Goal: Task Accomplishment & Management: Use online tool/utility

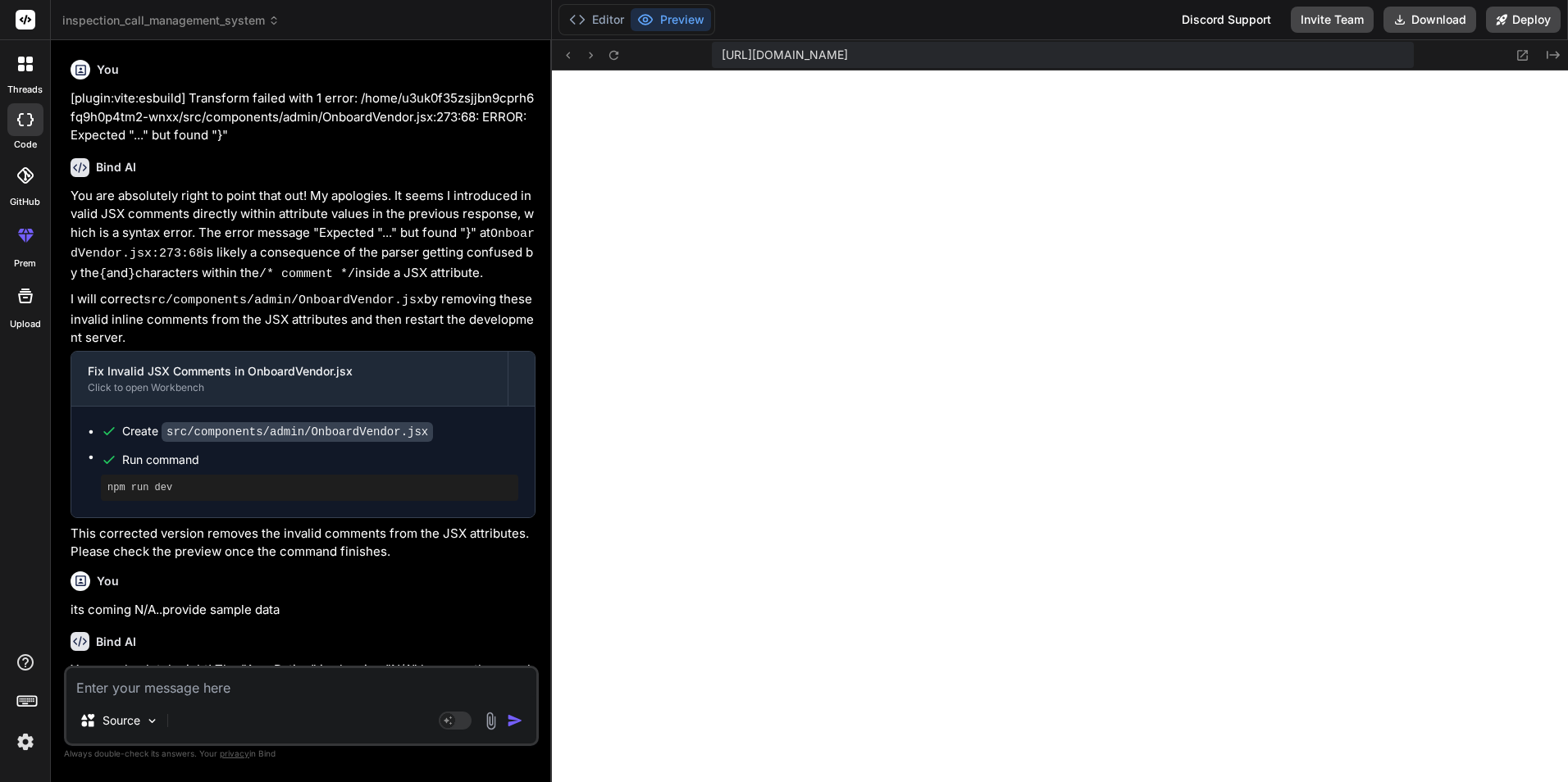
scroll to position [2928, 0]
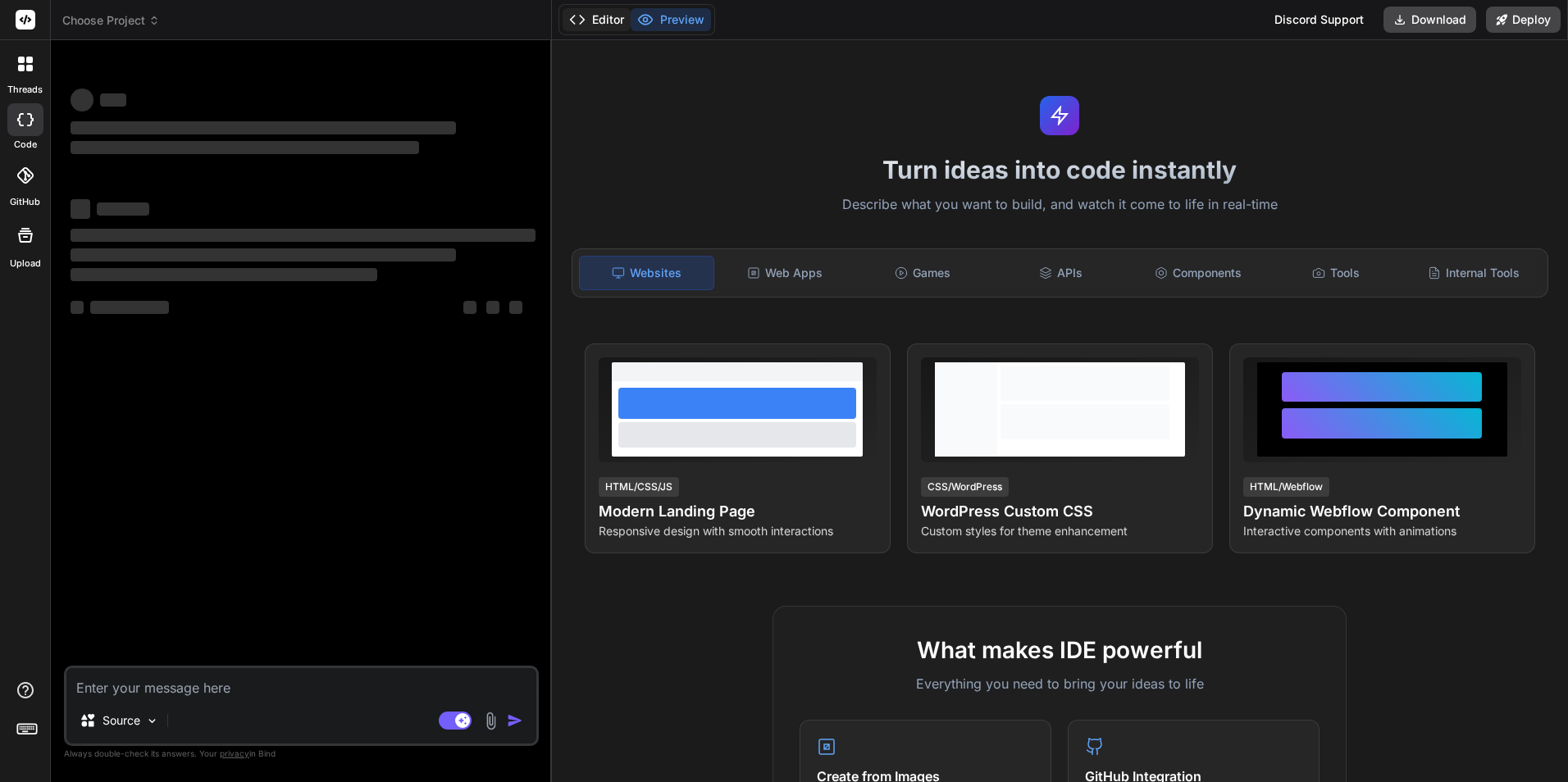
click at [602, 18] on button "Editor" at bounding box center [597, 20] width 68 height 23
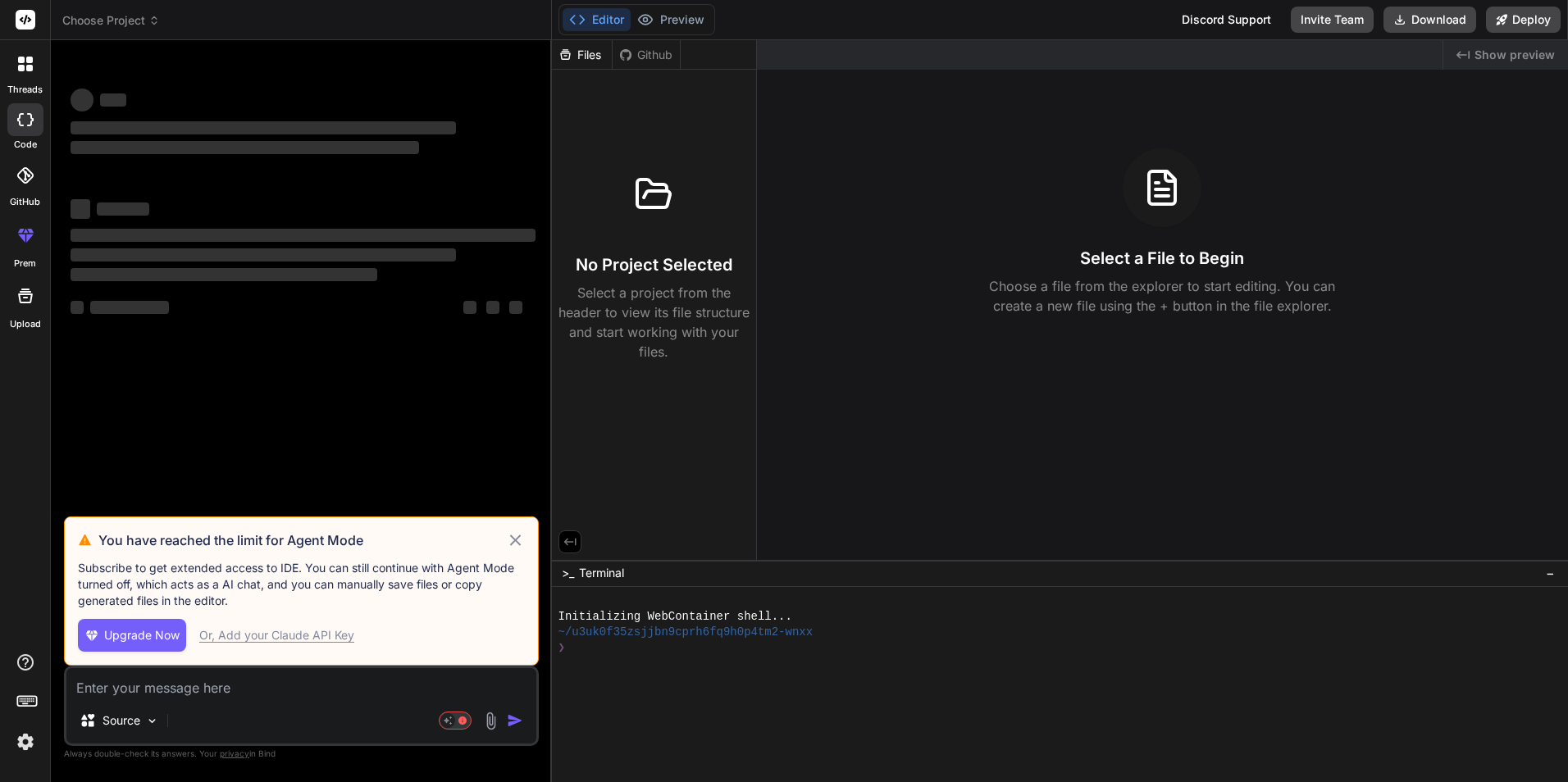
click at [522, 544] on icon at bounding box center [515, 540] width 19 height 20
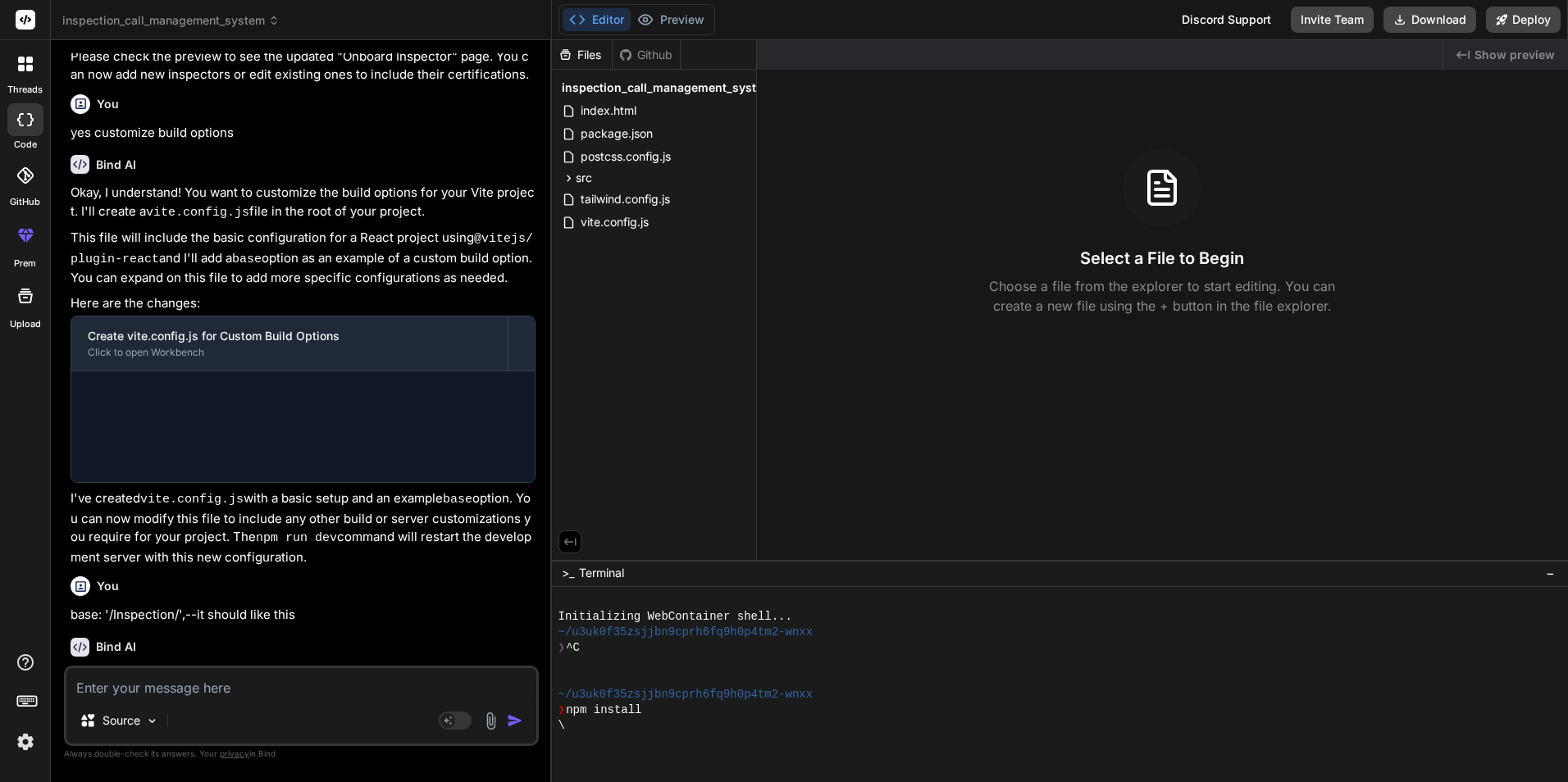
scroll to position [1370, 0]
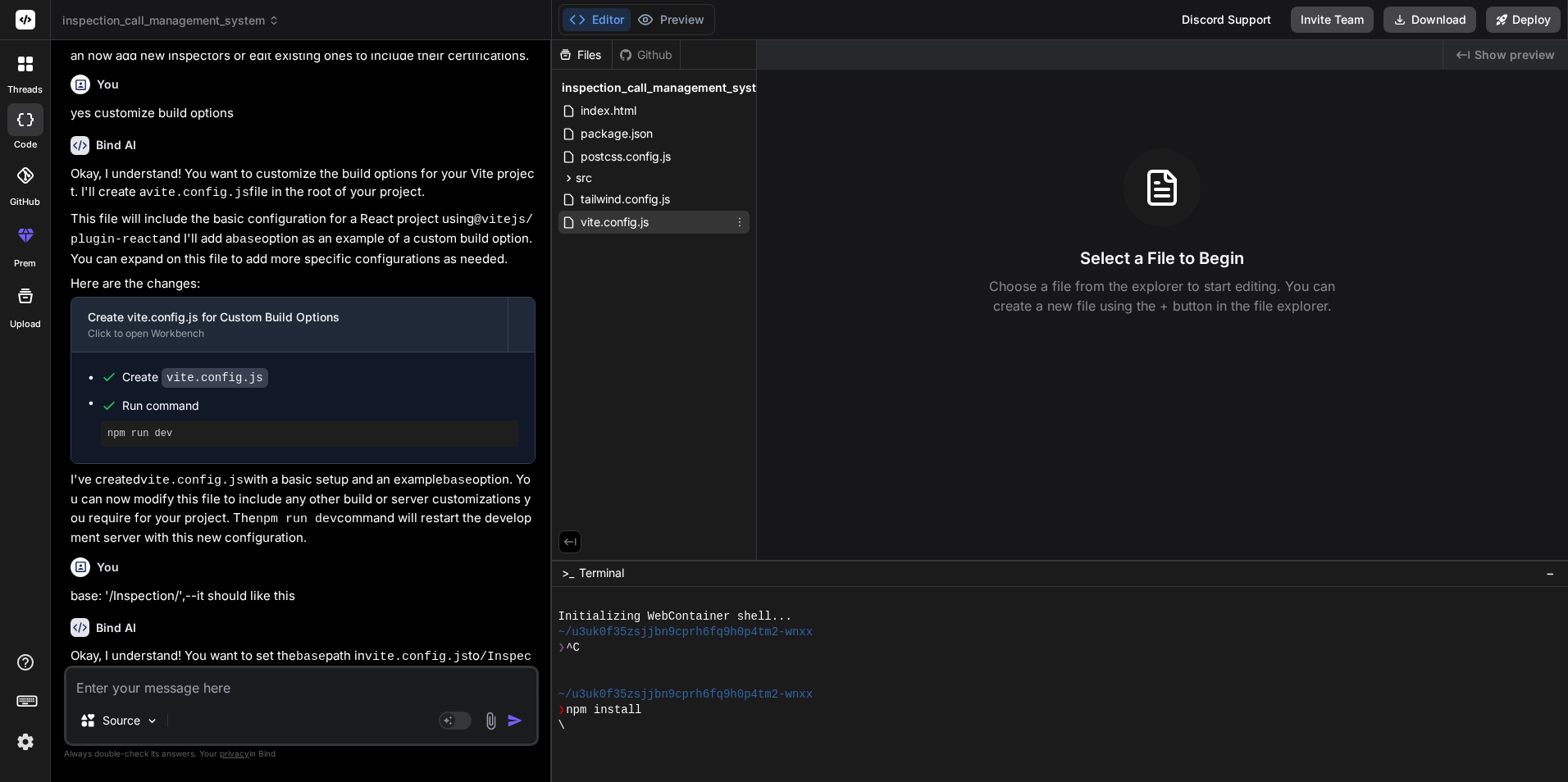
click at [625, 220] on span "vite.config.js" at bounding box center [614, 222] width 71 height 20
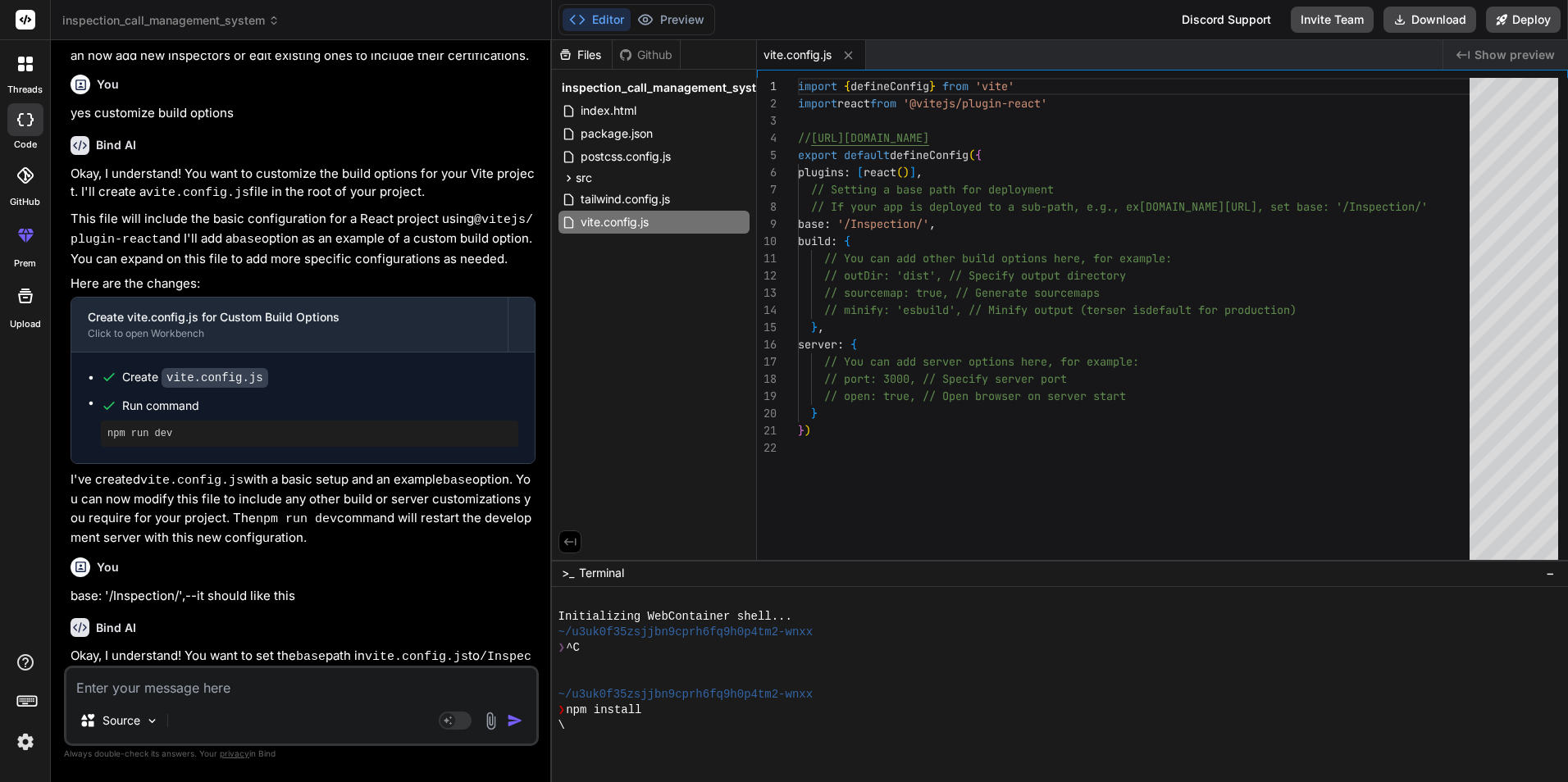
type textarea "x"
click at [902, 224] on div "import { defineConfig } from 'vite' import react from '@vitejs/plugin-react' //…" at bounding box center [1139, 322] width 682 height 489
type textarea "import { defineConfig } from 'vite' import react from '@vitejs/plugin-react' //…"
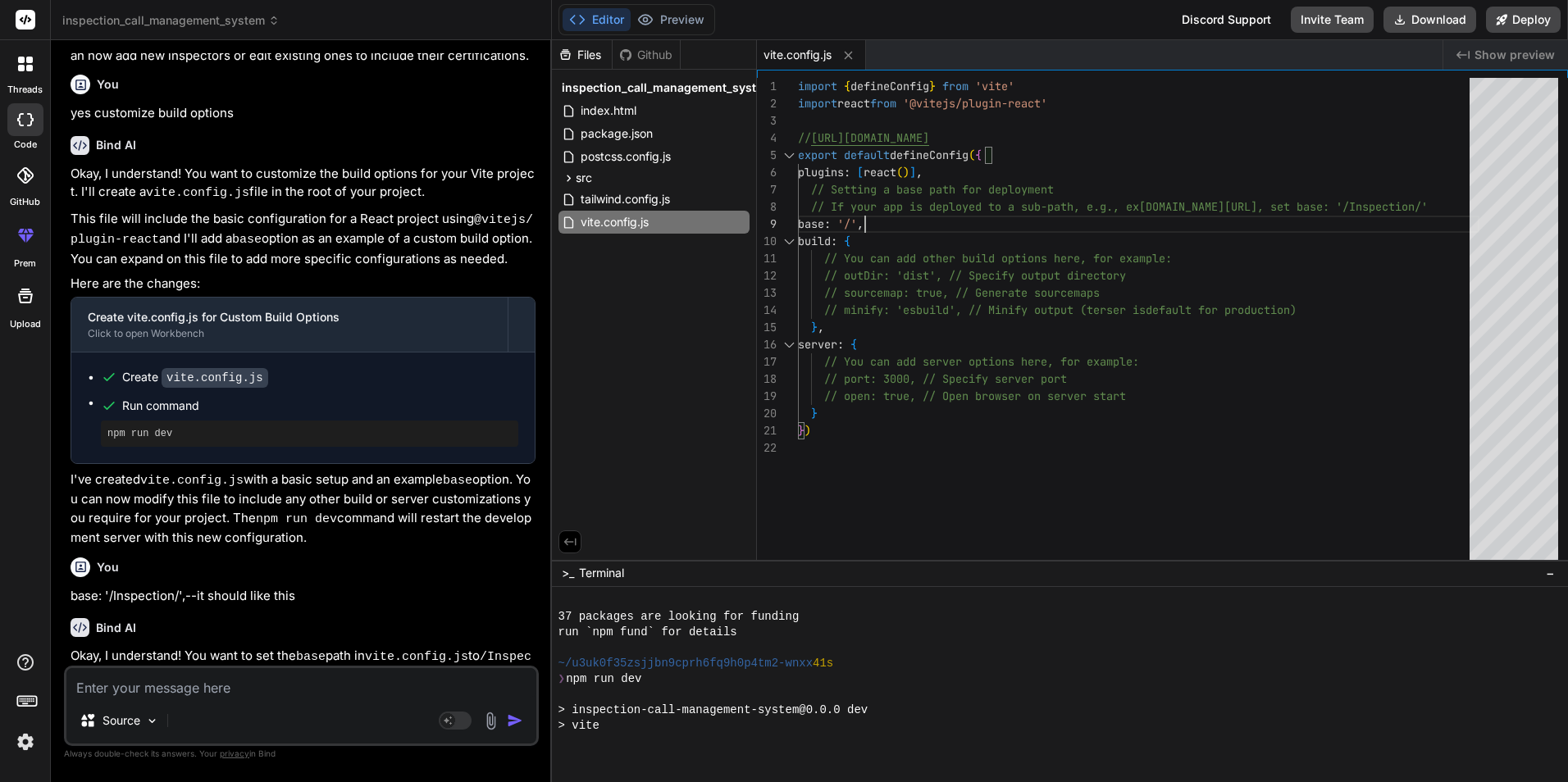
scroll to position [155, 0]
type textarea "x"
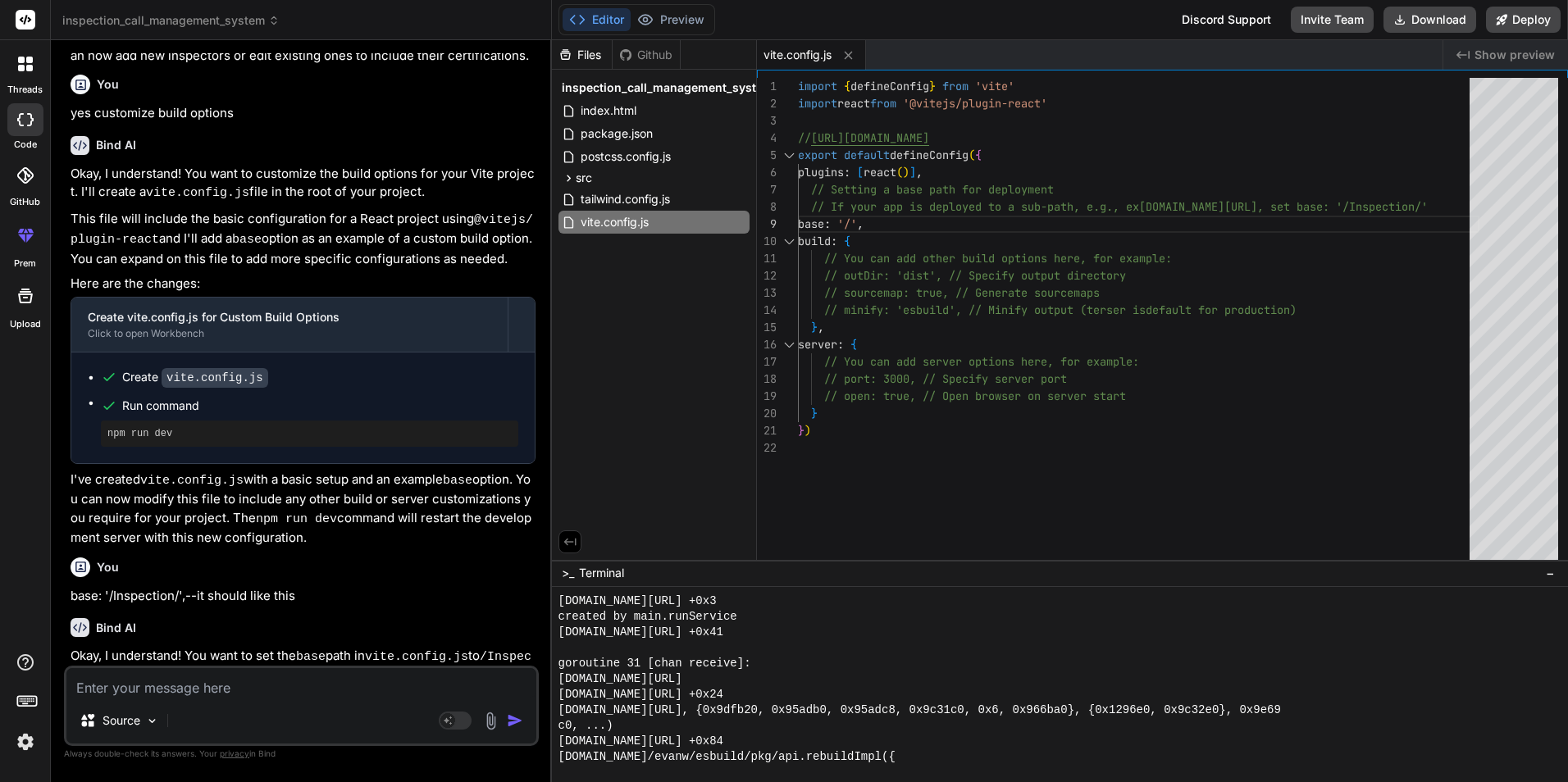
scroll to position [903, 0]
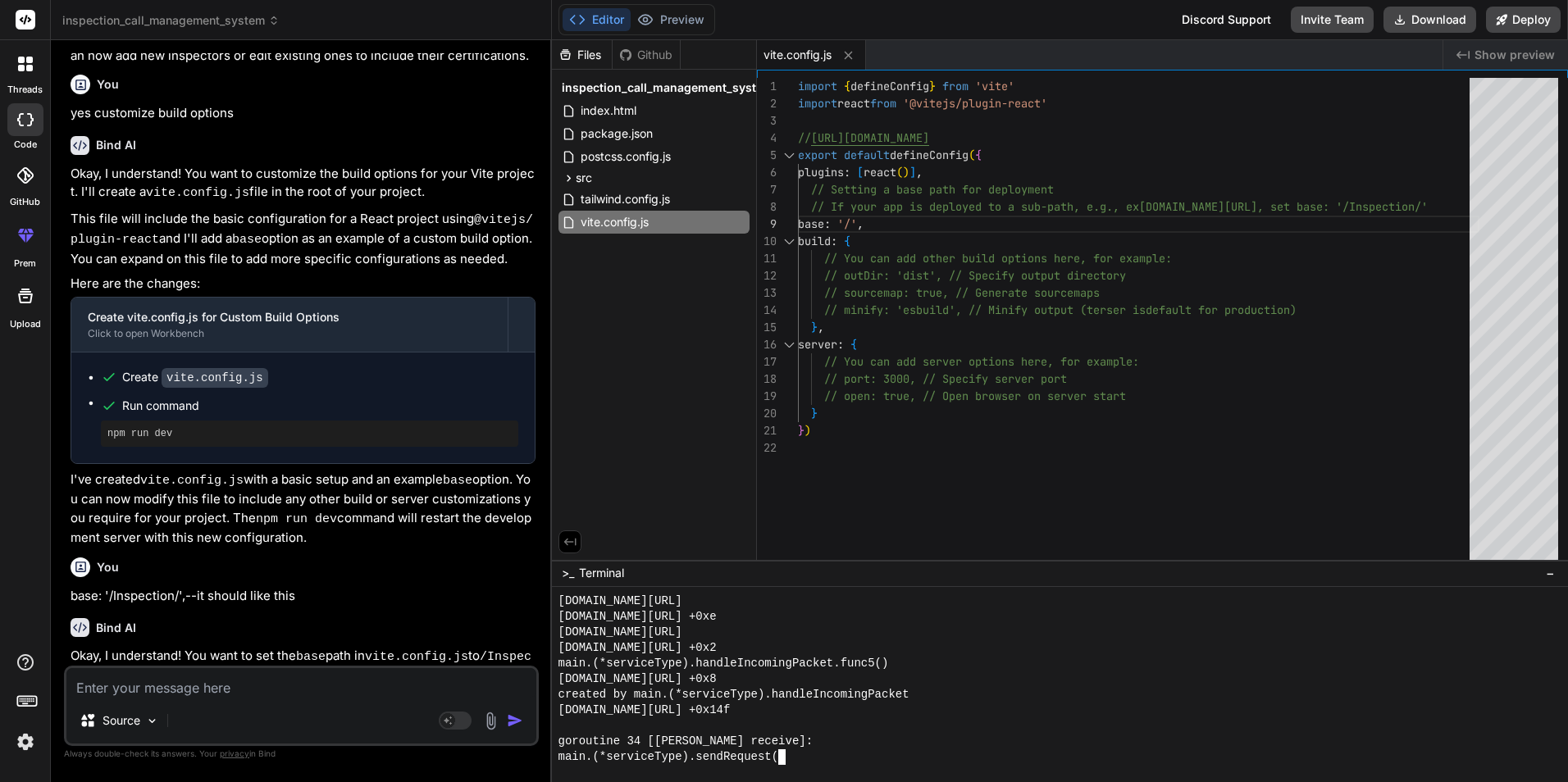
click at [1090, 706] on div "[DOMAIN_NAME][URL] +0x14f" at bounding box center [1051, 710] width 984 height 16
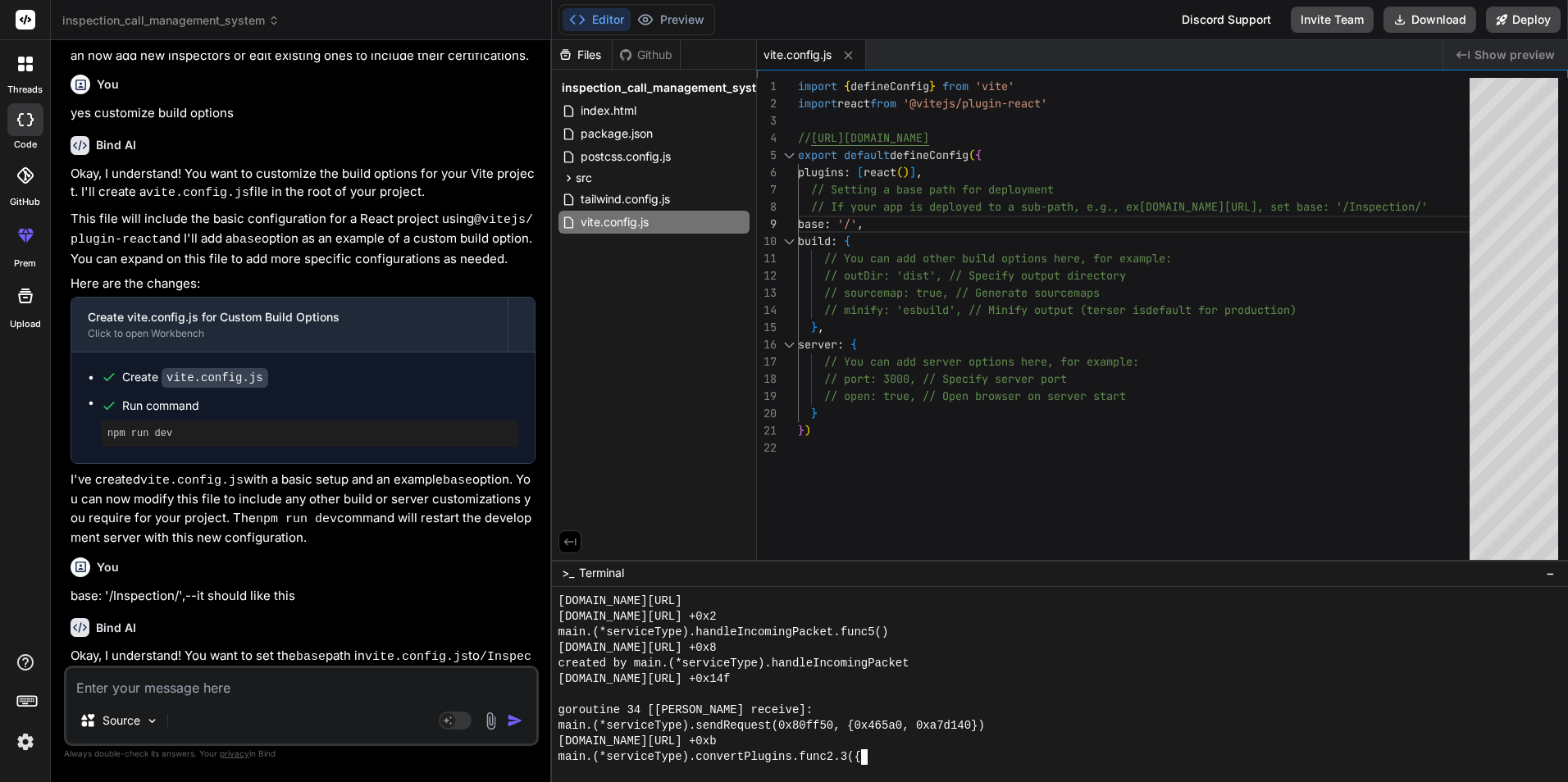
scroll to position [1121, 0]
click at [1090, 706] on div "goroutine 34 [[PERSON_NAME] receive]:" at bounding box center [1051, 710] width 984 height 16
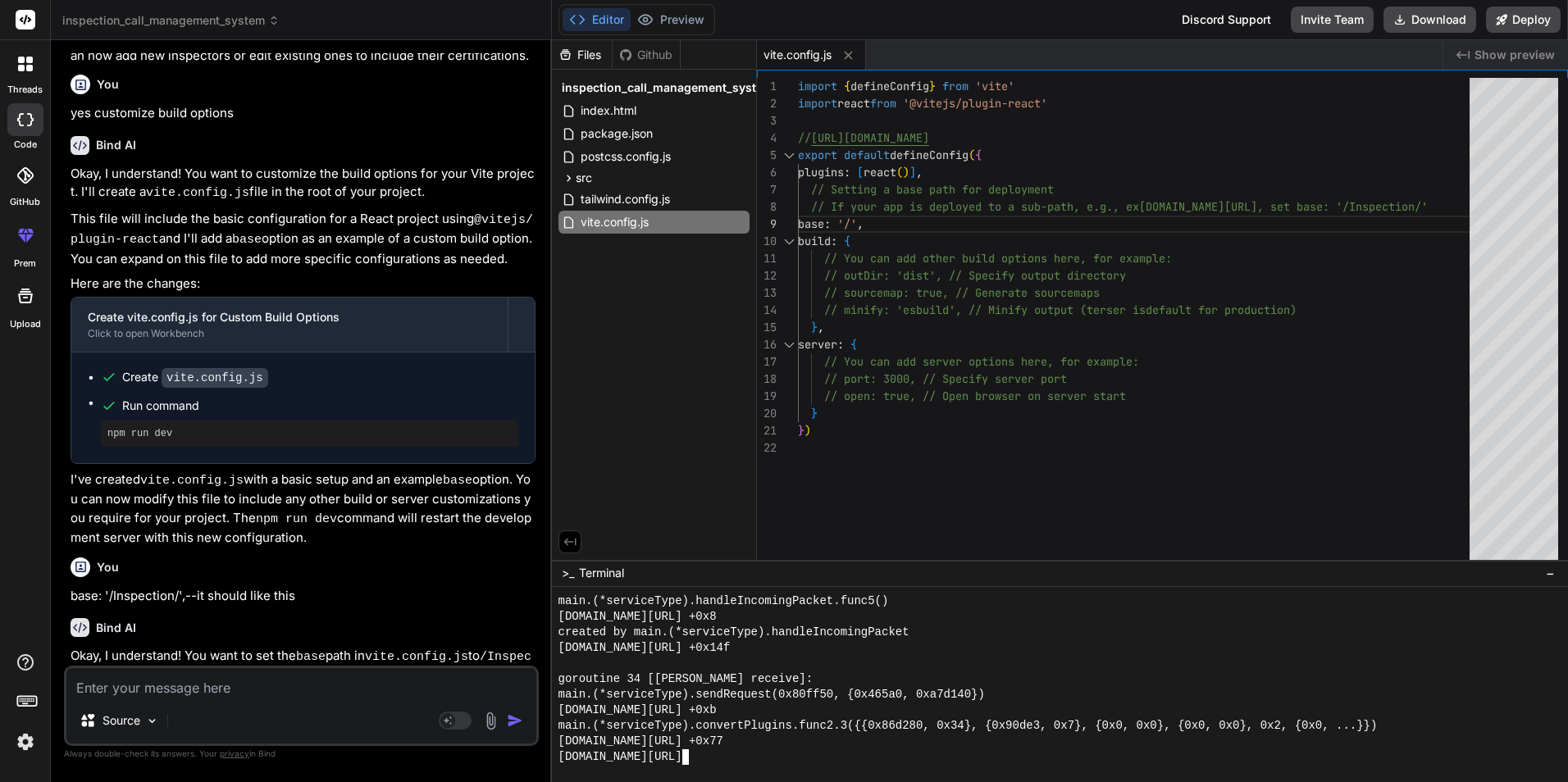
scroll to position [1153, 0]
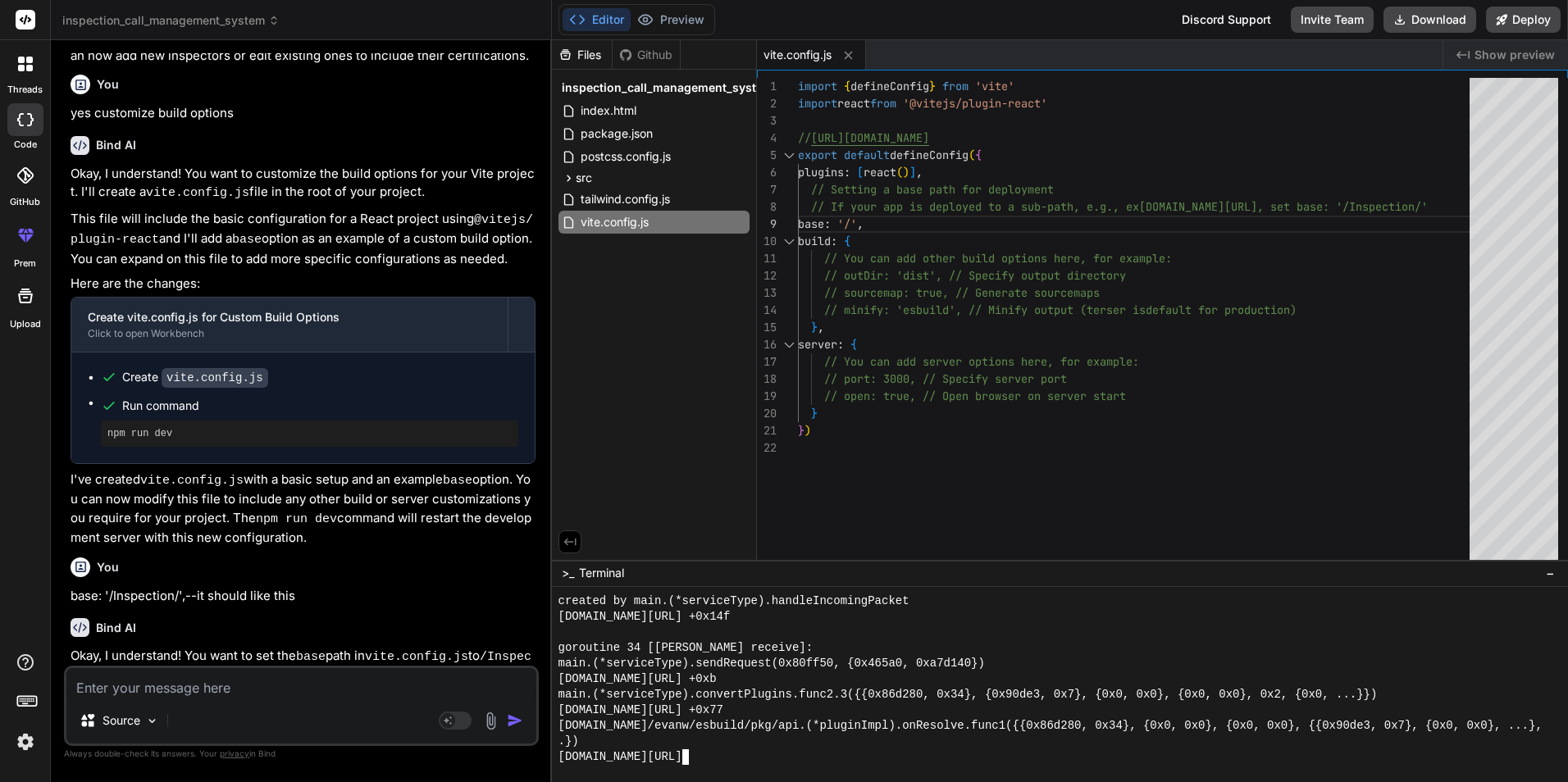
click at [603, 566] on span "Terminal" at bounding box center [601, 573] width 45 height 17
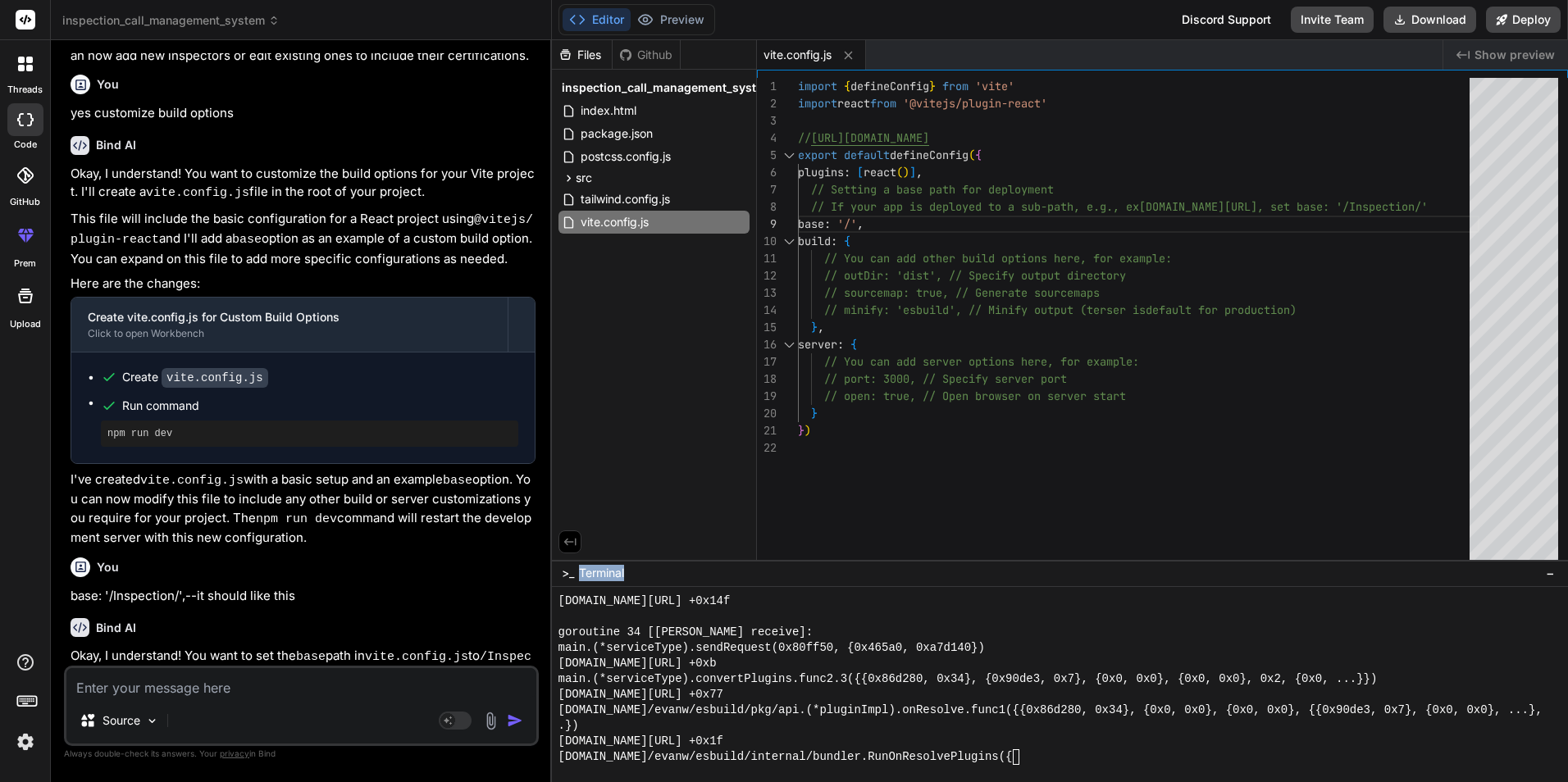
click at [603, 566] on span "Terminal" at bounding box center [601, 573] width 45 height 17
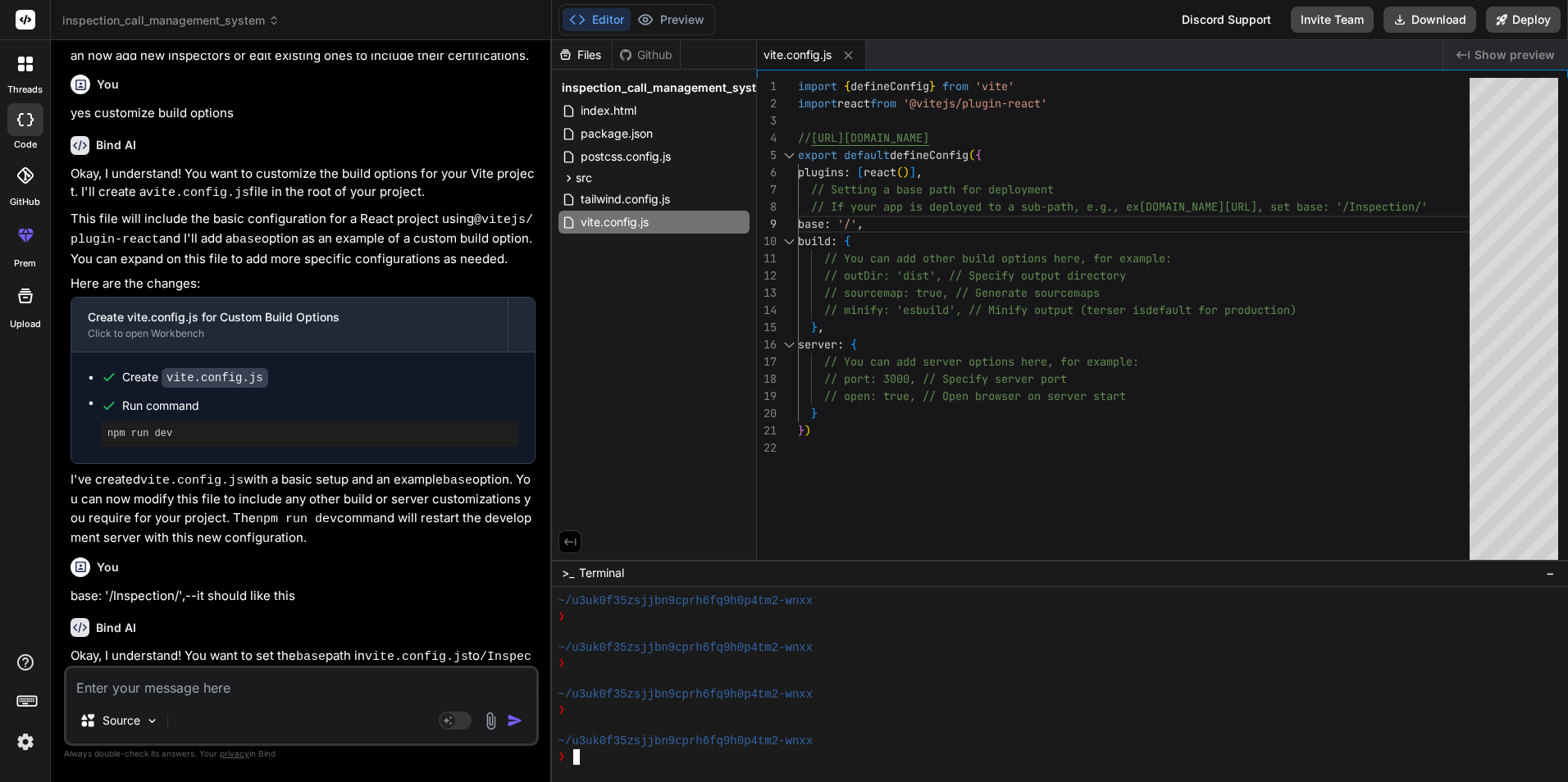
scroll to position [2024, 0]
click at [851, 734] on div "~/u3uk0f35zsjjbn9cprh6fq9h0p4tm2-wnxx" at bounding box center [1051, 741] width 984 height 16
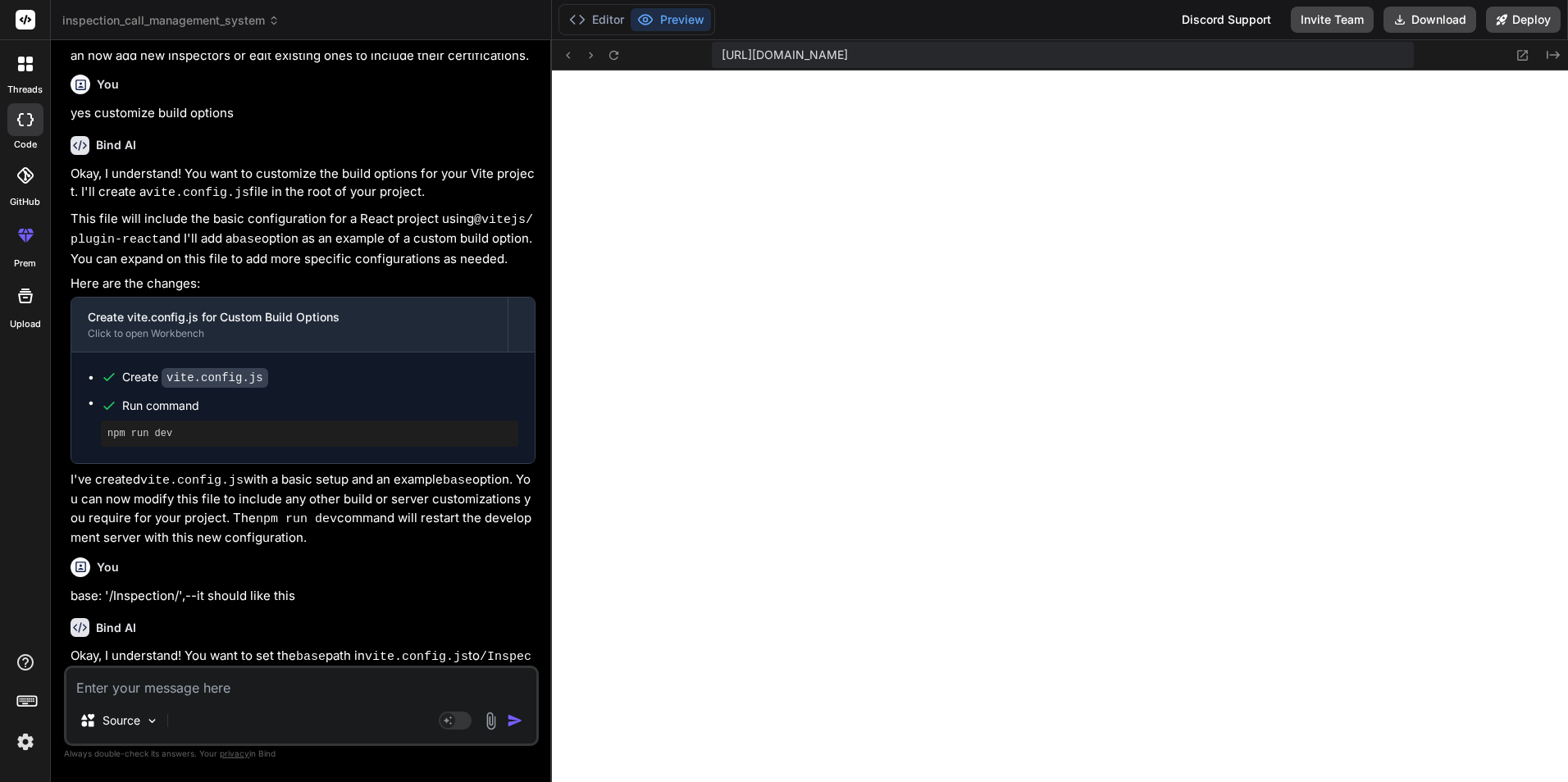
scroll to position [109, 0]
click at [184, 678] on textarea at bounding box center [301, 683] width 470 height 30
type textarea "p"
type textarea "x"
type textarea "po"
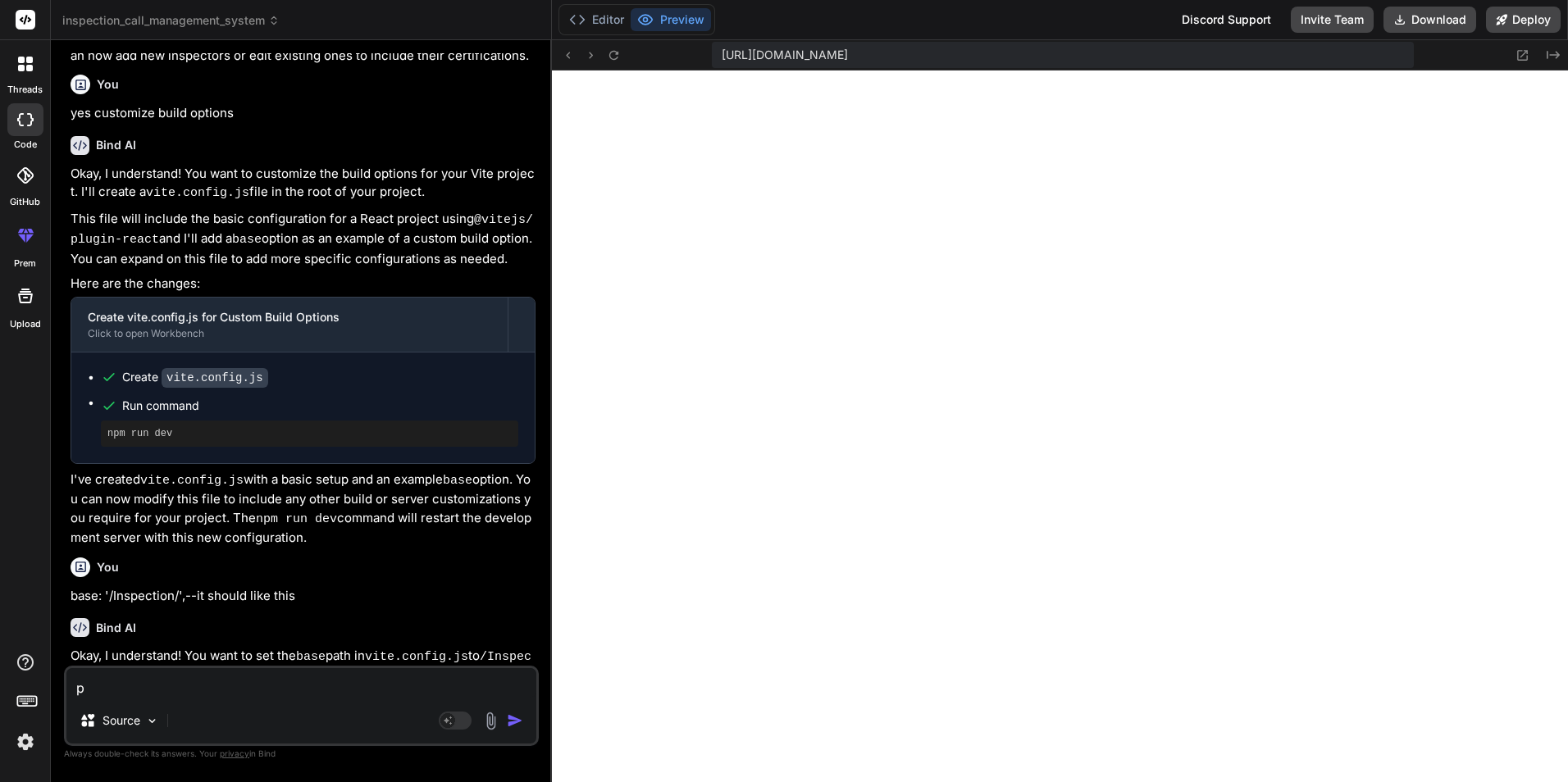
type textarea "x"
type textarea "po"
type textarea "x"
type textarea "po d"
type textarea "x"
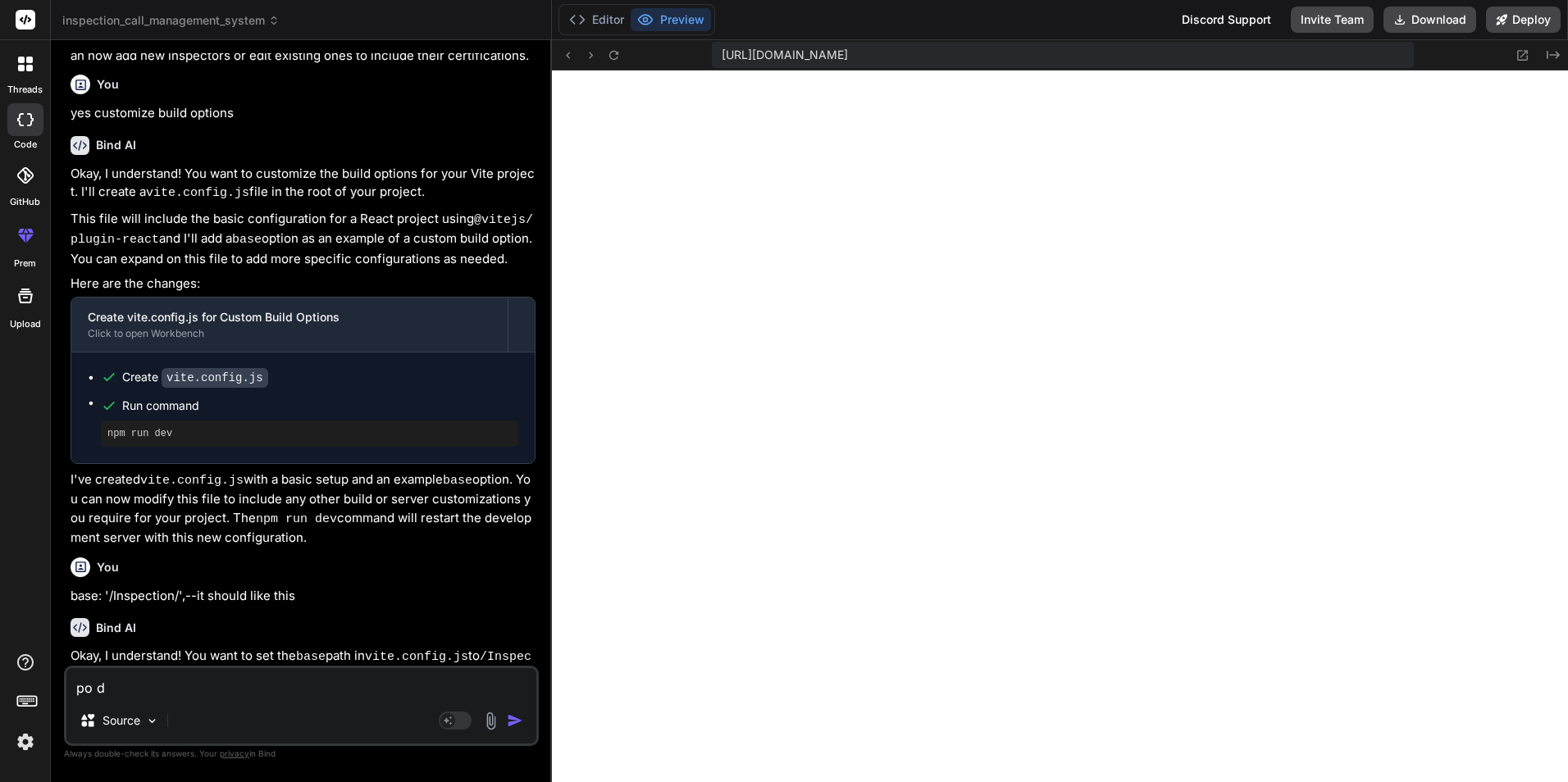
type textarea "po de"
type textarea "x"
type textarea "po det"
type textarea "x"
type textarea "po deta"
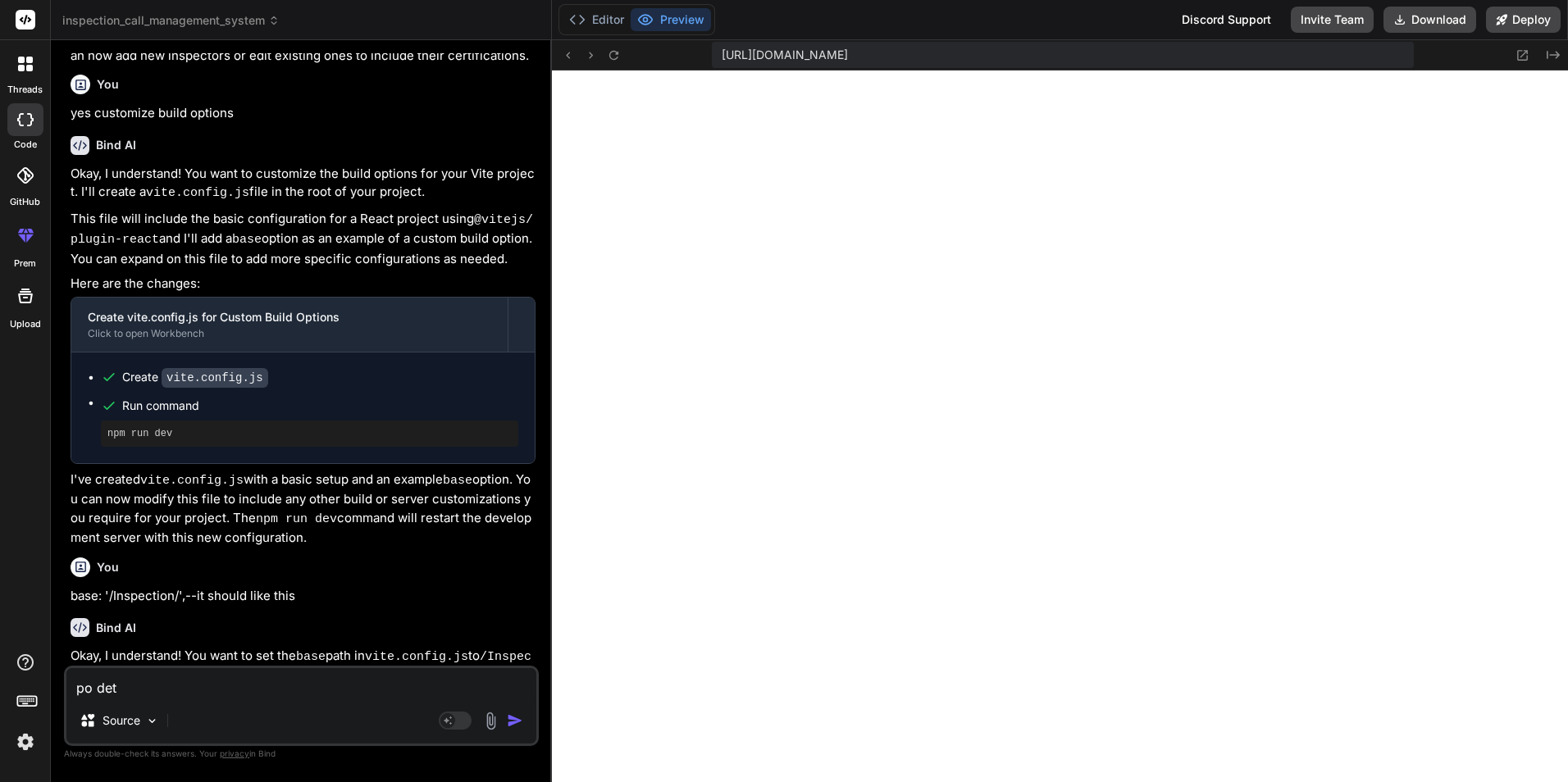
type textarea "x"
type textarea "po detai"
type textarea "x"
type textarea "po detail"
type textarea "x"
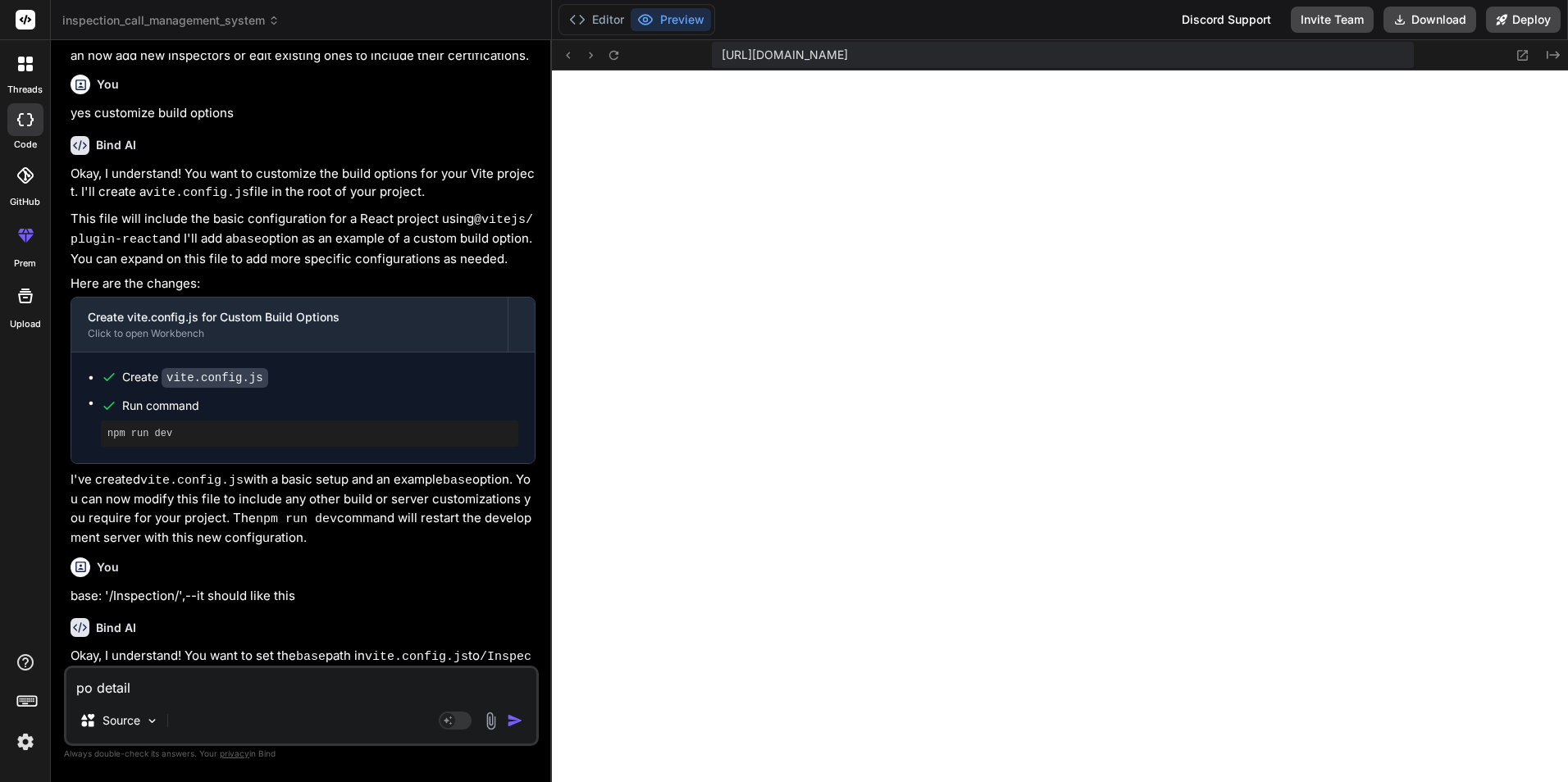
type textarea "po details"
type textarea "x"
type textarea "po details"
type textarea "x"
type textarea "po details w"
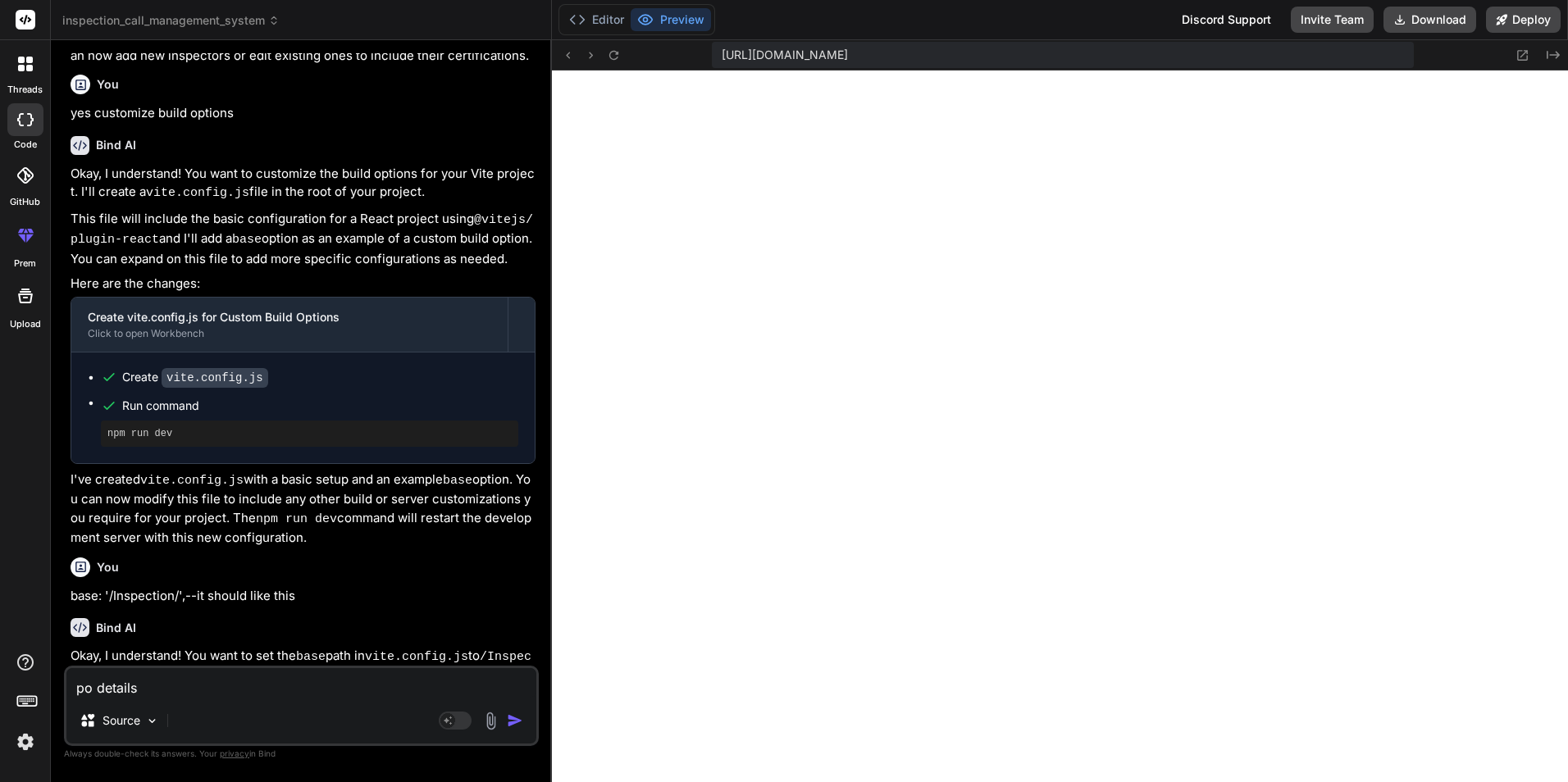
type textarea "x"
type textarea "po details wi"
type textarea "x"
type textarea "po details wil"
type textarea "x"
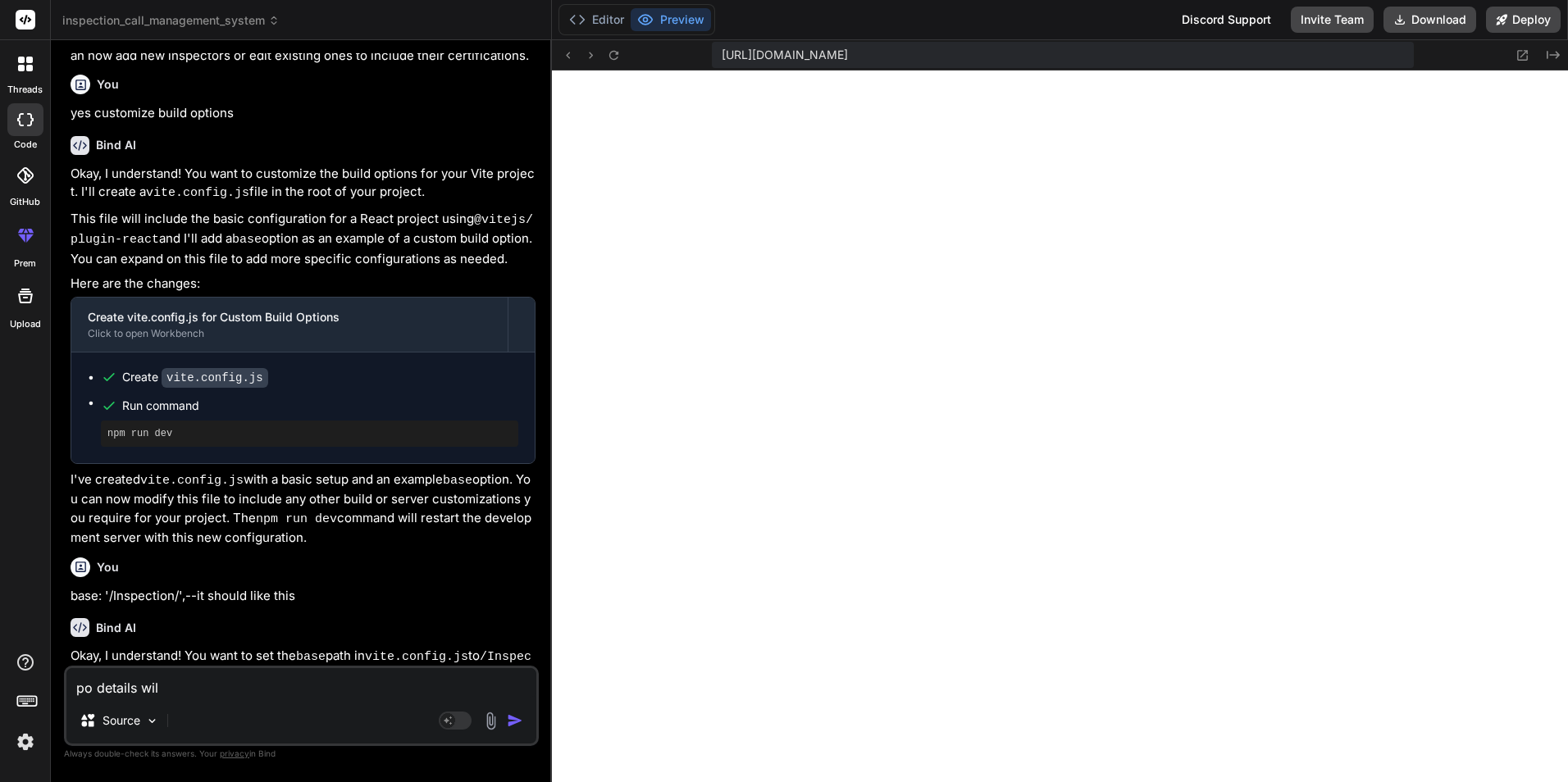
type textarea "po details will"
type textarea "x"
type textarea "po details will"
type textarea "x"
type textarea "po details will c"
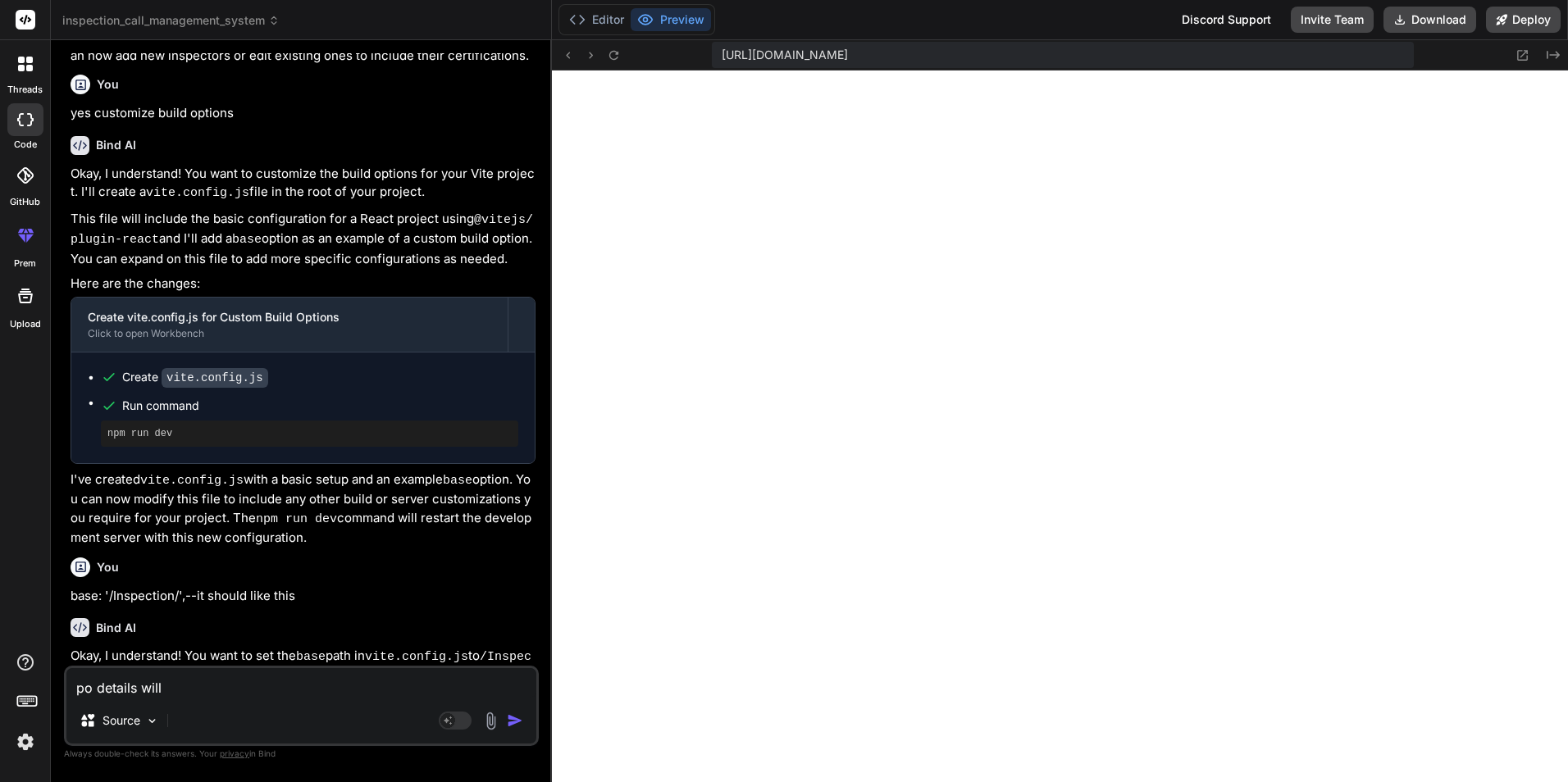
type textarea "x"
type textarea "po details will co"
type textarea "x"
type textarea "po details will com"
type textarea "x"
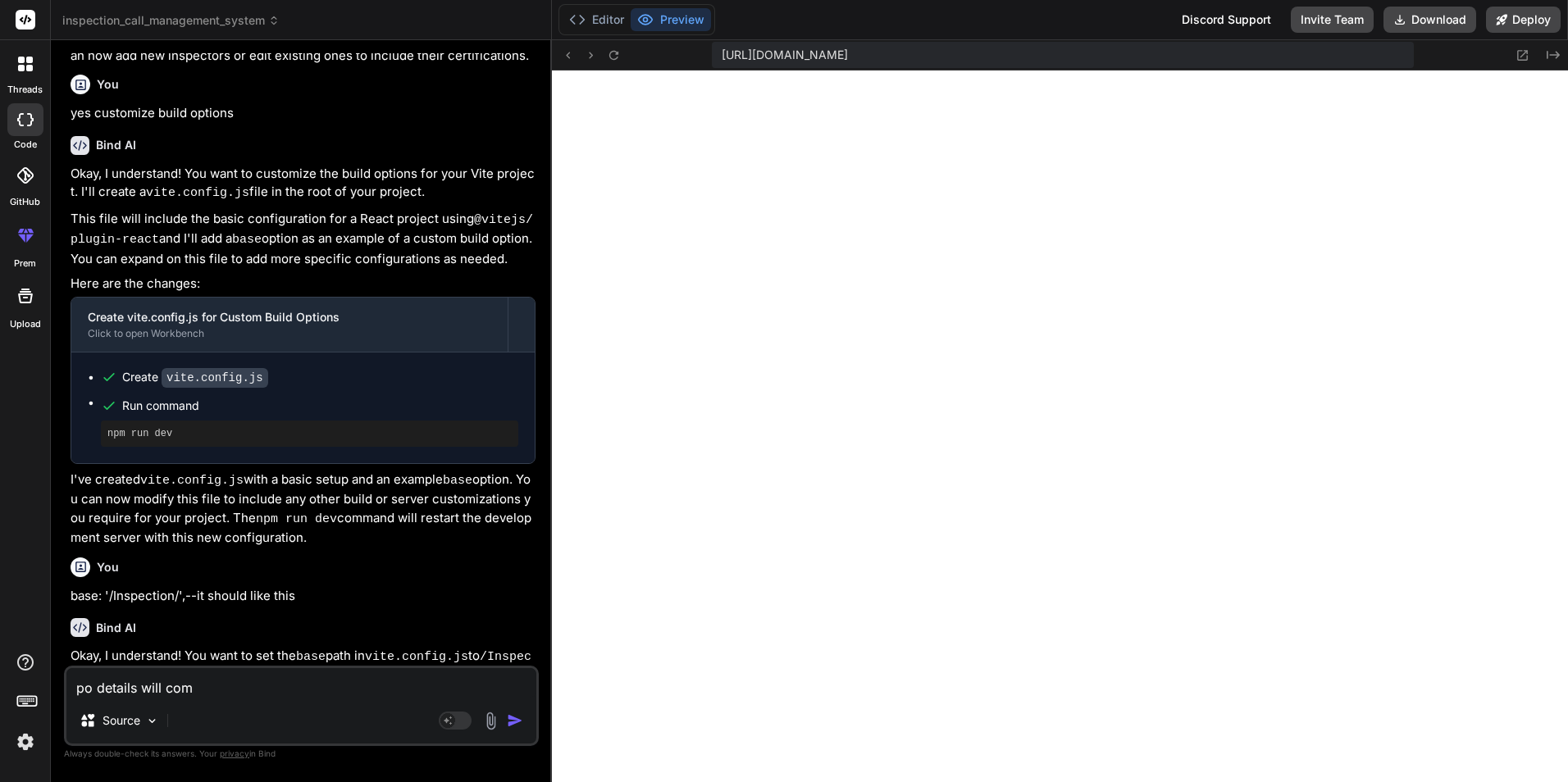
type textarea "po details will come"
type textarea "x"
type textarea "po details will come"
type textarea "x"
type textarea "po details will come f"
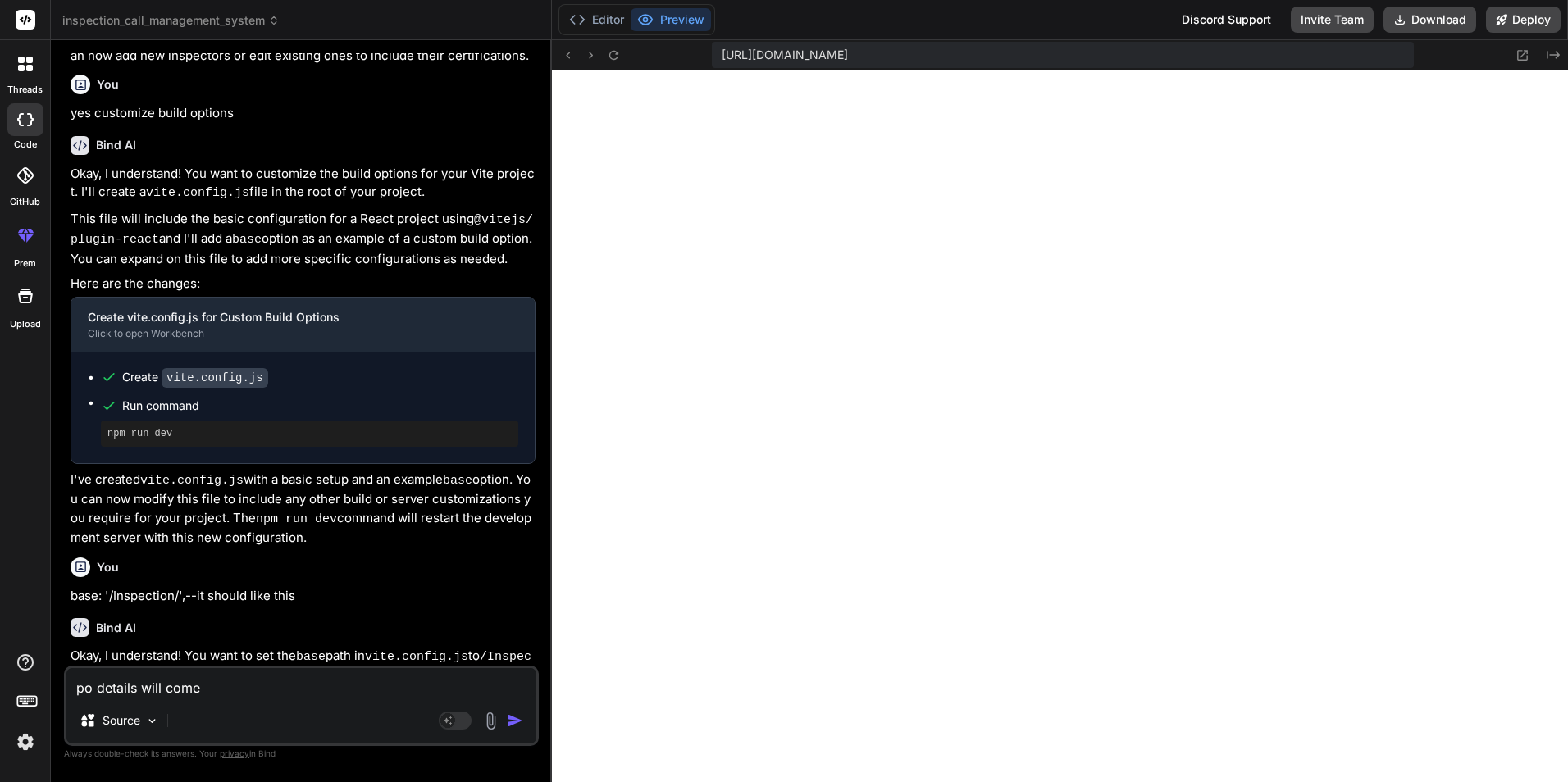
type textarea "x"
type textarea "po details will come fr"
type textarea "x"
type textarea "po details will come fro"
type textarea "x"
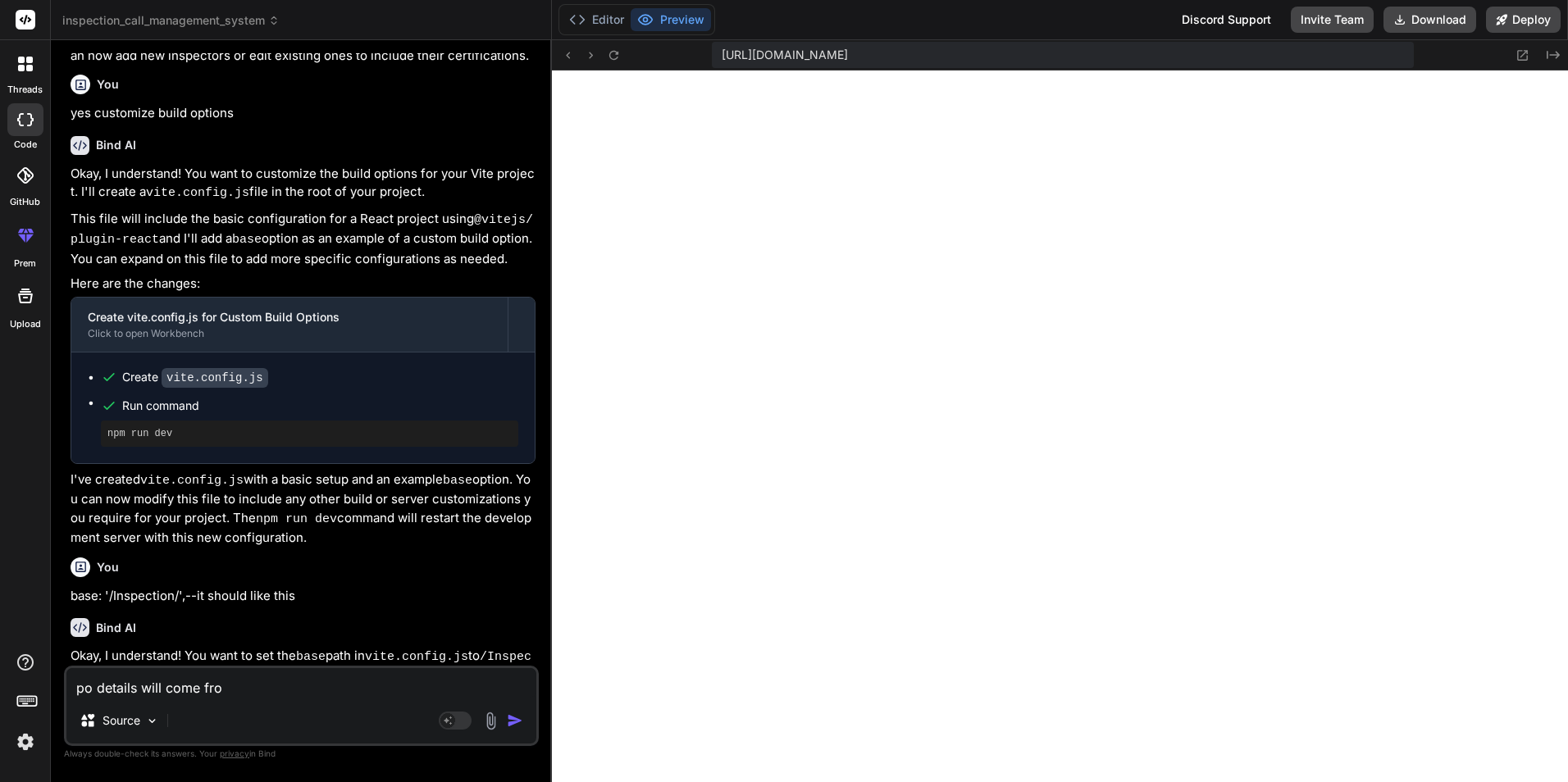
type textarea "po details will come from"
type textarea "x"
type textarea "po details will come from"
type textarea "x"
type textarea "po details will come from S"
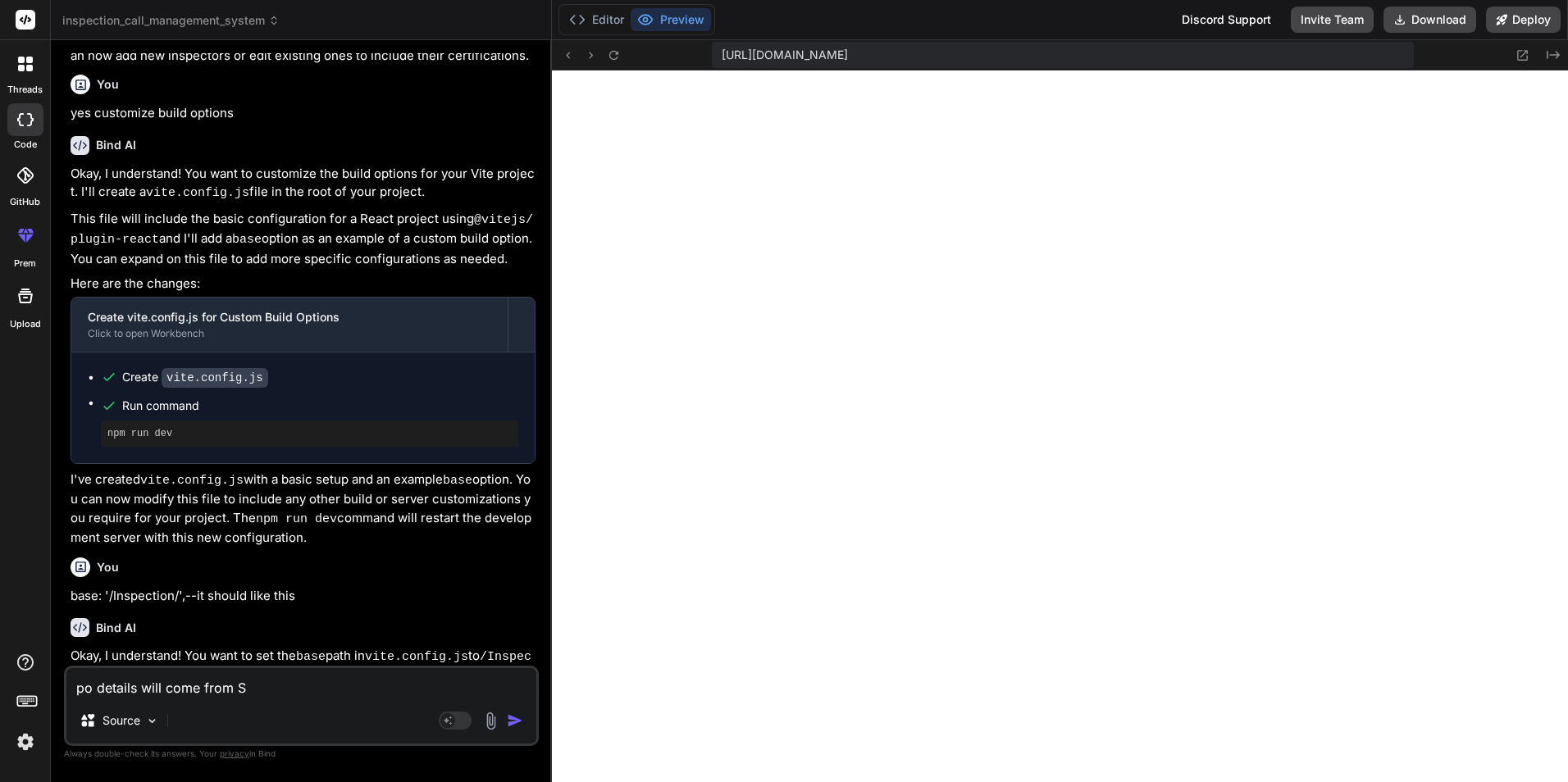
type textarea "x"
type textarea "po details will come from [GEOGRAPHIC_DATA]"
type textarea "x"
type textarea "po details will come from SAP"
type textarea "x"
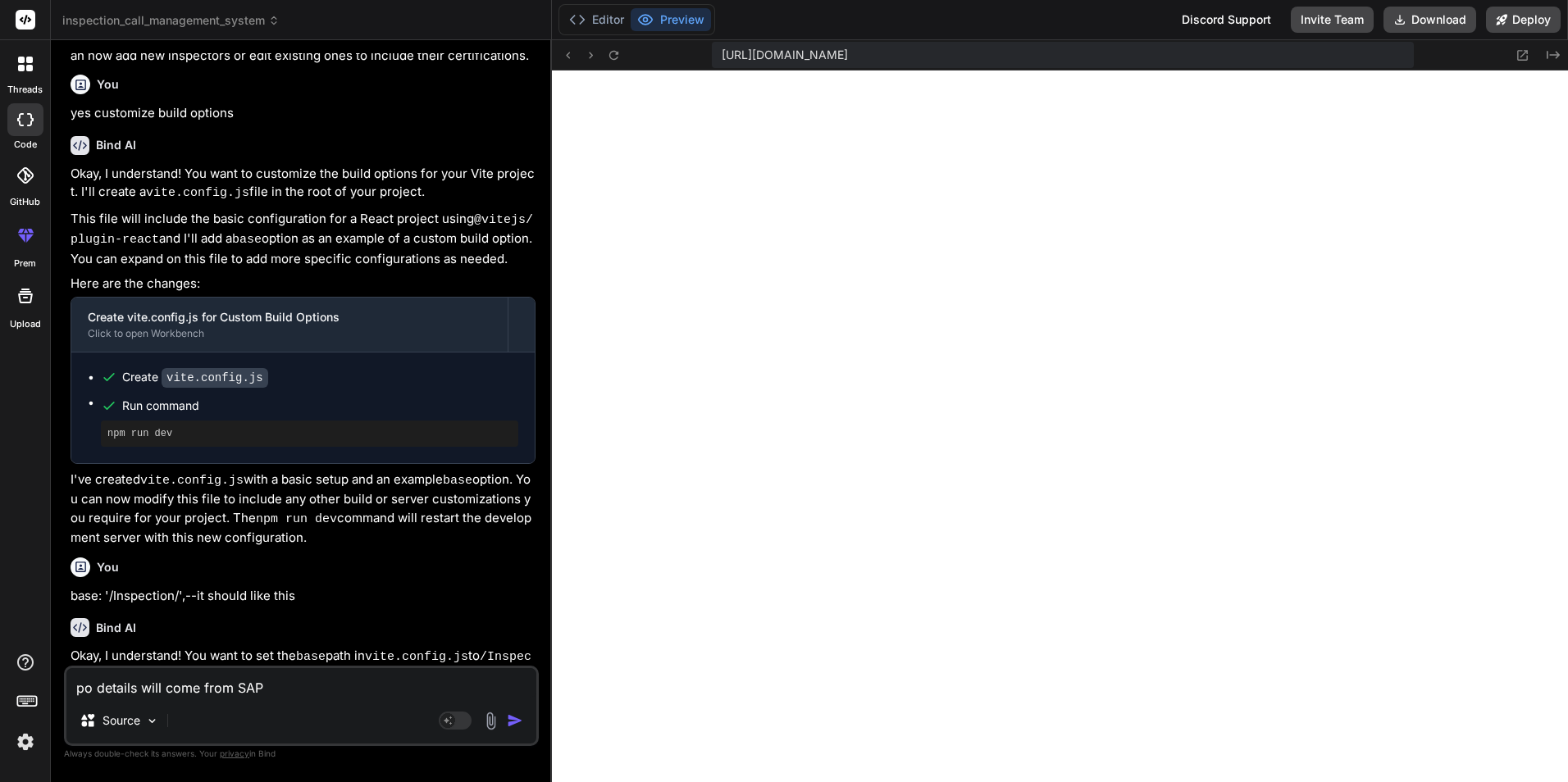
type textarea "po details will come from SAP."
type textarea "x"
type textarea "po details will come from SAP.."
type textarea "x"
type textarea "po details will come from SAP..."
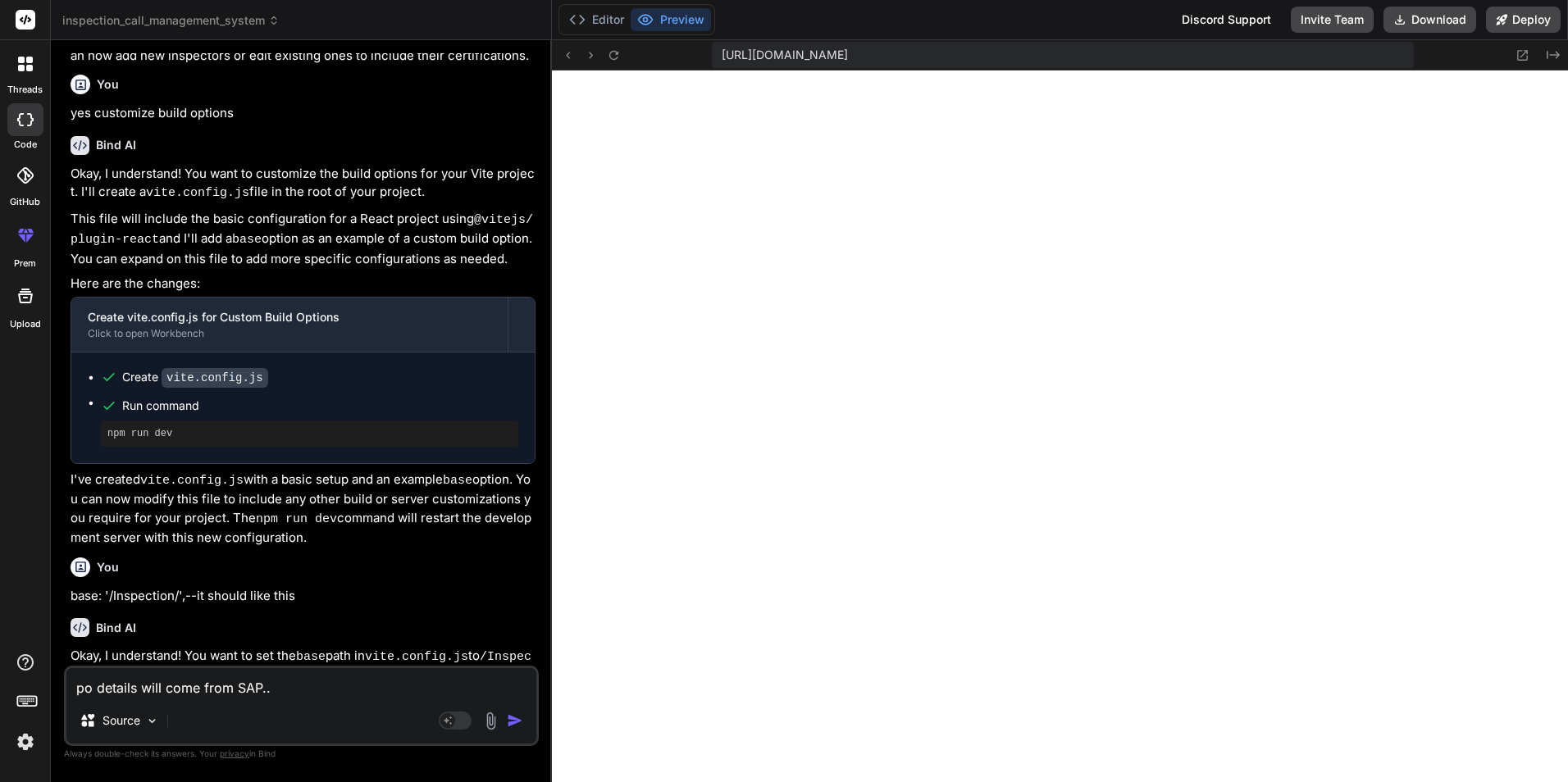
type textarea "x"
type textarea "po details will come from SAP...s"
type textarea "x"
type textarea "po details will come from SAP..."
type textarea "x"
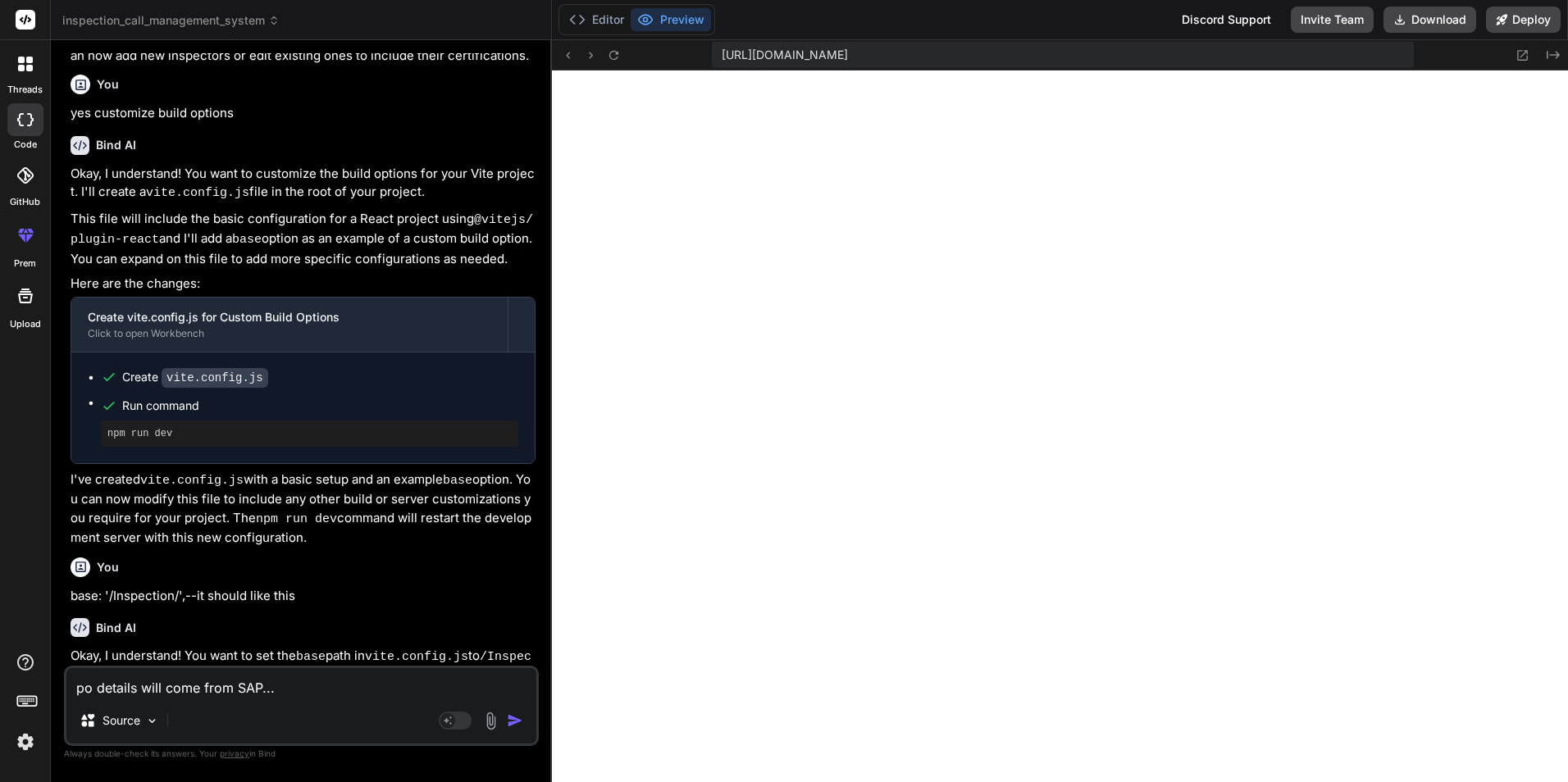
type textarea "po details will come from SAP...a"
type textarea "x"
type textarea "po details will come from SAP...af"
type textarea "x"
type textarea "po details will come from SAP...aft"
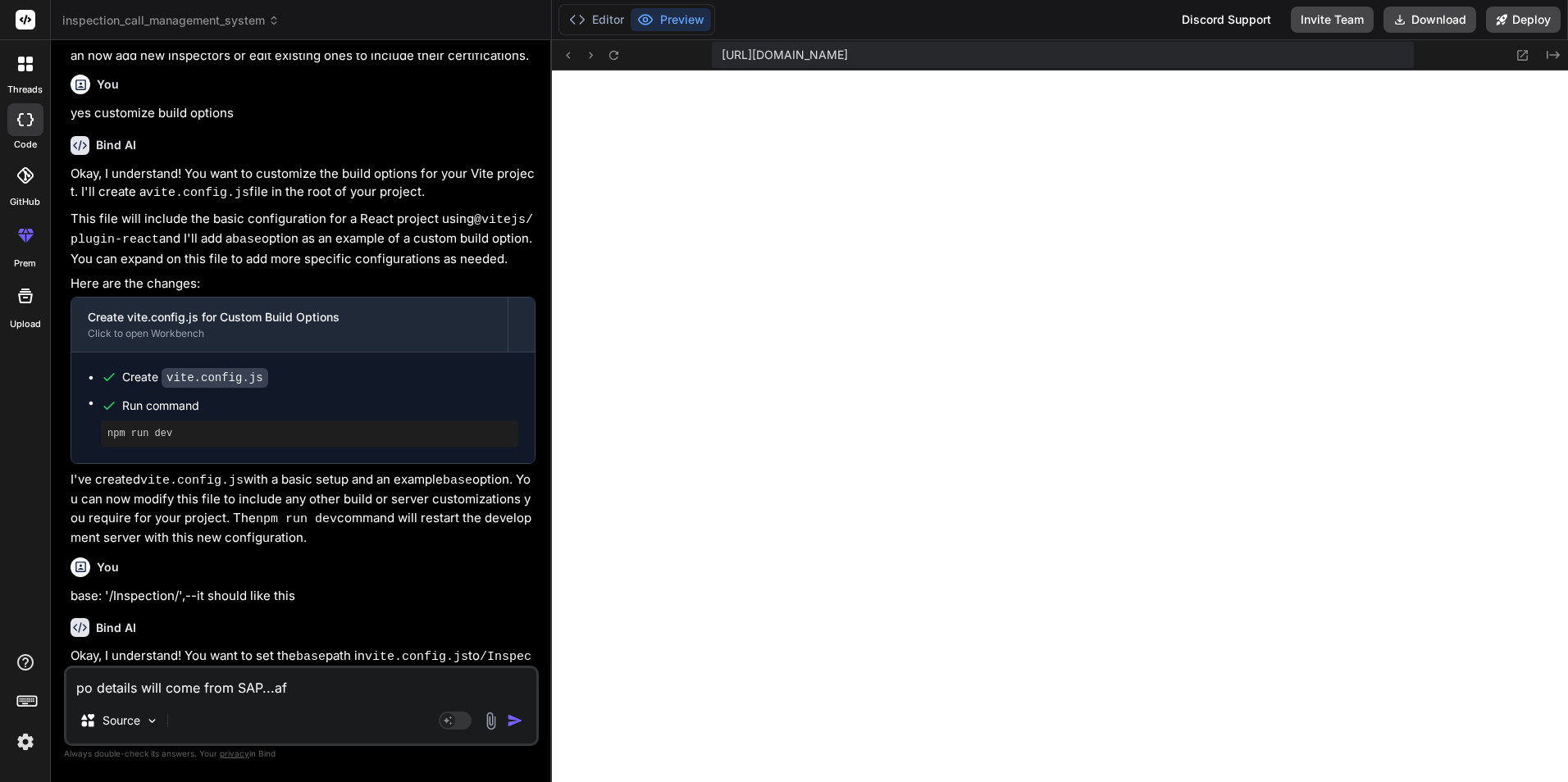
type textarea "x"
type textarea "po details will come from SAP...afte"
type textarea "x"
type textarea "po details will come from SAP...aft"
type textarea "x"
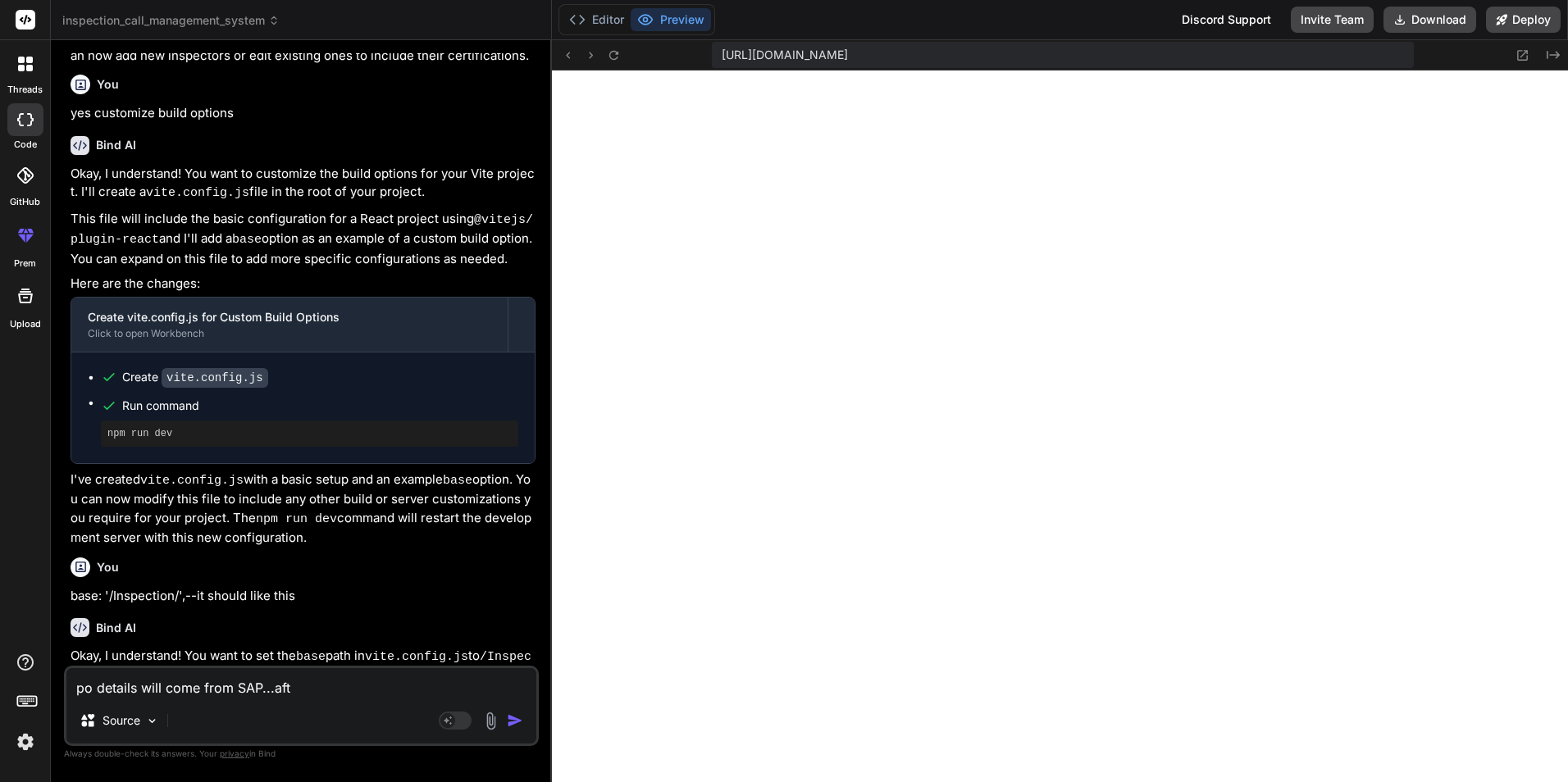
type textarea "po details will come from SAP...af"
type textarea "x"
type textarea "po details will come from SAP...a"
type textarea "x"
type textarea "po details will come from SAP..."
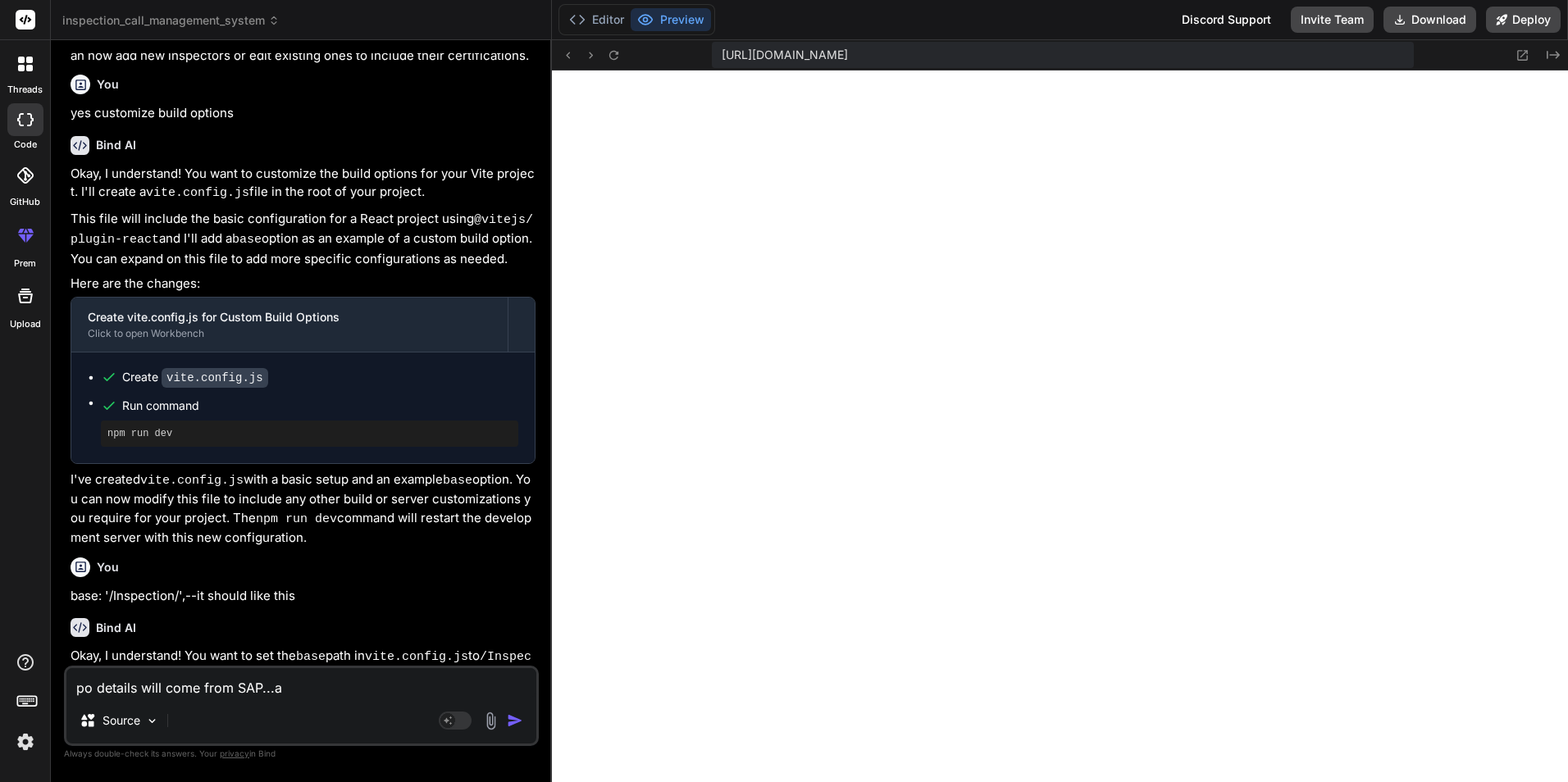
type textarea "x"
type textarea "po details will come from SAP...s"
type textarea "x"
type textarea "po details will come from SAP...so"
type textarea "x"
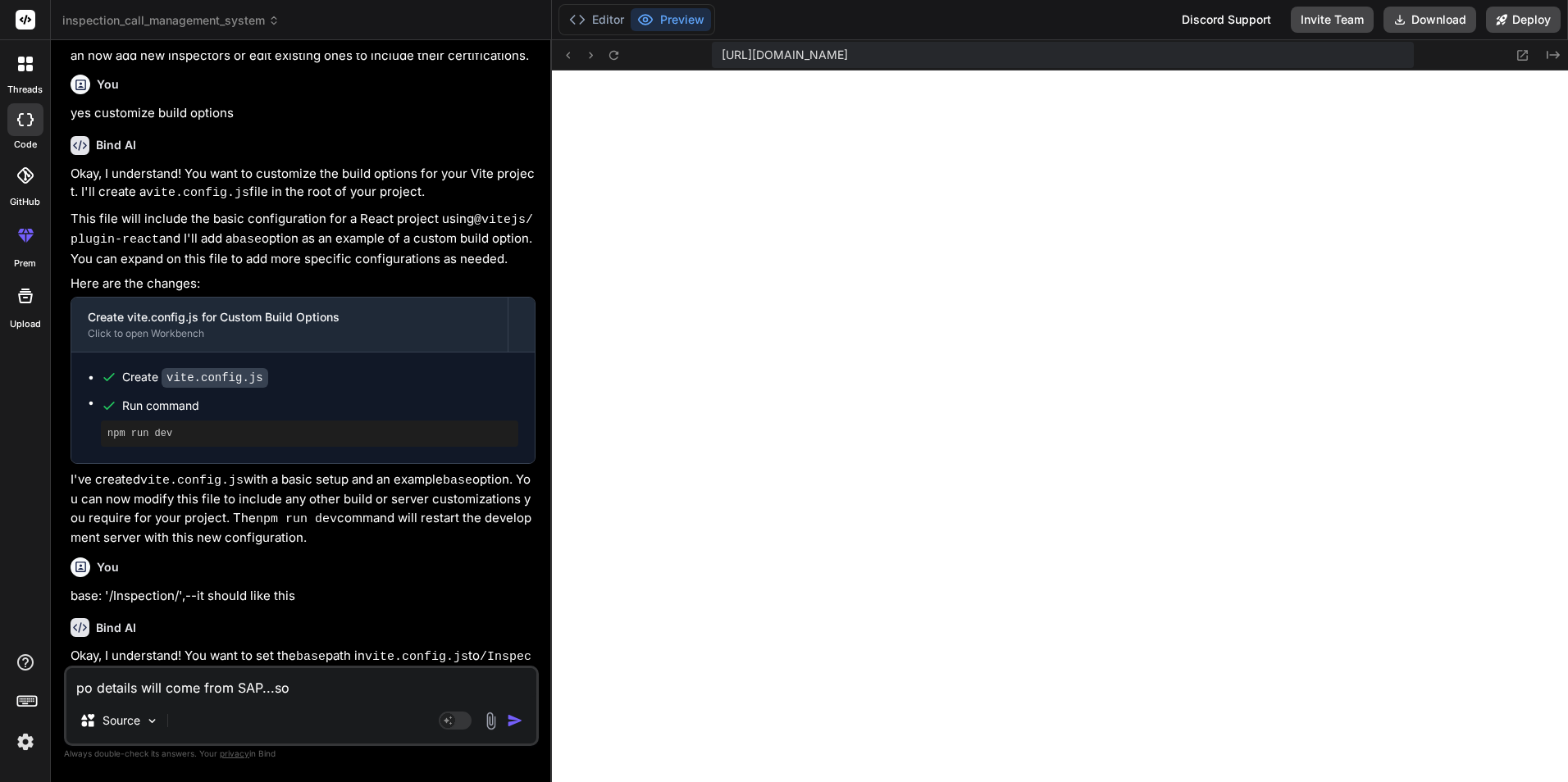
type textarea "po details will come from SAP...so"
type textarea "x"
type textarea "po details will come from SAP...so p"
type textarea "x"
type textarea "po details will come from SAP...so pr"
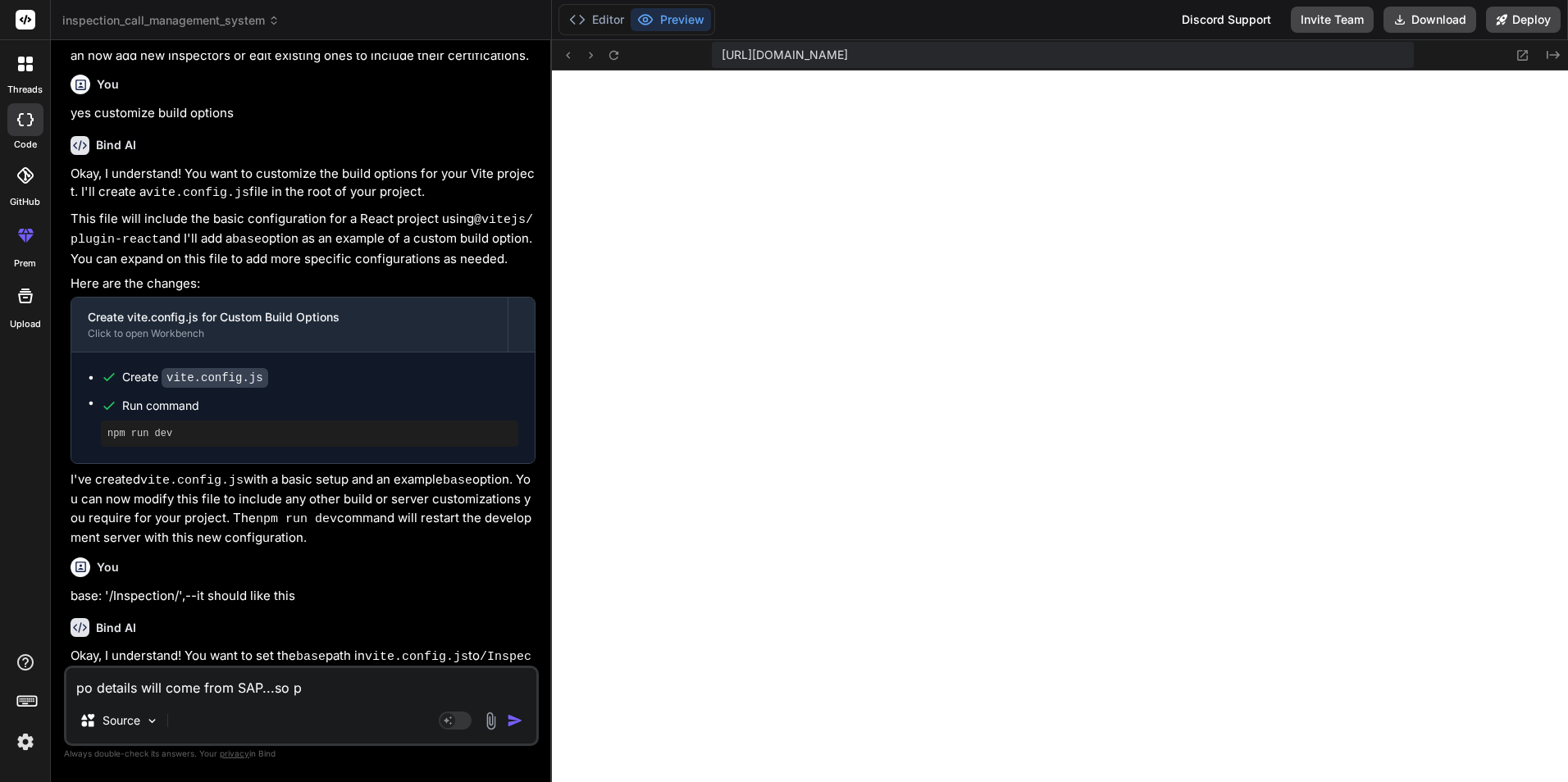
type textarea "x"
type textarea "po details will come from SAP...so pro"
type textarea "x"
type textarea "po details will come from SAP...so prov"
type textarea "x"
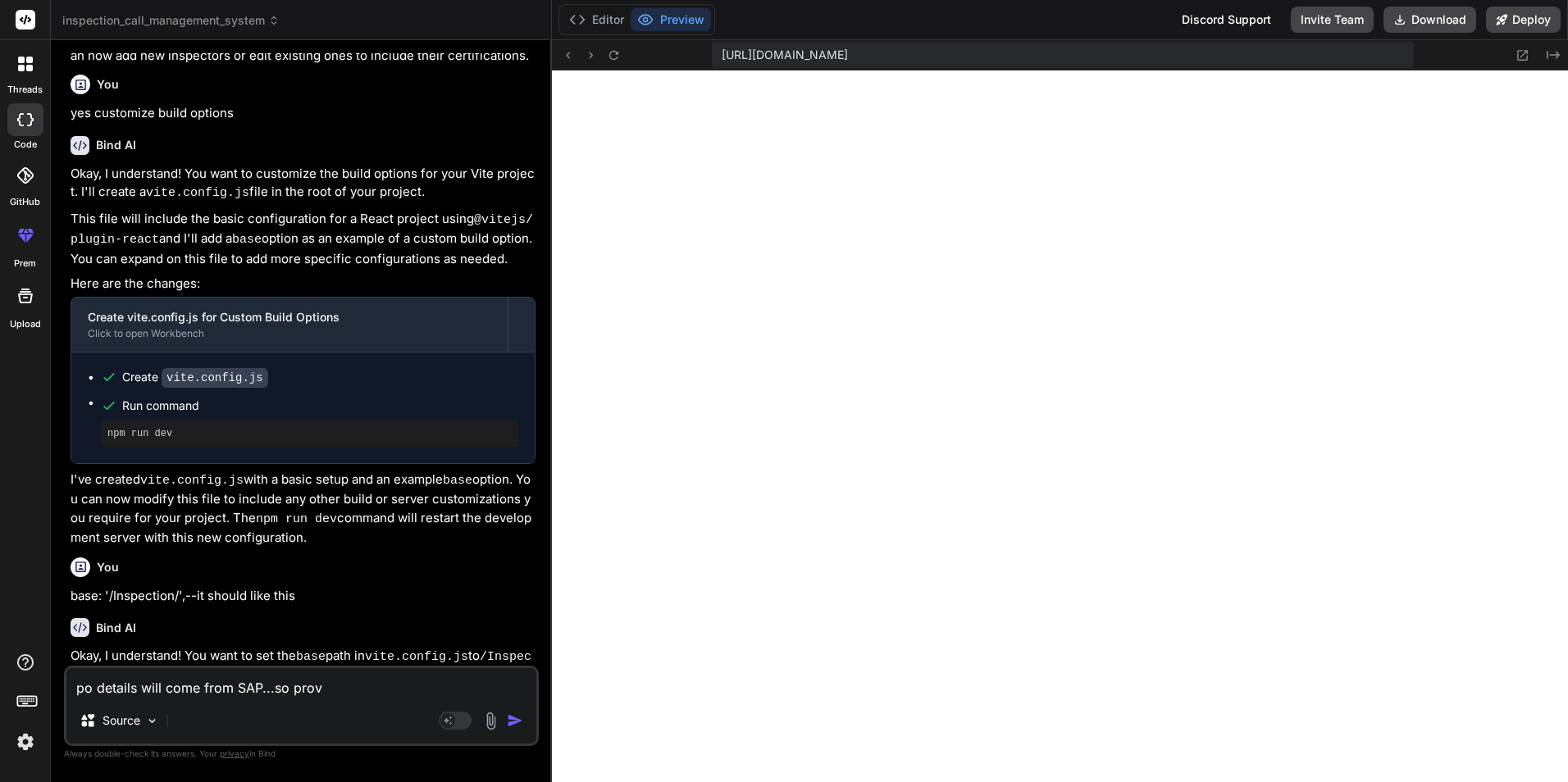
type textarea "po details will come from SAP...so provi"
type textarea "x"
type textarea "po details will come from SAP...so provio"
type textarea "x"
type textarea "po details will come from SAP...so provios"
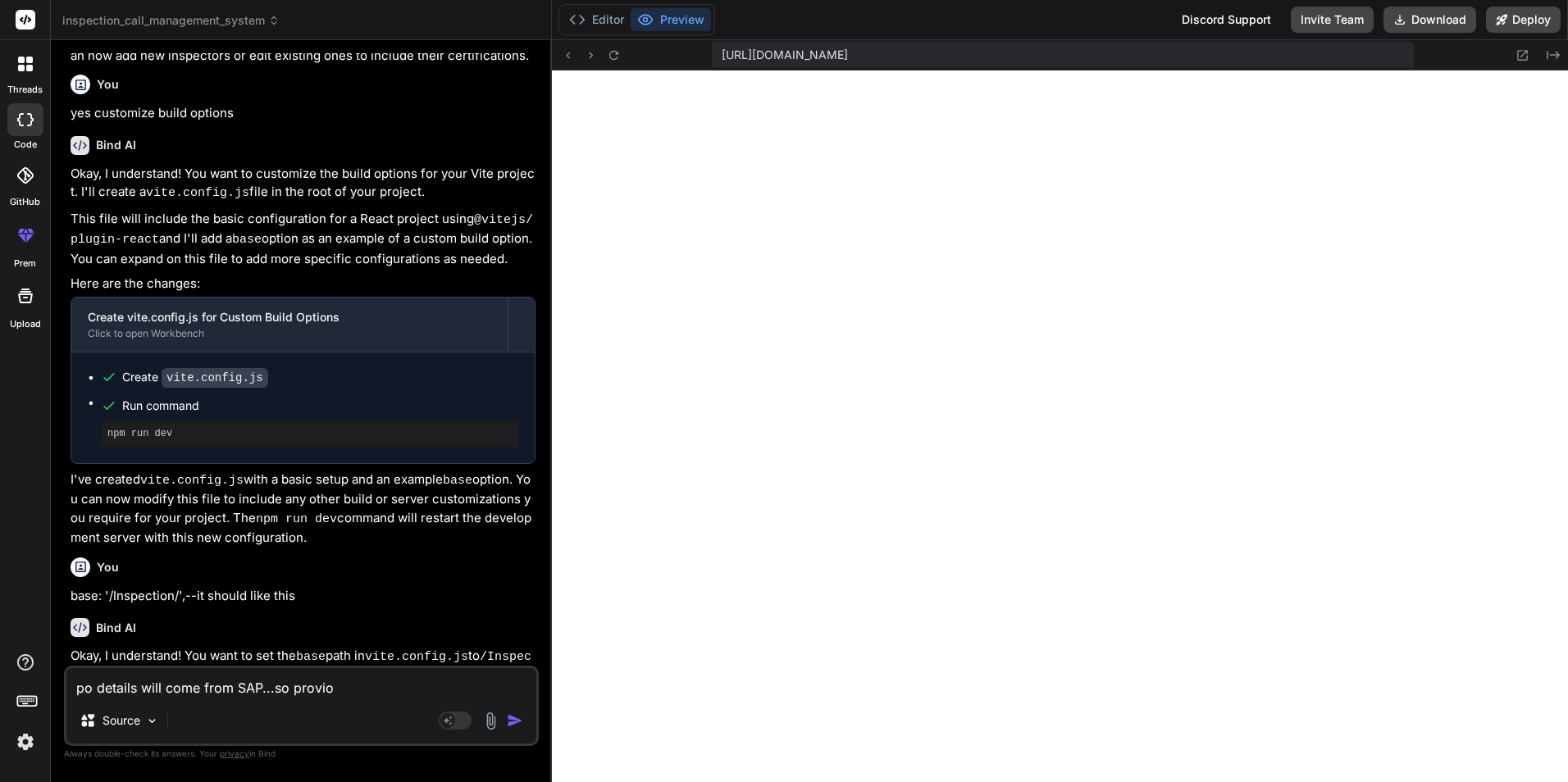
type textarea "x"
type textarea "po details will come from SAP...so provios"
type textarea "x"
type textarea "po details will come from SAP...so provios t"
type textarea "x"
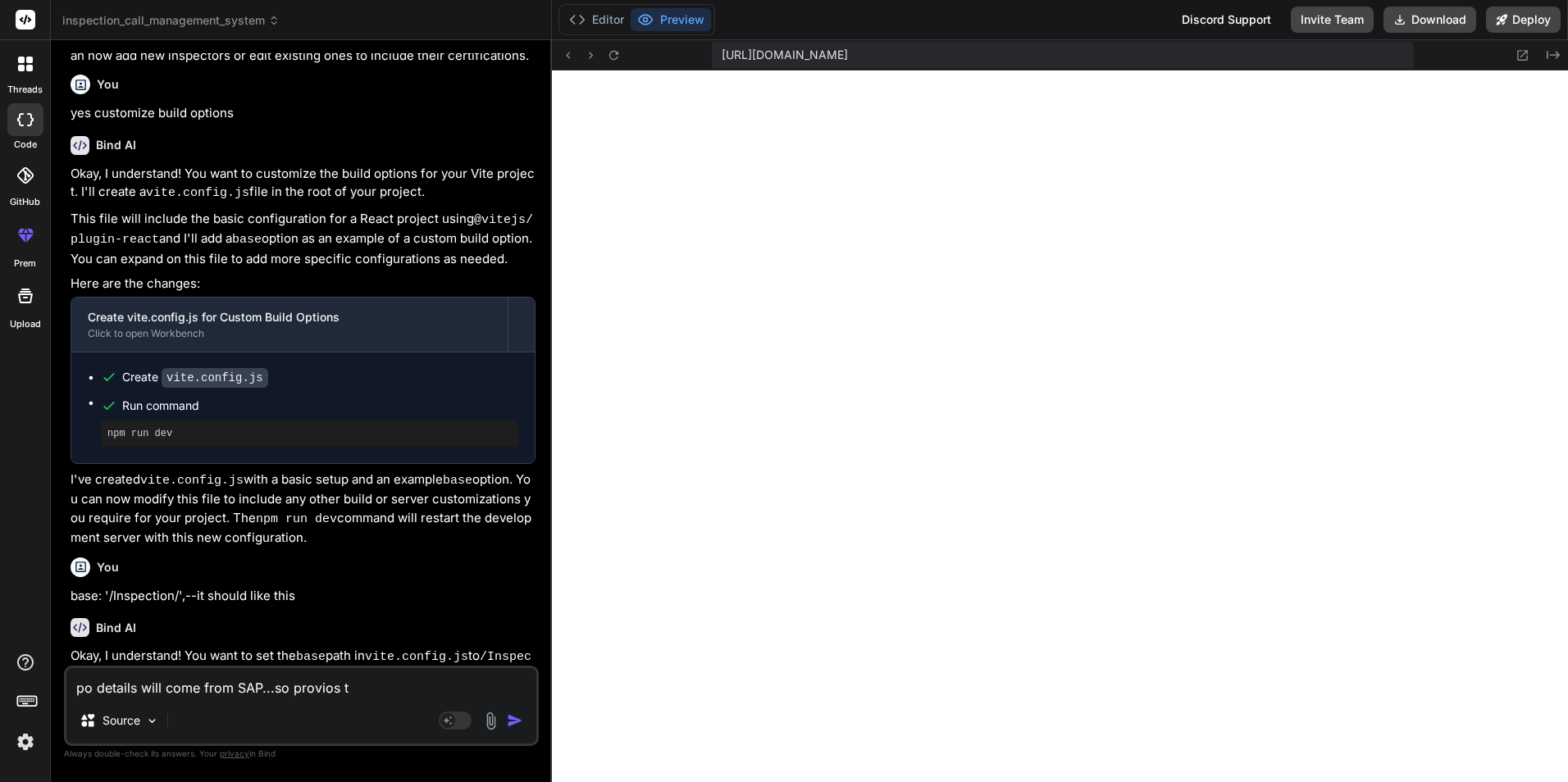
type textarea "po details will come from SAP...so provios to"
type textarea "x"
type textarea "po details will come from SAP...so provios to"
type textarea "x"
type textarea "po details will come from SAP...so provios to u"
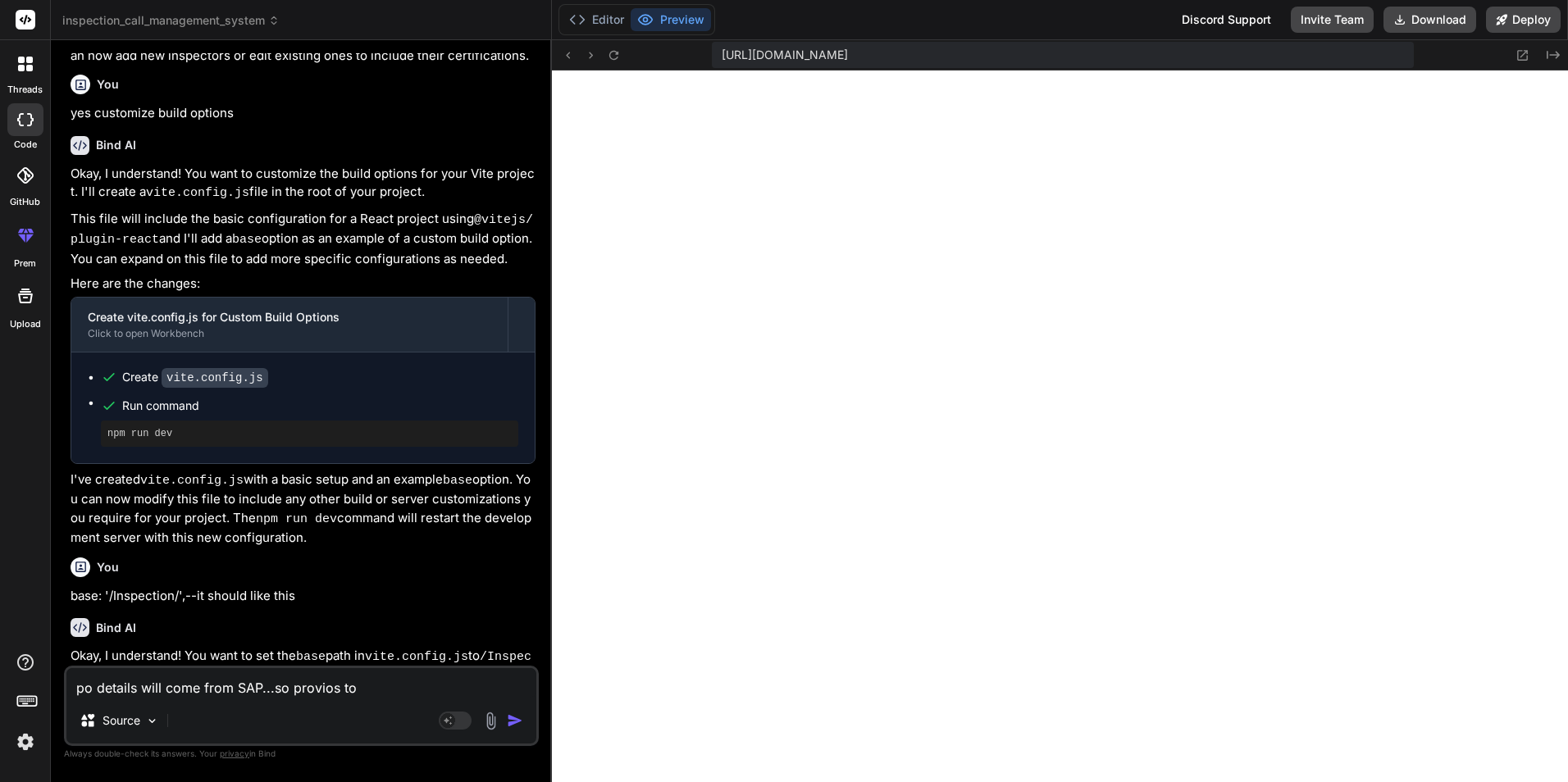
type textarea "x"
type textarea "po details will come from SAP...so provios to up"
type textarea "x"
type textarea "po details will come from SAP...so provios to upl"
type textarea "x"
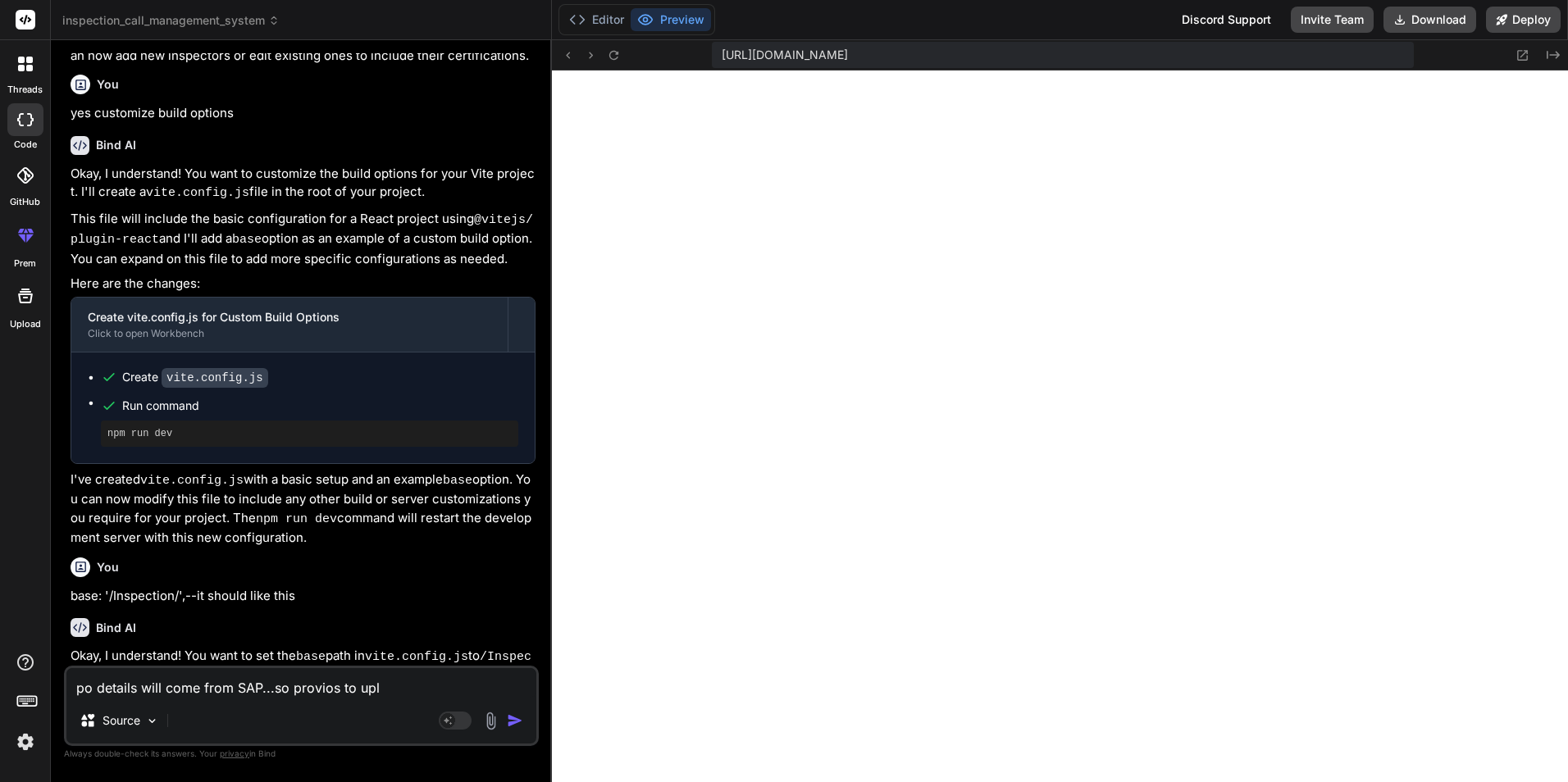
type textarea "po details will come from SAP...so provios to uplo"
type textarea "x"
type textarea "po details will come from SAP...so provios to uploa"
type textarea "x"
type textarea "po details will come from SAP...so provios to upload"
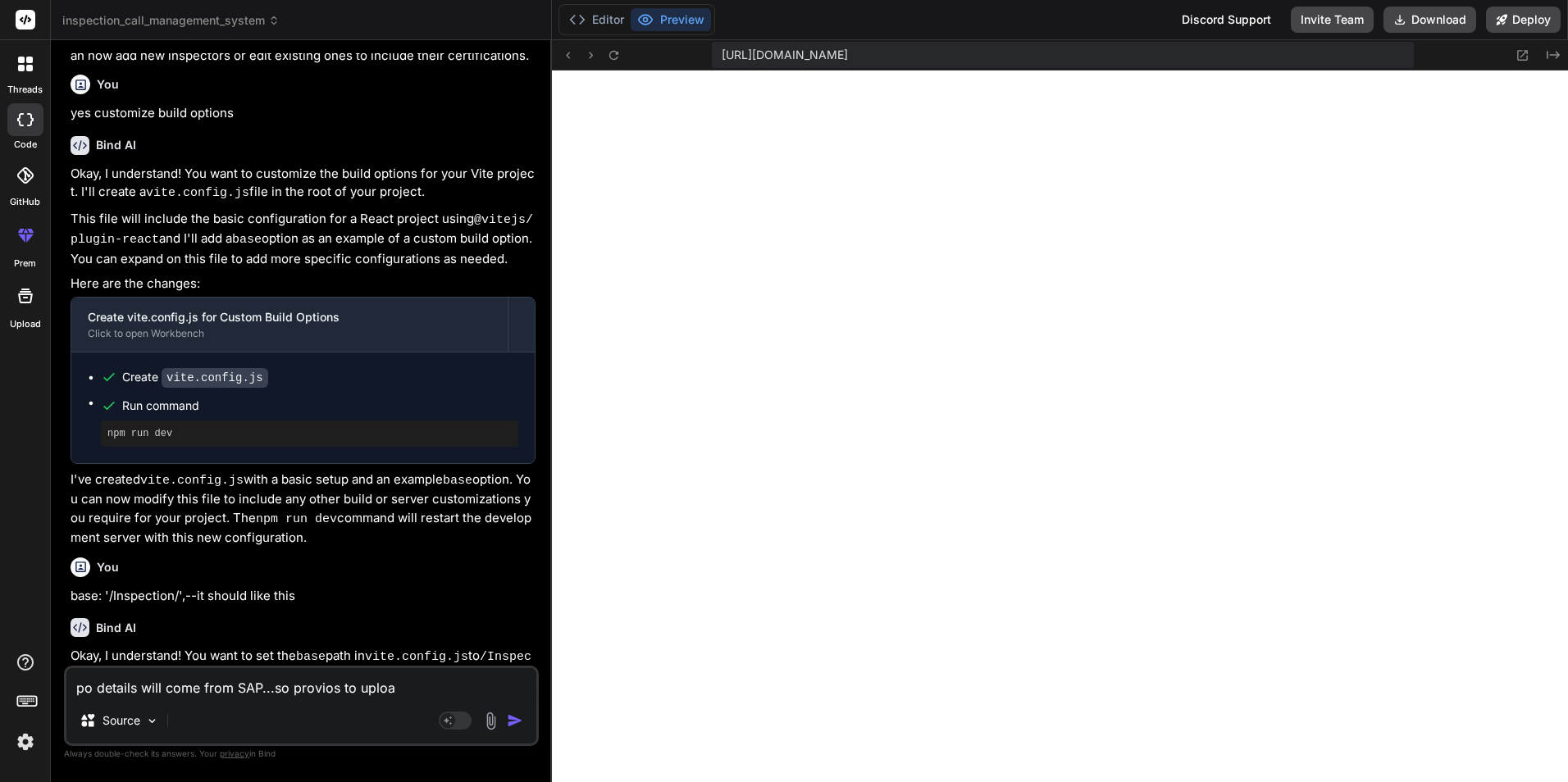
type textarea "x"
type textarea "po details will come from SAP...so provios to upload"
type textarea "x"
type textarea "po details will come from SAP...so provios to upload p"
type textarea "x"
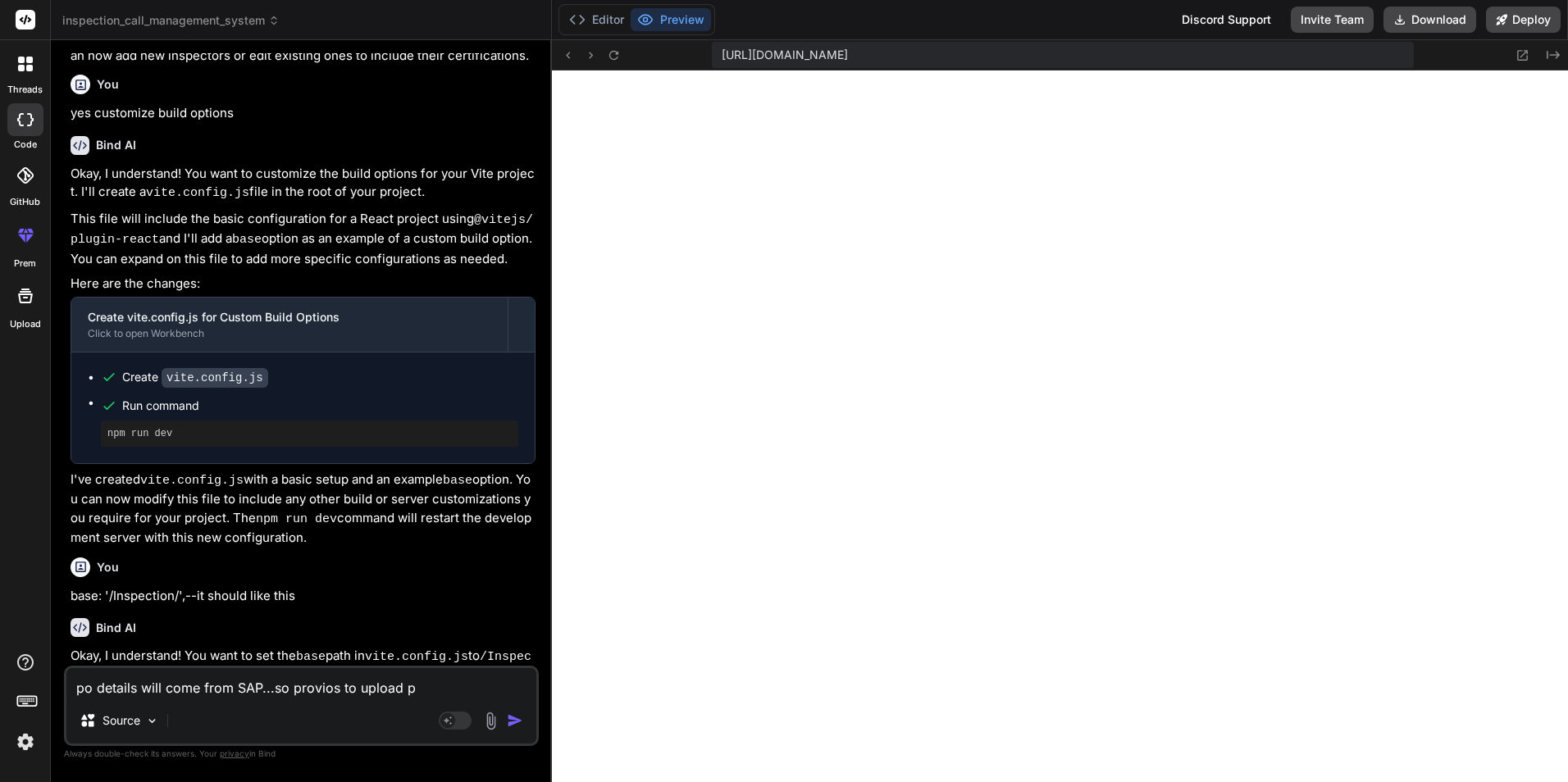
type textarea "po details will come from SAP...so provios to upload po"
type textarea "x"
type textarea "po details will come from SAP...so provios to upload po"
type textarea "x"
type textarea "po details will come from SAP...so provios to upload po d"
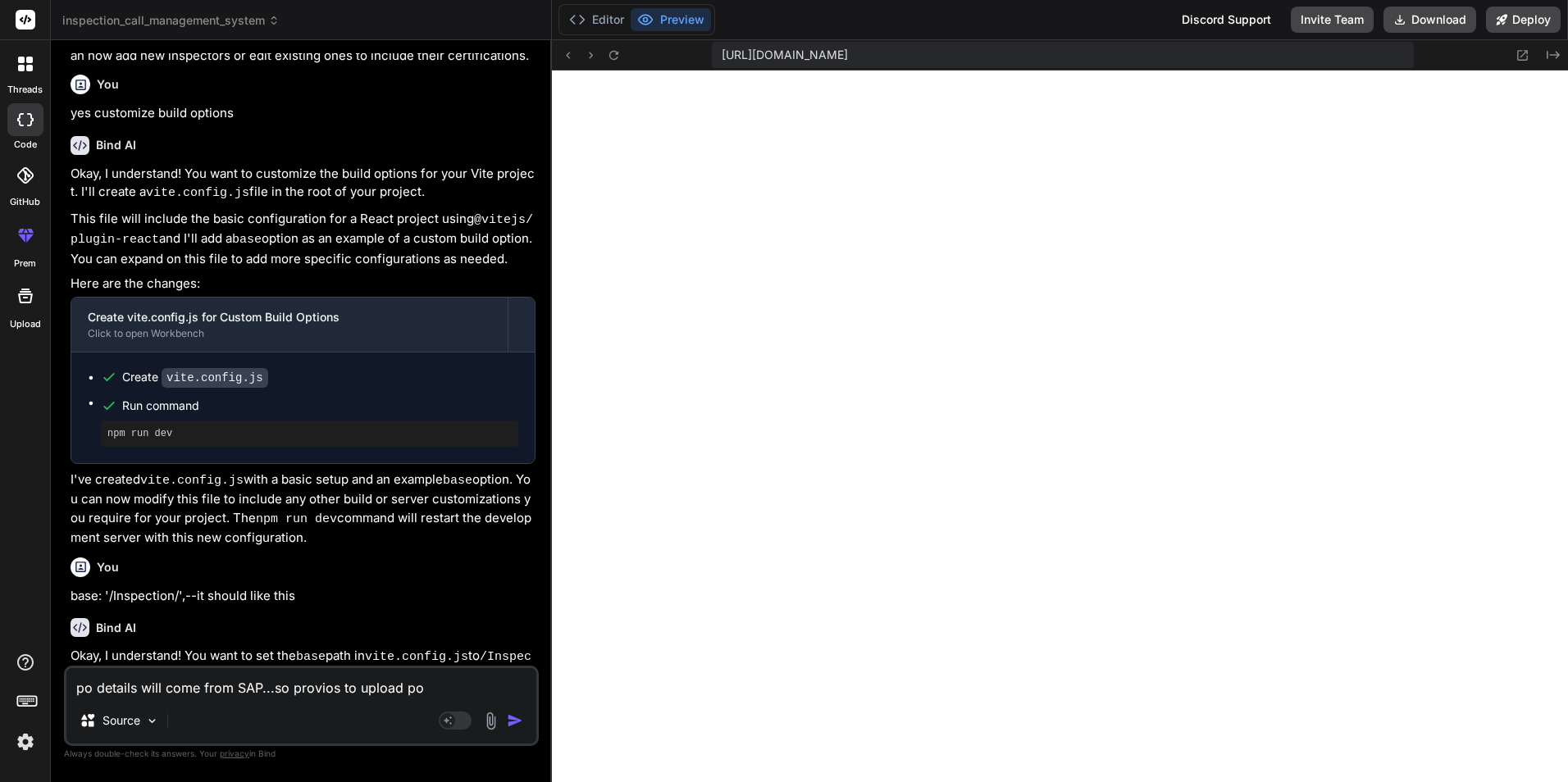
type textarea "x"
type textarea "po details will come from SAP...so provios to upload po de"
type textarea "x"
type textarea "po details will come from SAP...so provios to upload po det"
type textarea "x"
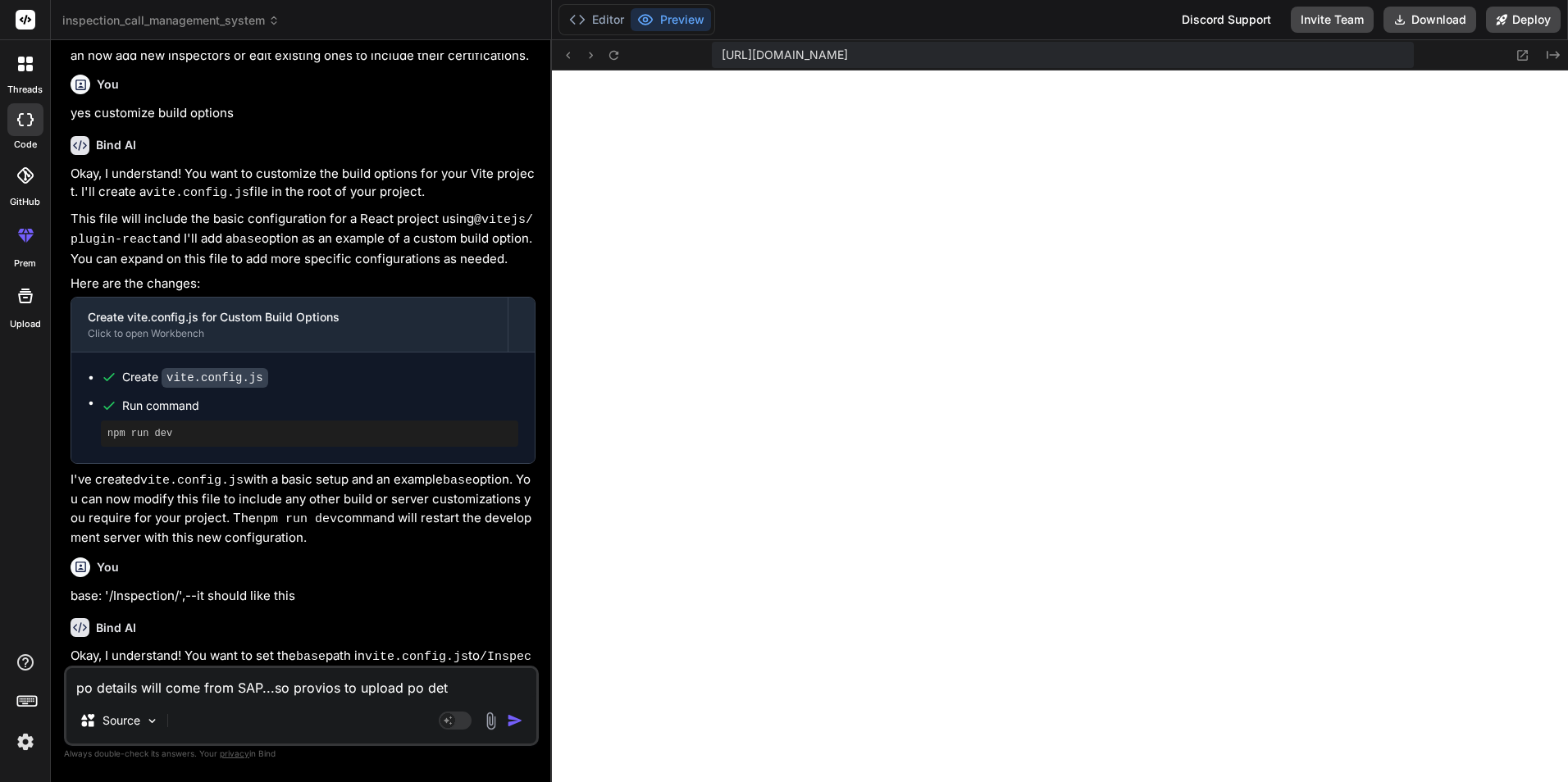
type textarea "po details will come from SAP...so provios to upload po deta"
type textarea "x"
type textarea "po details will come from SAP...so provios to upload po detai"
type textarea "x"
type textarea "po details will come from SAP...so provios to upload po detail"
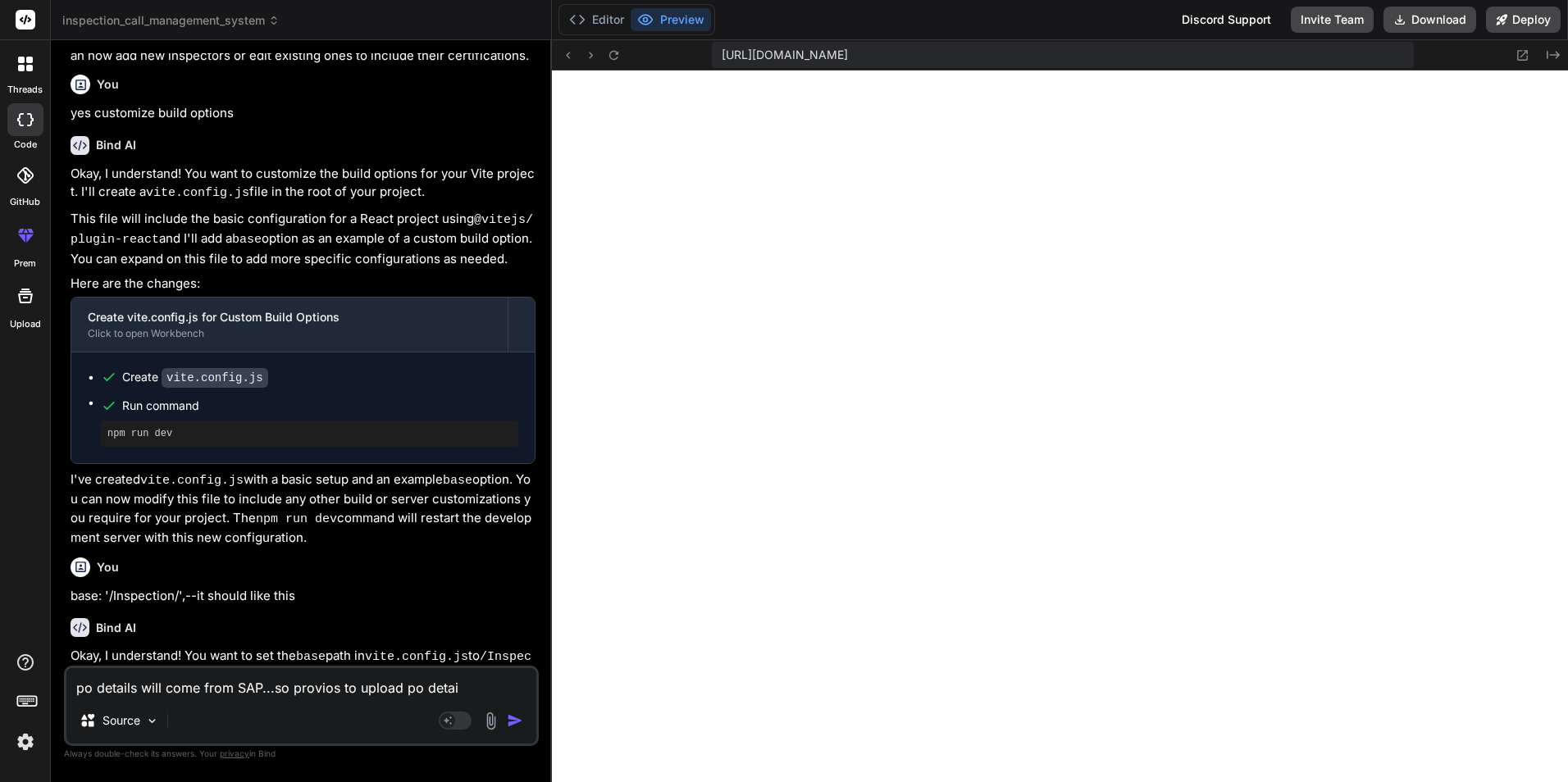
type textarea "x"
type textarea "po details will come from SAP...so provios to upload po details"
type textarea "x"
type textarea "po details will come from SAP...so provio to upload po details"
type textarea "x"
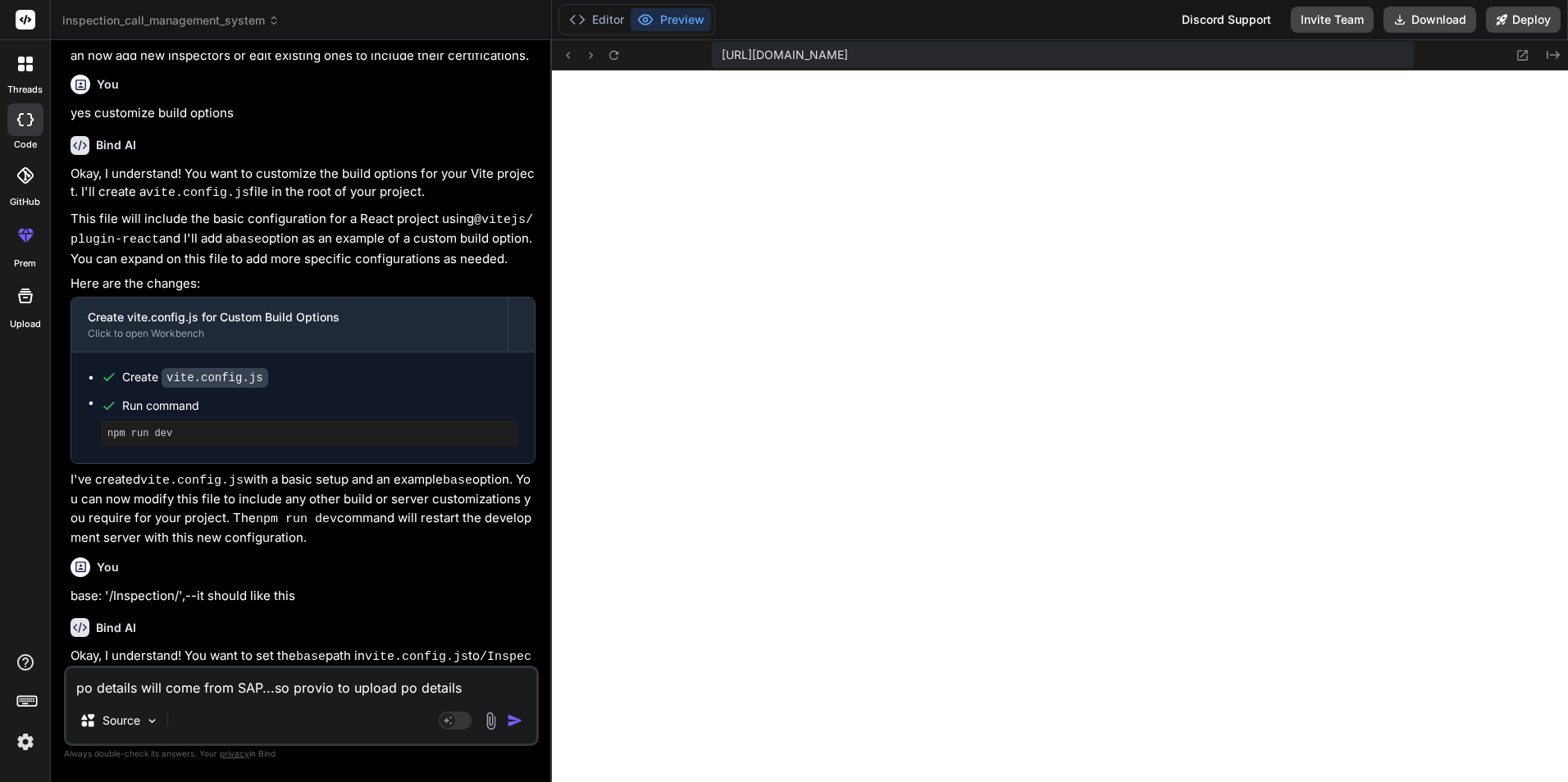
type textarea "po details will come from SAP...so provi to upload po details"
type textarea "x"
type textarea "po details will come from SAP...so provis to upload po details"
type textarea "x"
type textarea "po details will come from SAP...so provisi to upload po details"
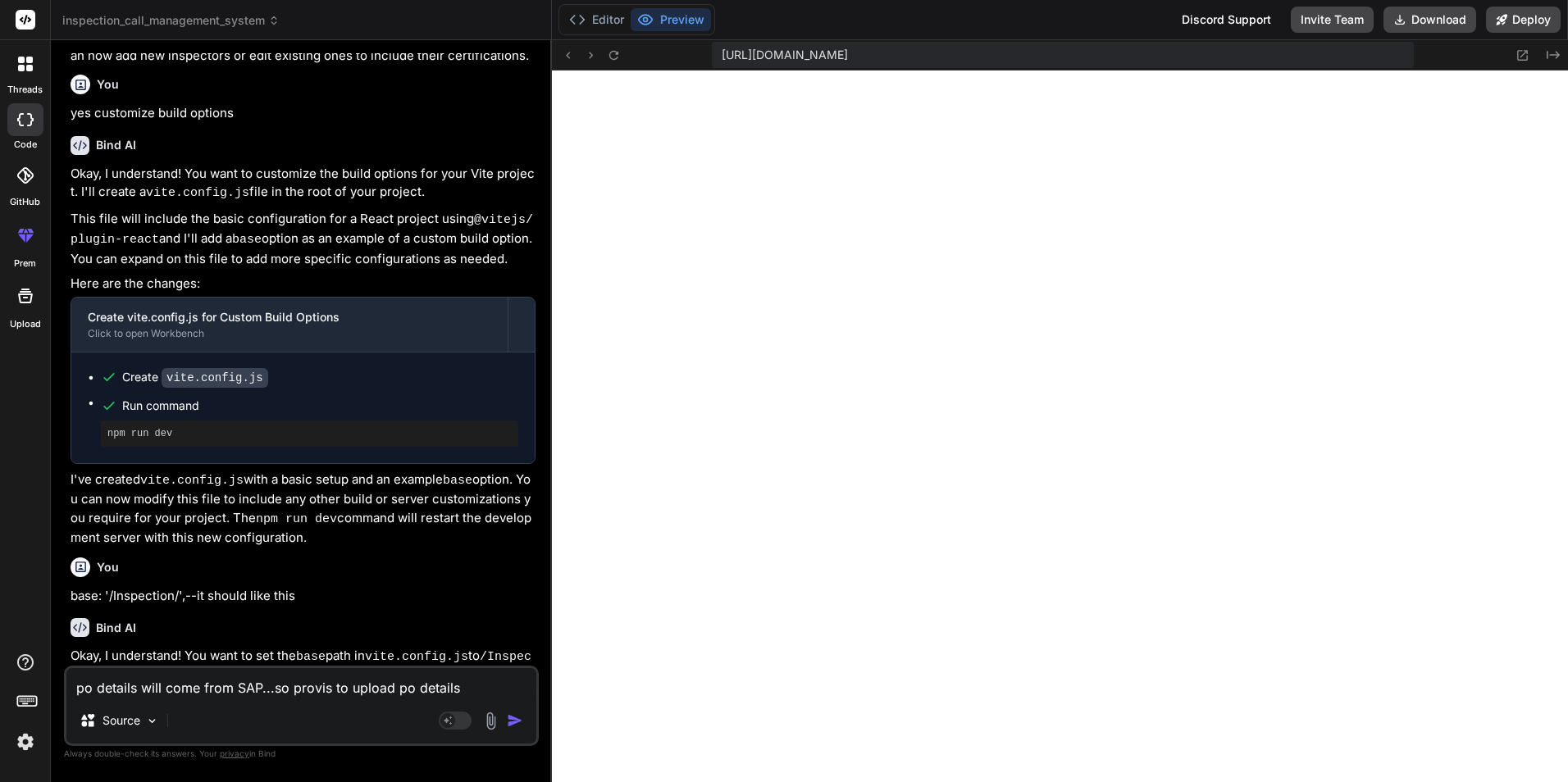
type textarea "x"
type textarea "po details will come from SAP...so provisio to upload po details"
type textarea "x"
type textarea "po details will come from SAP...so provision to upload po details"
type textarea "x"
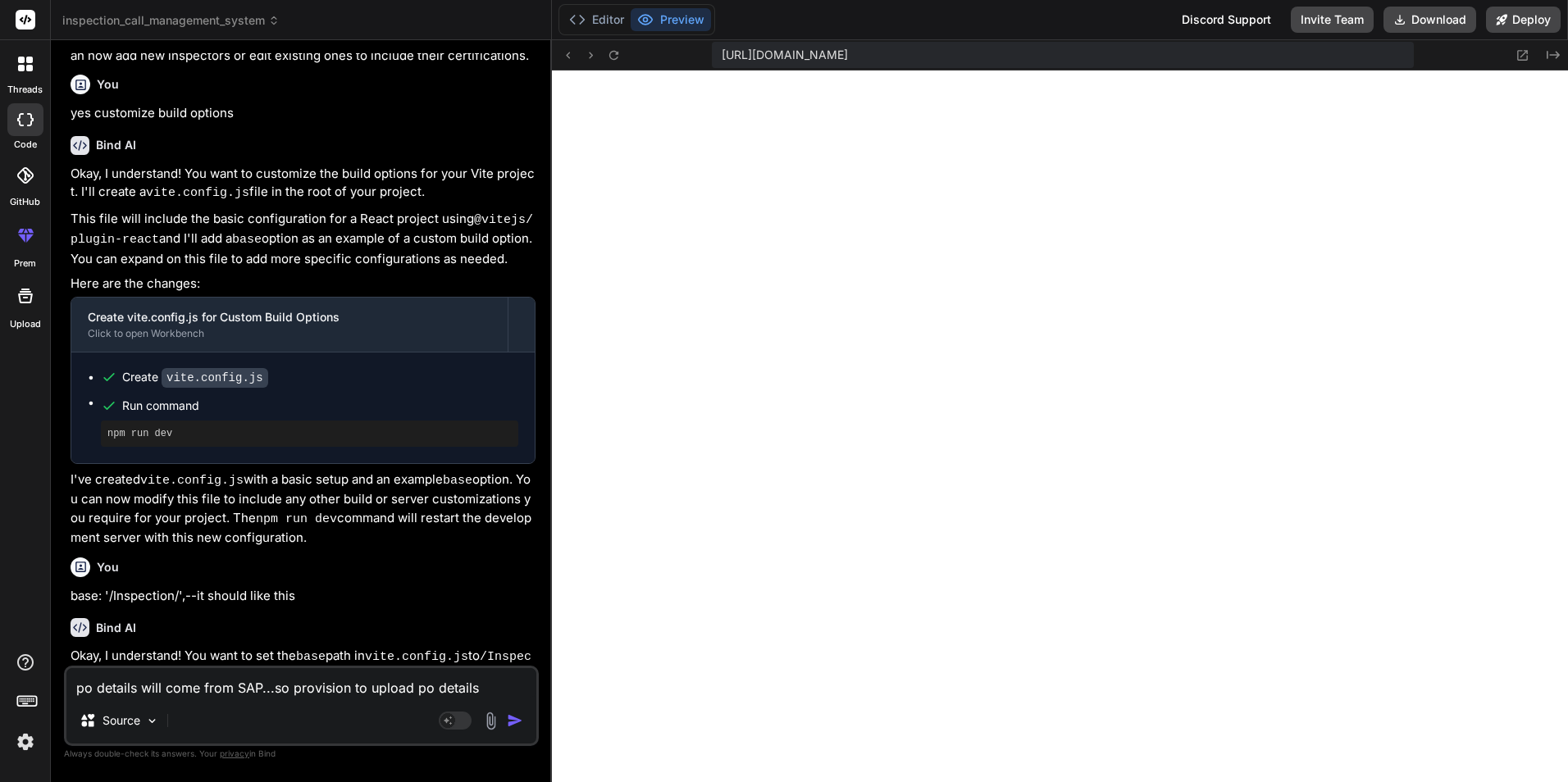
click at [486, 690] on textarea "po details will come from SAP...so provision to upload po details" at bounding box center [301, 683] width 470 height 30
type textarea "po details will come from SAP...so provision to upload po details"
type textarea "x"
type textarea "po details will come from SAP...so provision to upload po details i"
type textarea "x"
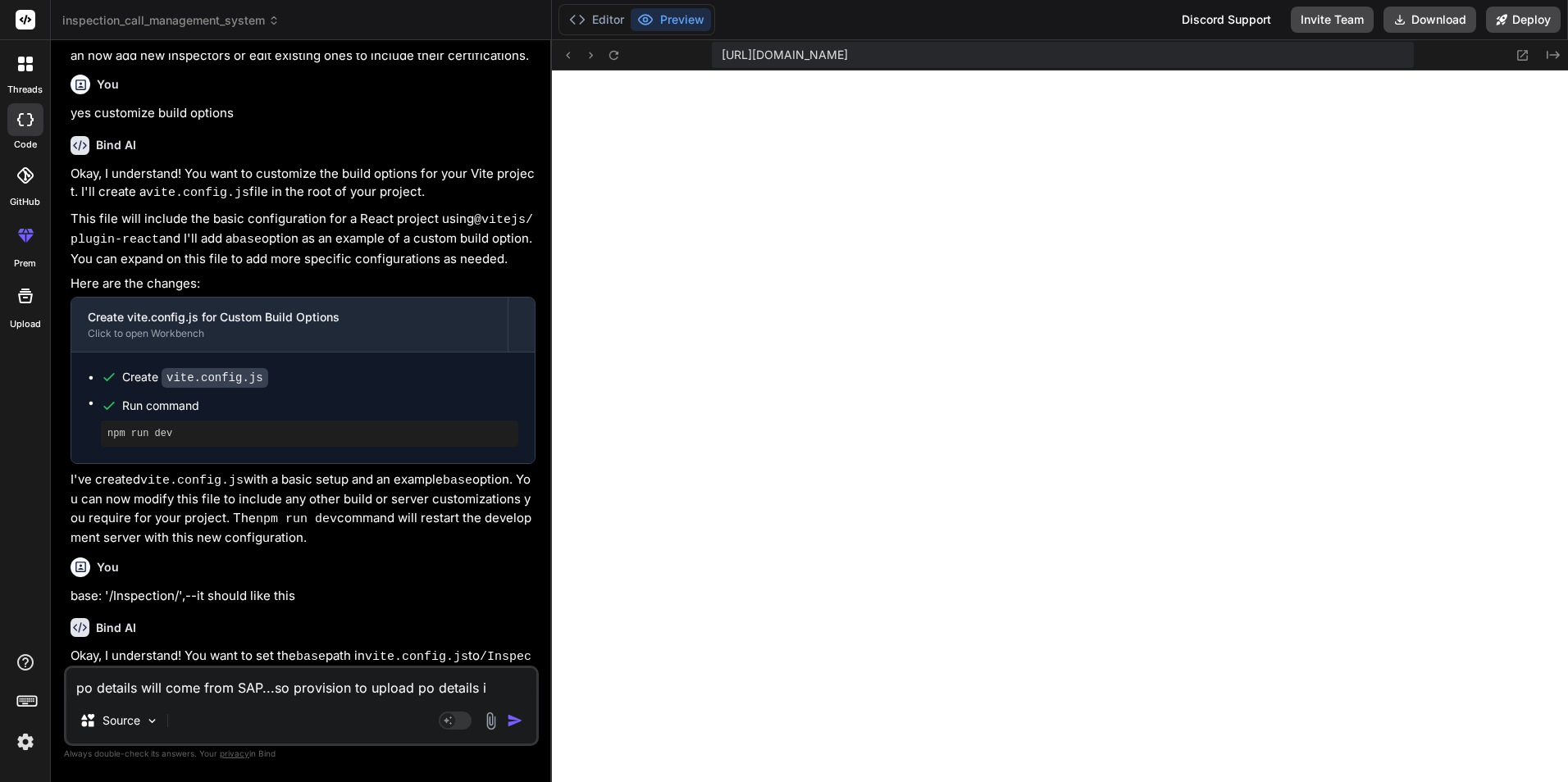
type textarea "po details will come from SAP...so provision to upload po details in"
type textarea "x"
type textarea "po details will come from SAP...so provision to upload po details in"
type textarea "x"
type textarea "po details will come from SAP...so provision to upload po details in v"
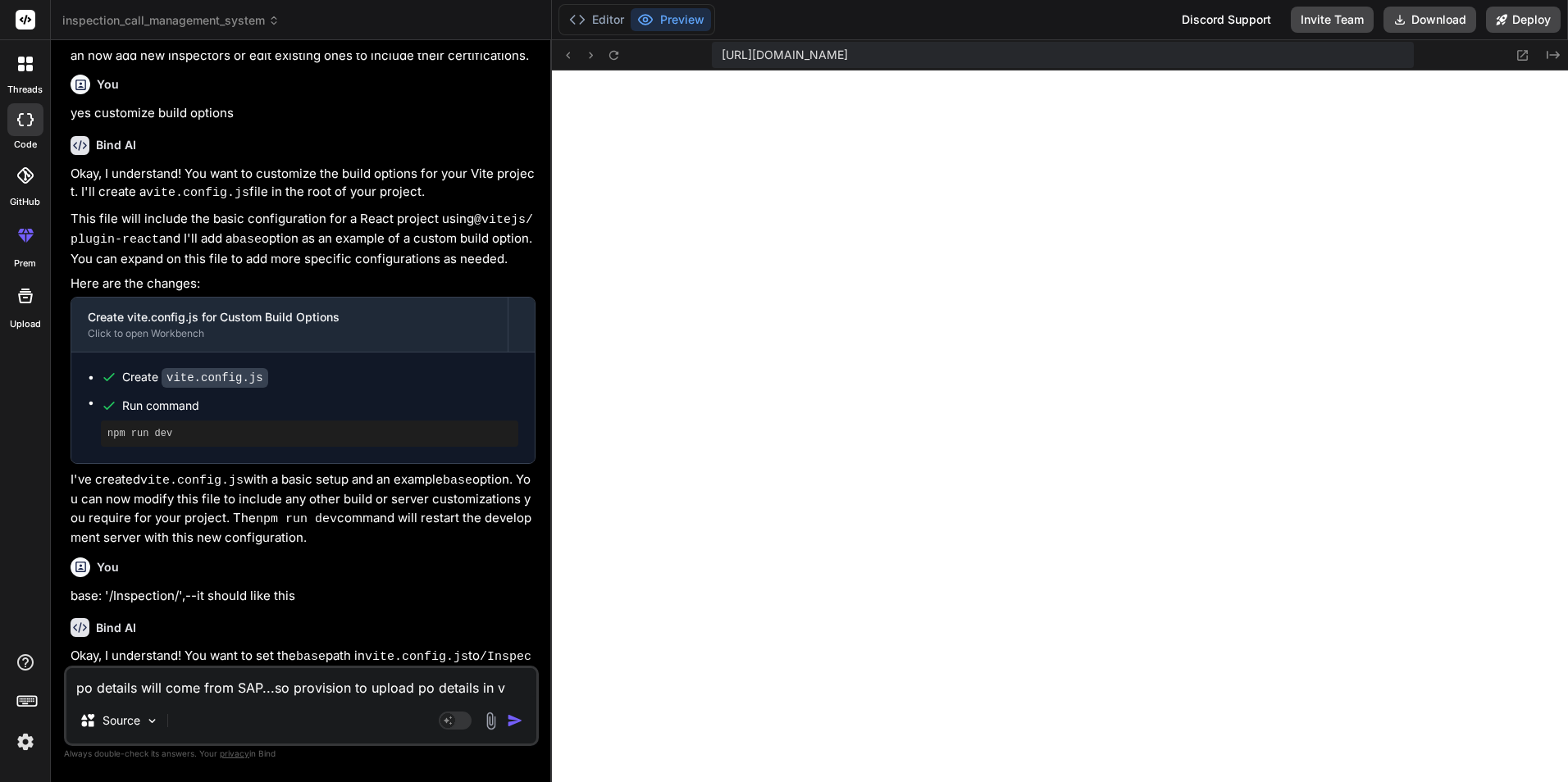
type textarea "x"
type textarea "po details will come from SAP...so provision to upload po details in ve"
type textarea "x"
type textarea "po details will come from SAP...so provision to upload po details in ven"
type textarea "x"
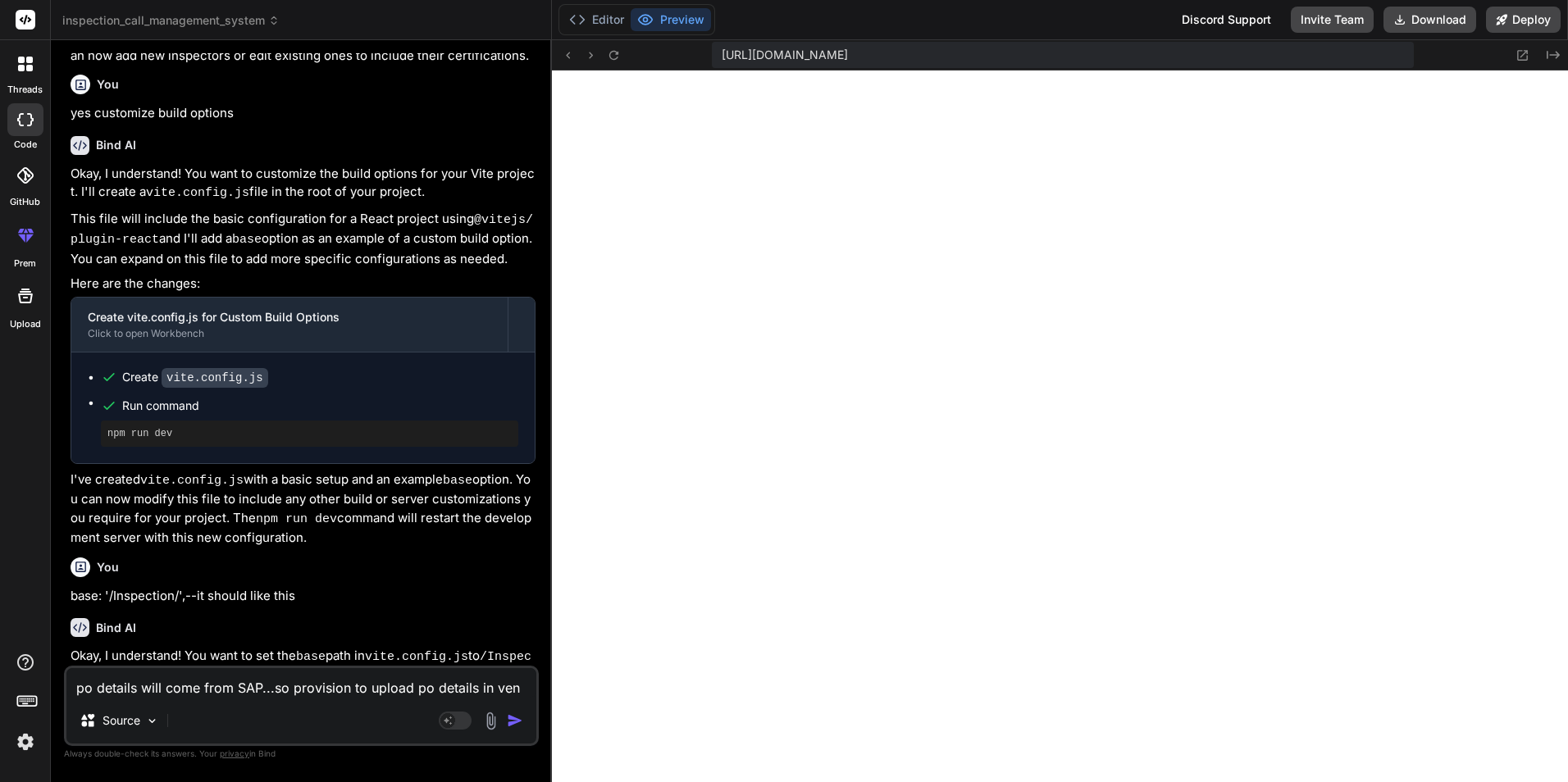
type textarea "po details will come from SAP...so provision to upload po details in vend"
type textarea "x"
type textarea "po details will come from SAP...so provision to upload po details in vendo"
type textarea "x"
type textarea "po details will come from SAP...so provision to upload po details in vendor"
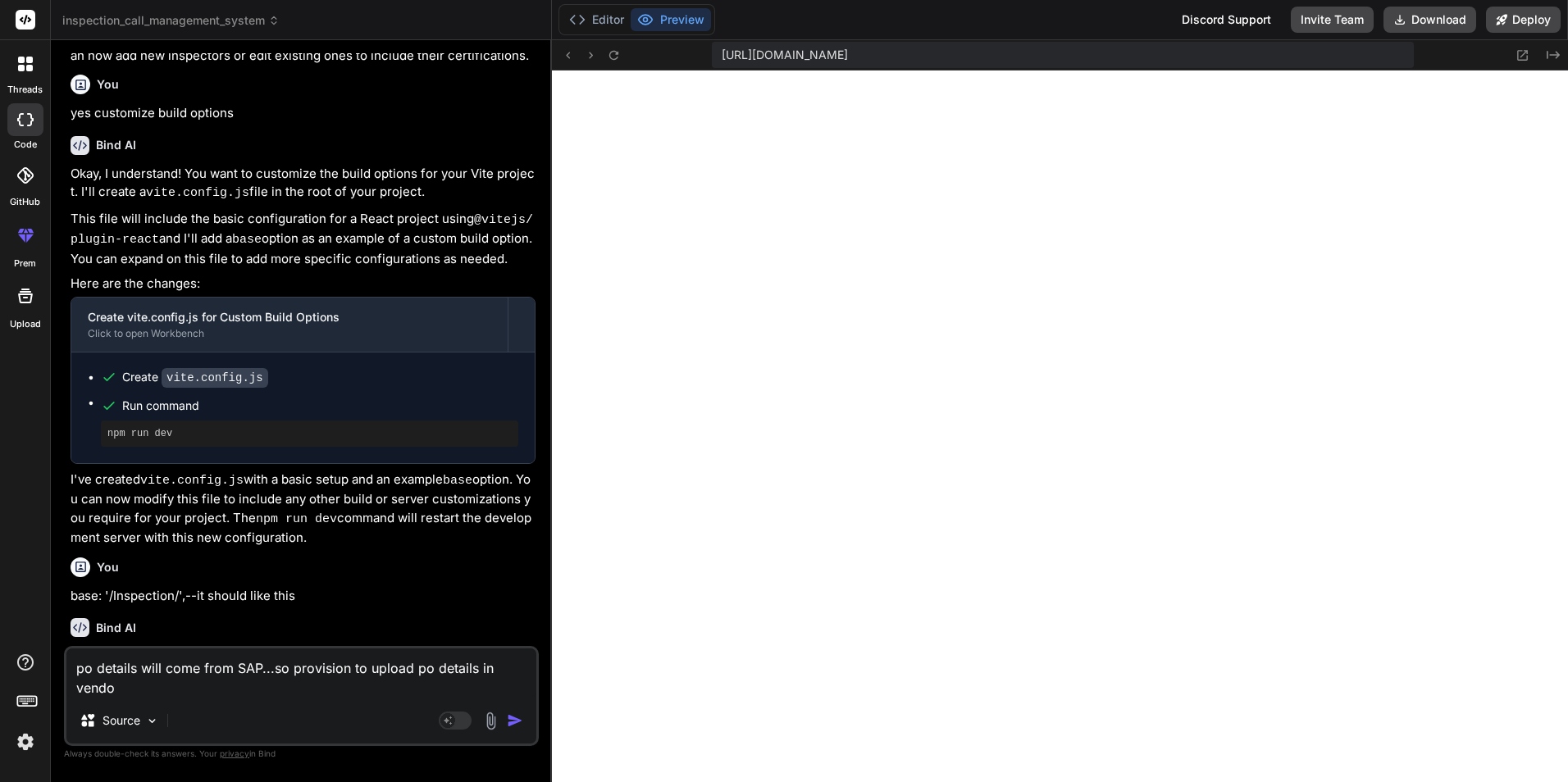
type textarea "x"
type textarea "po details will come from SAP...so provision to upload po details in vendor"
type textarea "x"
type textarea "po details will come from SAP...so provision to upload po details in vendor r"
type textarea "x"
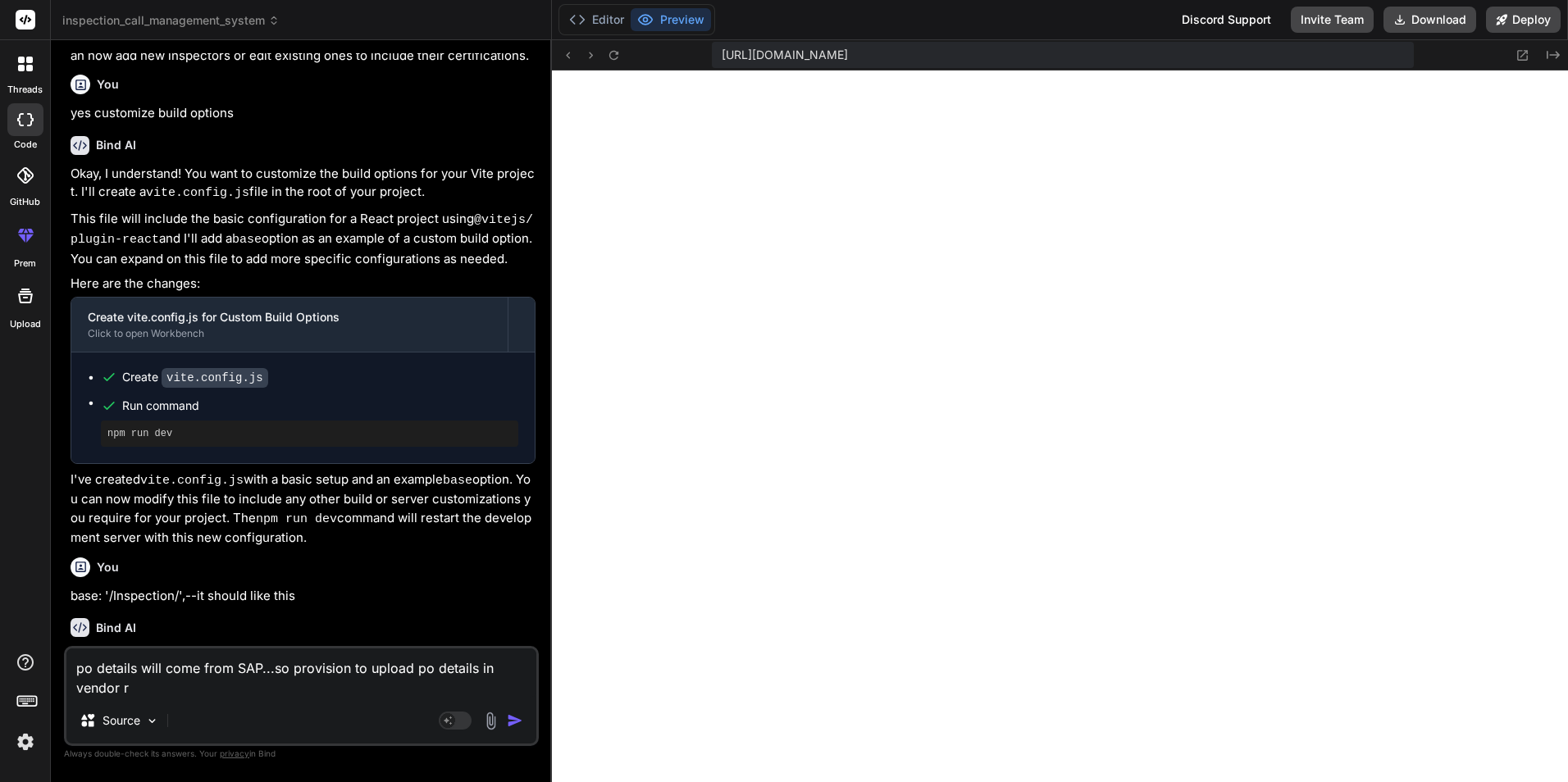
type textarea "po details will come from SAP...so provision to upload po details in vendor ro"
type textarea "x"
type textarea "po details will come from SAP...so provision to upload po details in vendor rol"
type textarea "x"
type textarea "po details will come from SAP...so provision to upload po details in vendor role"
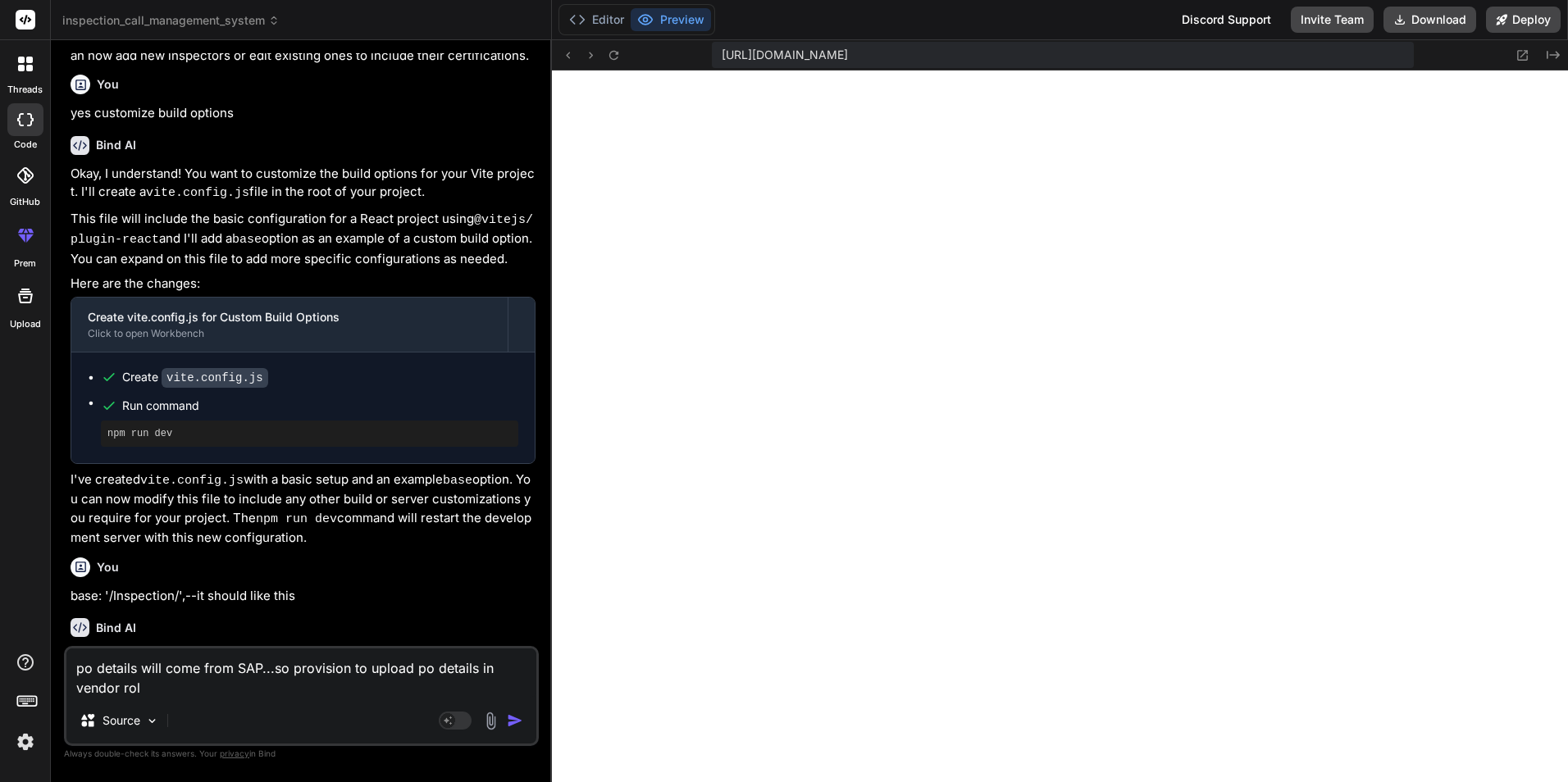
type textarea "x"
click at [289, 670] on textarea "po details will come from SAP...so provision to upload po details in vendor role" at bounding box center [301, 672] width 470 height 49
click at [180, 681] on textarea "po details will come from SAP...so provision to upload po details in vendor role" at bounding box center [301, 672] width 470 height 49
click at [348, 668] on textarea "po details will come from SAP...so provision to upload po details in vendor role" at bounding box center [301, 672] width 470 height 49
type textarea "po details will come from SAP...so provision to upload po details in vendor role"
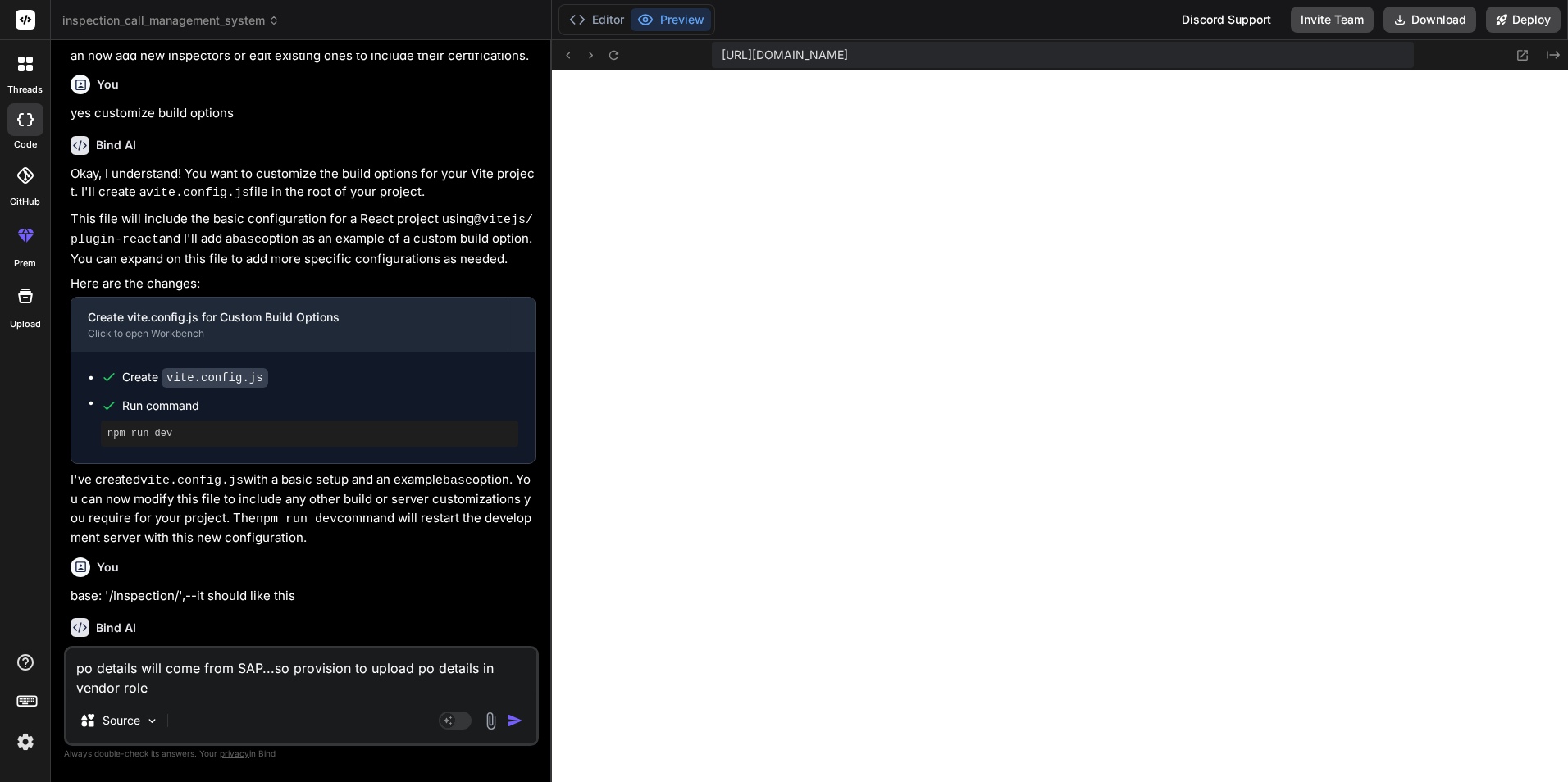
type textarea "x"
type textarea "po details will come from SAP...so provision f to upload po details in vendor r…"
type textarea "x"
type textarea "po details will come from SAP...so provision fr to upload po details in vendor …"
type textarea "x"
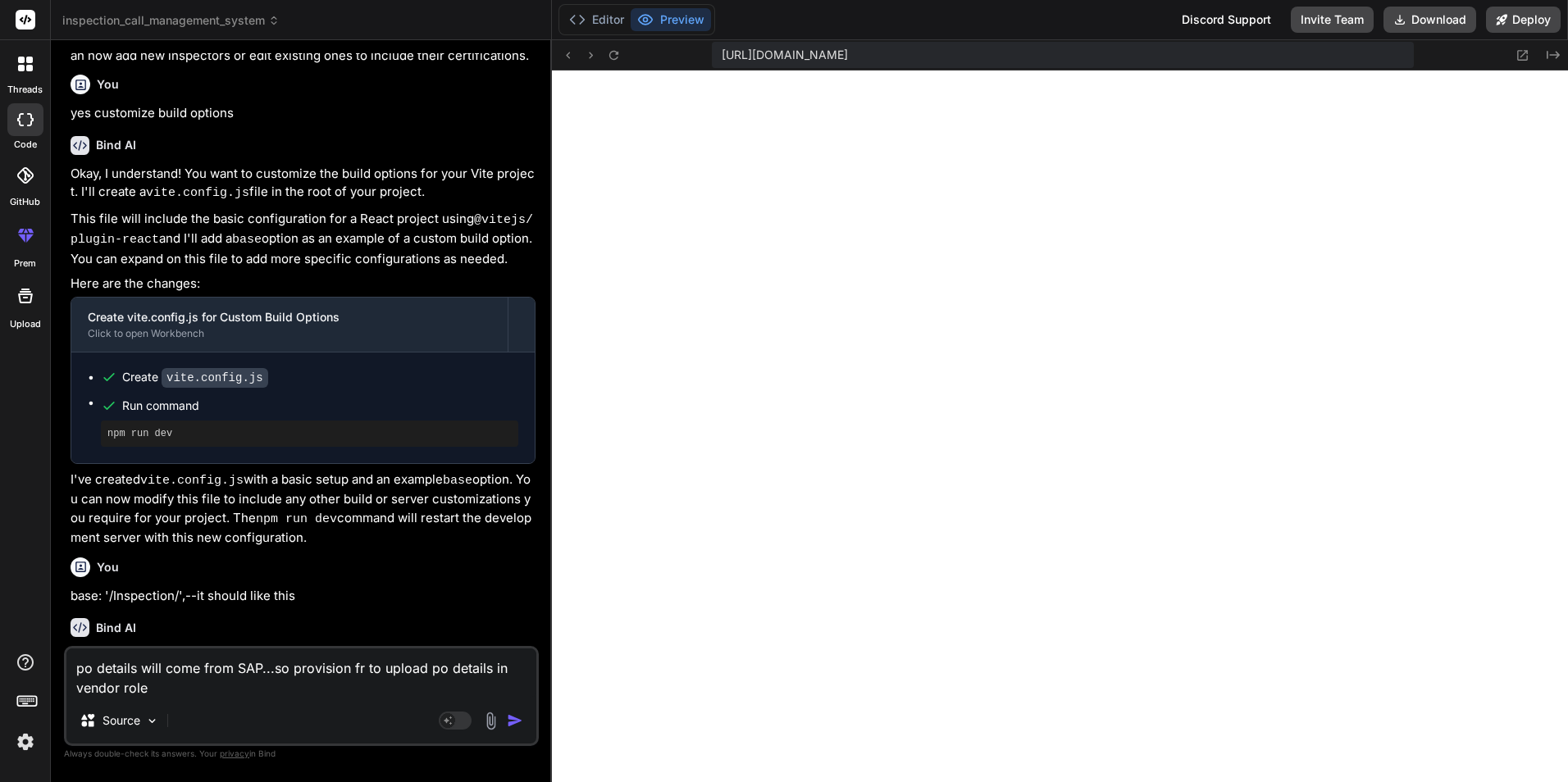
type textarea "po details will come from SAP...so provision fro to upload po details in vendor…"
type textarea "x"
type textarea "po details will come from SAP...so provision fro to upload po details in vendor…"
click at [255, 686] on textarea "po details will come from SAP...so provision for new screen to upload po detail…" at bounding box center [301, 672] width 470 height 49
click at [516, 716] on img "button" at bounding box center [515, 721] width 17 height 17
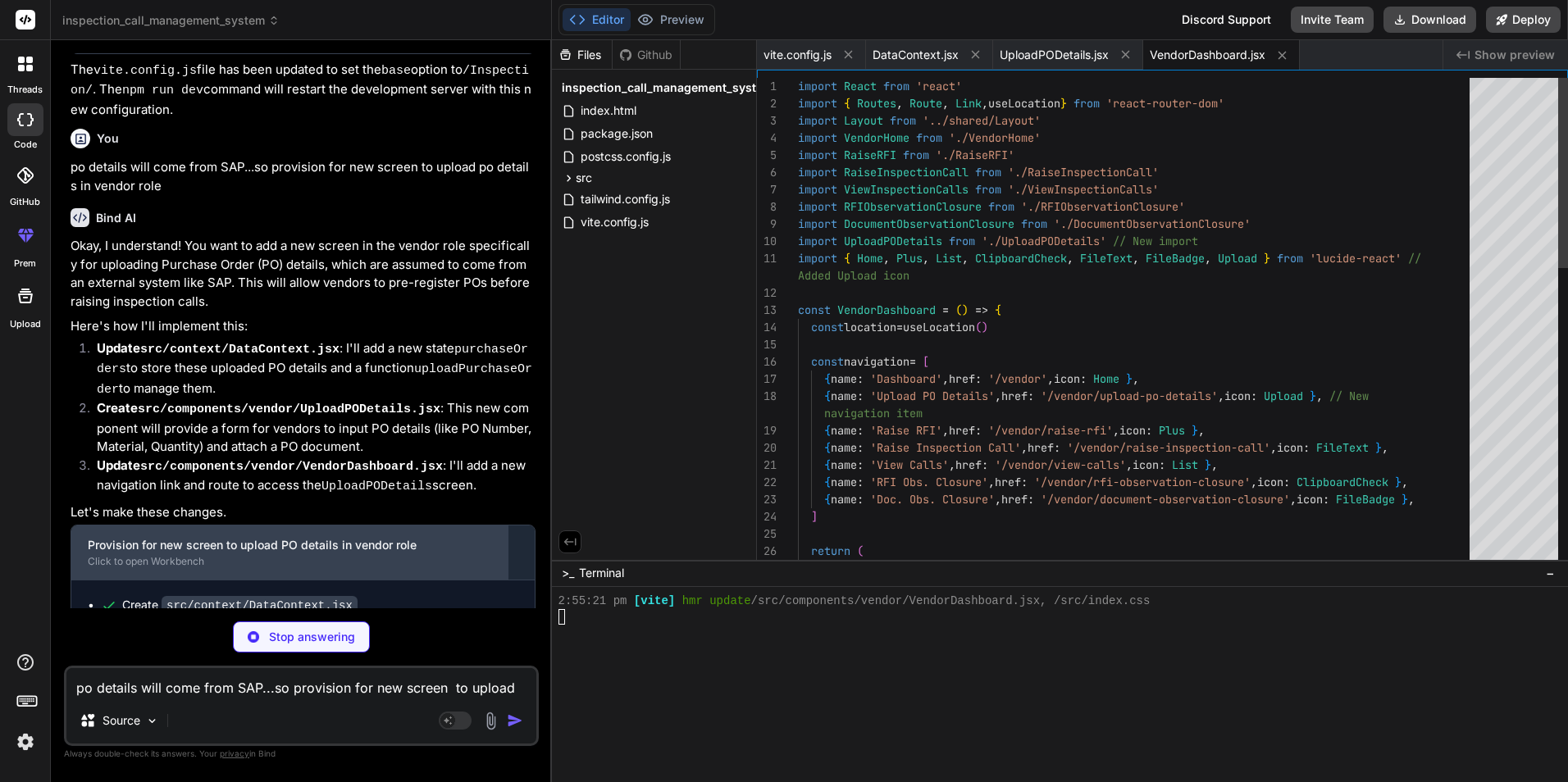
scroll to position [451, 0]
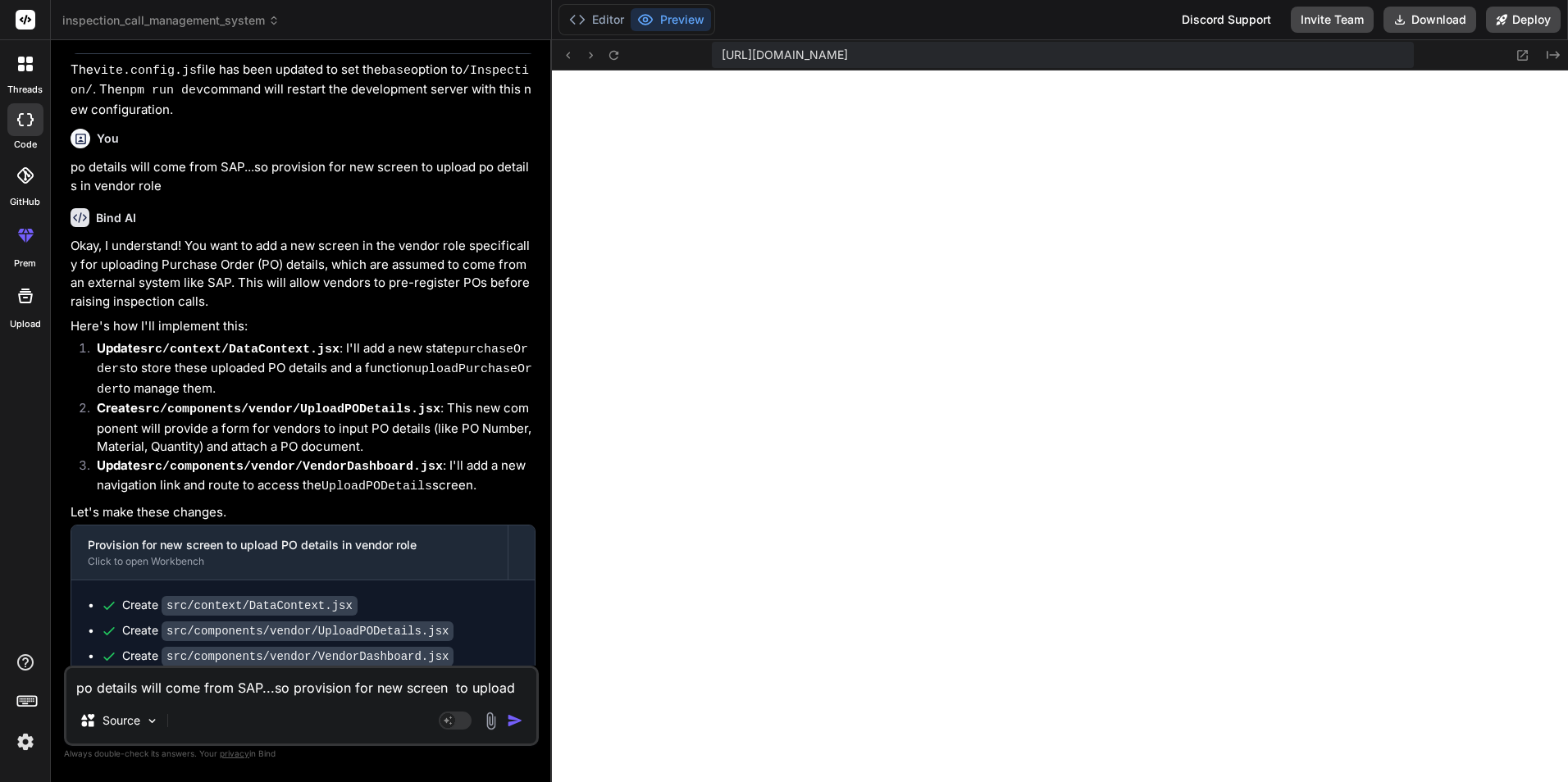
click at [236, 690] on textarea "po details will come from SAP...so provision for new screen to upload po detail…" at bounding box center [301, 683] width 470 height 30
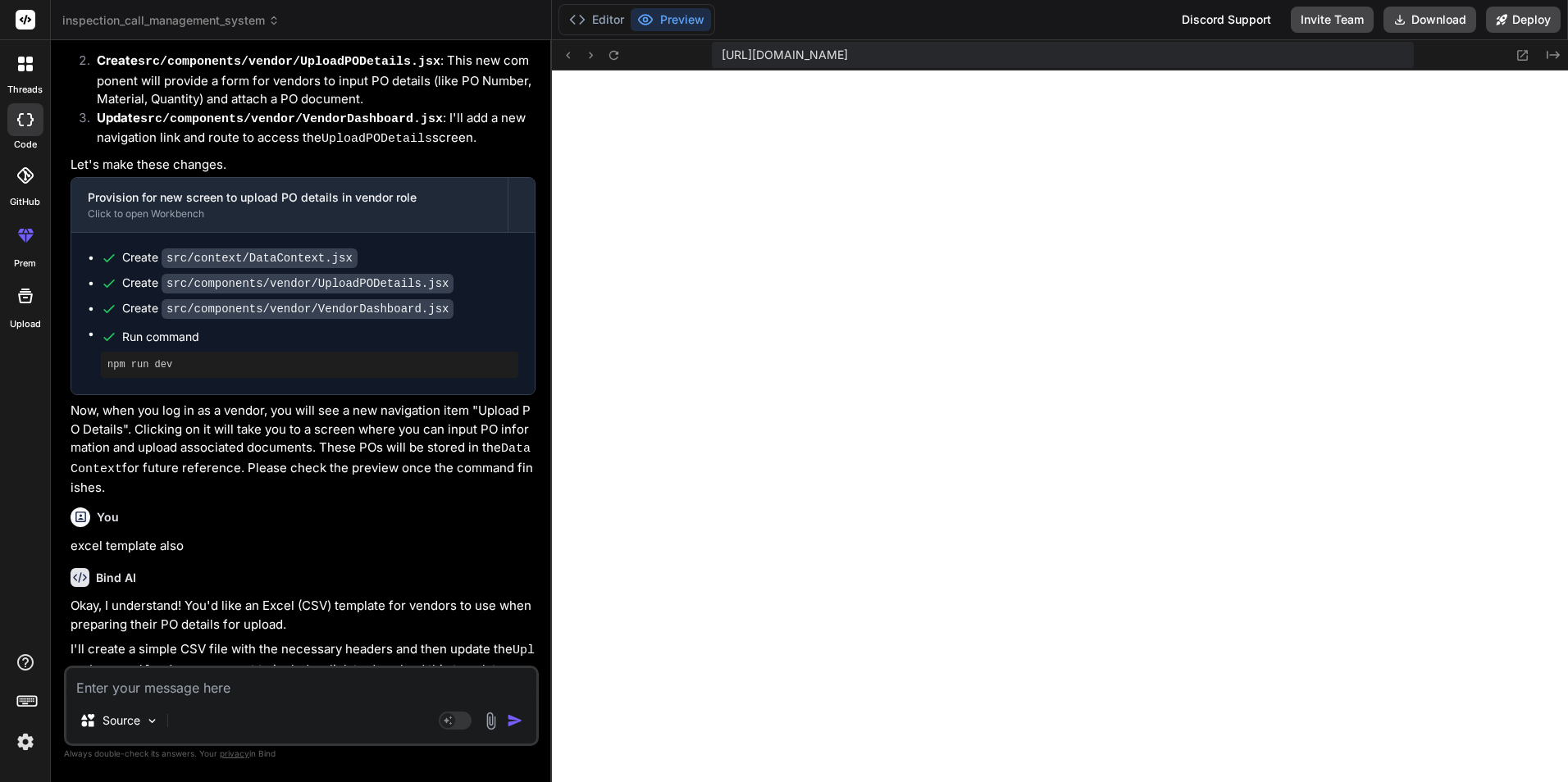
scroll to position [2786, 0]
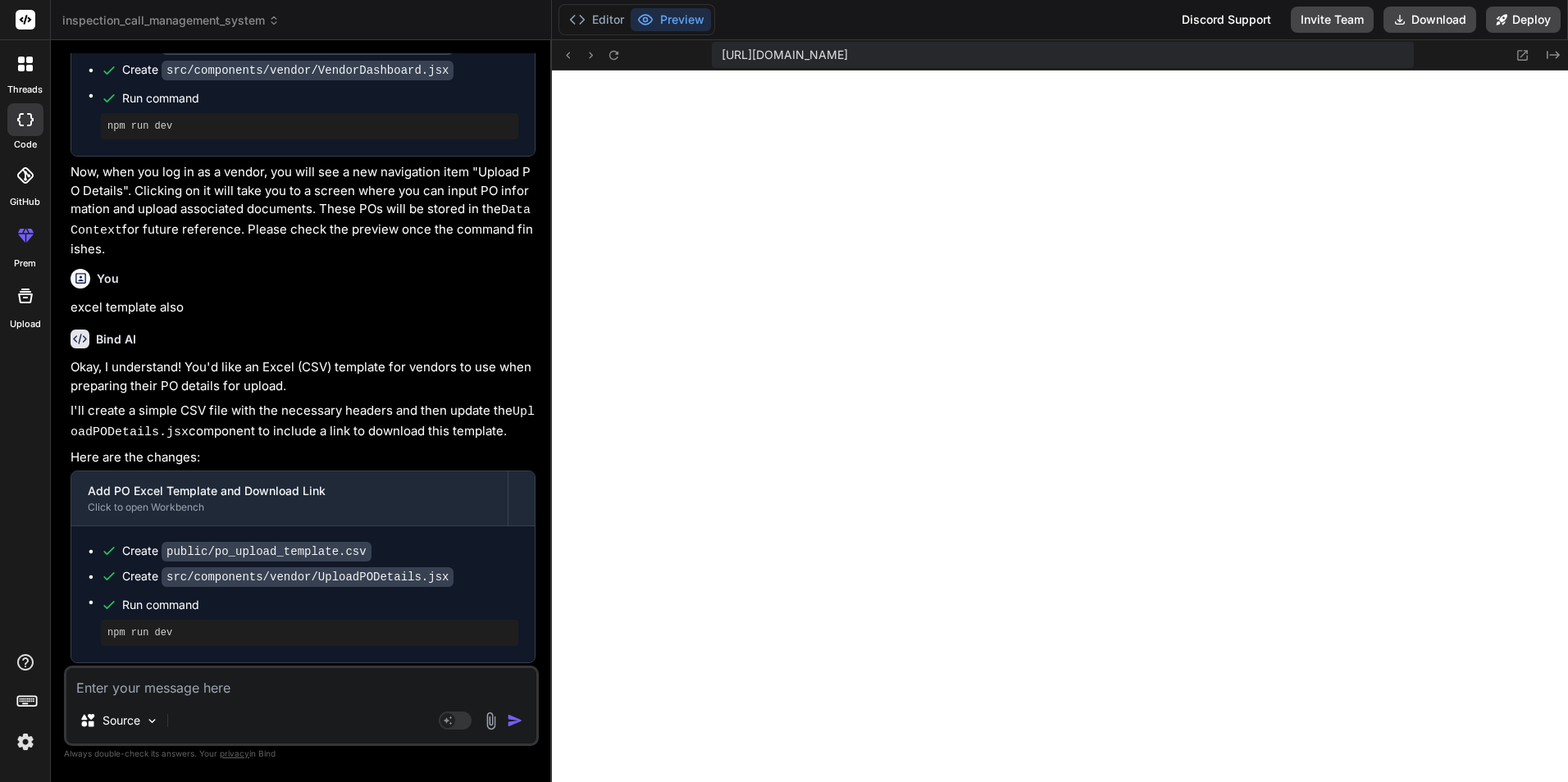
click at [180, 682] on textarea at bounding box center [301, 683] width 470 height 30
click at [596, 22] on button "Editor" at bounding box center [597, 20] width 68 height 23
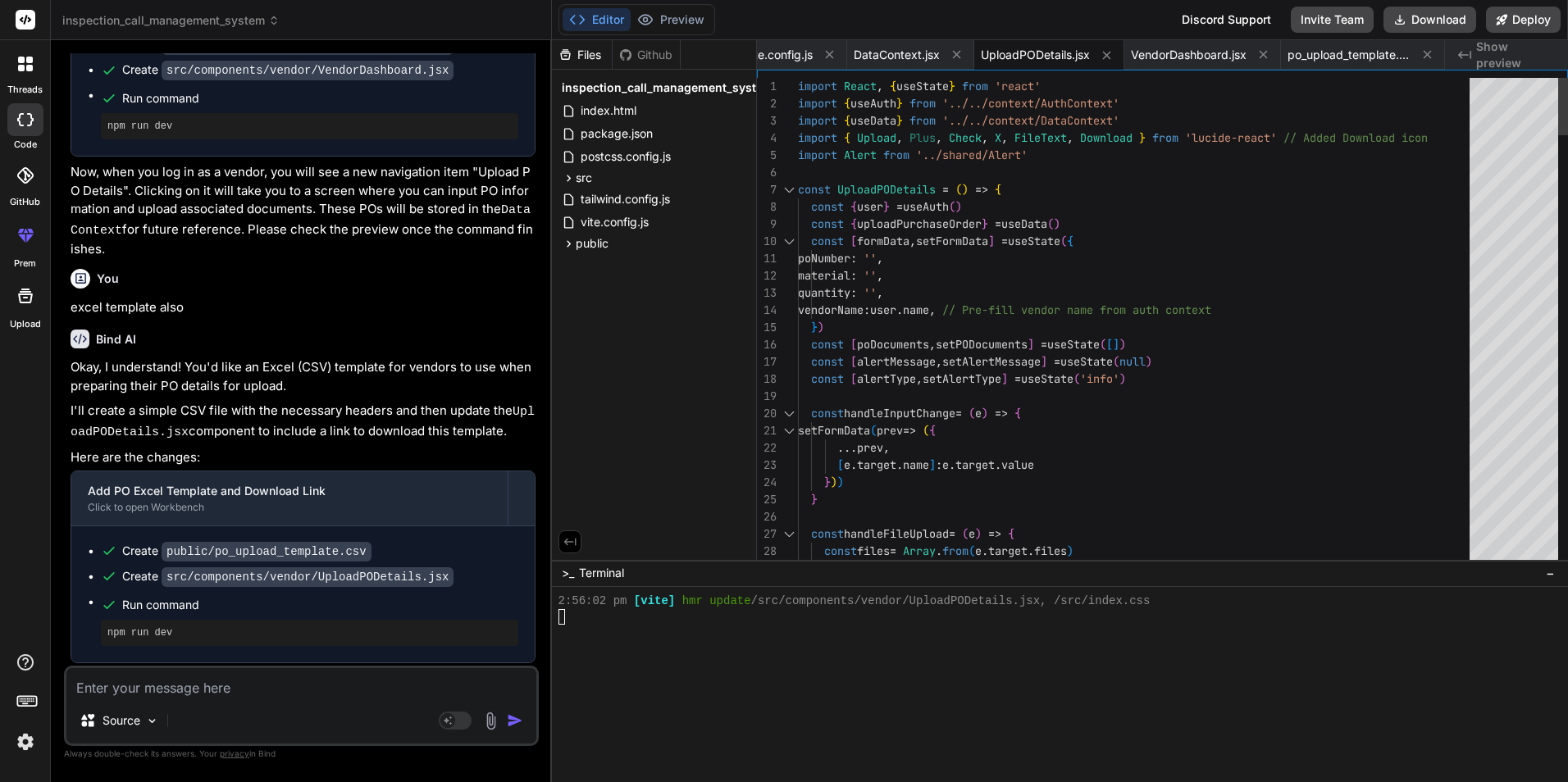
click at [1338, 61] on span "po_upload_template.csv" at bounding box center [1349, 55] width 123 height 17
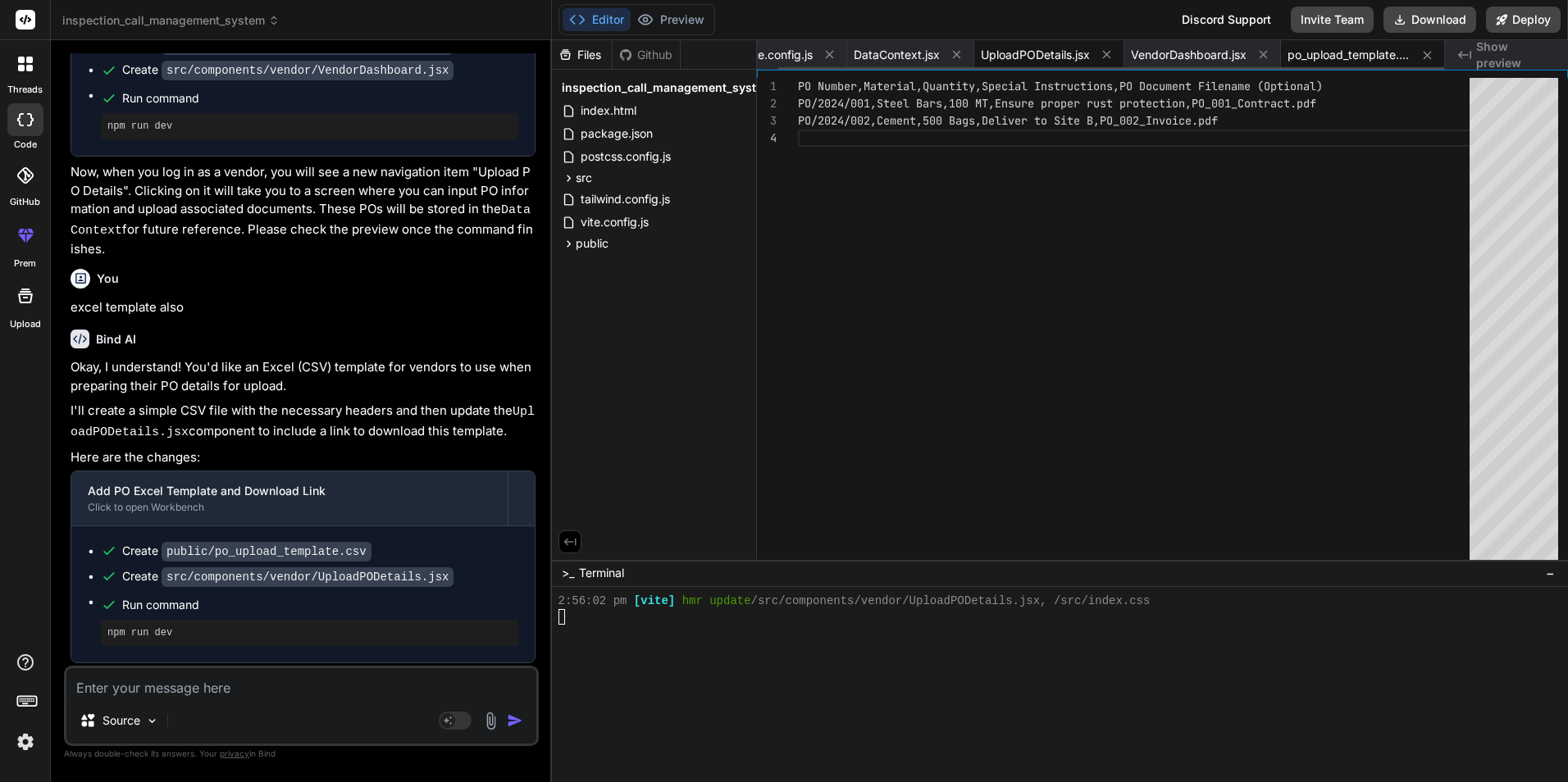
click at [1043, 49] on span "UploadPODetails.jsx" at bounding box center [1035, 55] width 109 height 17
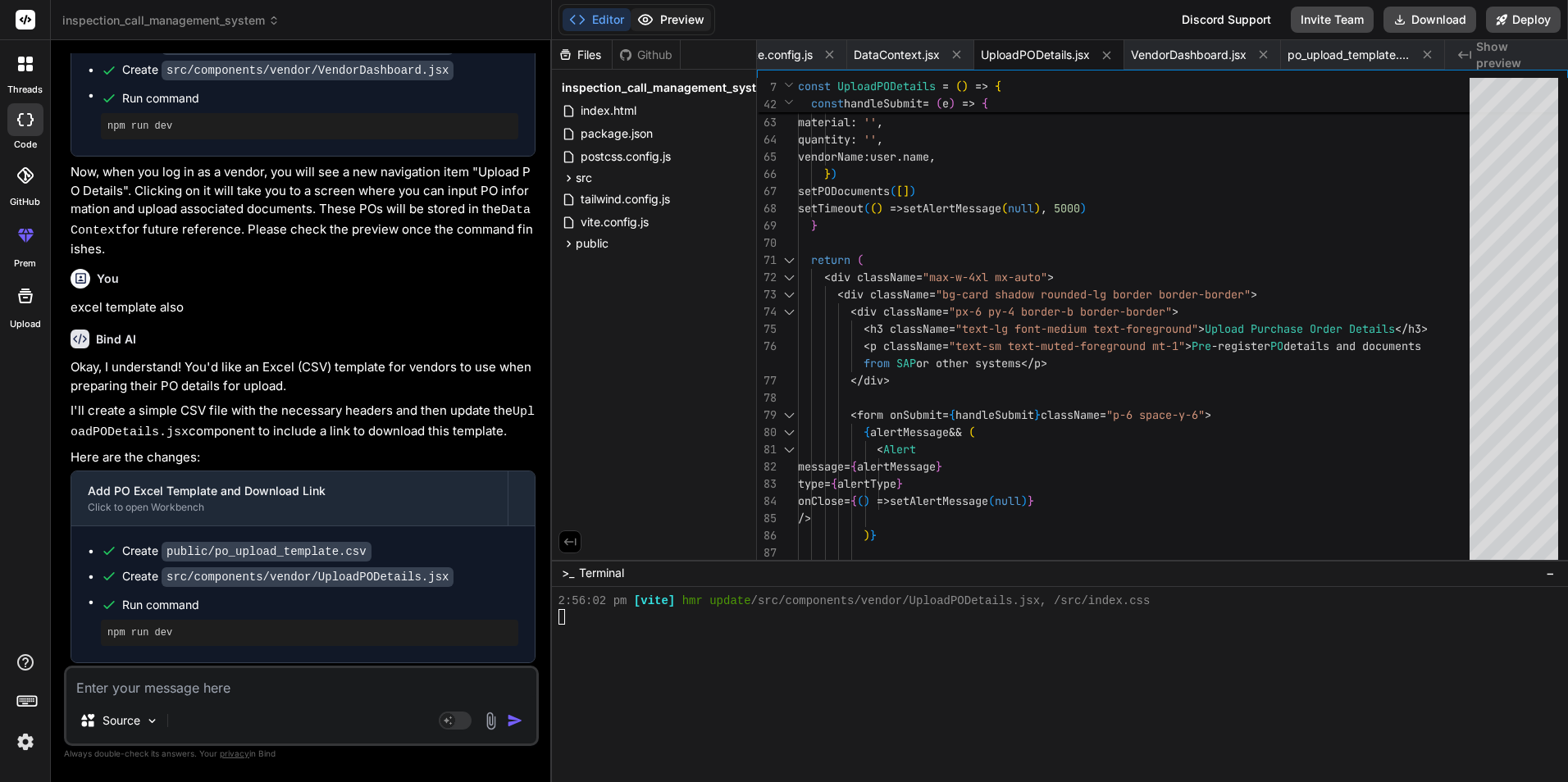
click at [663, 17] on button "Preview" at bounding box center [670, 20] width 81 height 23
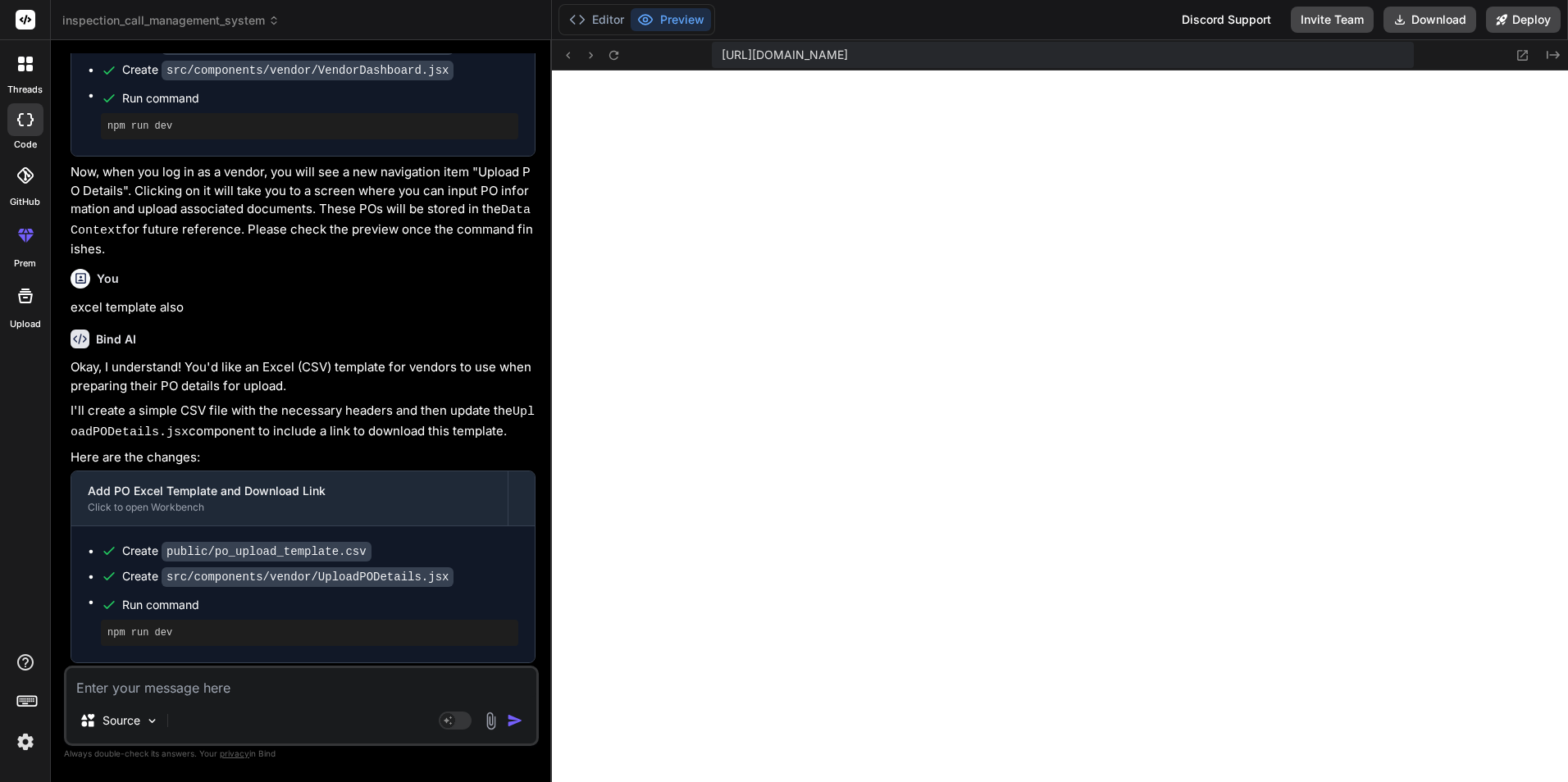
click at [293, 686] on textarea at bounding box center [301, 683] width 470 height 30
paste textarea "Upload PO Documents (from SAP/External System) *"
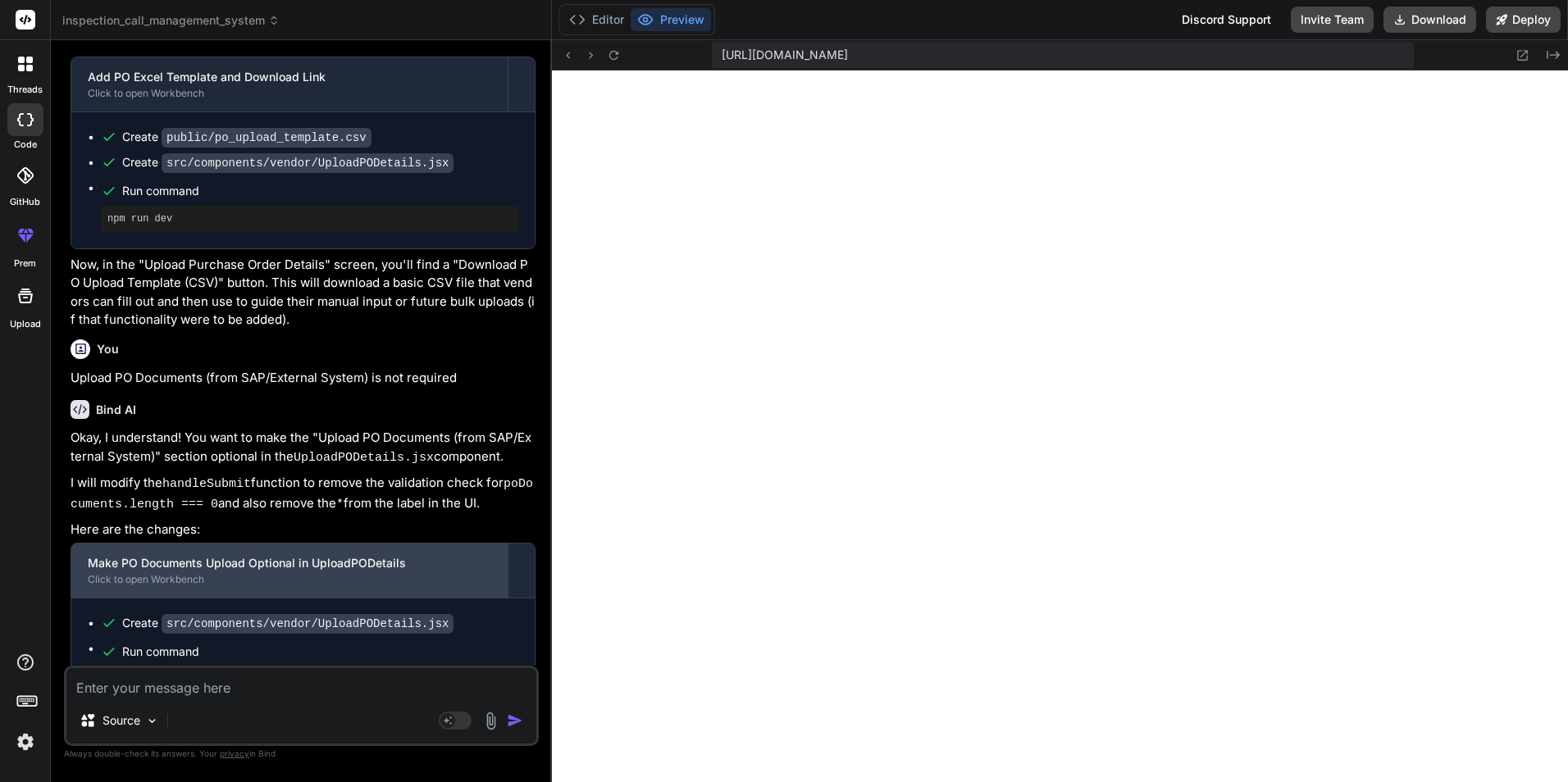
scroll to position [3242, 0]
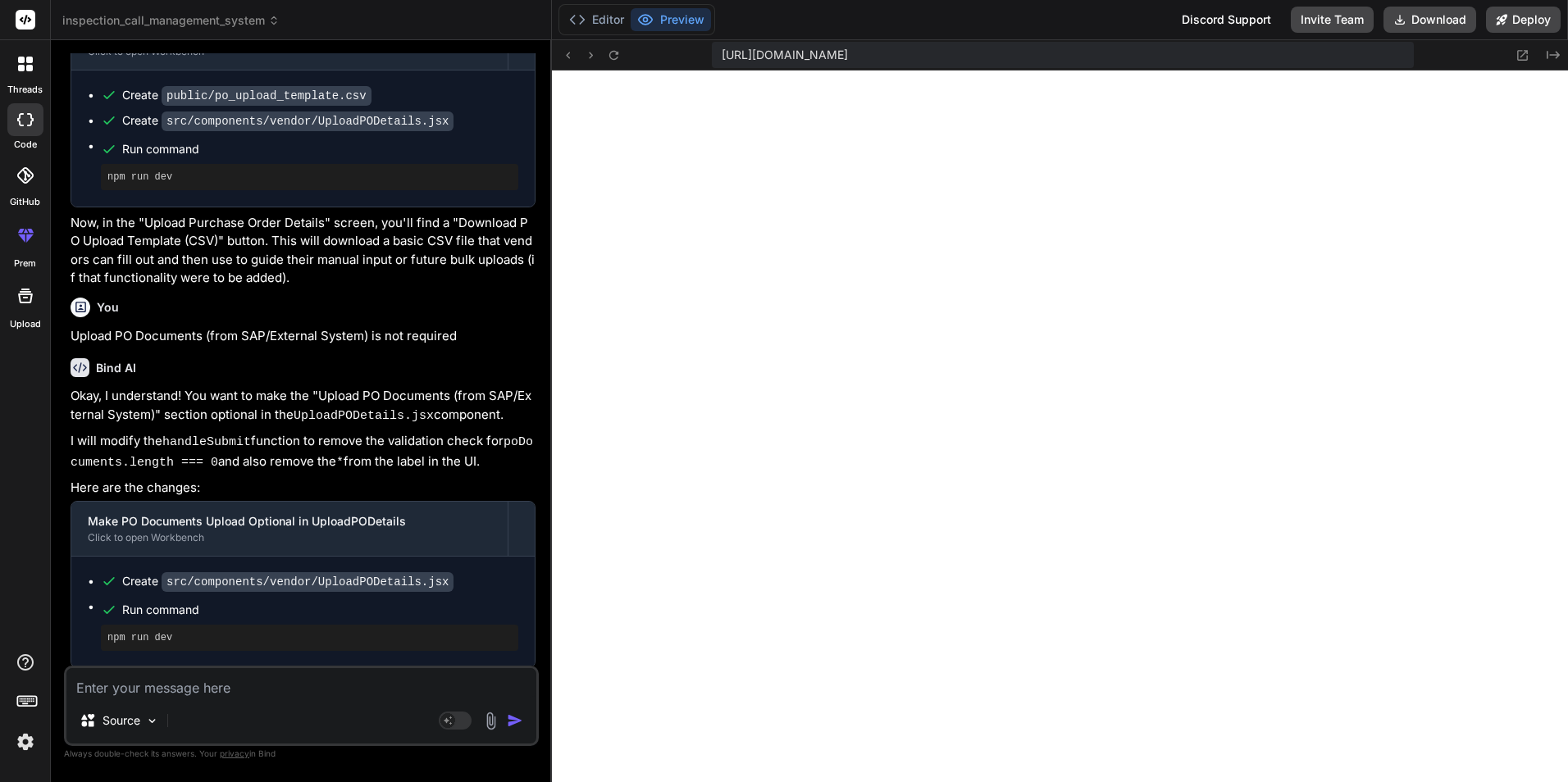
click at [262, 685] on textarea at bounding box center [301, 683] width 470 height 30
paste textarea "Upload PO Documents (from SAP/External System) *"
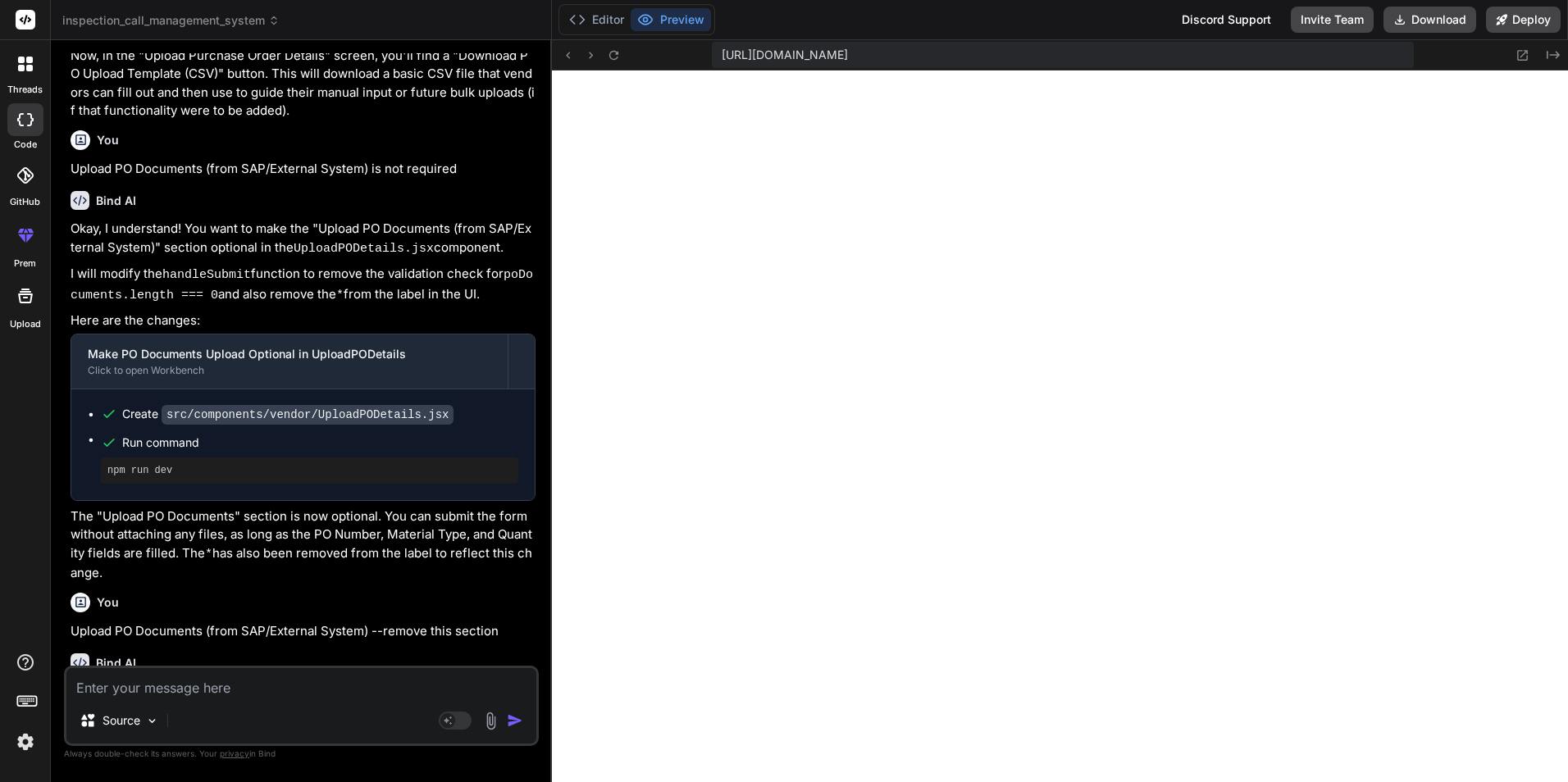
scroll to position [3412, 0]
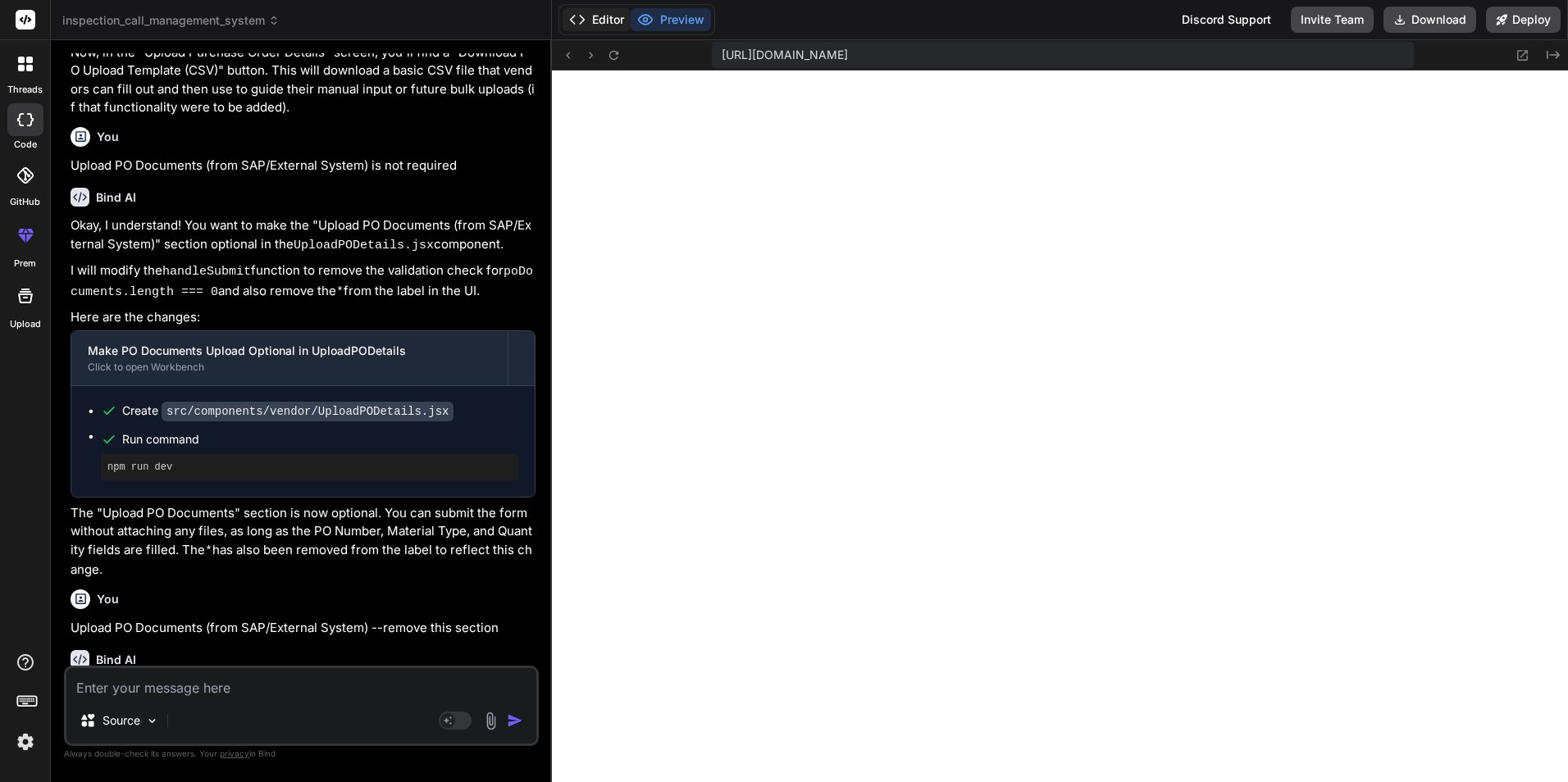
click at [594, 18] on button "Editor" at bounding box center [597, 20] width 68 height 23
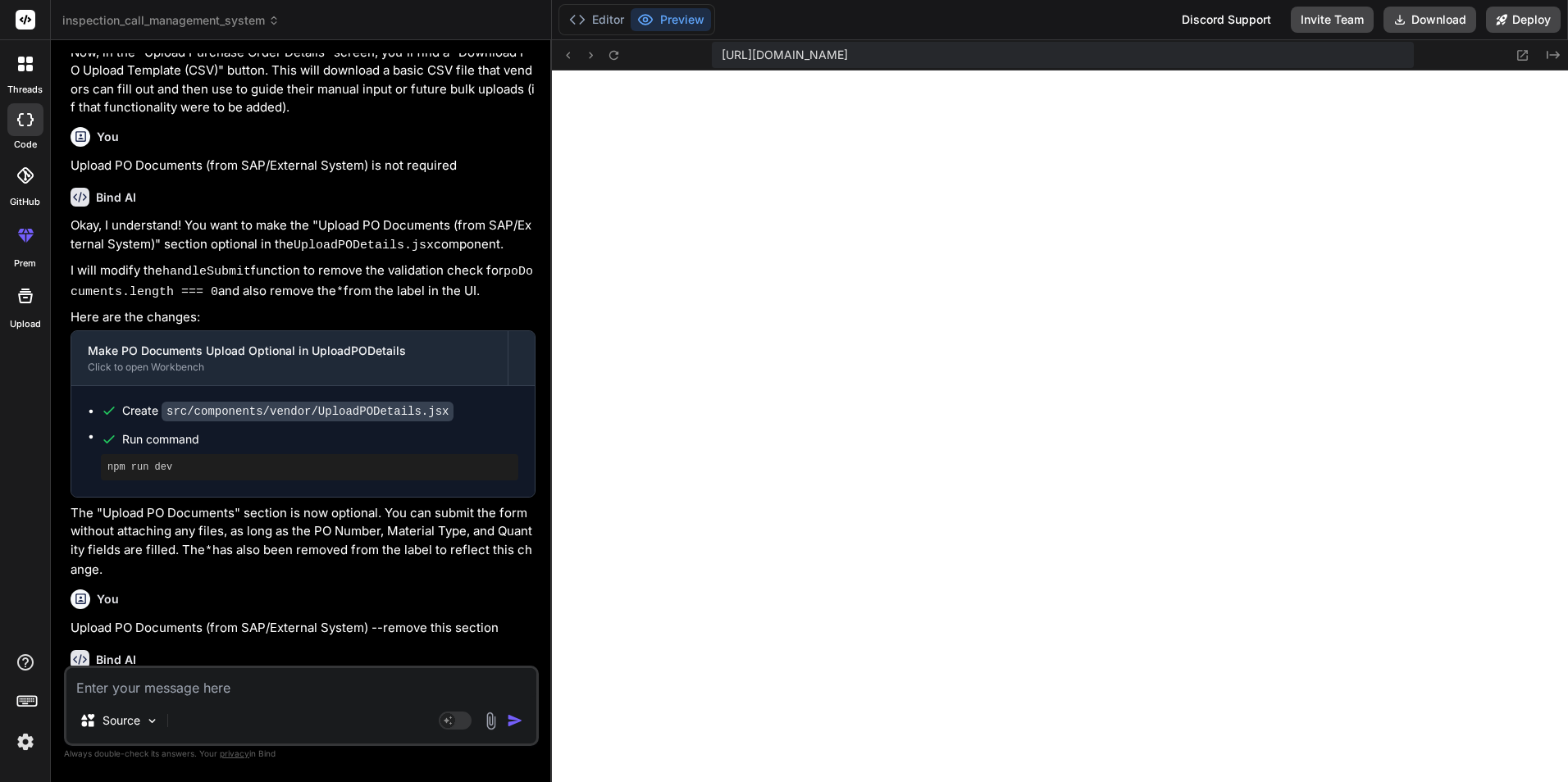
scroll to position [919, 0]
click at [168, 683] on textarea at bounding box center [301, 683] width 470 height 30
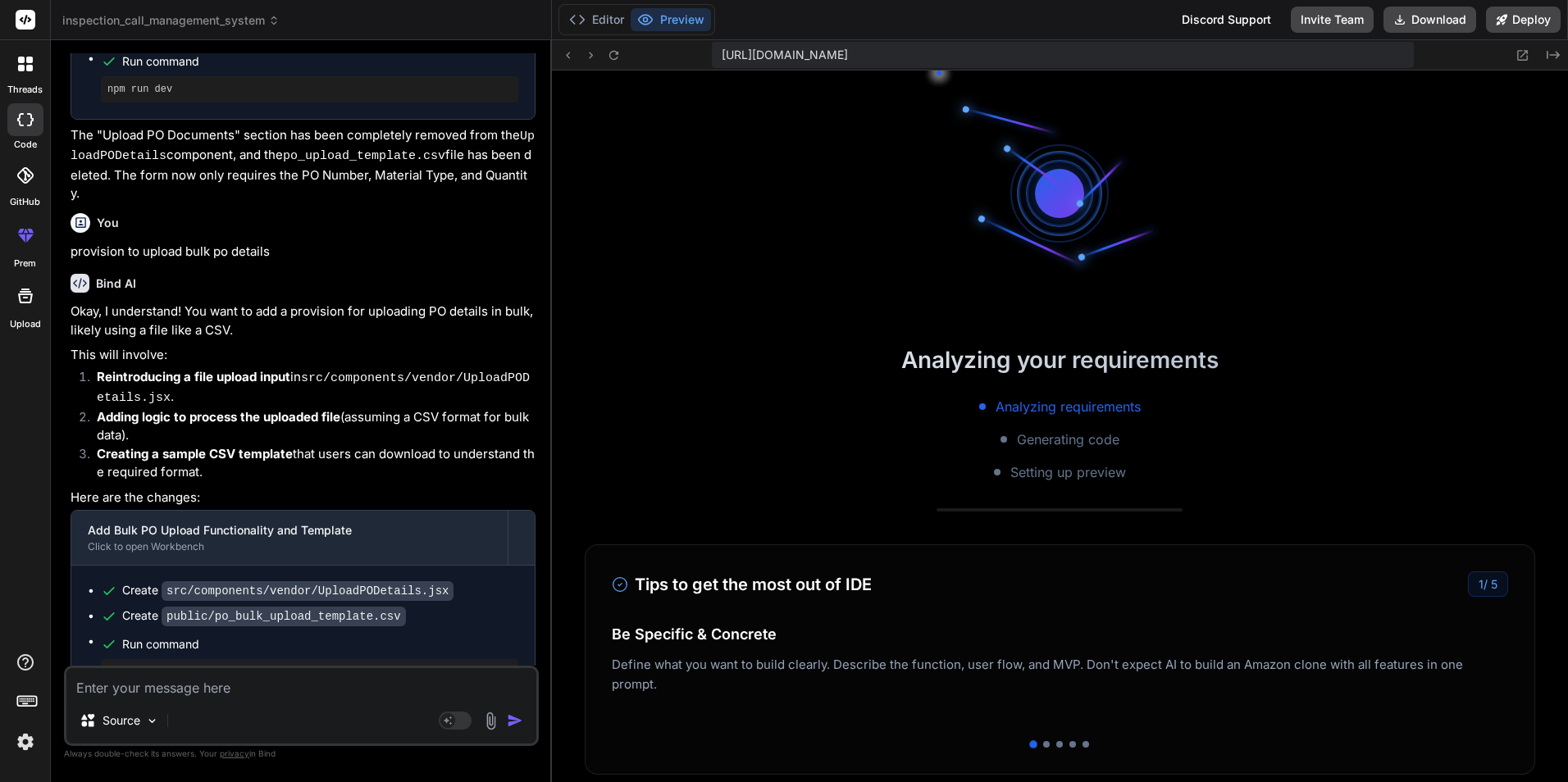
scroll to position [1168, 0]
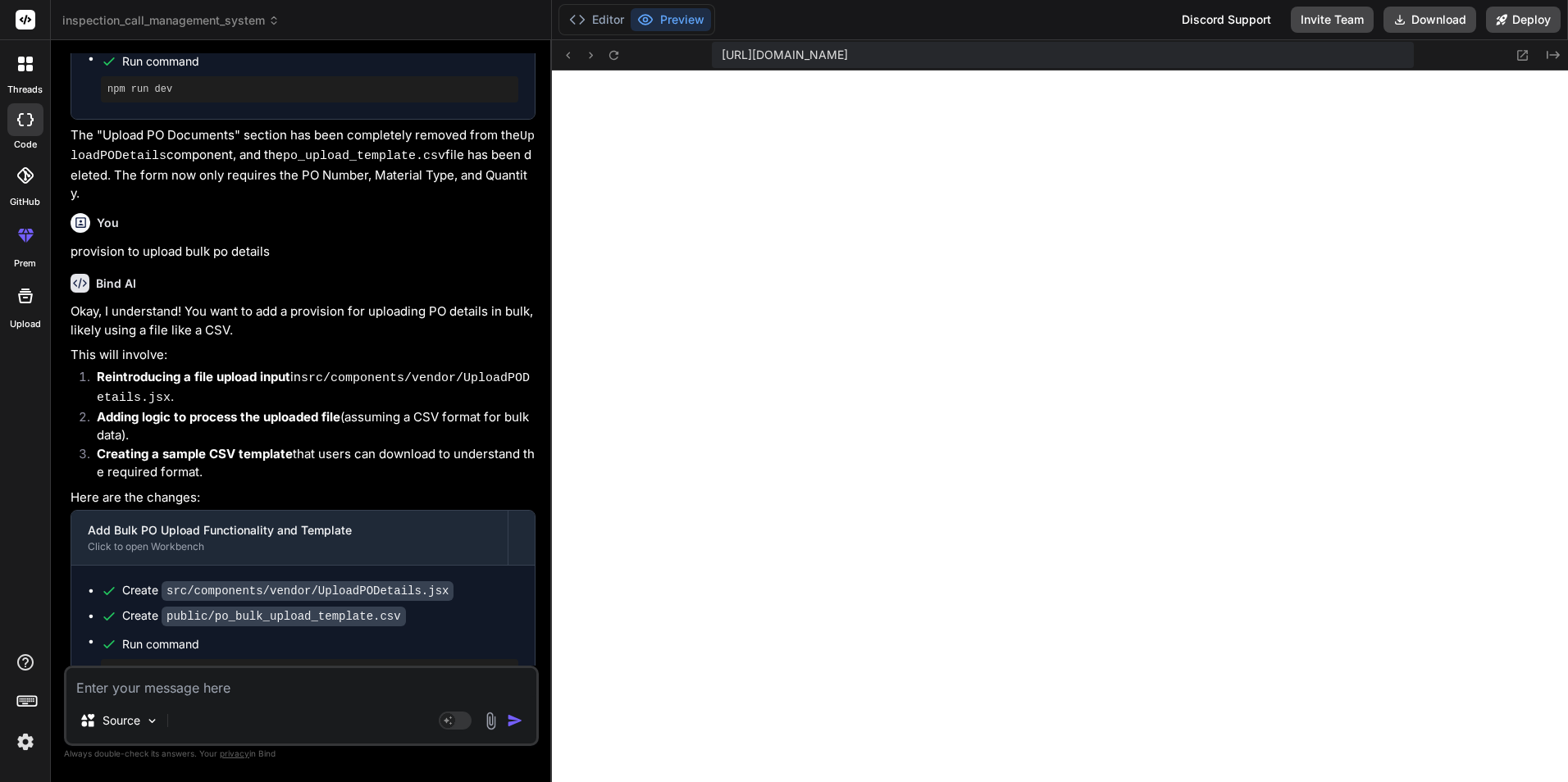
click at [175, 685] on textarea at bounding box center [301, 683] width 470 height 30
click at [191, 666] on div "uploaded Source Agent Mode. When this toggle is activated, AI automatically mak…" at bounding box center [301, 706] width 475 height 81
drag, startPoint x: 153, startPoint y: 685, endPoint x: -3, endPoint y: 686, distance: 156.0
click at [0, 686] on html "threads code GitHub prem Upload inspection_call_management_system Created with …" at bounding box center [784, 391] width 1568 height 782
click at [180, 691] on textarea "make" at bounding box center [301, 683] width 470 height 30
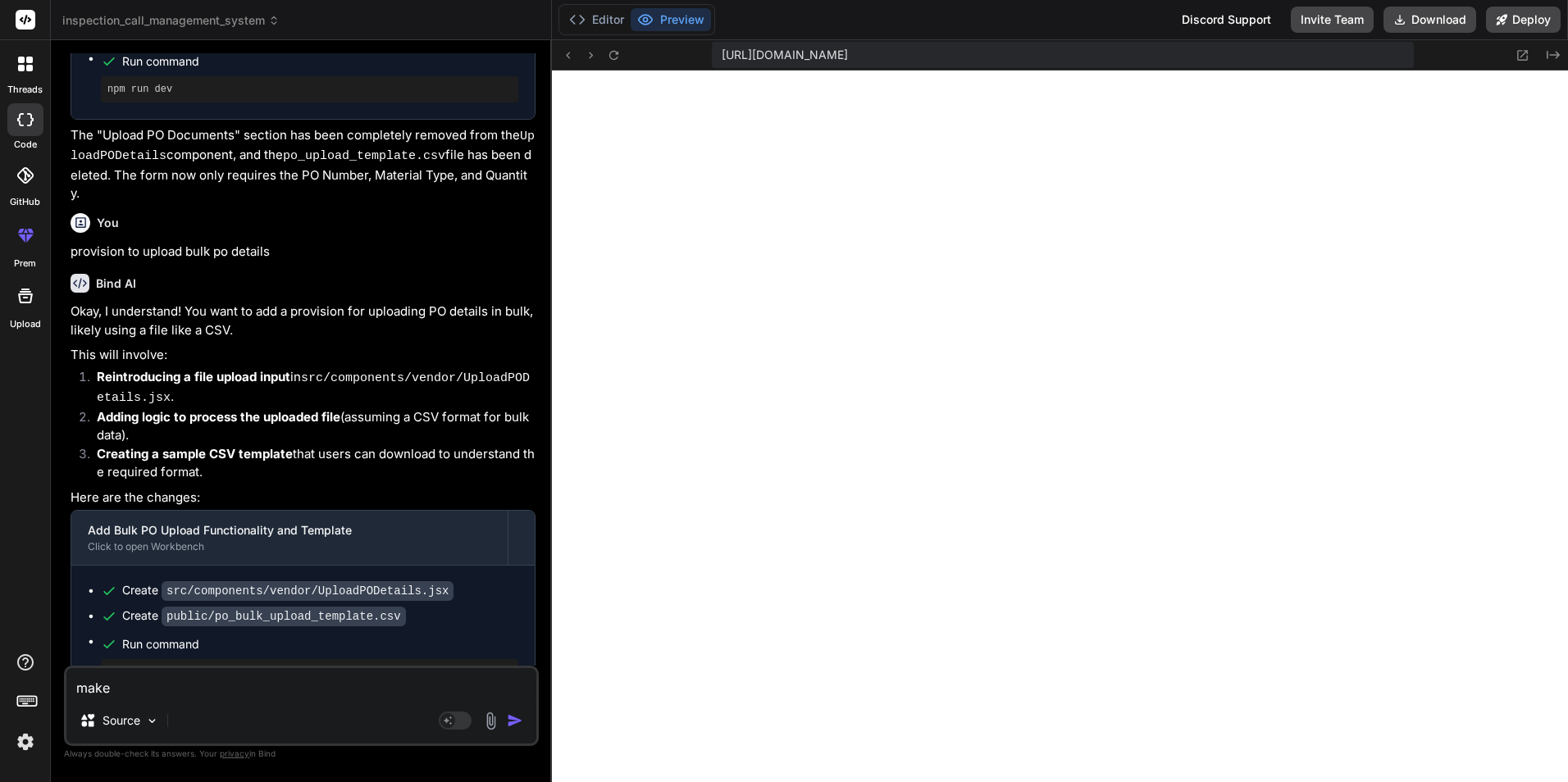
click at [173, 688] on textarea "make" at bounding box center [301, 683] width 470 height 30
click at [149, 673] on textarea "make" at bounding box center [301, 683] width 470 height 30
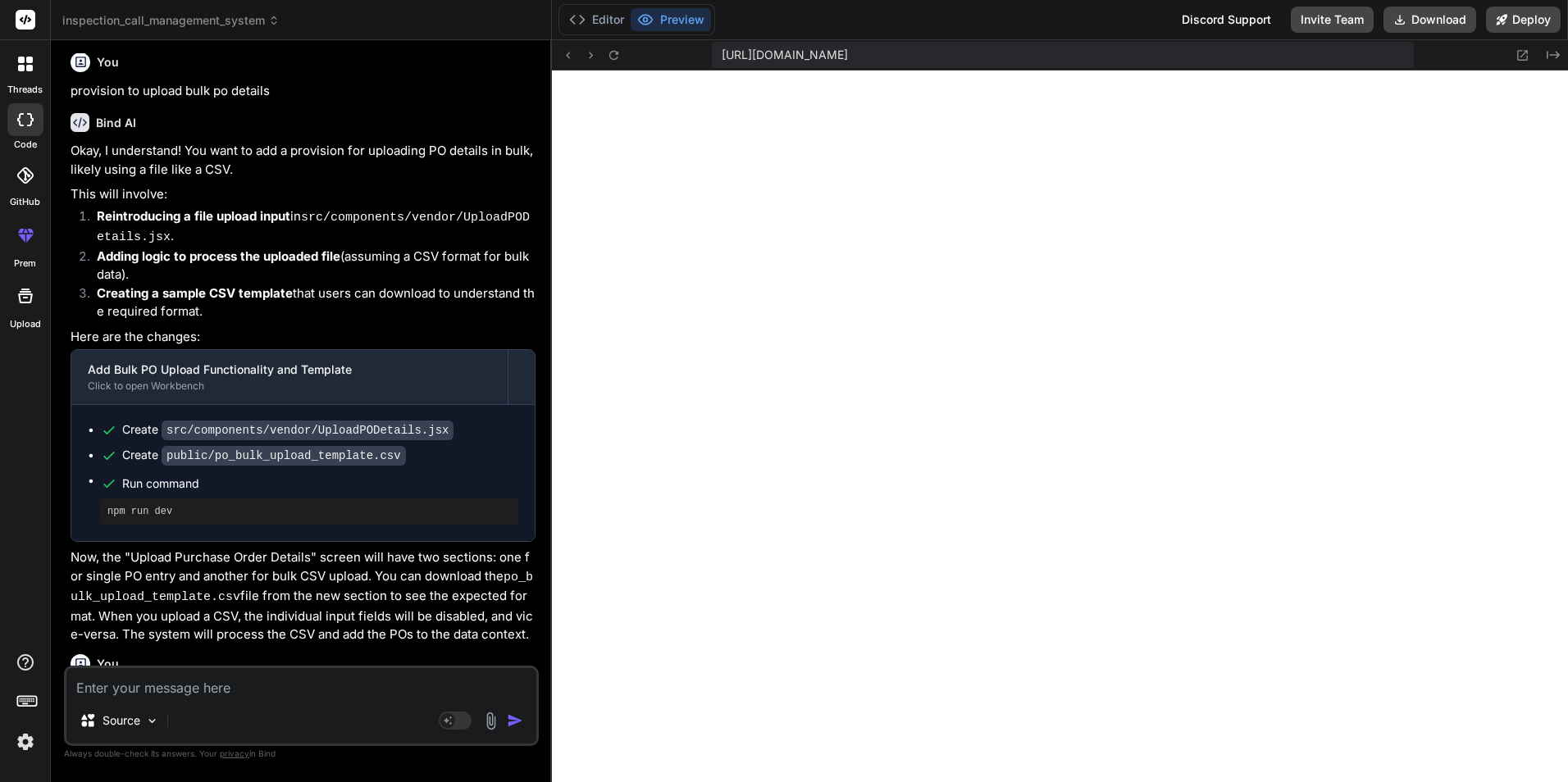
scroll to position [4554, 0]
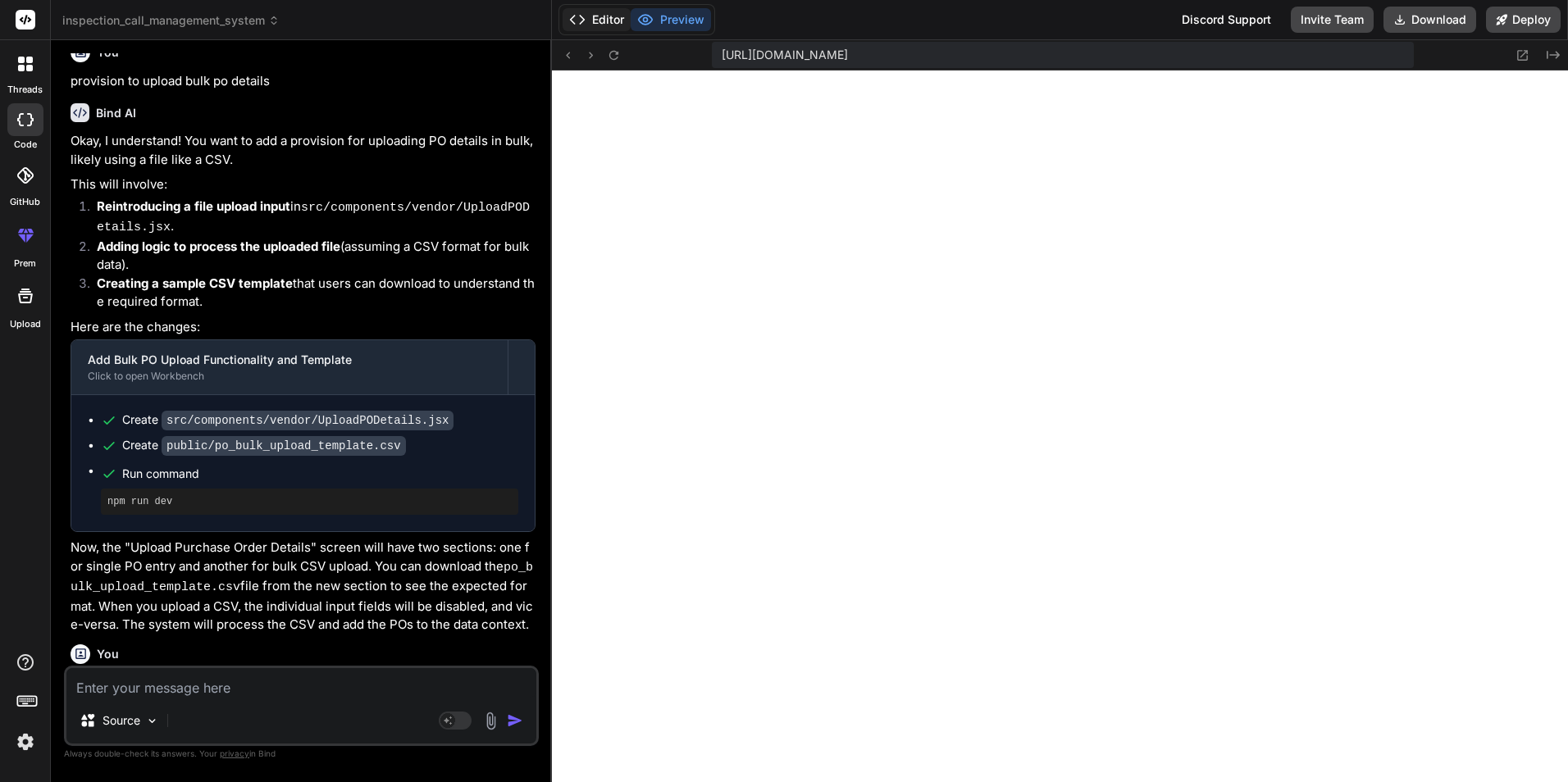
click at [604, 17] on button "Editor" at bounding box center [597, 20] width 68 height 23
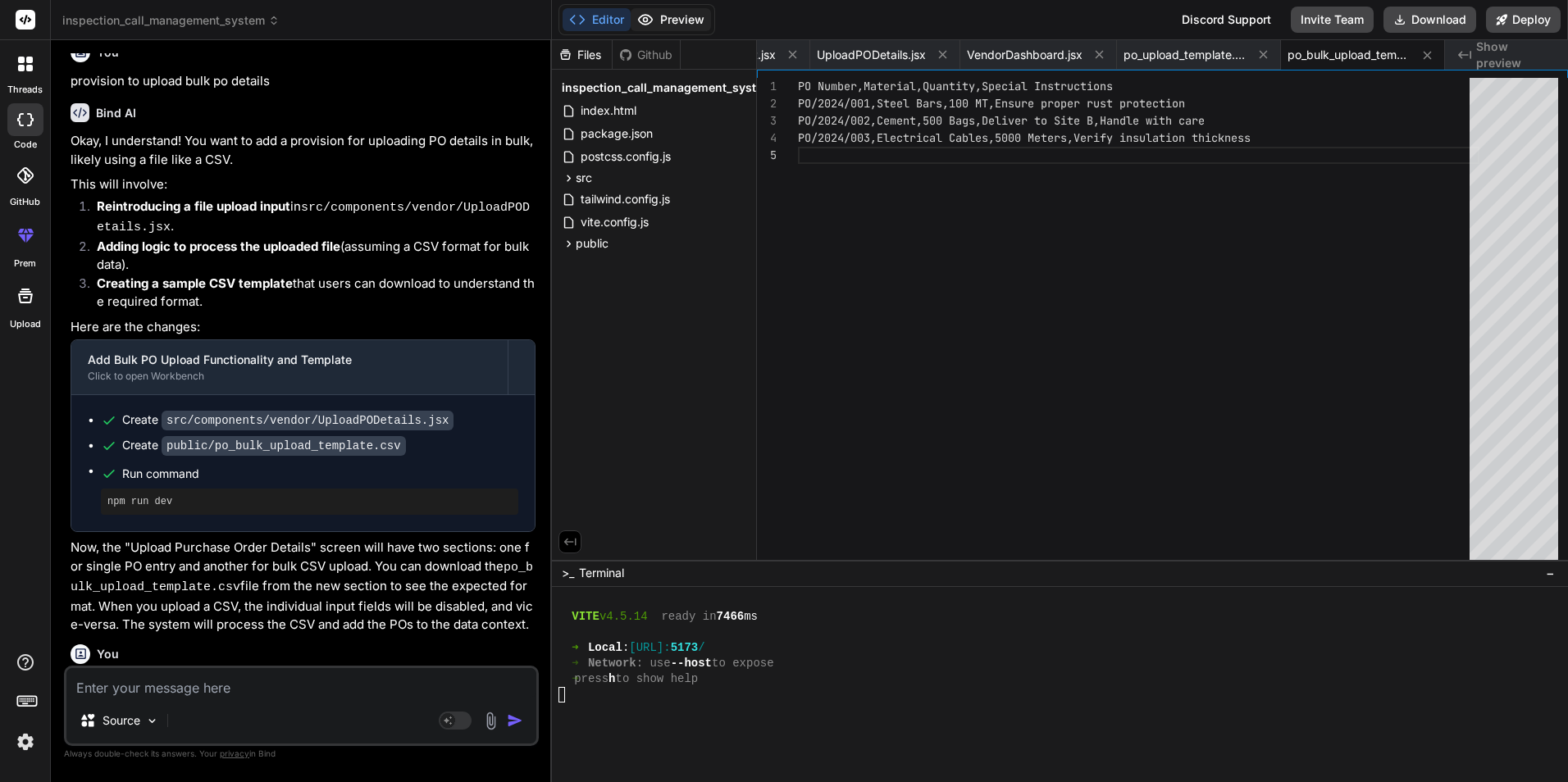
click at [672, 20] on button "Preview" at bounding box center [670, 20] width 81 height 23
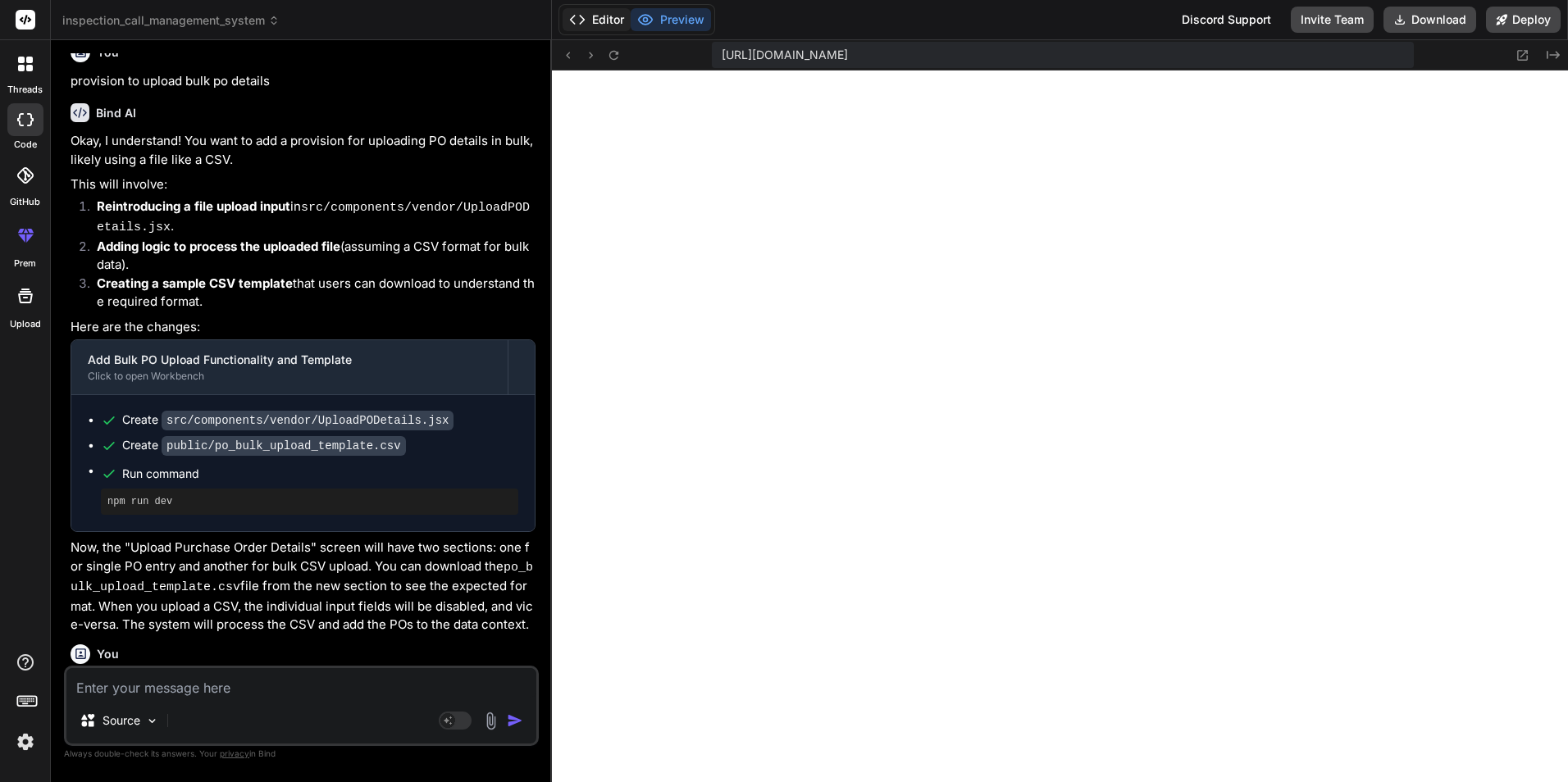
click at [588, 21] on button "Editor" at bounding box center [597, 20] width 68 height 23
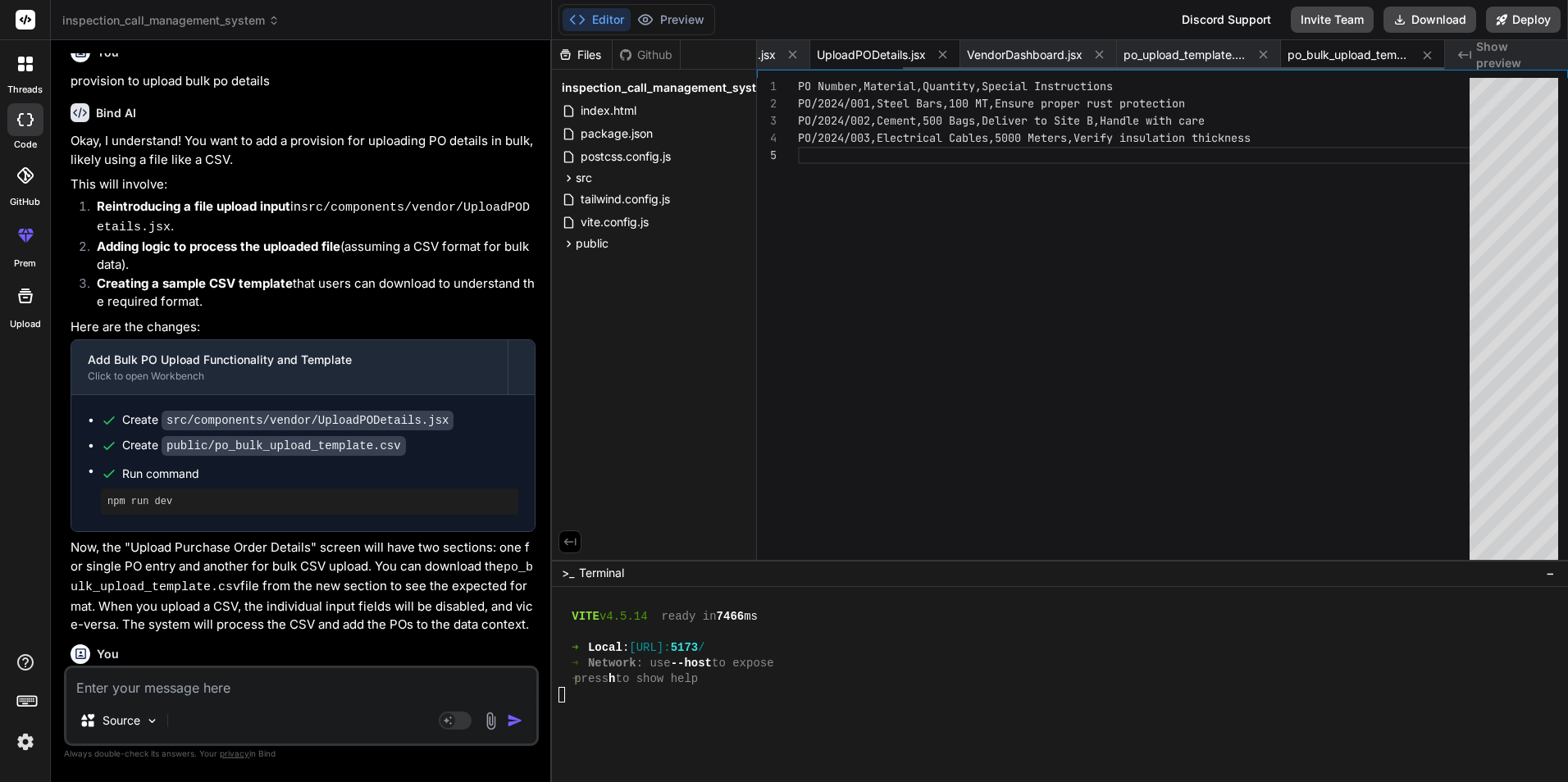
click at [877, 47] on span "UploadPODetails.jsx" at bounding box center [870, 55] width 109 height 17
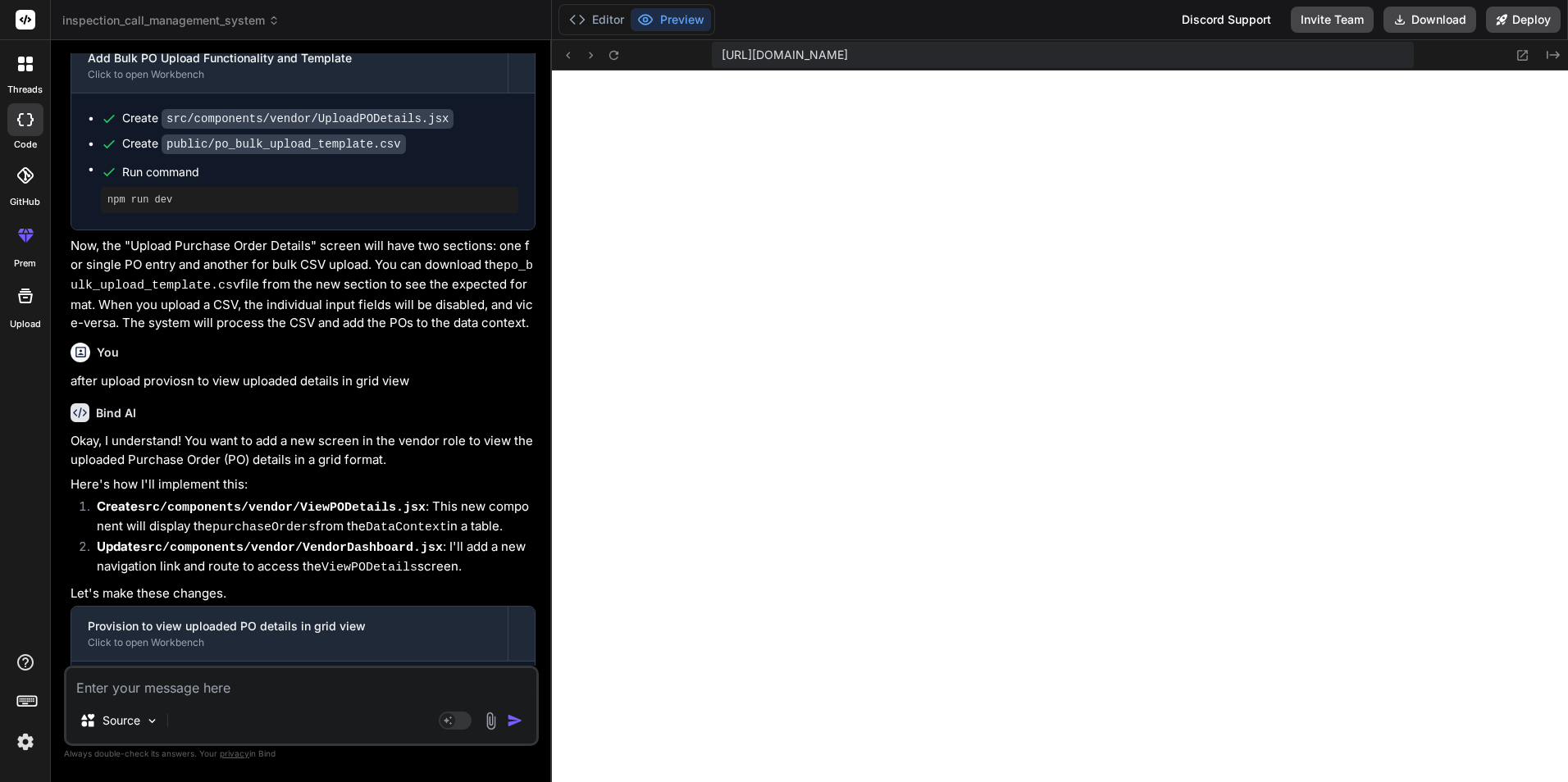
scroll to position [4906, 0]
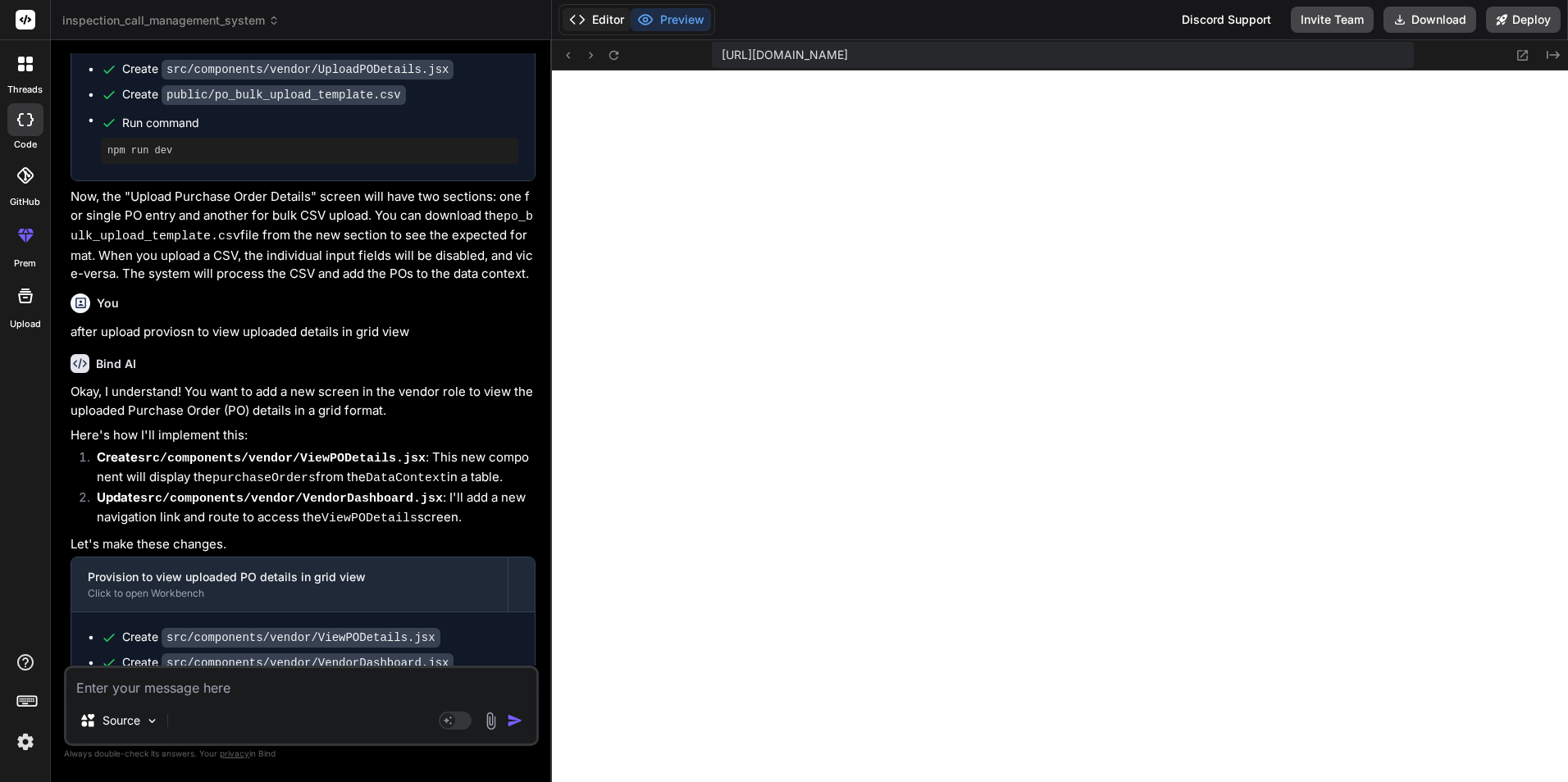
click at [601, 18] on button "Editor" at bounding box center [597, 20] width 68 height 23
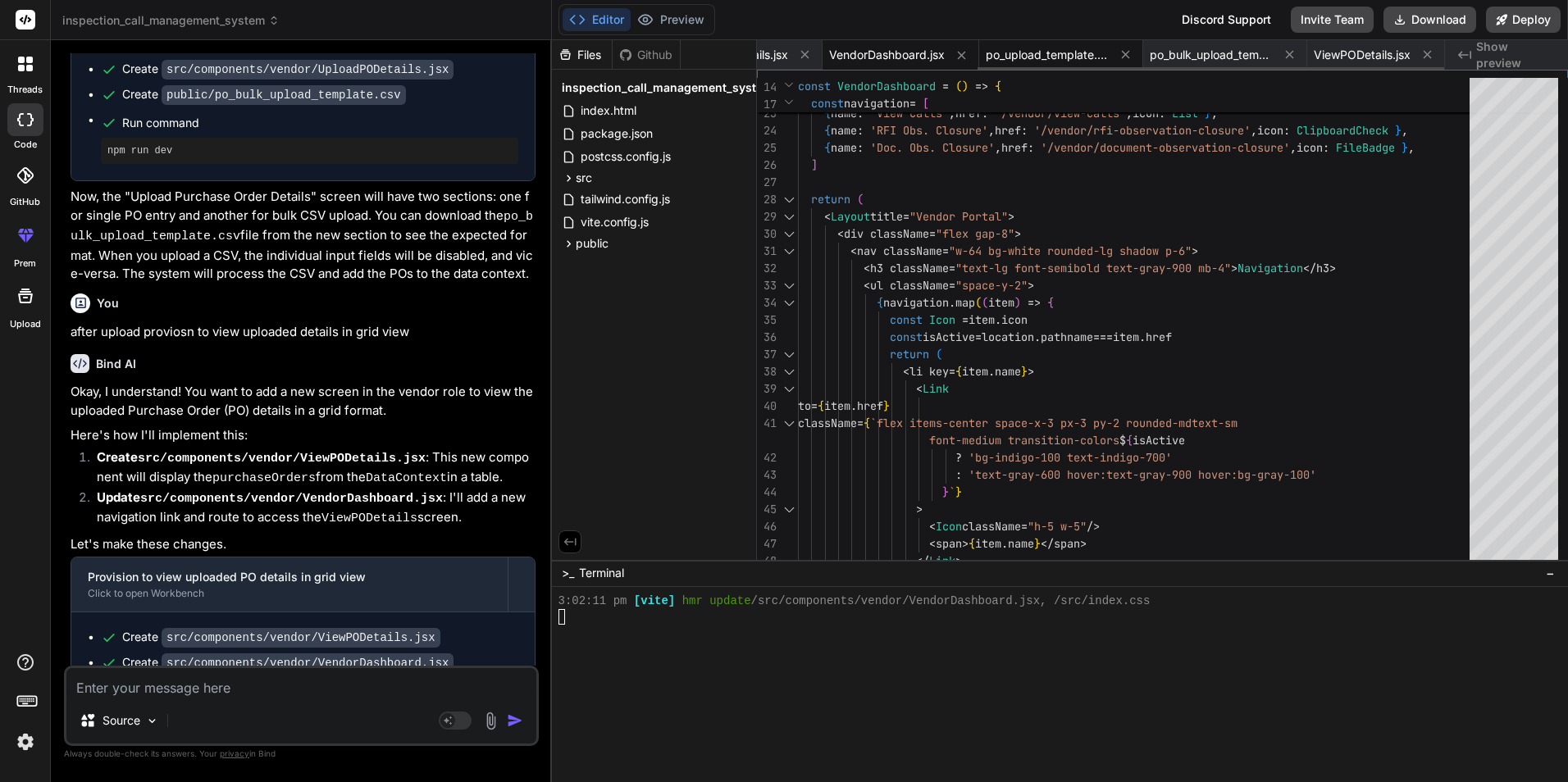
click at [1013, 54] on span "po_upload_template.csv" at bounding box center [1047, 55] width 123 height 17
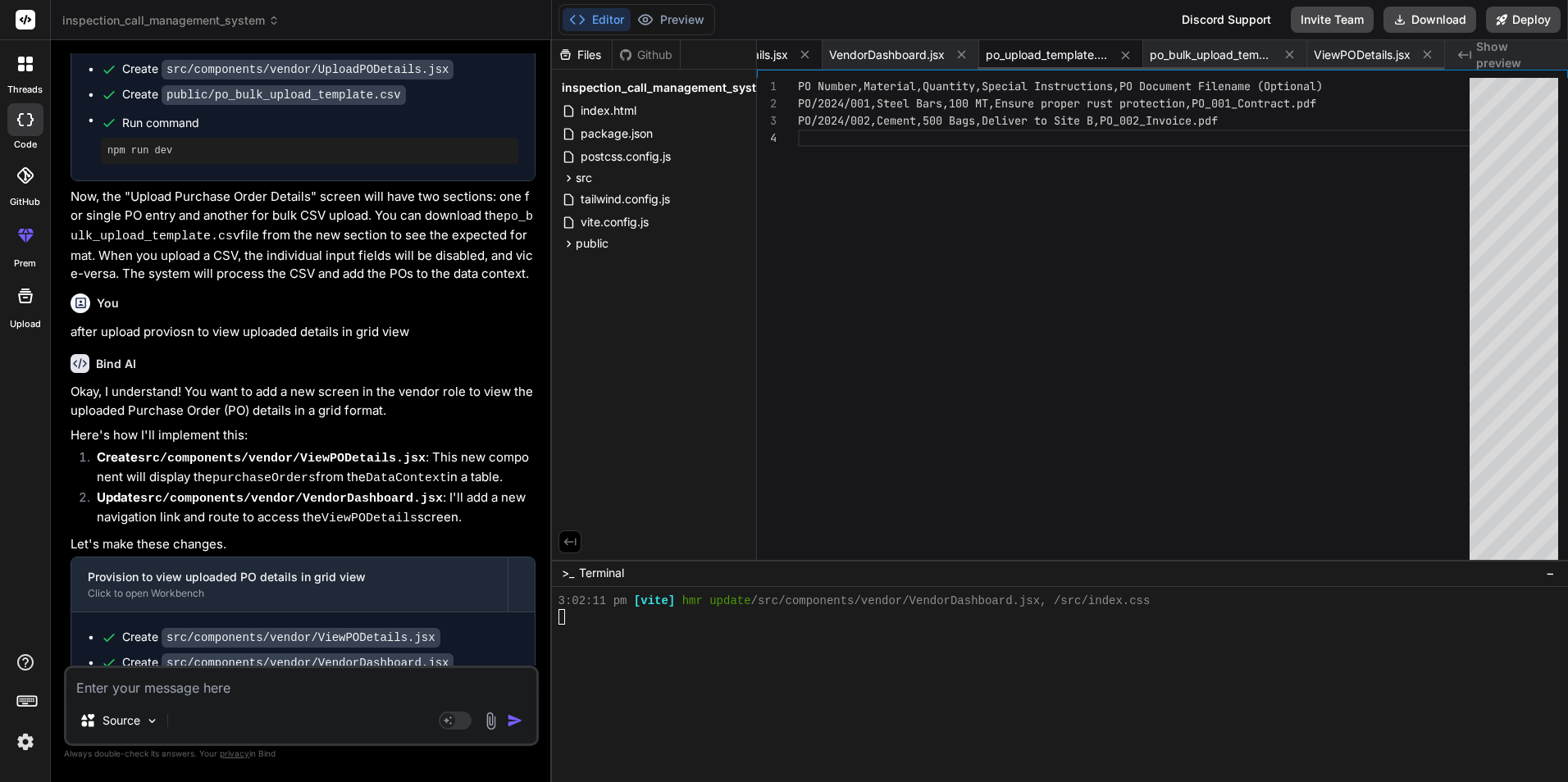
click at [769, 57] on span "UploadPODetails.jsx" at bounding box center [733, 55] width 109 height 17
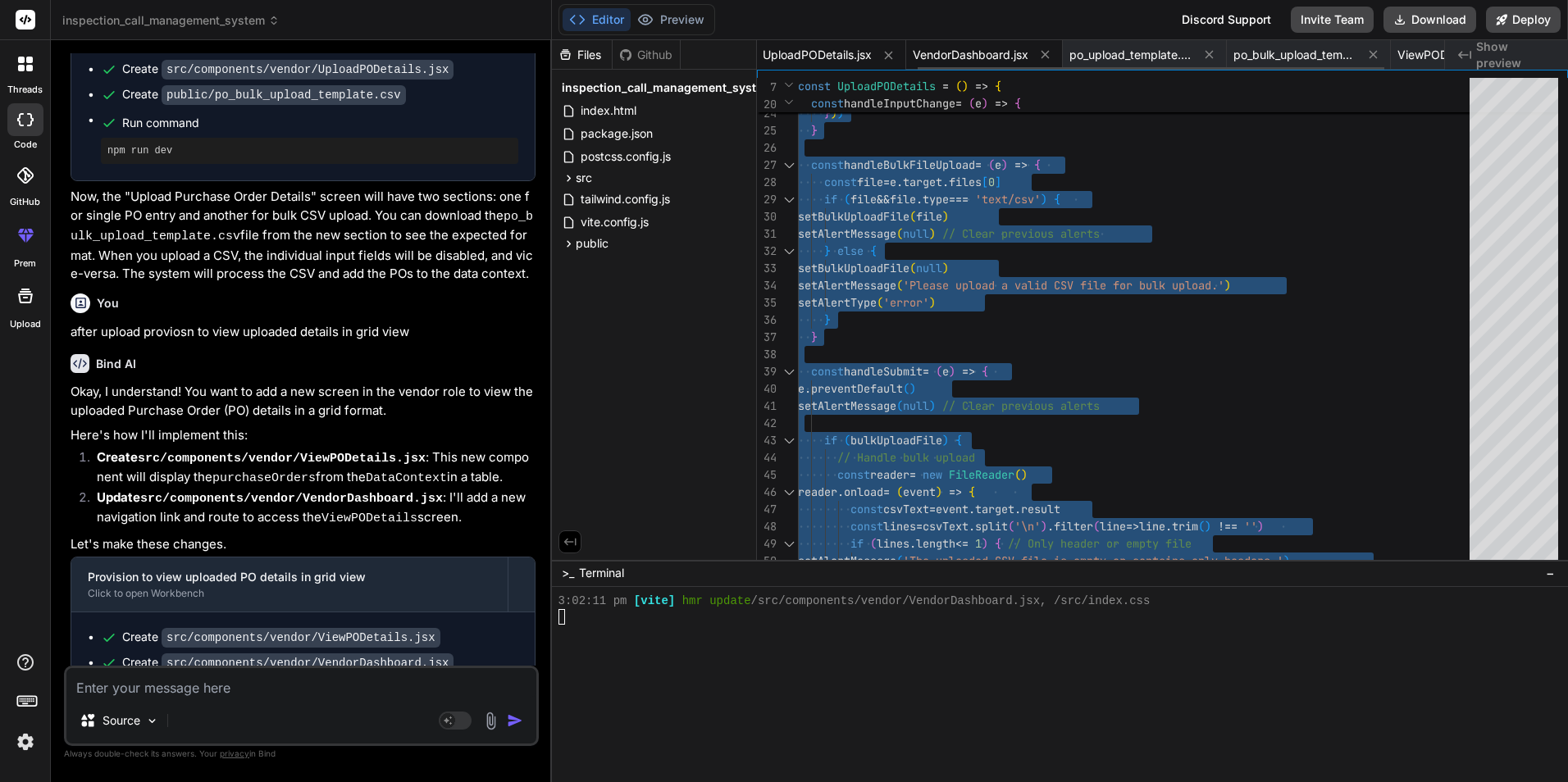
click at [964, 47] on span "VendorDashboard.jsx" at bounding box center [970, 55] width 116 height 17
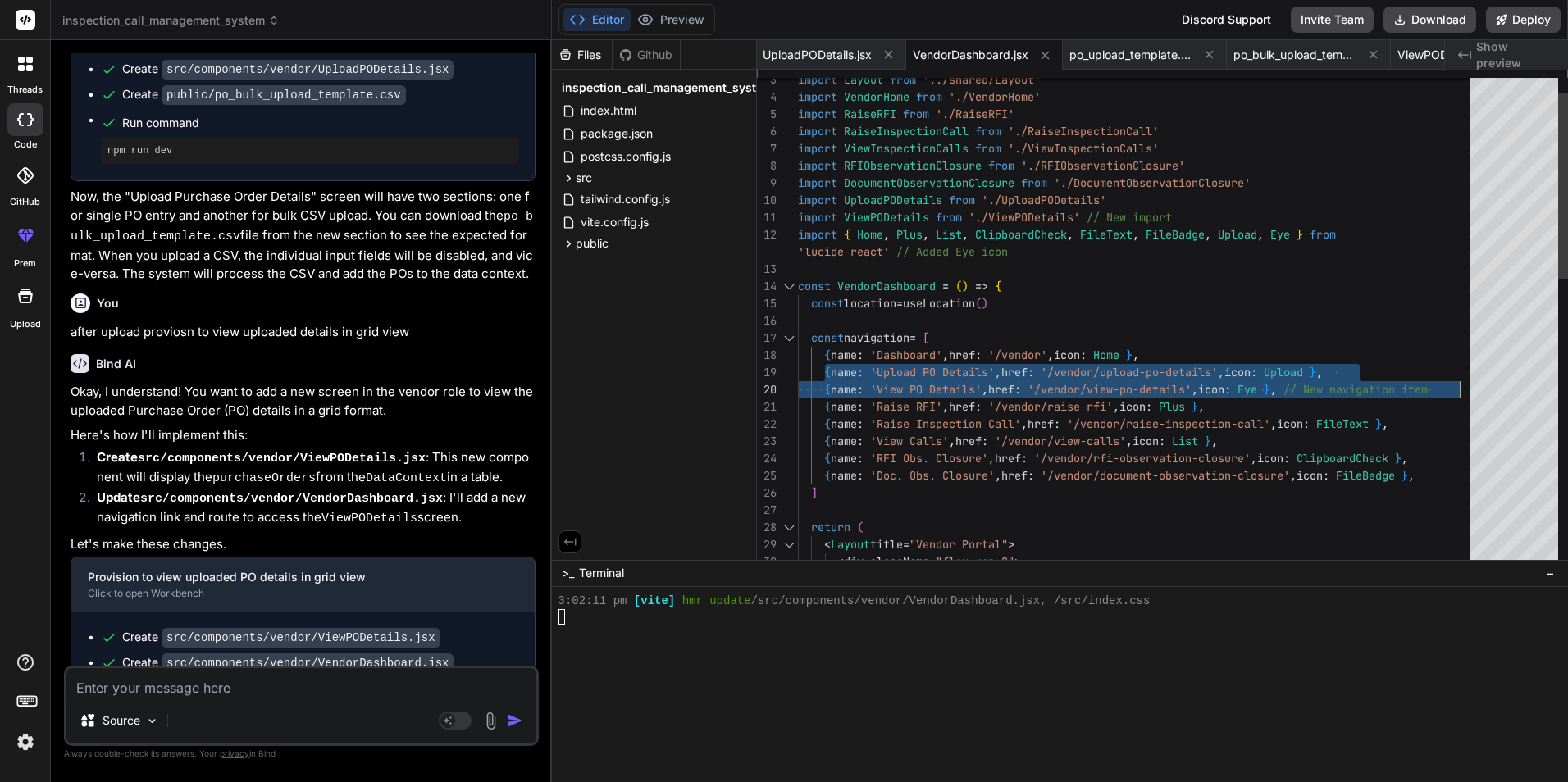
drag, startPoint x: 822, startPoint y: 371, endPoint x: 1491, endPoint y: 385, distance: 669.1
click at [1479, 385] on div "{ name : 'Raise Inspection Call' , href : '/vendor/raise-inspection-call' , ico…" at bounding box center [1139, 681] width 682 height 1291
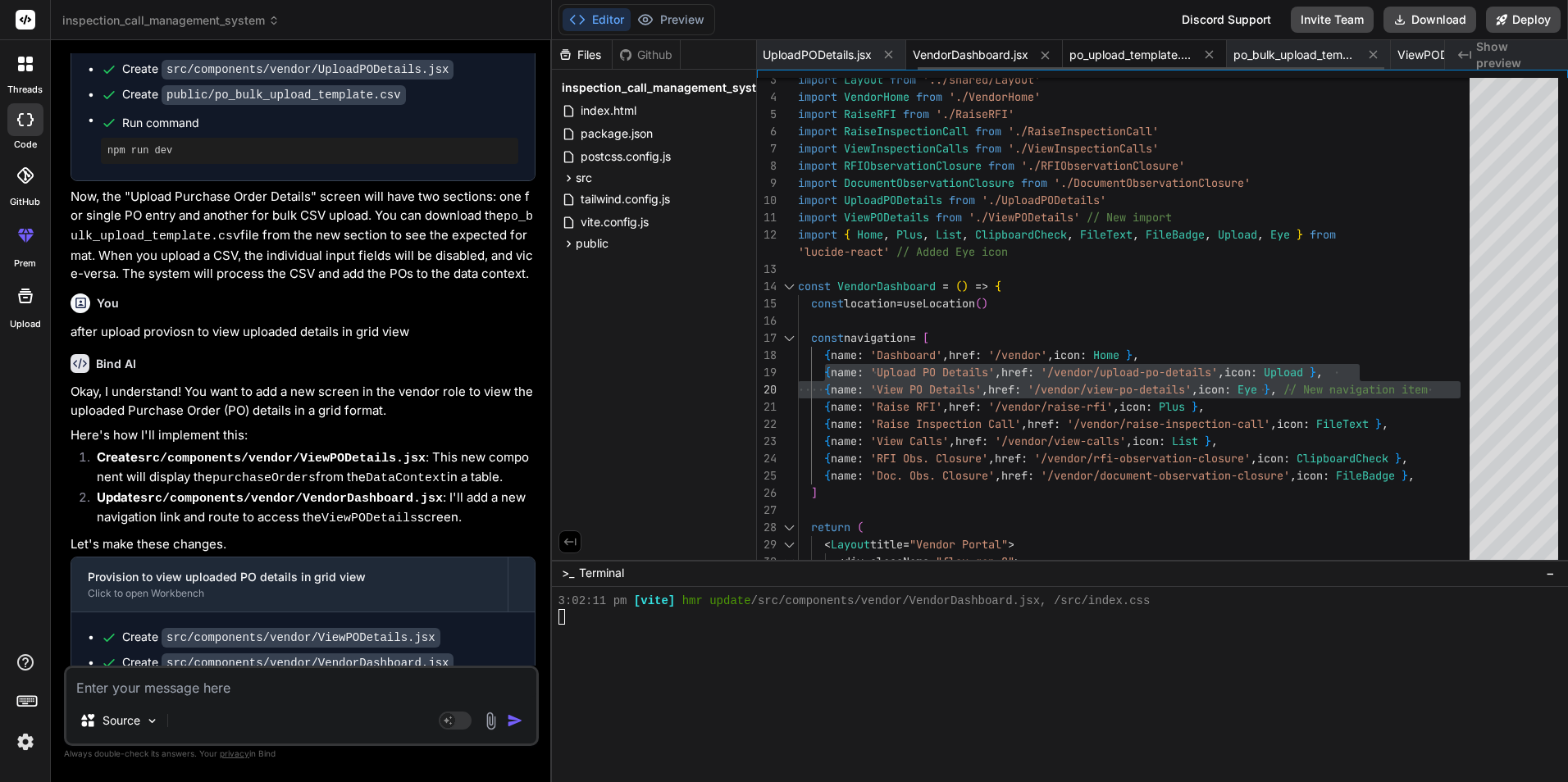
click at [1131, 53] on span "po_upload_template.csv" at bounding box center [1131, 55] width 123 height 17
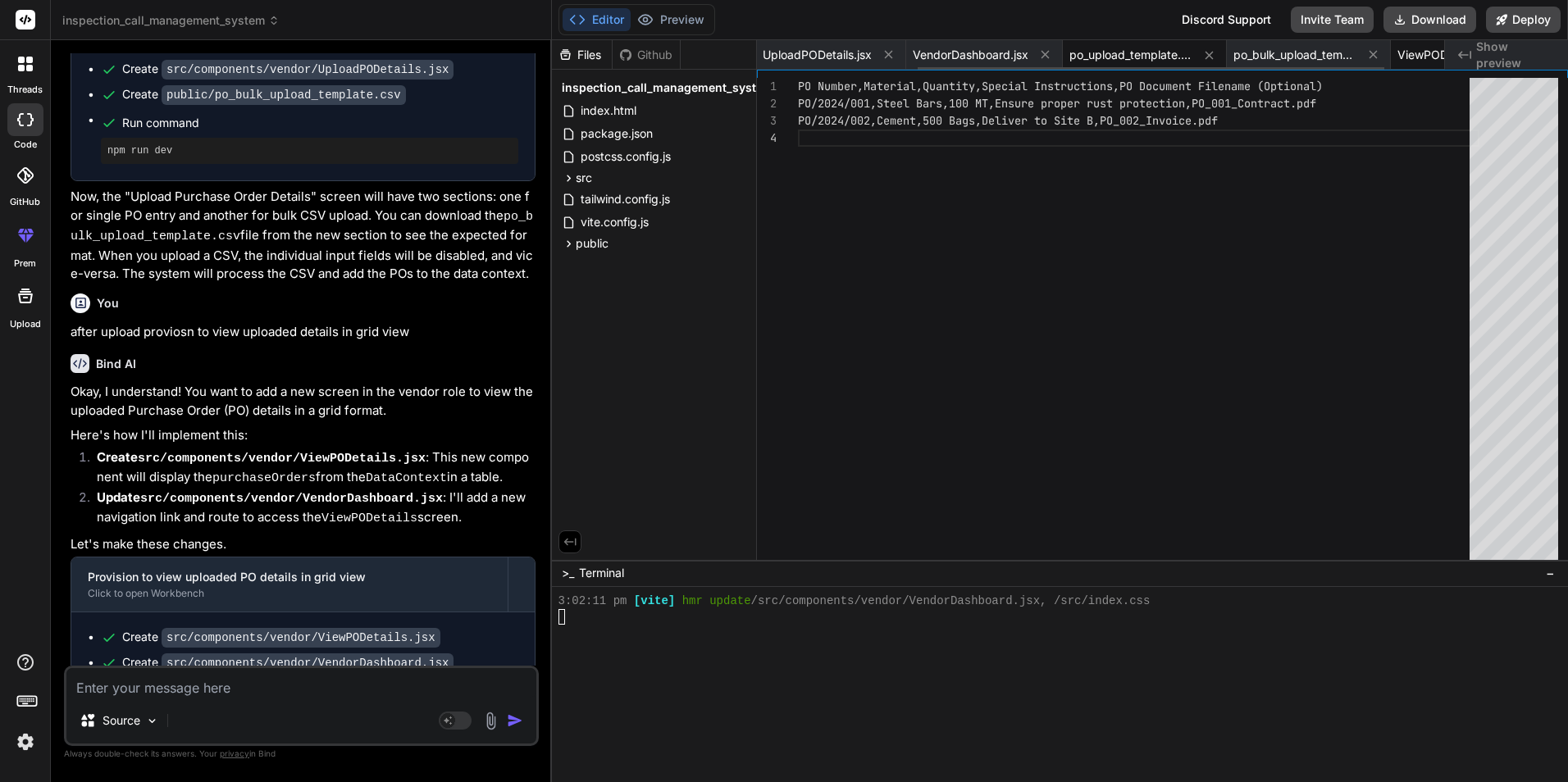
click at [1415, 55] on span "ViewPODetails.jsx" at bounding box center [1446, 55] width 96 height 17
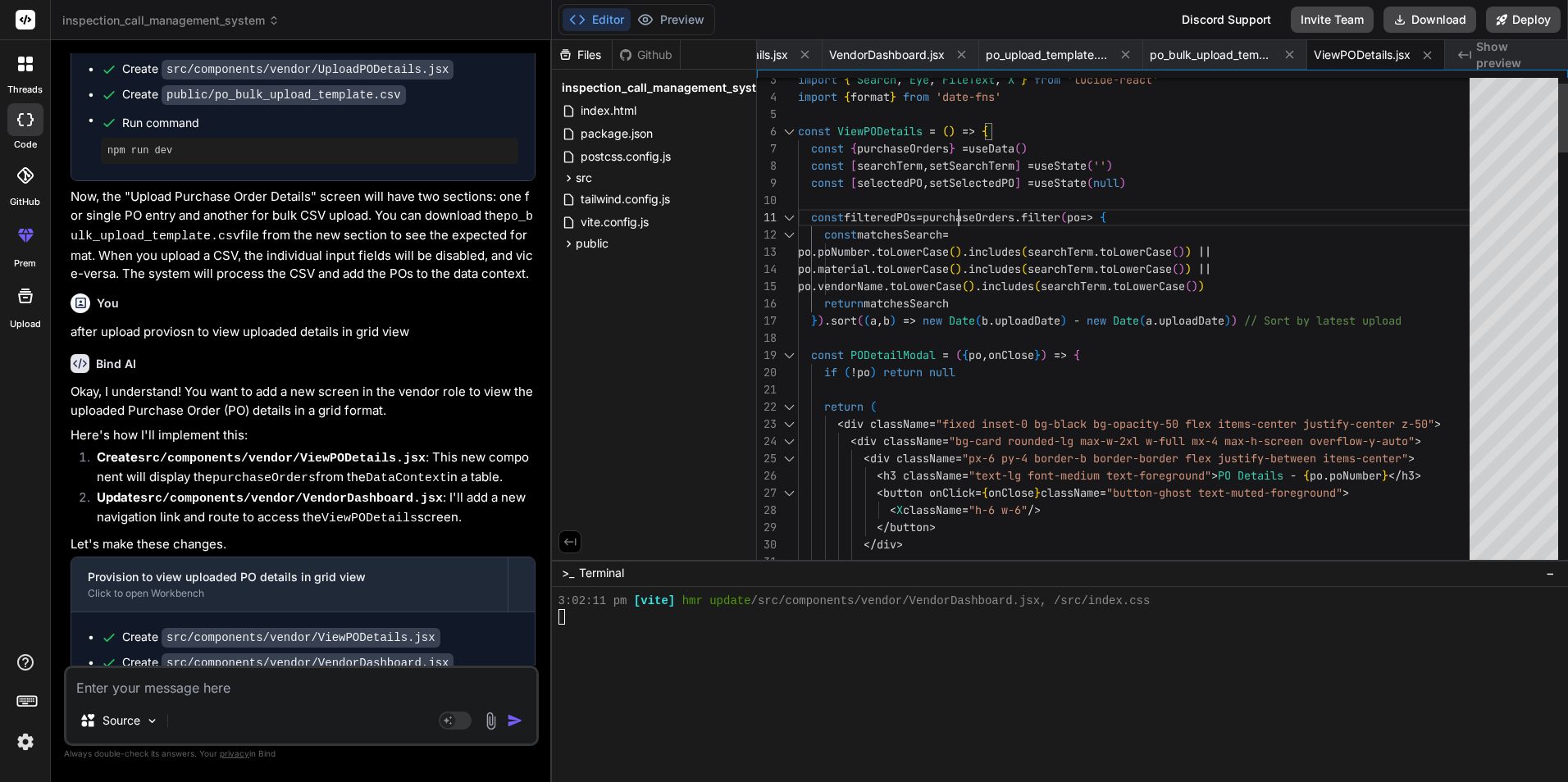
drag, startPoint x: 958, startPoint y: 210, endPoint x: 904, endPoint y: 127, distance: 99.0
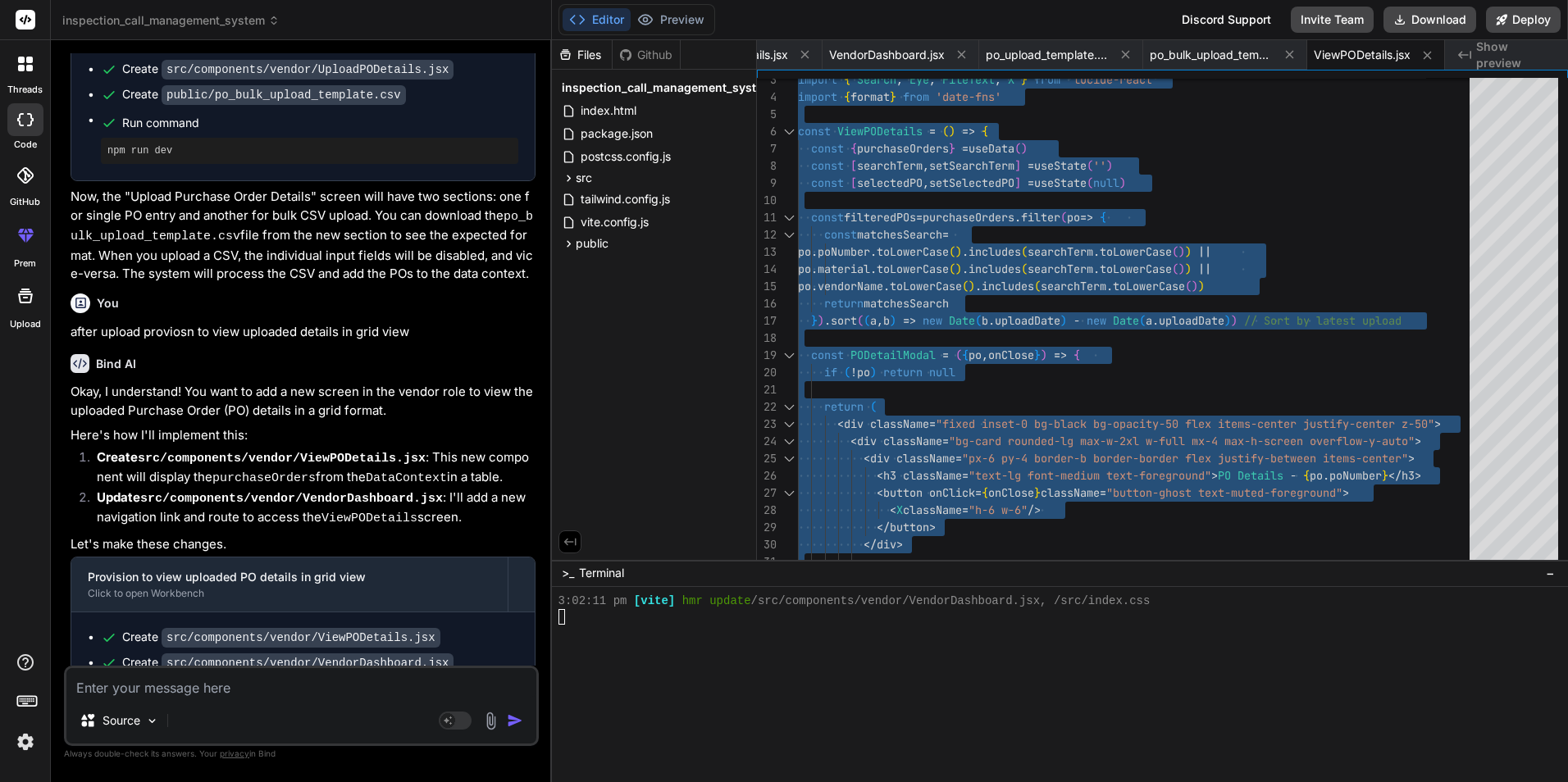
click at [1460, 59] on icon "Created with Pixso." at bounding box center [1465, 55] width 13 height 13
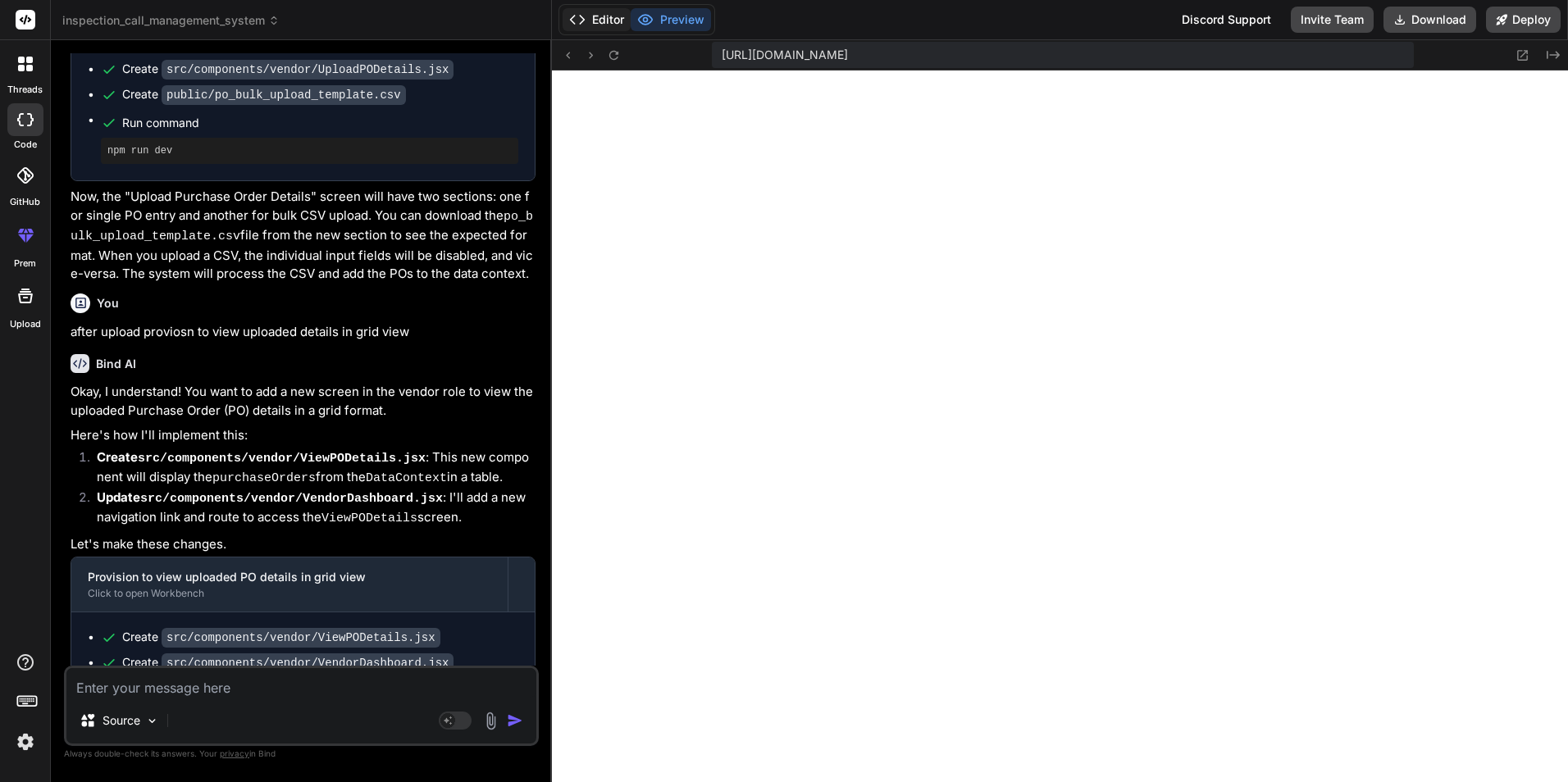
click at [608, 18] on button "Editor" at bounding box center [597, 20] width 68 height 23
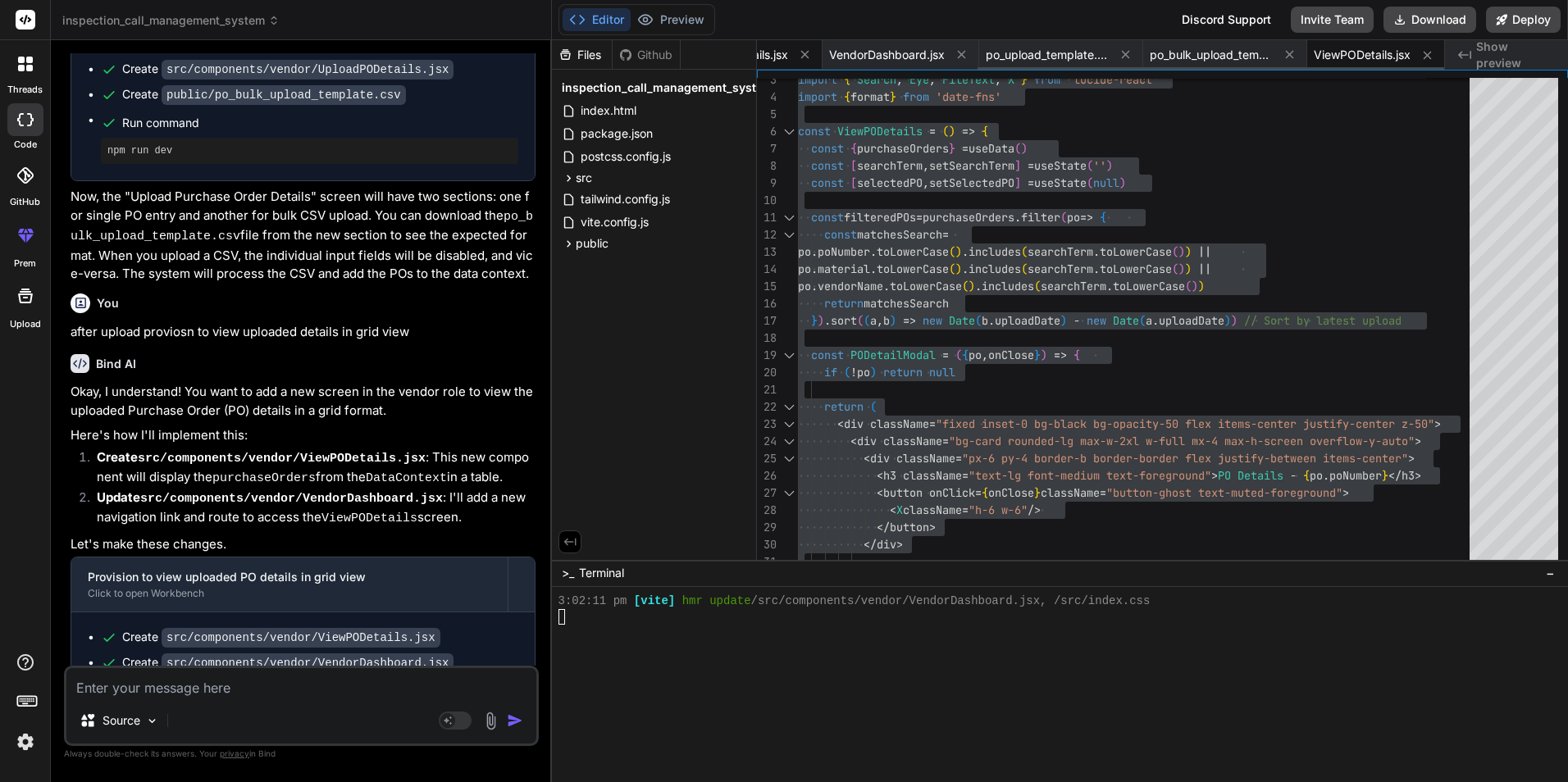
click at [761, 54] on span "UploadPODetails.jsx" at bounding box center [733, 55] width 109 height 17
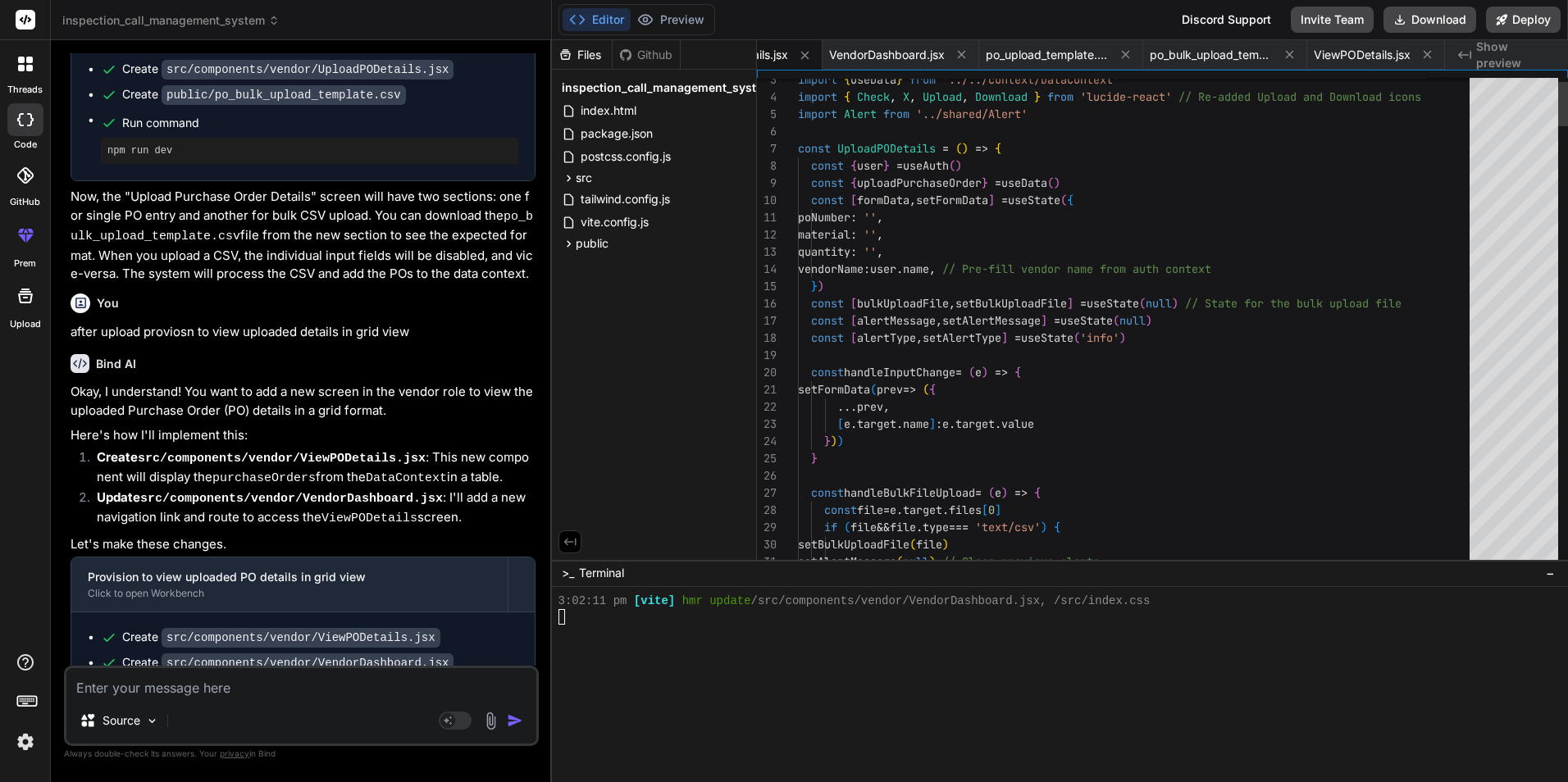
scroll to position [0, 237]
click at [569, 179] on icon at bounding box center [568, 178] width 4 height 7
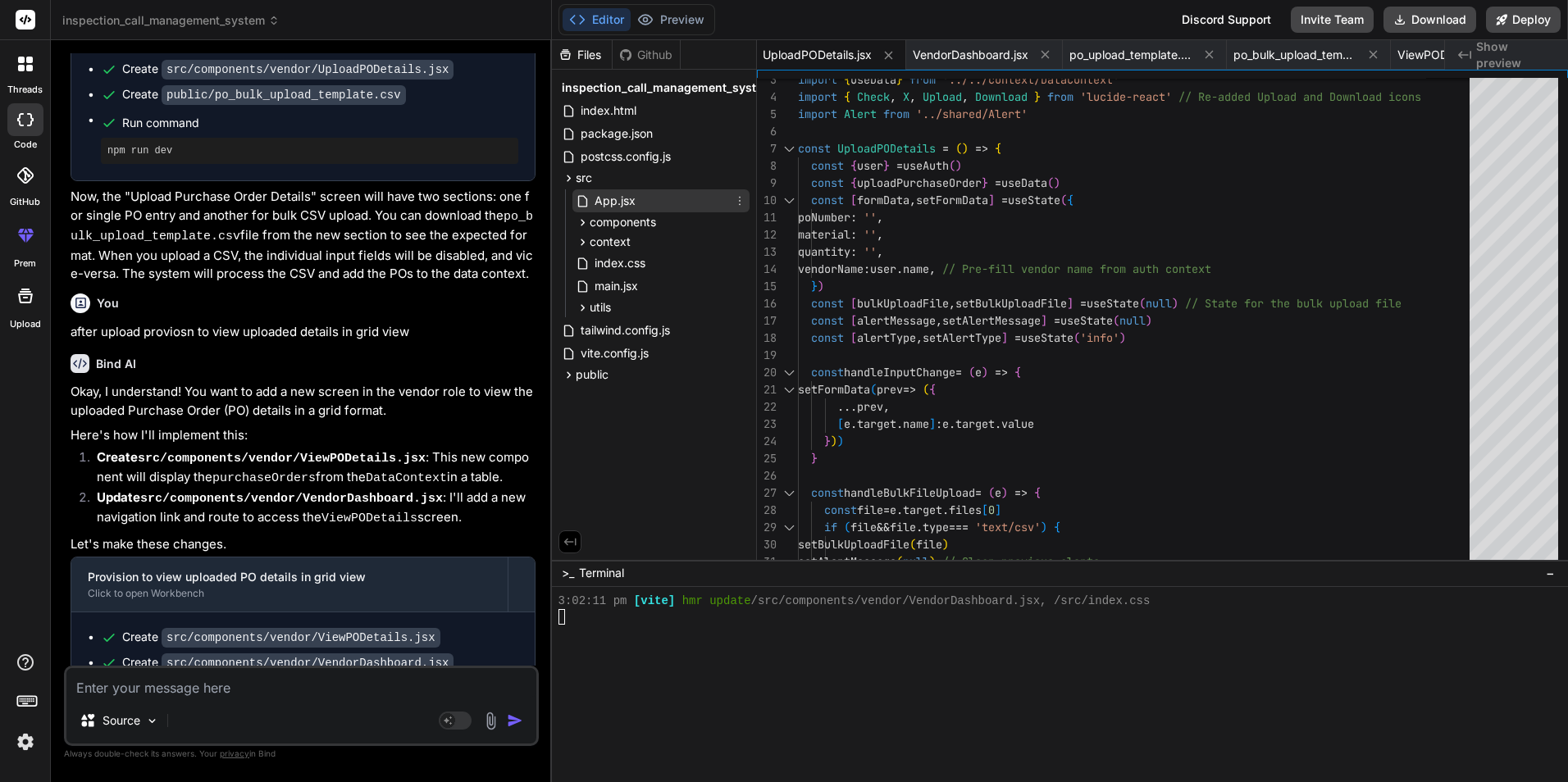
click at [611, 201] on span "App.jsx" at bounding box center [614, 201] width 44 height 20
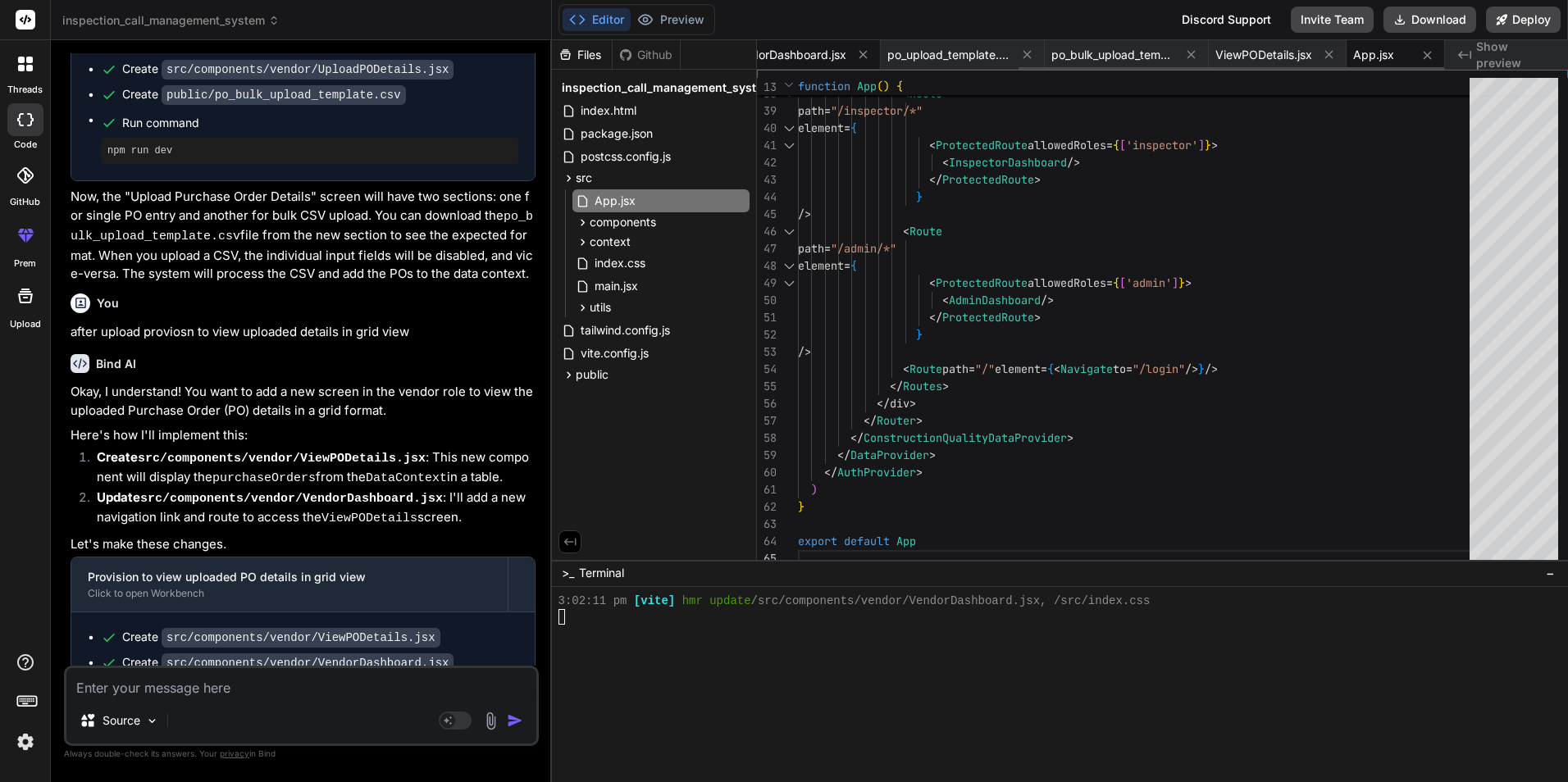
click at [790, 55] on span "VendorDashboard.jsx" at bounding box center [788, 55] width 116 height 17
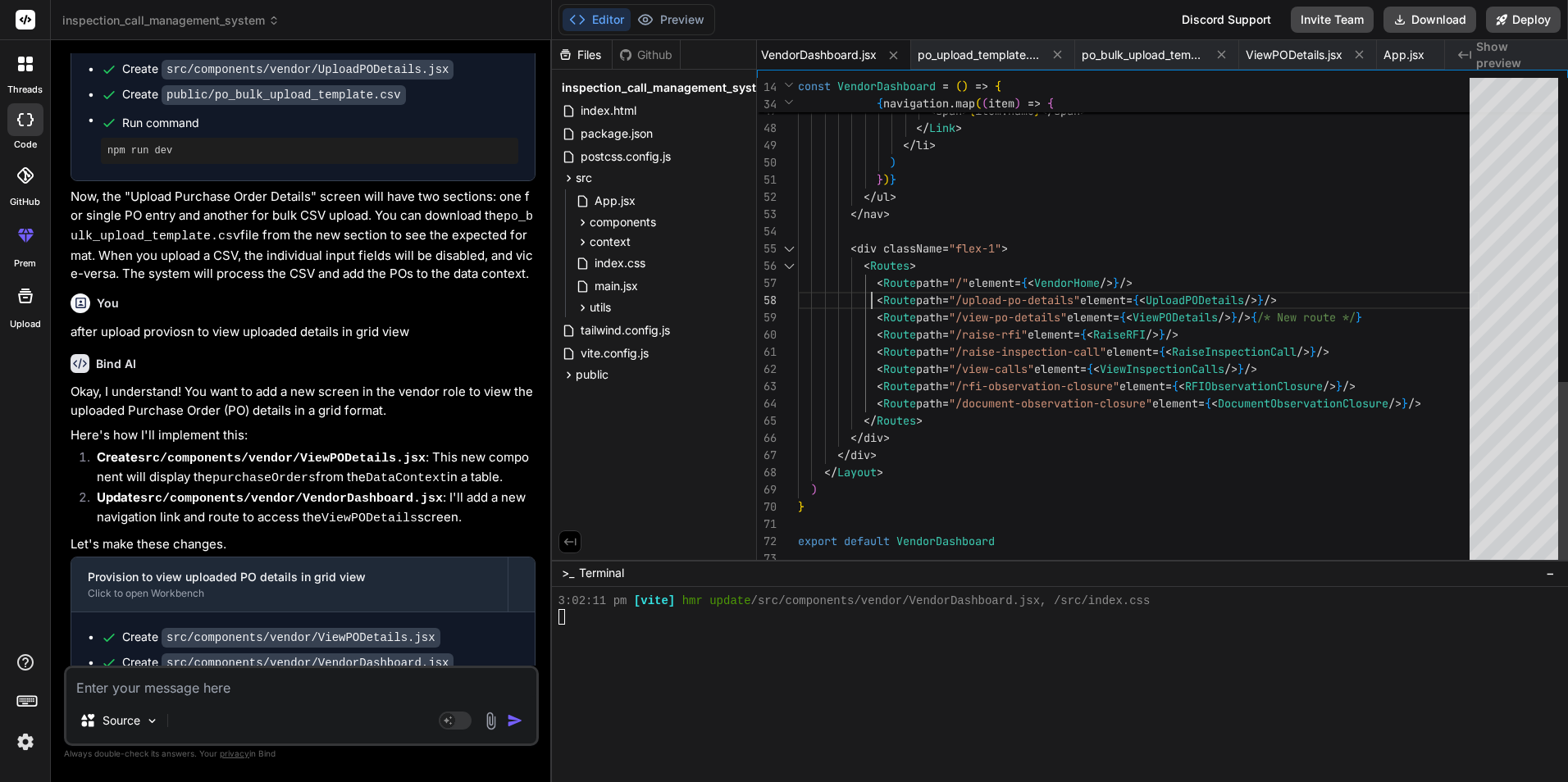
scroll to position [0, 0]
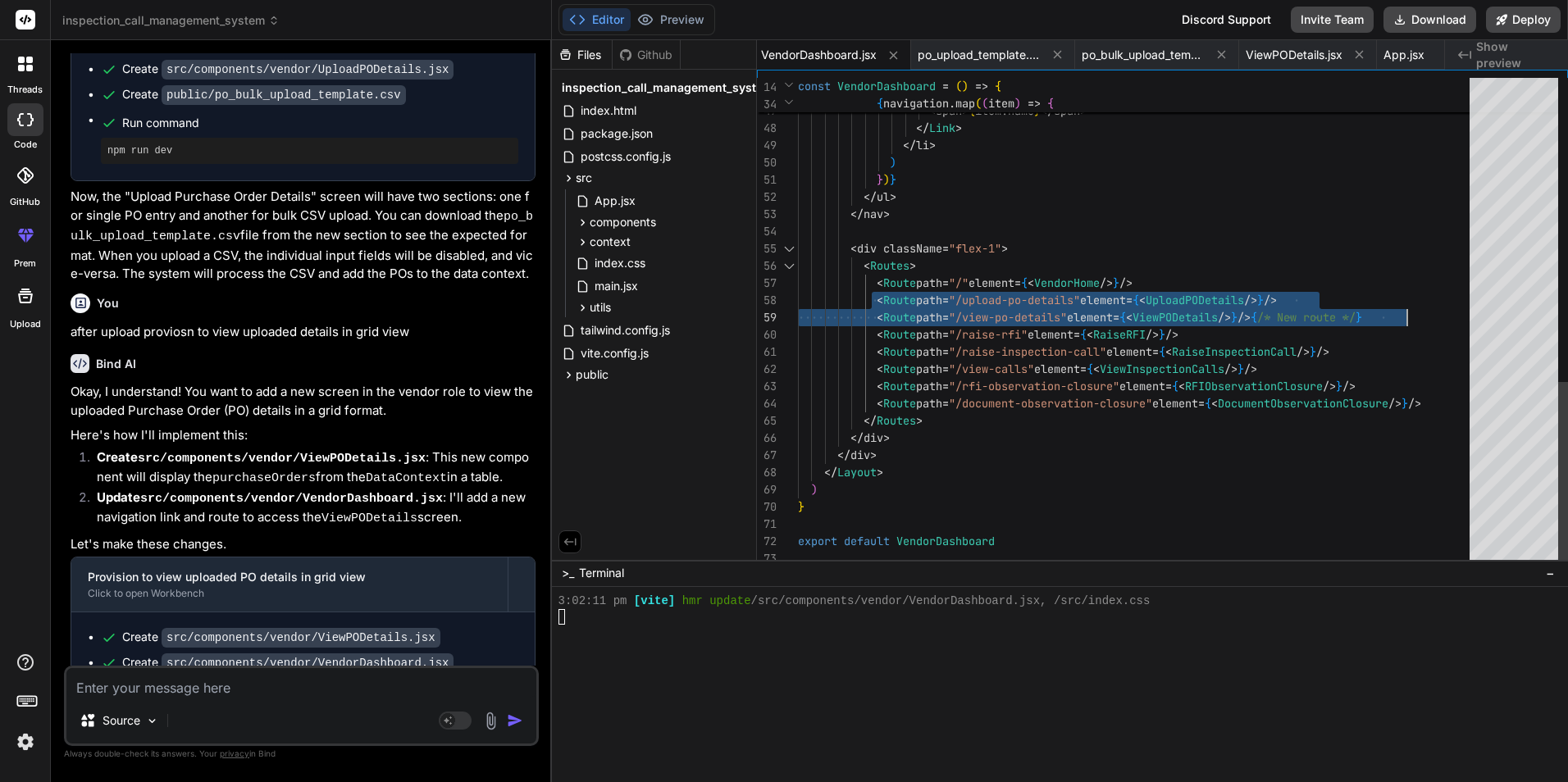
drag, startPoint x: 870, startPoint y: 297, endPoint x: 1439, endPoint y: 312, distance: 569.2
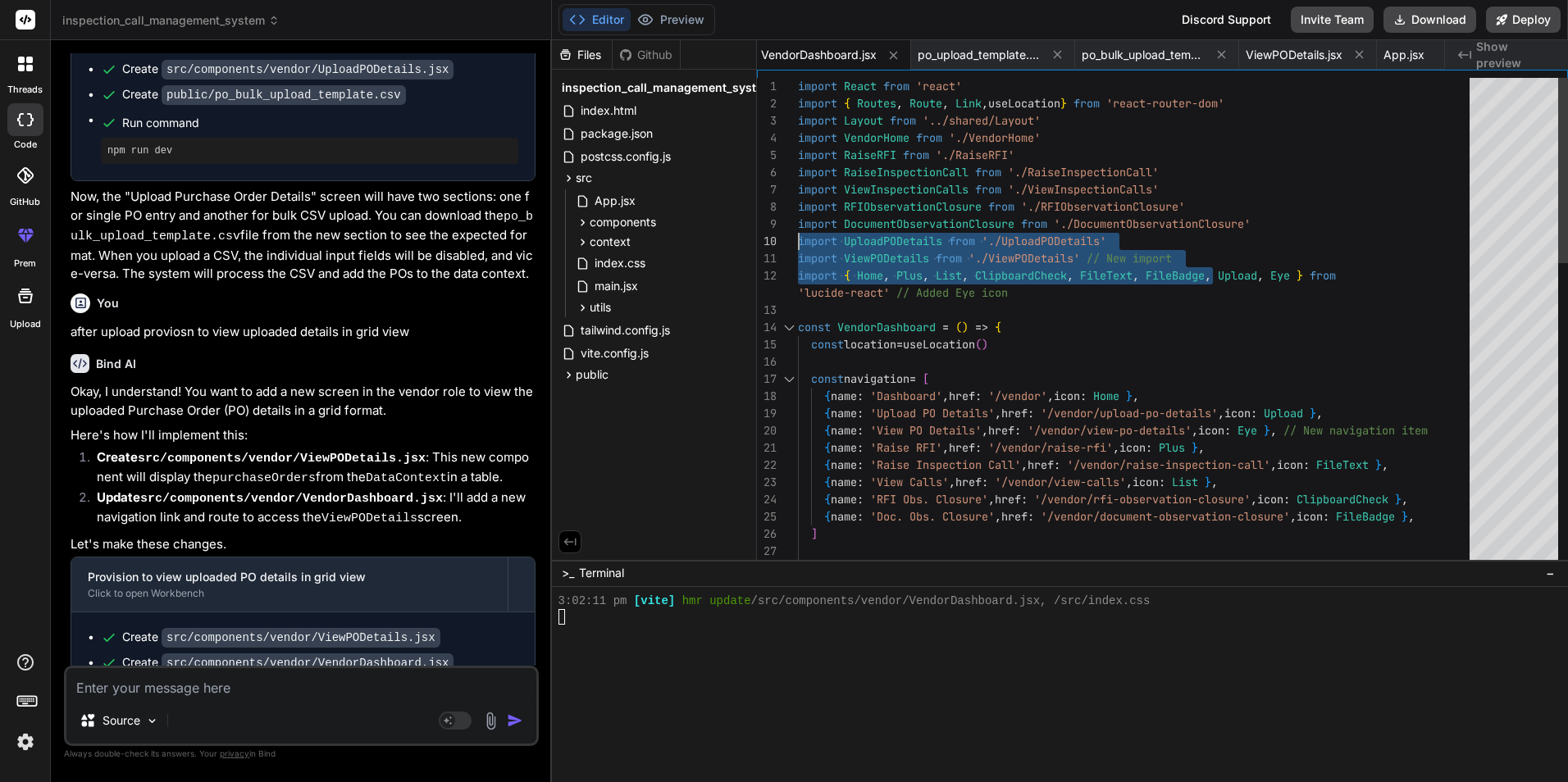
drag, startPoint x: 1212, startPoint y: 259, endPoint x: 851, endPoint y: 246, distance: 361.2
click at [798, 235] on div "return ( { name : 'Doc. Obs. Closure' , href : '/vendor/document-observation-cl…" at bounding box center [1139, 723] width 682 height 1291
click at [1147, 224] on div "return ( { name : 'Doc. Obs. Closure' , href : '/vendor/document-observation-cl…" at bounding box center [1139, 723] width 682 height 1291
drag, startPoint x: 1195, startPoint y: 256, endPoint x: 712, endPoint y: 237, distance: 483.4
click at [798, 237] on div "return ( { name : 'Doc. Obs. Closure' , href : '/vendor/document-observation-cl…" at bounding box center [1139, 723] width 682 height 1291
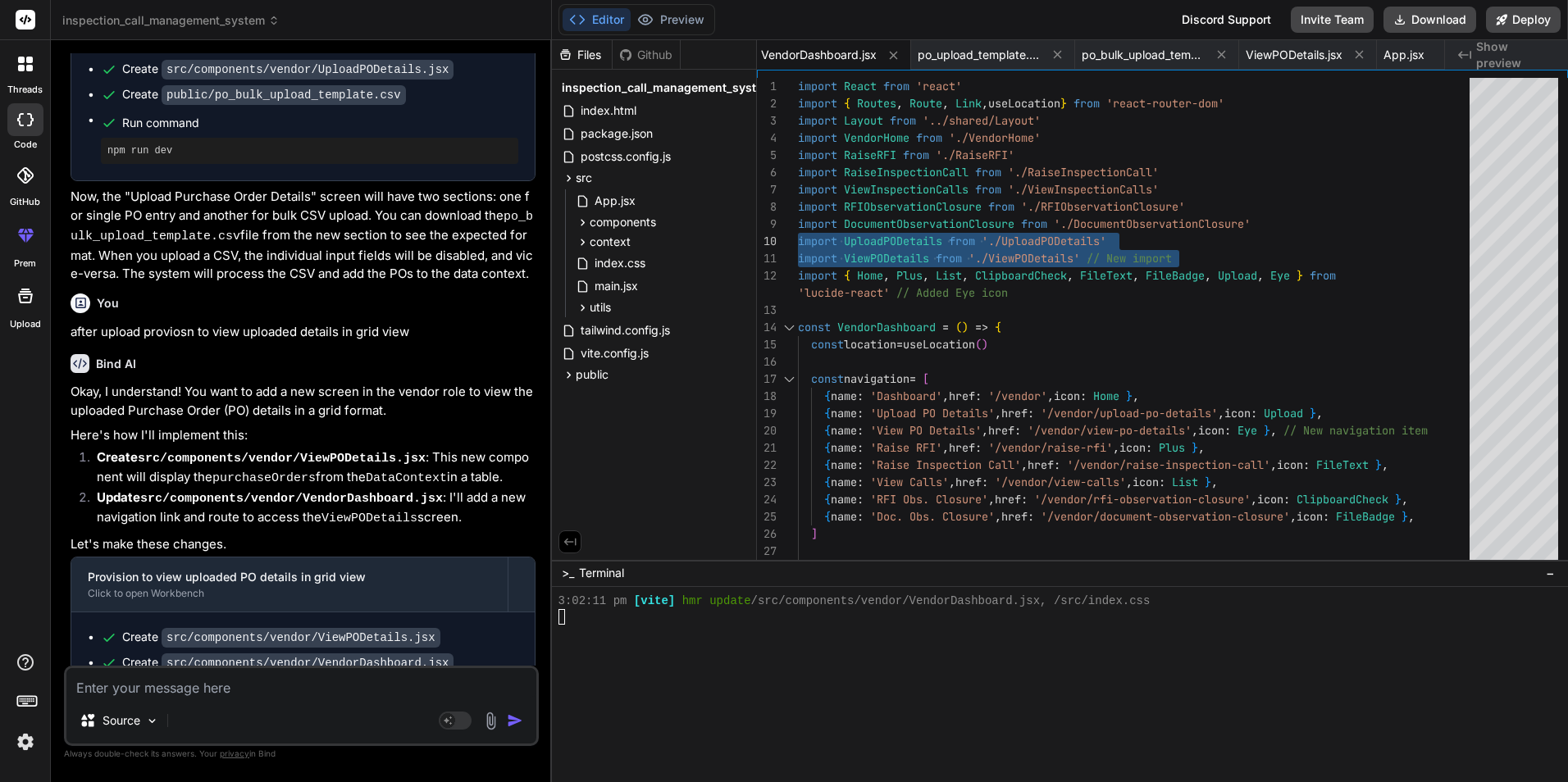
click at [1506, 55] on span "Show preview" at bounding box center [1515, 54] width 79 height 32
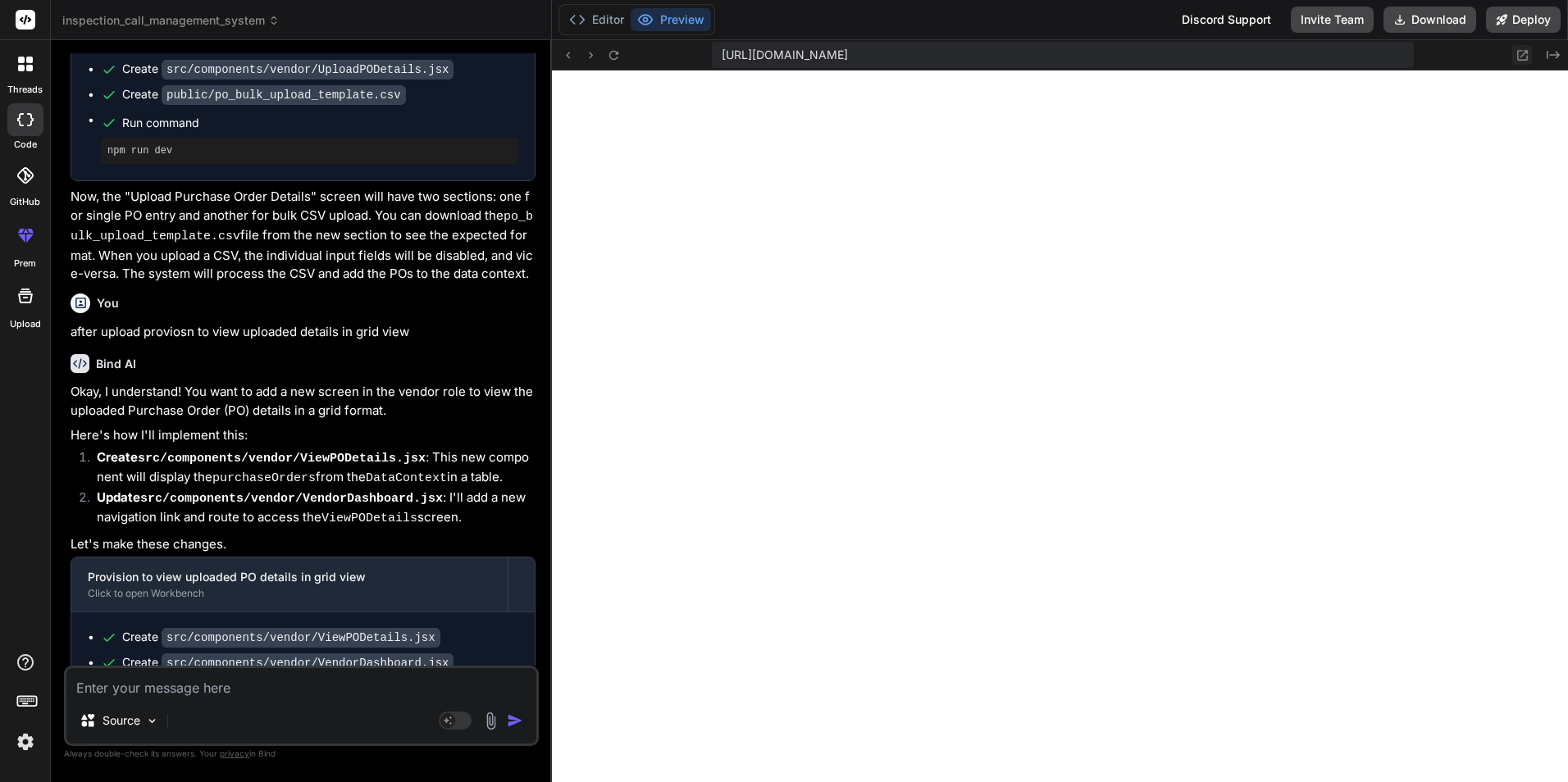
click at [1519, 56] on icon at bounding box center [1522, 55] width 14 height 14
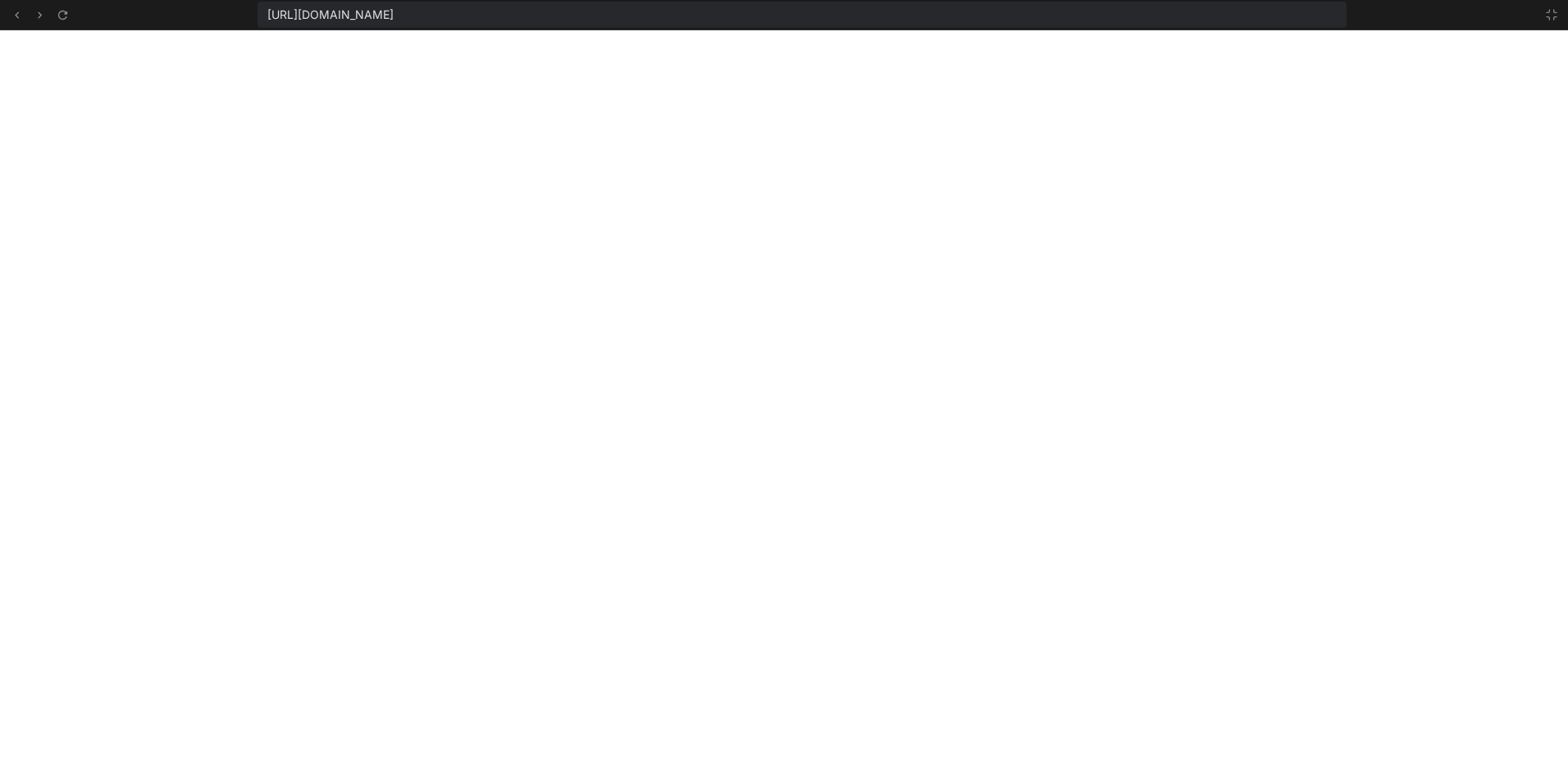
drag, startPoint x: 1550, startPoint y: 14, endPoint x: 1477, endPoint y: 55, distance: 83.7
click at [1550, 14] on icon at bounding box center [1551, 15] width 13 height 13
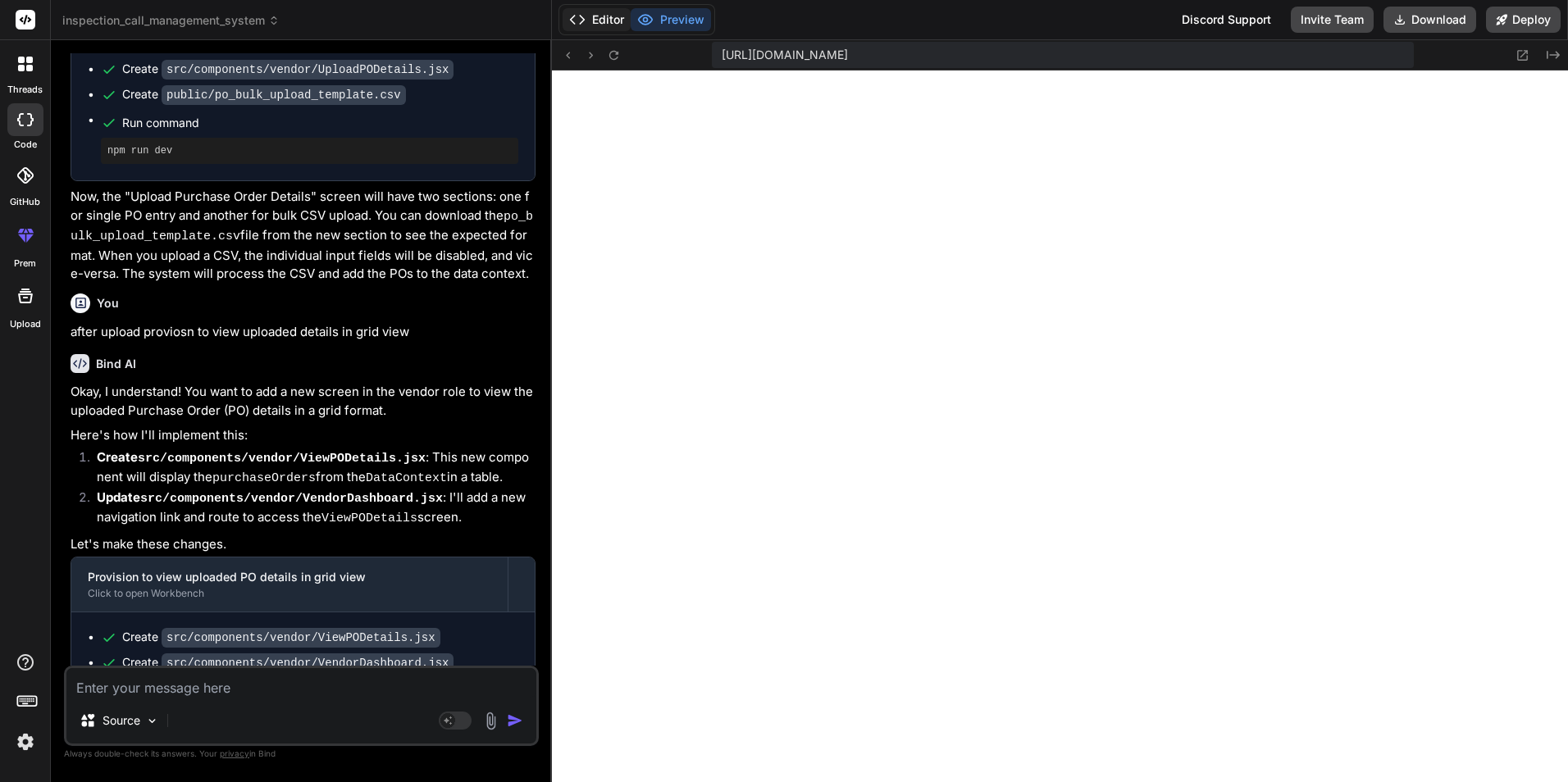
click at [586, 15] on button "Editor" at bounding box center [597, 20] width 68 height 23
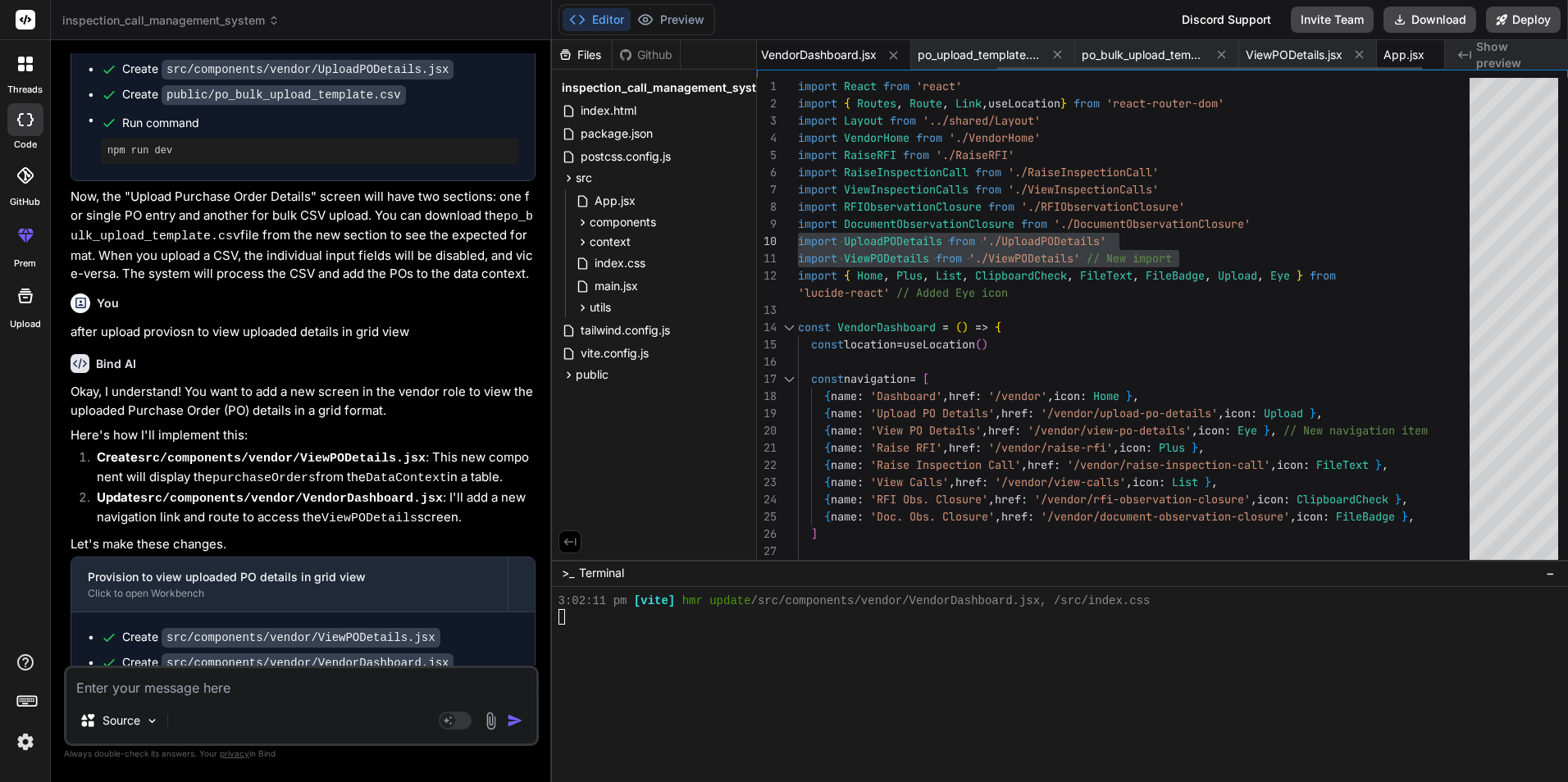
click at [1408, 58] on span "App.jsx" at bounding box center [1403, 55] width 41 height 17
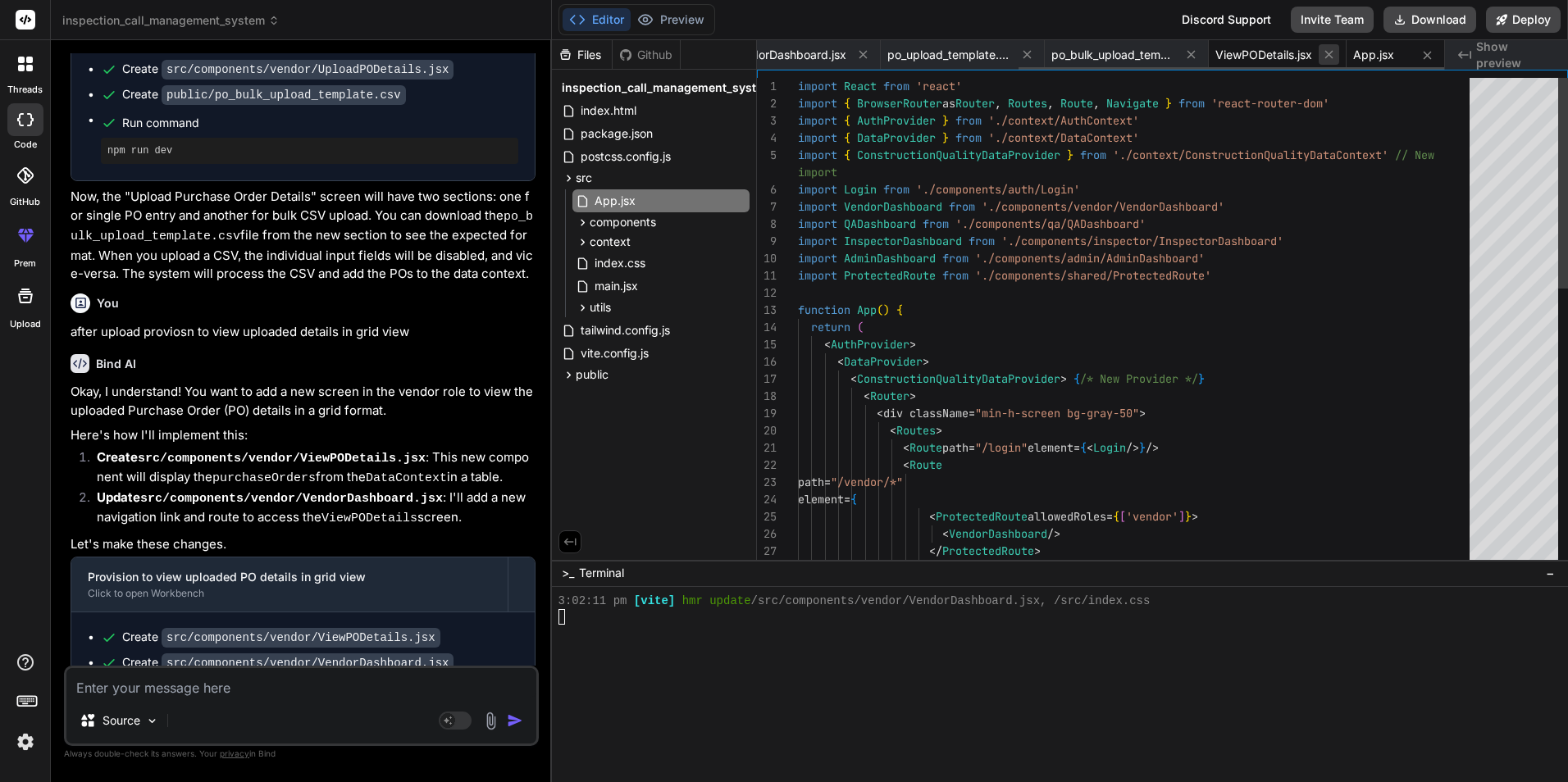
click at [1426, 58] on icon at bounding box center [1427, 55] width 14 height 14
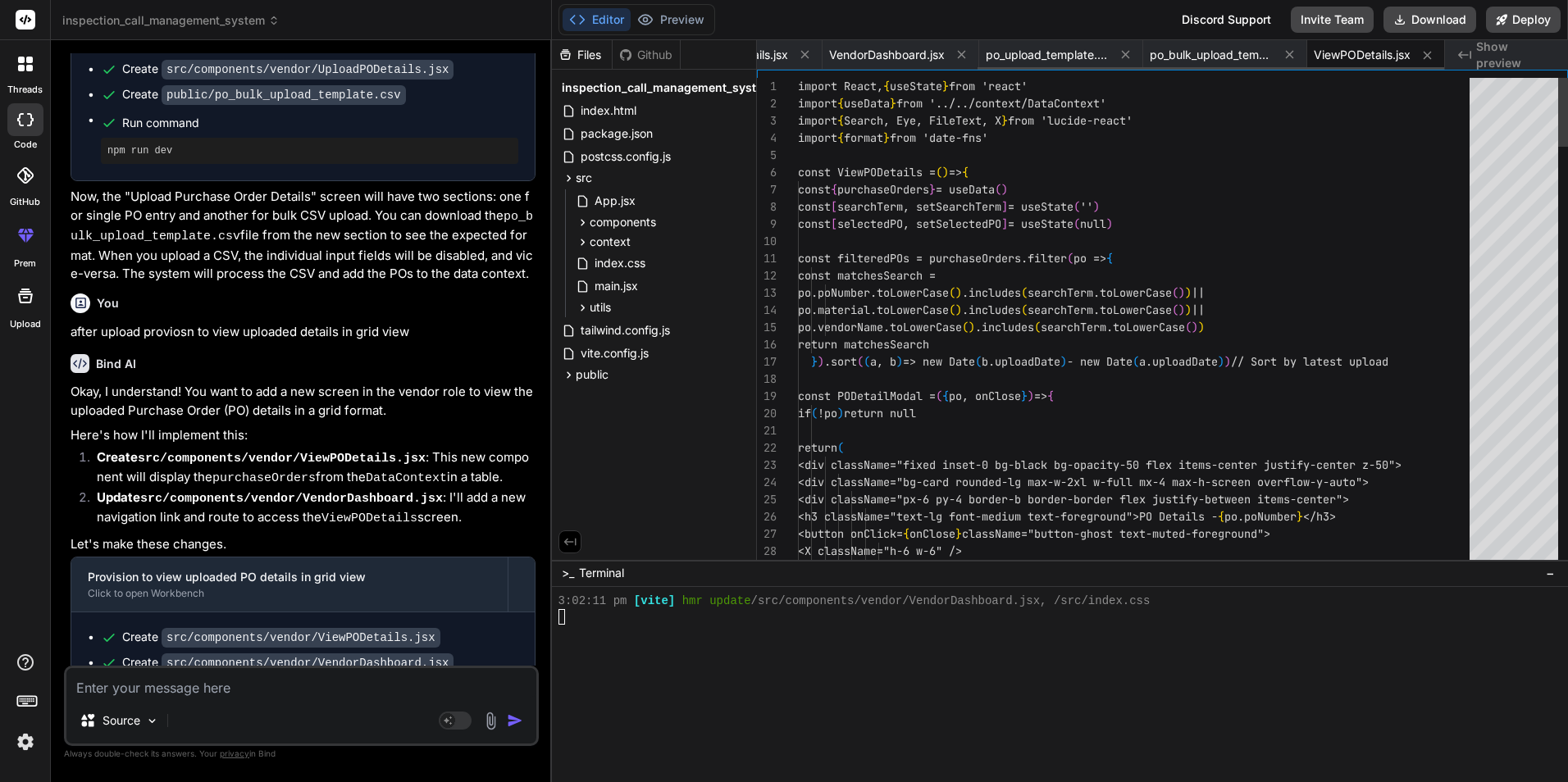
scroll to position [0, 326]
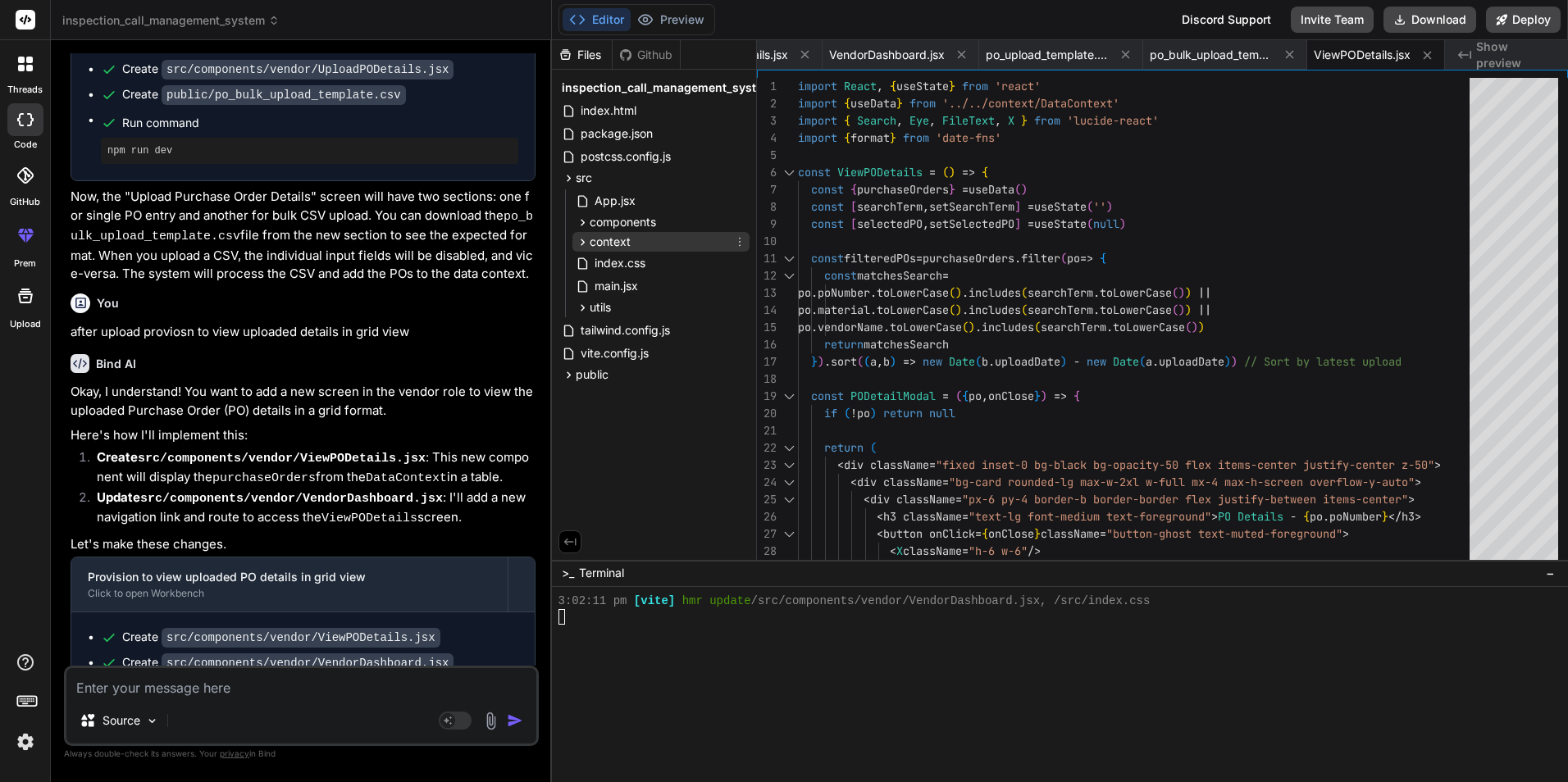
click at [574, 238] on div "context" at bounding box center [660, 242] width 177 height 20
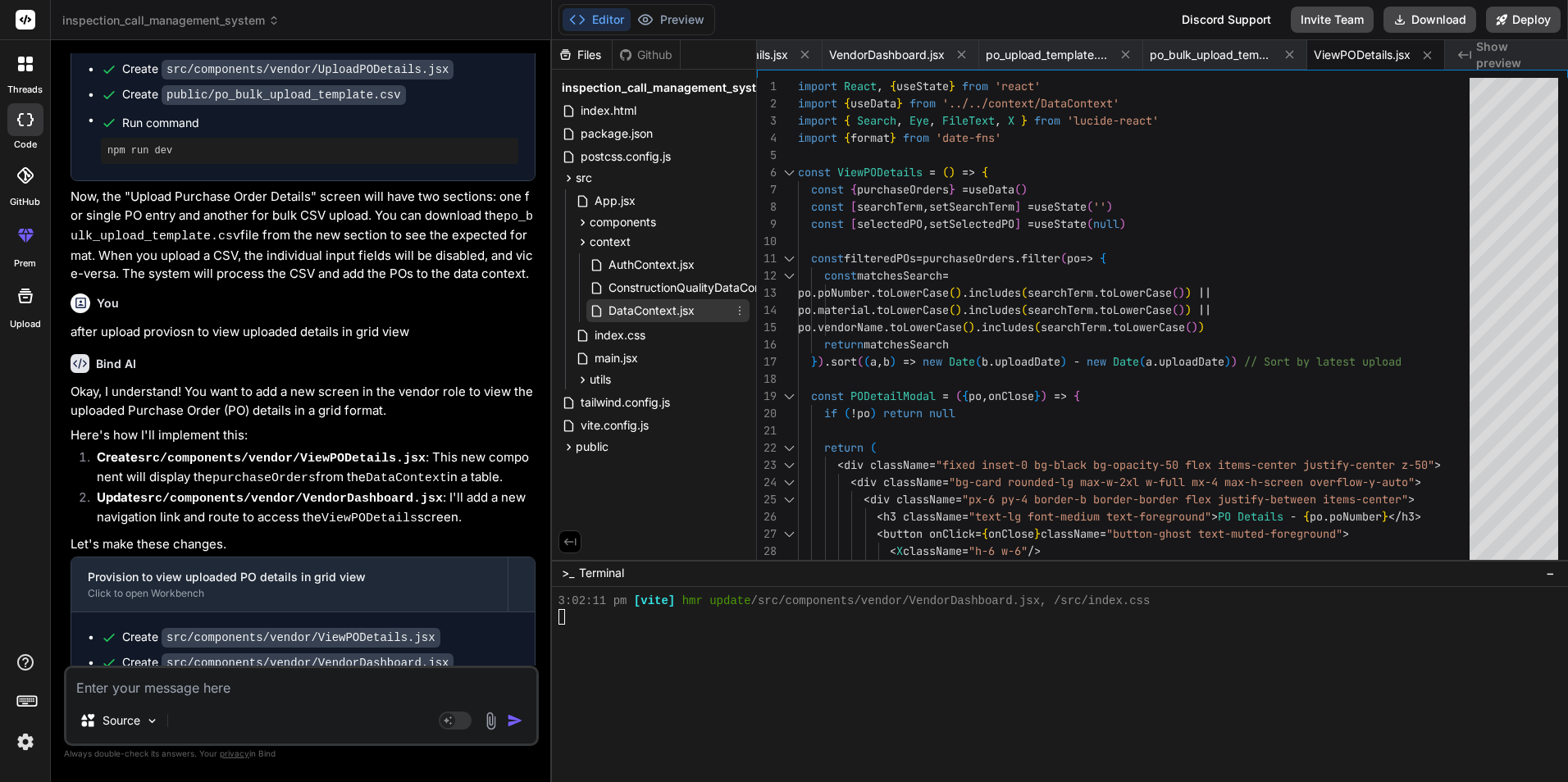
click at [648, 311] on span "DataContext.jsx" at bounding box center [651, 311] width 89 height 20
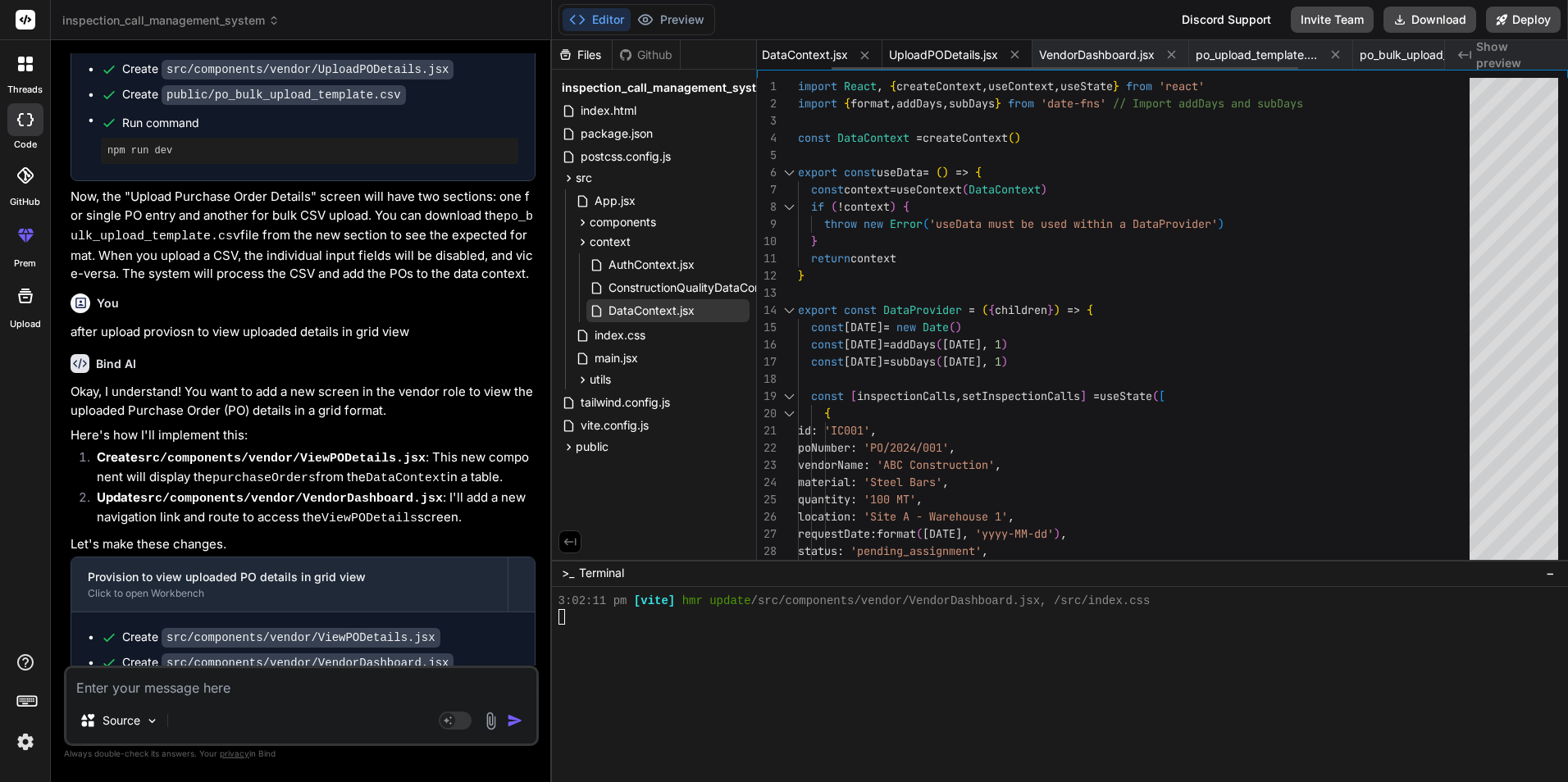
click at [920, 51] on span "UploadPODetails.jsx" at bounding box center [943, 55] width 109 height 17
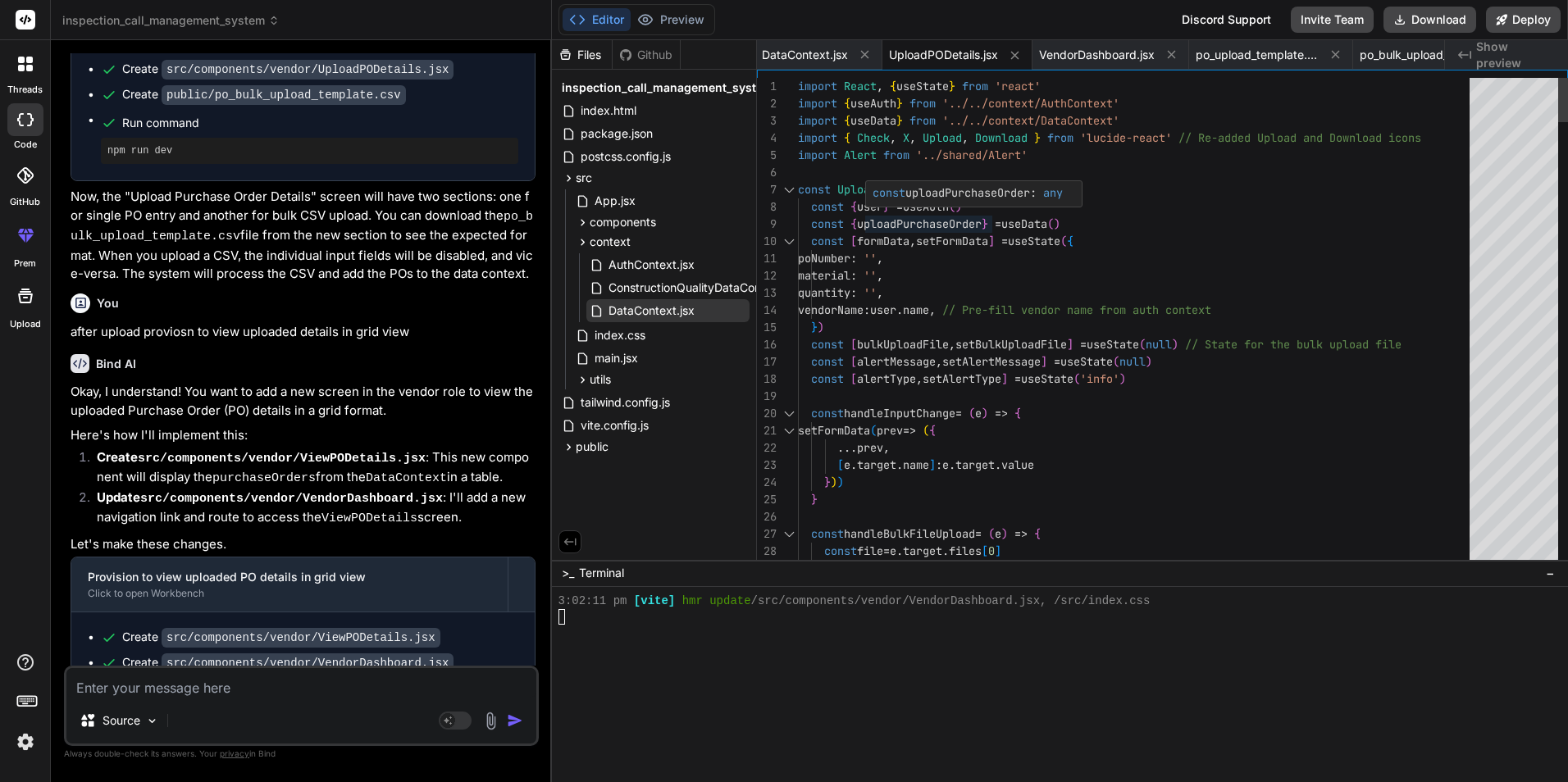
click at [939, 56] on span "UploadPODetails.jsx" at bounding box center [943, 55] width 109 height 17
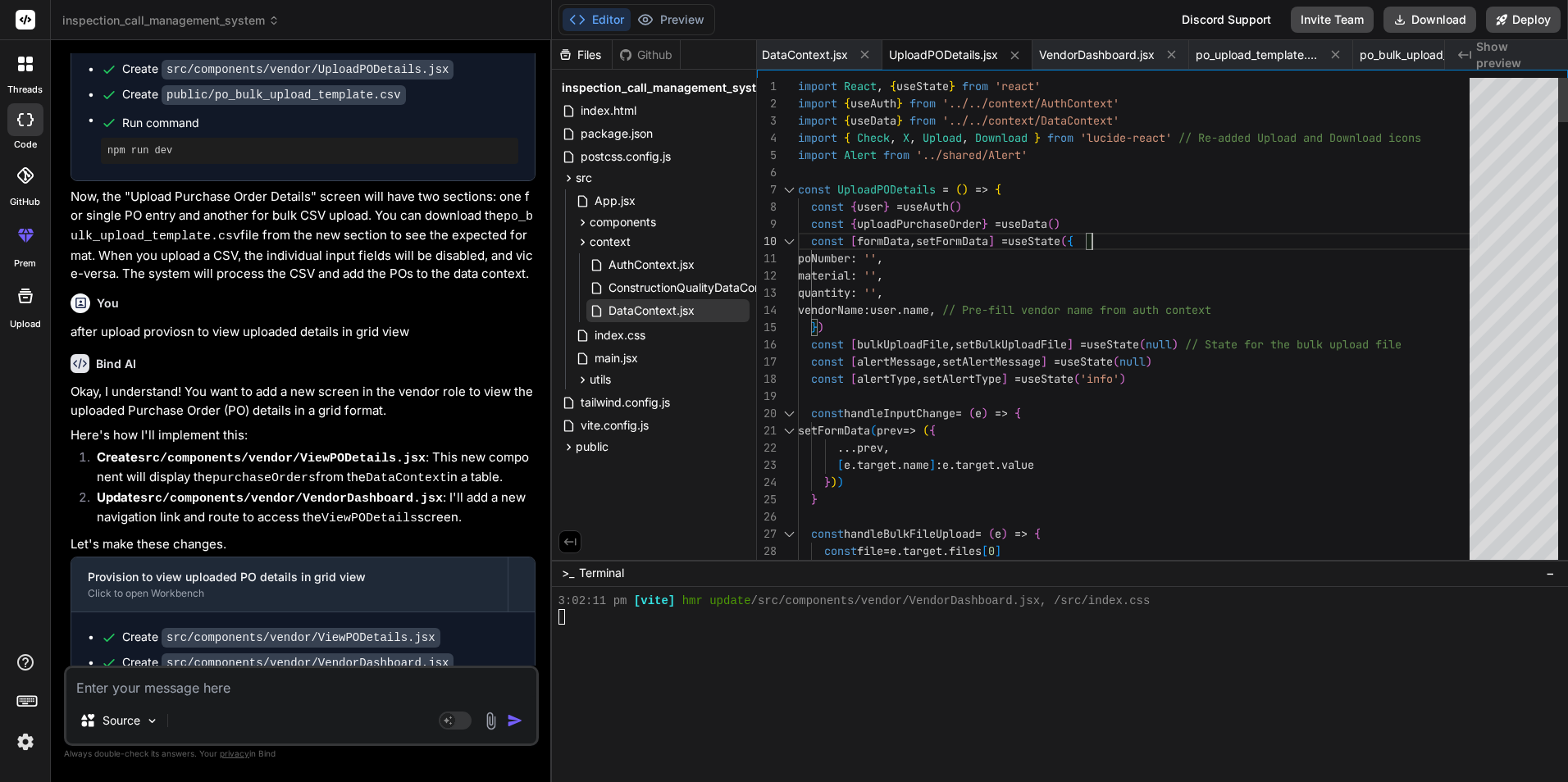
click at [1333, 55] on icon at bounding box center [1335, 54] width 14 height 14
click at [1342, 54] on icon at bounding box center [1335, 54] width 14 height 14
click at [928, 47] on span "DataContext.jsx" at bounding box center [915, 55] width 86 height 17
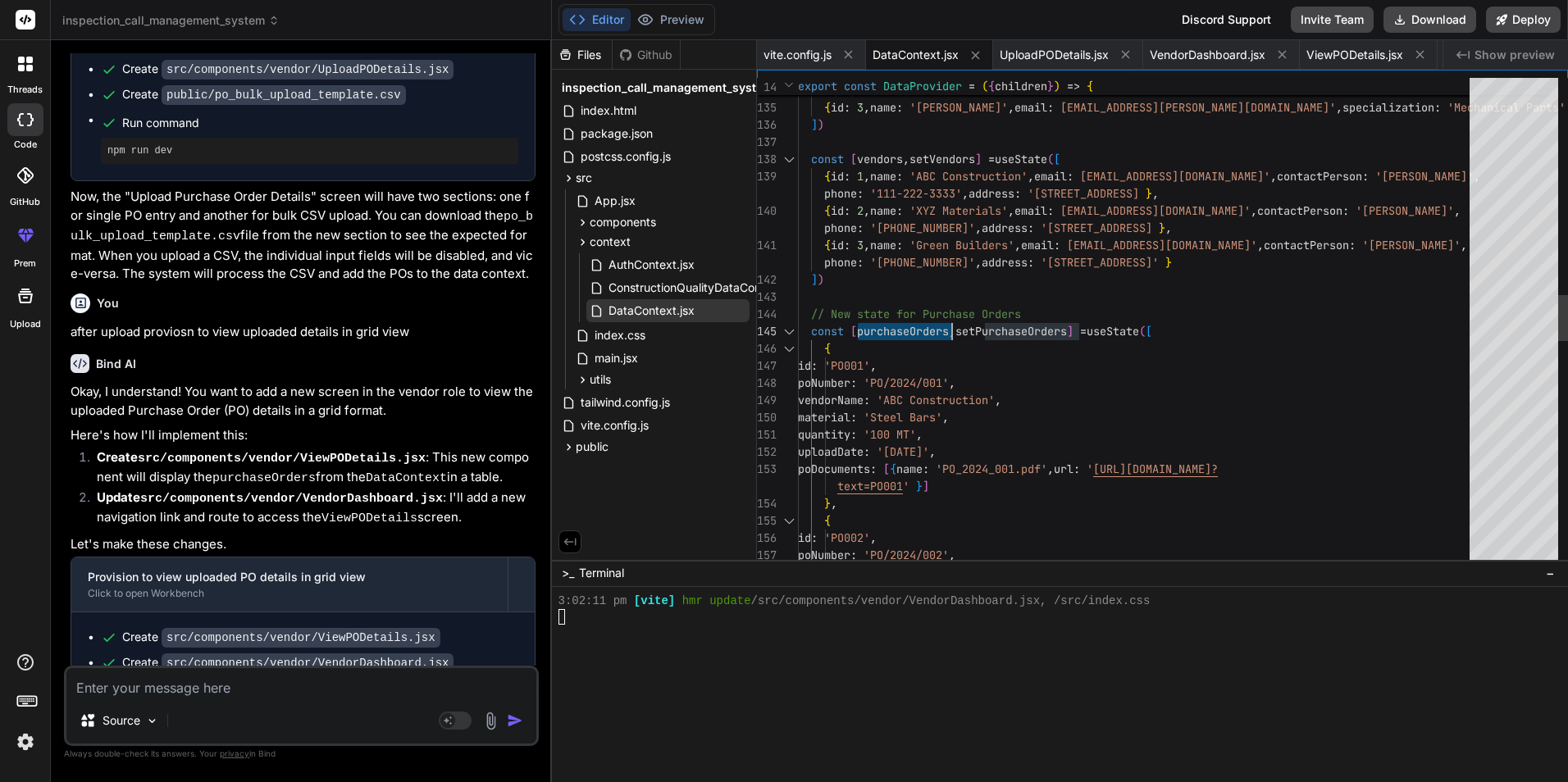
click at [791, 332] on div at bounding box center [789, 332] width 22 height 17
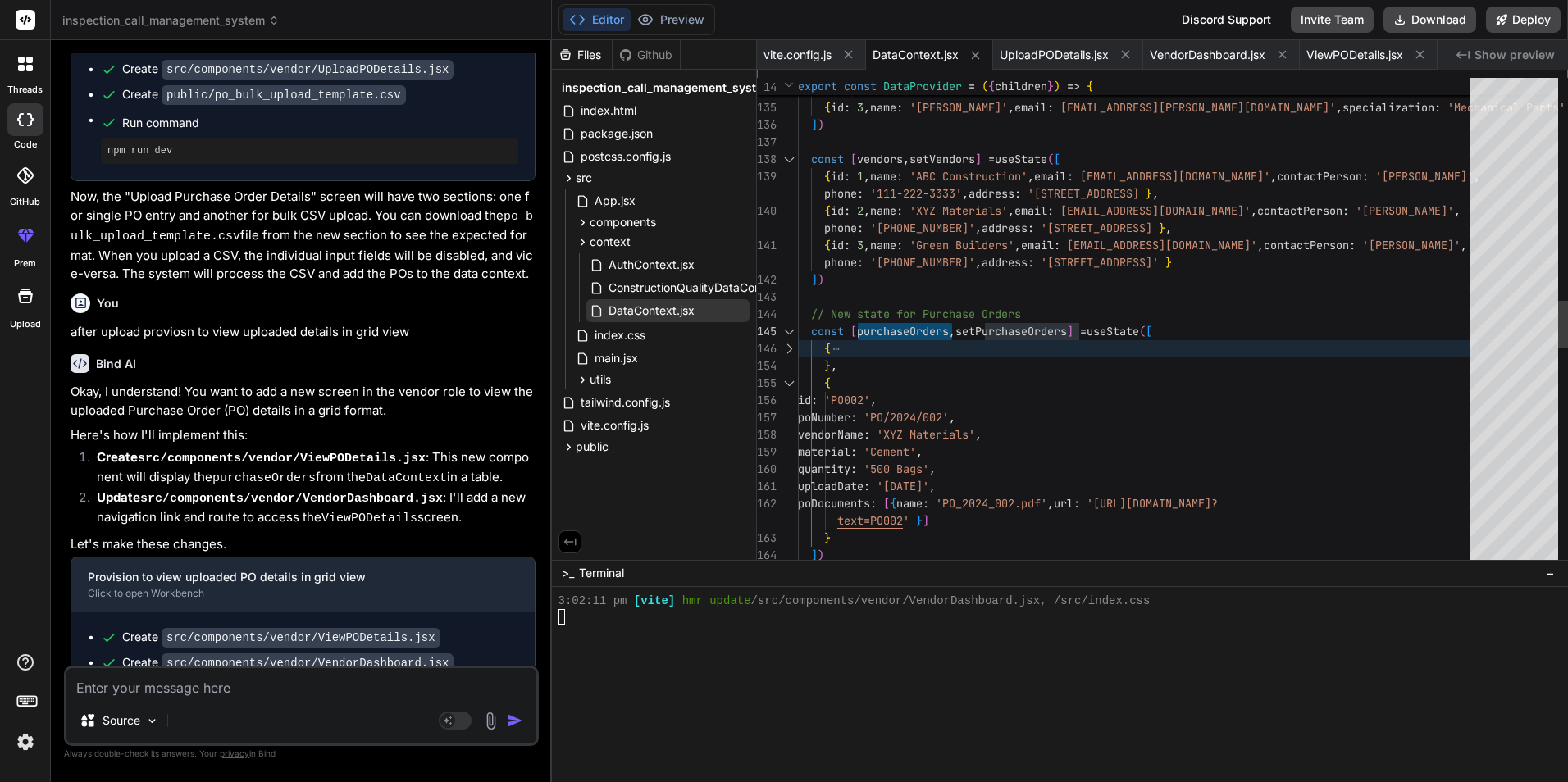
click at [791, 331] on div at bounding box center [789, 332] width 22 height 17
click at [787, 332] on div at bounding box center [789, 332] width 22 height 17
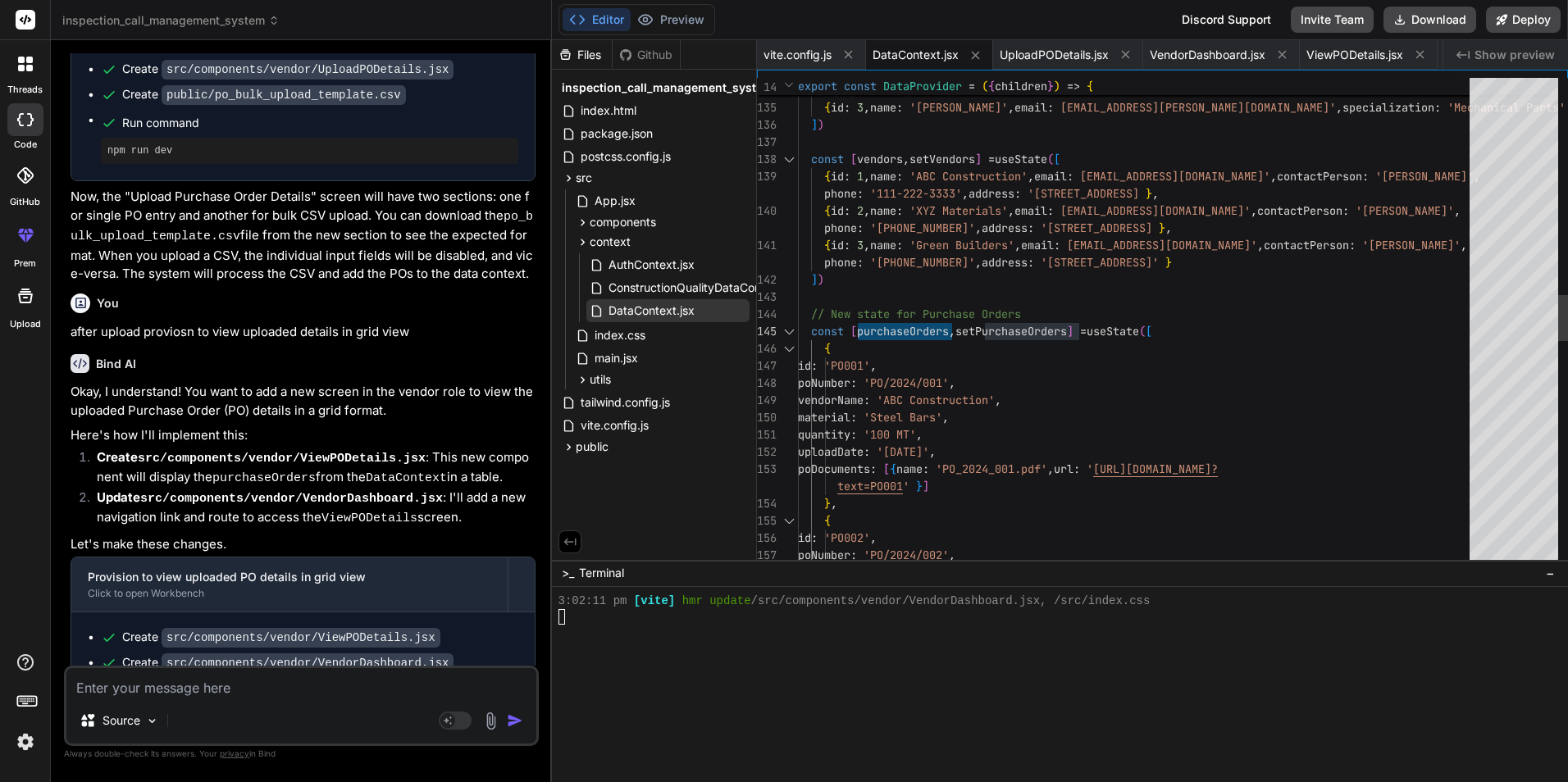
click at [790, 334] on div at bounding box center [789, 332] width 22 height 17
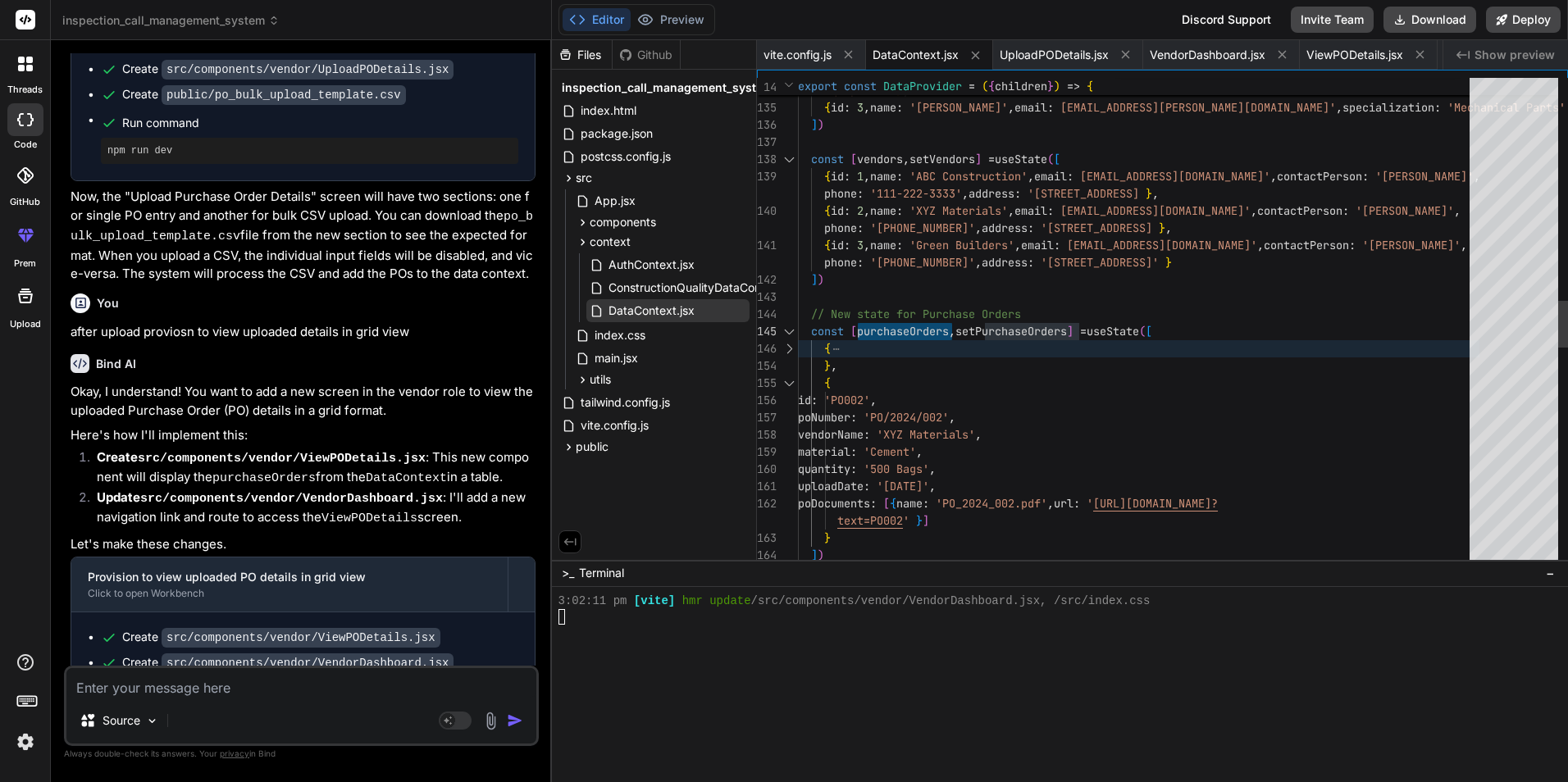
click at [791, 352] on div at bounding box center [789, 348] width 22 height 17
click at [790, 329] on div at bounding box center [789, 332] width 22 height 17
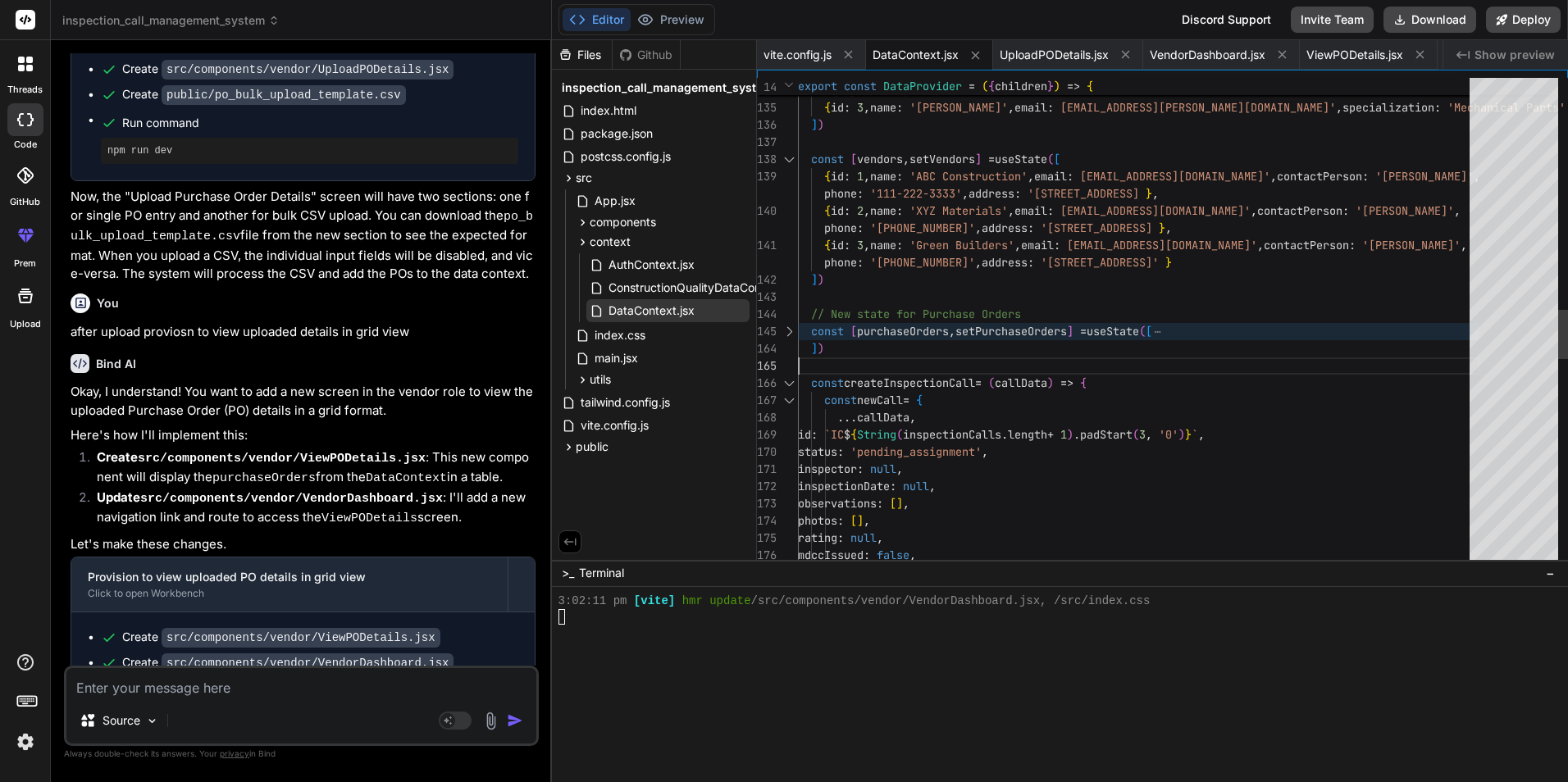
click at [851, 350] on div "{ id : 2 , name : '[PERSON_NAME] Quality' , email : [EMAIL_ADDRESS][PERSON_NAME…" at bounding box center [1139, 202] width 682 height 4853
click at [840, 347] on div "{ id : 2 , name : '[PERSON_NAME] Quality' , email : [EMAIL_ADDRESS][PERSON_NAME…" at bounding box center [1139, 202] width 682 height 4853
drag, startPoint x: 844, startPoint y: 347, endPoint x: 801, endPoint y: 307, distance: 58.7
click at [801, 307] on div "{ id : 2 , name : '[PERSON_NAME] Quality' , email : [EMAIL_ADDRESS][PERSON_NAME…" at bounding box center [1139, 202] width 682 height 4853
click at [1027, 347] on div "{ id : 2 , name : '[PERSON_NAME] Quality' , email : [EMAIL_ADDRESS][PERSON_NAME…" at bounding box center [1139, 202] width 682 height 4853
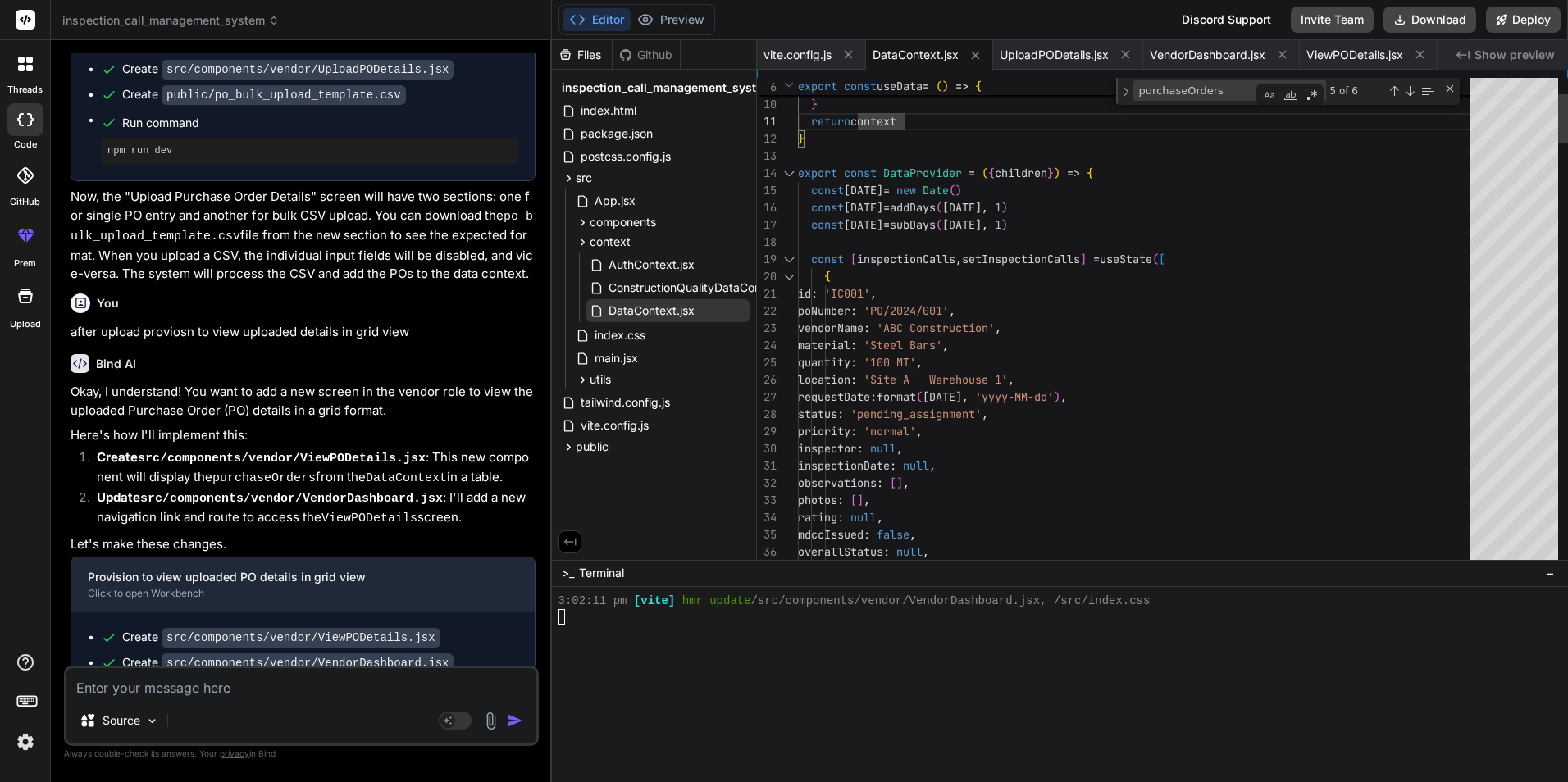
click at [789, 260] on div at bounding box center [789, 259] width 22 height 17
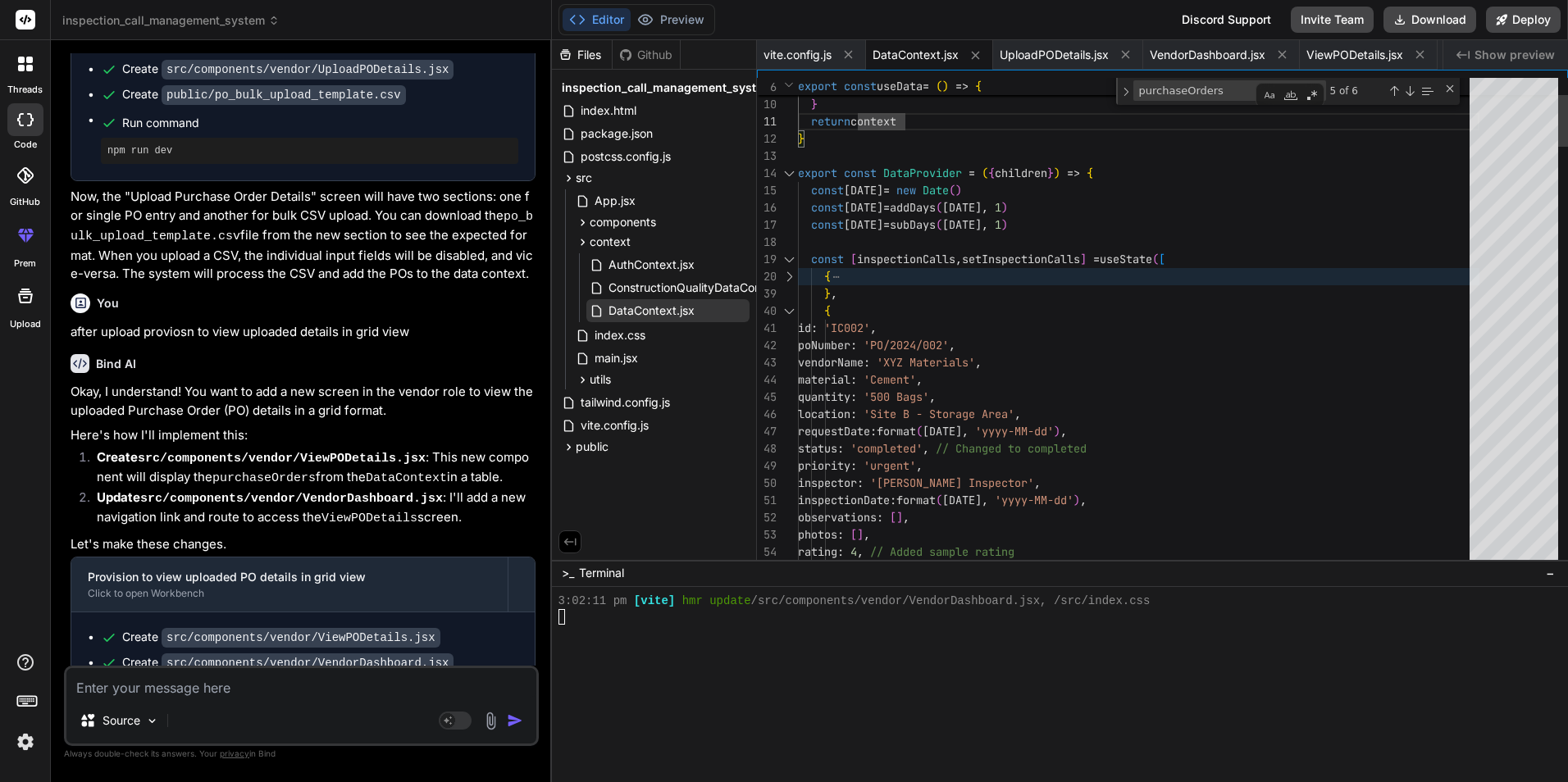
click at [788, 257] on div at bounding box center [789, 259] width 22 height 17
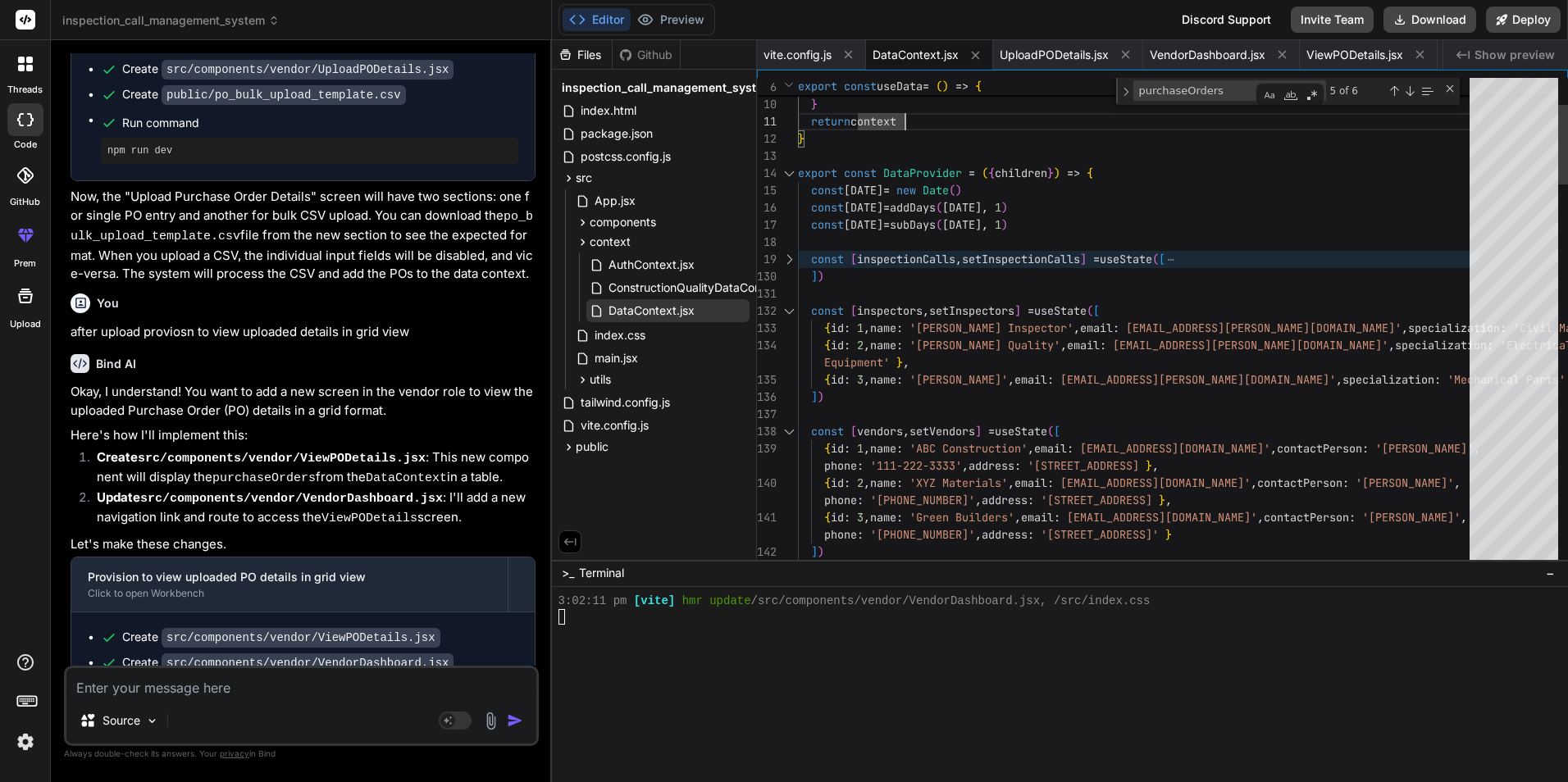
click at [784, 311] on div at bounding box center [789, 311] width 22 height 17
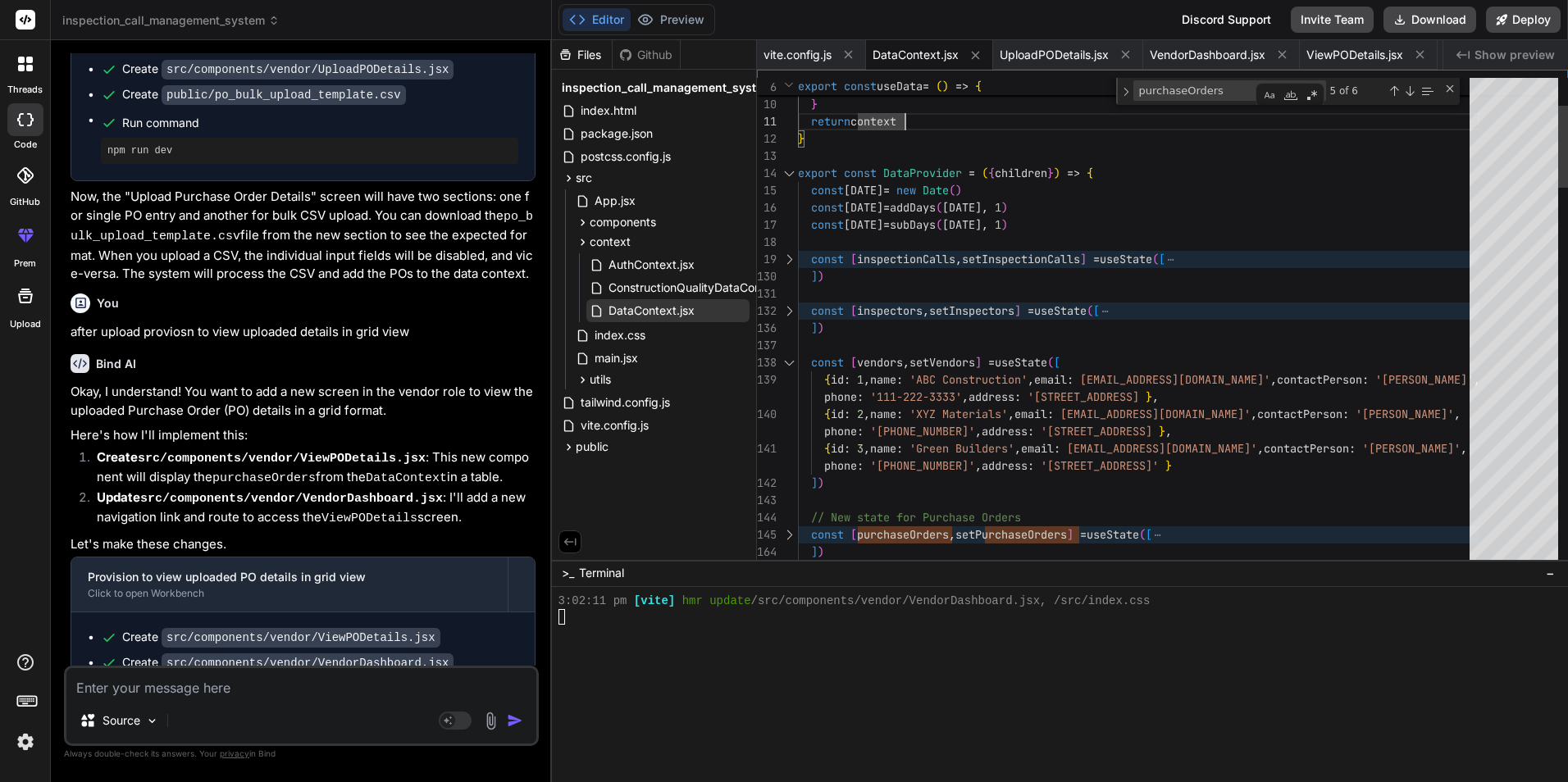
click at [789, 363] on div at bounding box center [789, 362] width 22 height 17
click at [786, 363] on div at bounding box center [789, 362] width 22 height 17
click at [786, 365] on div at bounding box center [789, 362] width 22 height 17
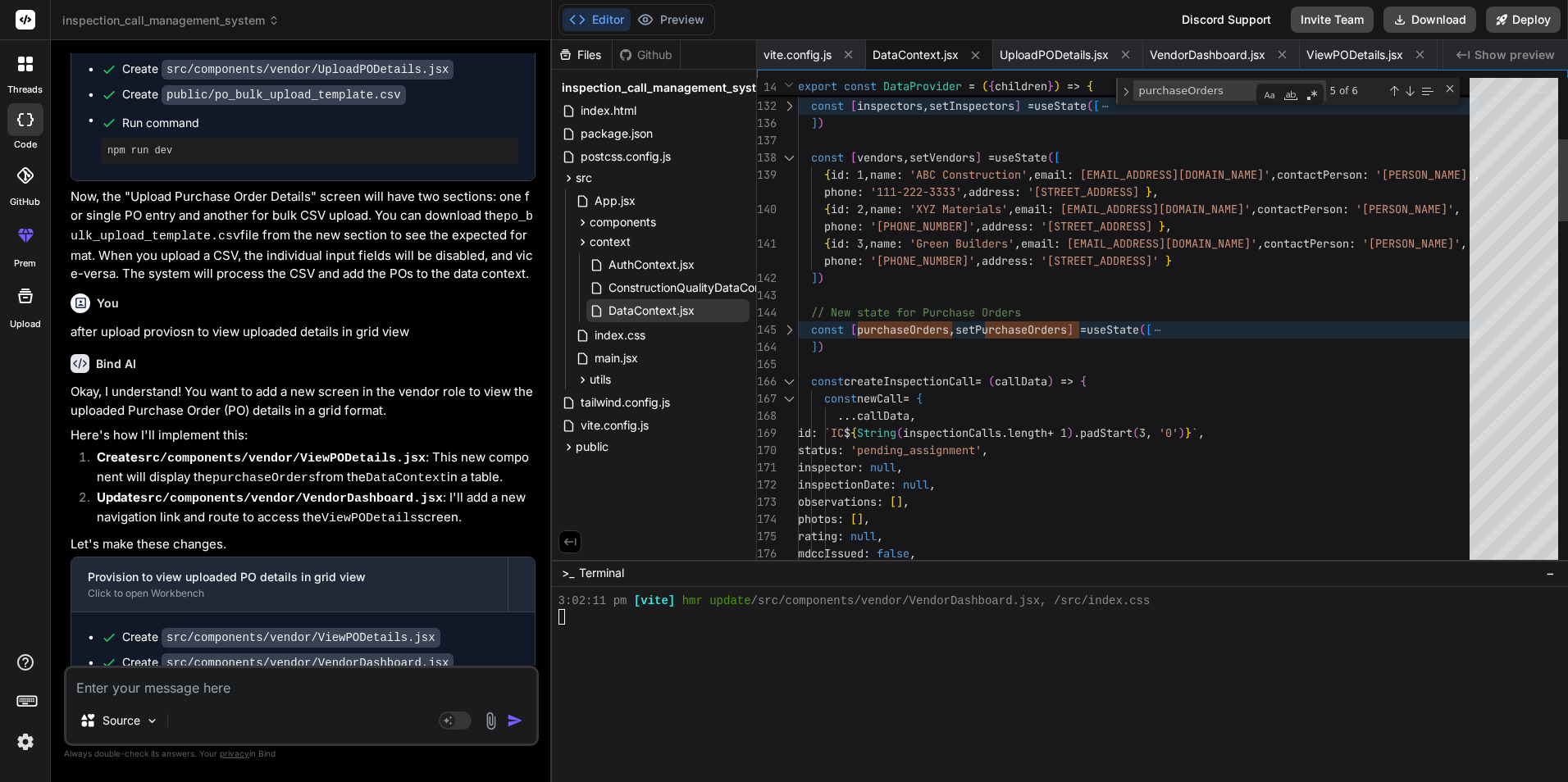
click at [791, 378] on div at bounding box center [789, 381] width 22 height 17
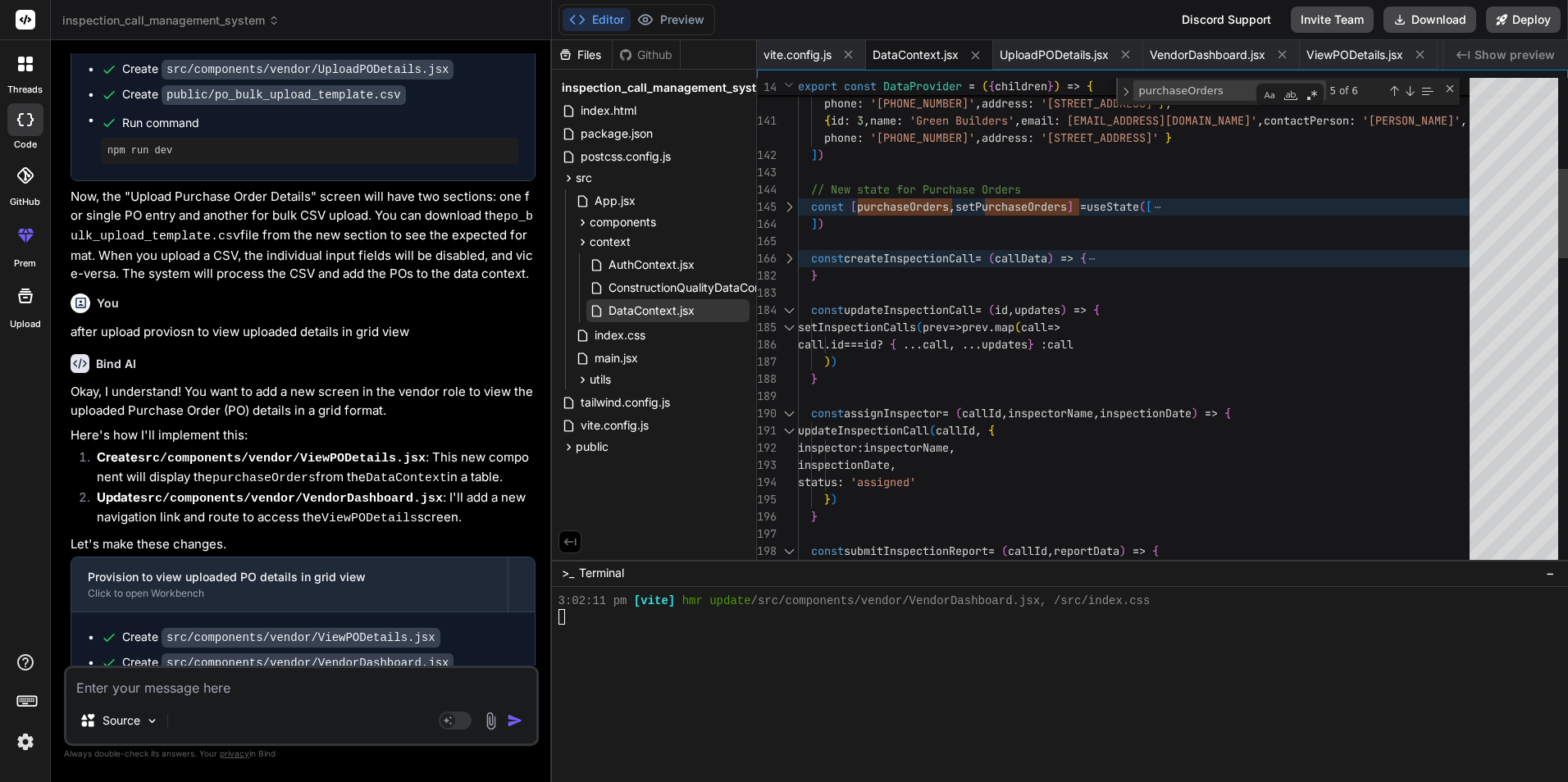
click at [788, 309] on div at bounding box center [789, 310] width 22 height 17
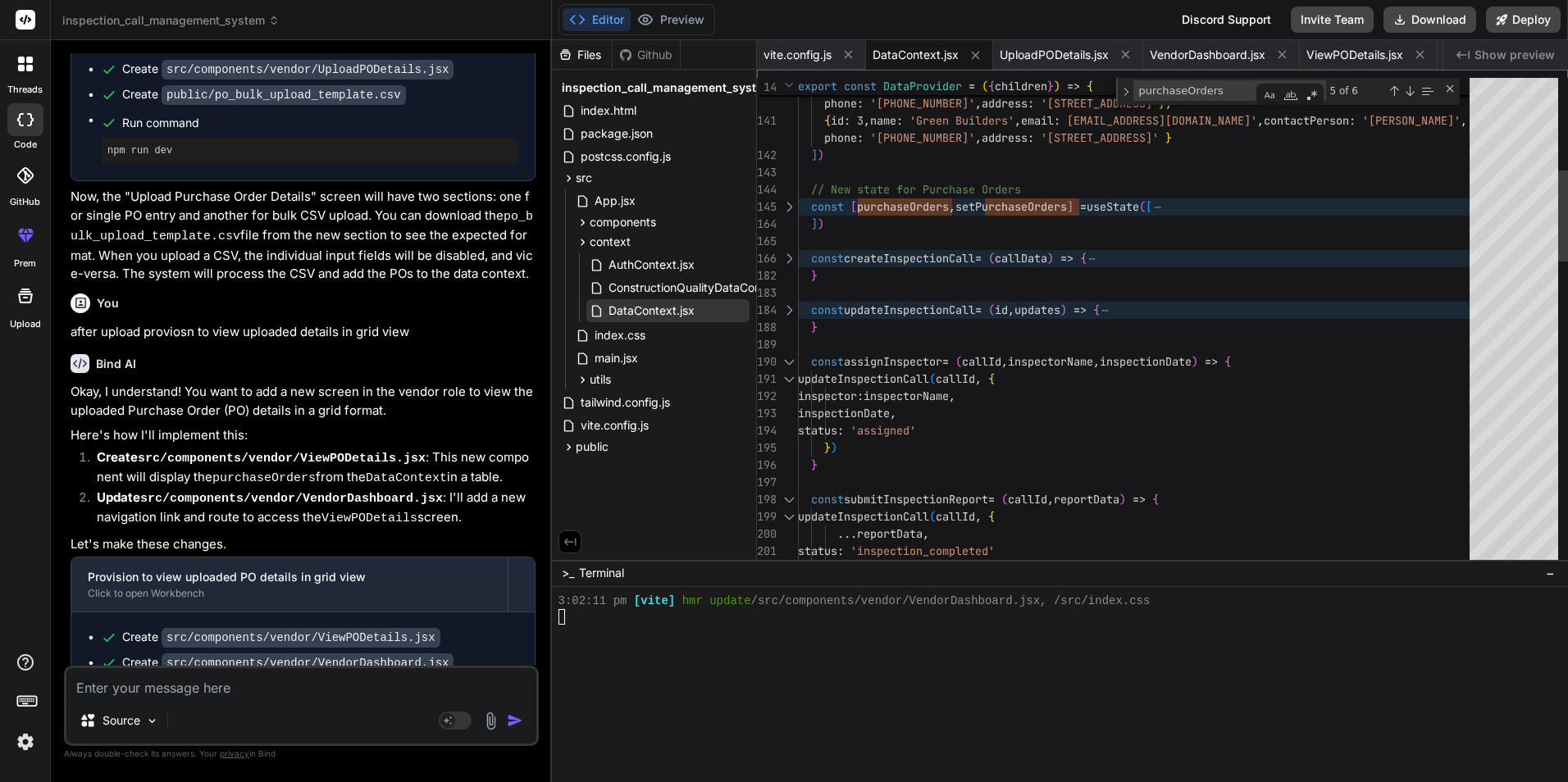
click at [791, 363] on div at bounding box center [789, 361] width 22 height 17
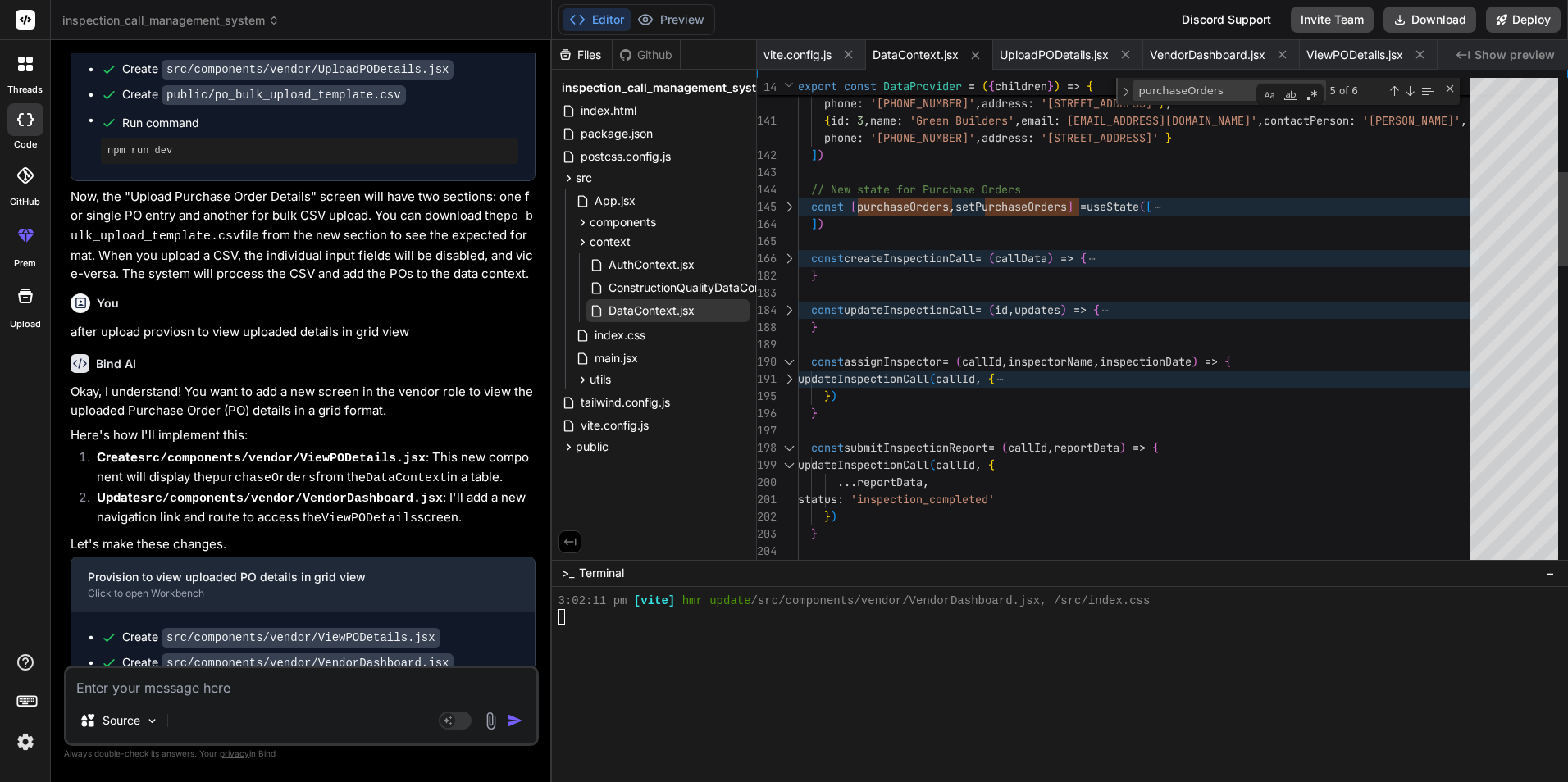
click at [787, 445] on div at bounding box center [789, 448] width 22 height 17
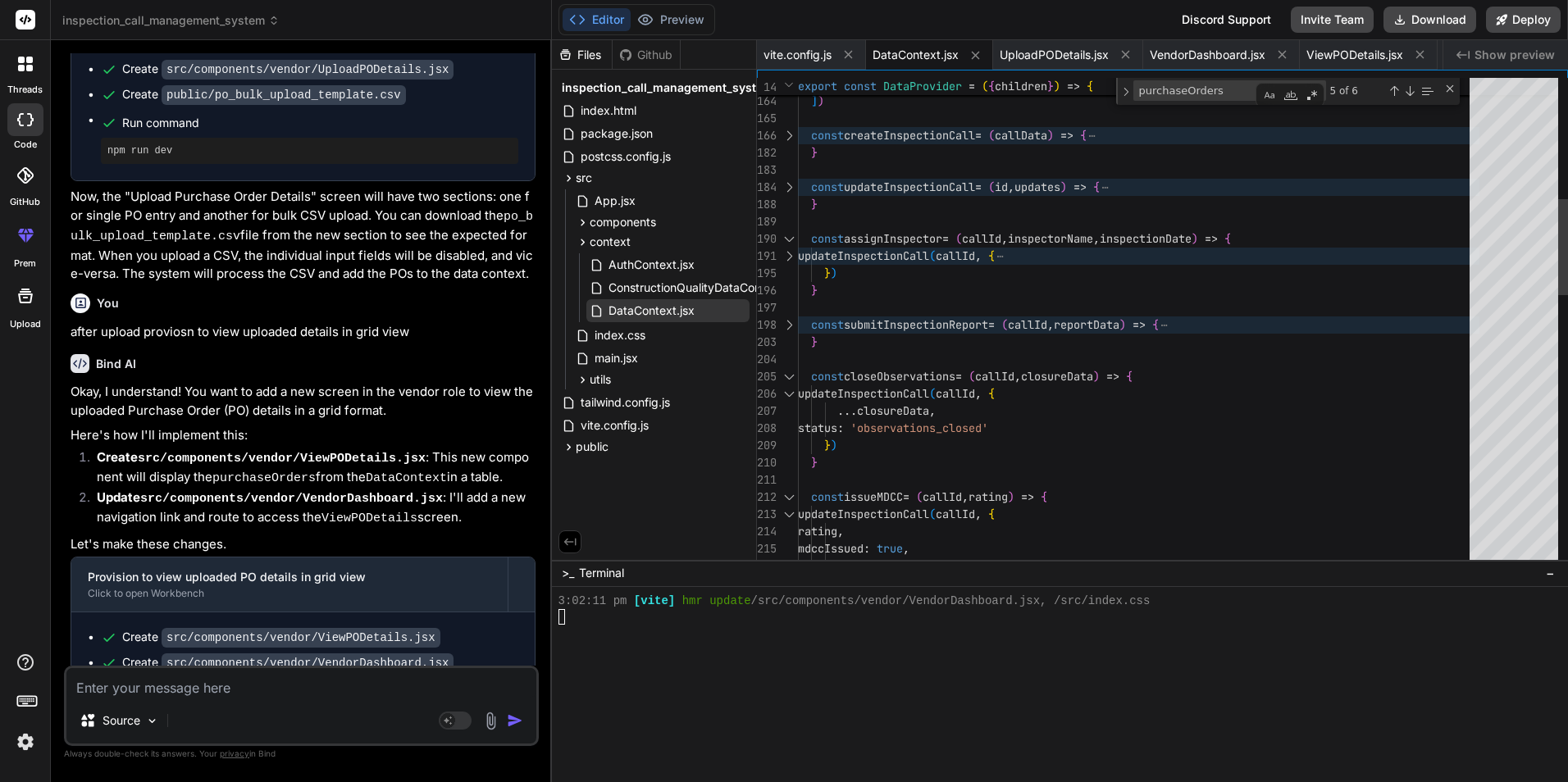
click at [777, 373] on div "205" at bounding box center [767, 376] width 20 height 17
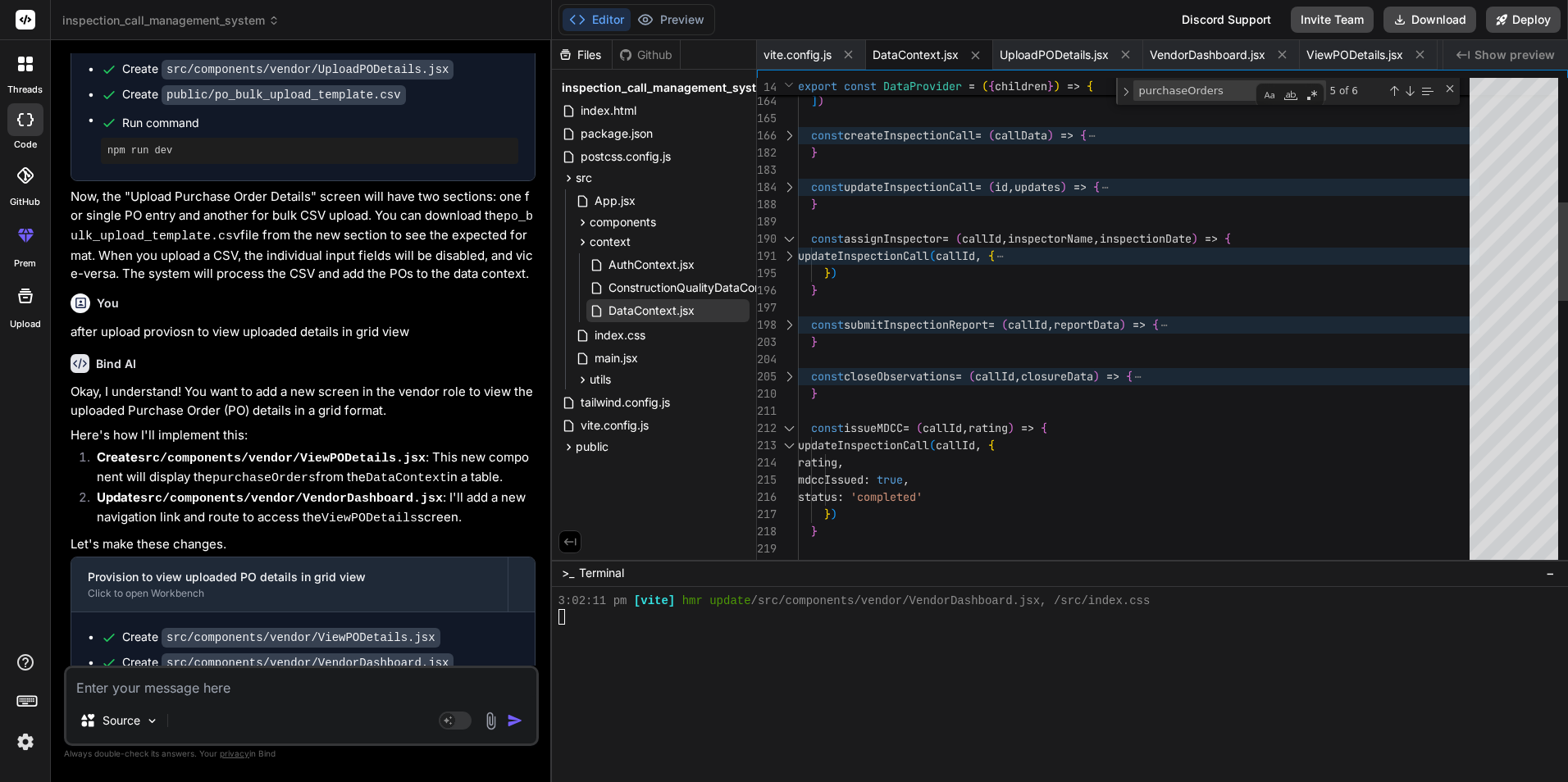
click at [789, 429] on div at bounding box center [789, 428] width 22 height 17
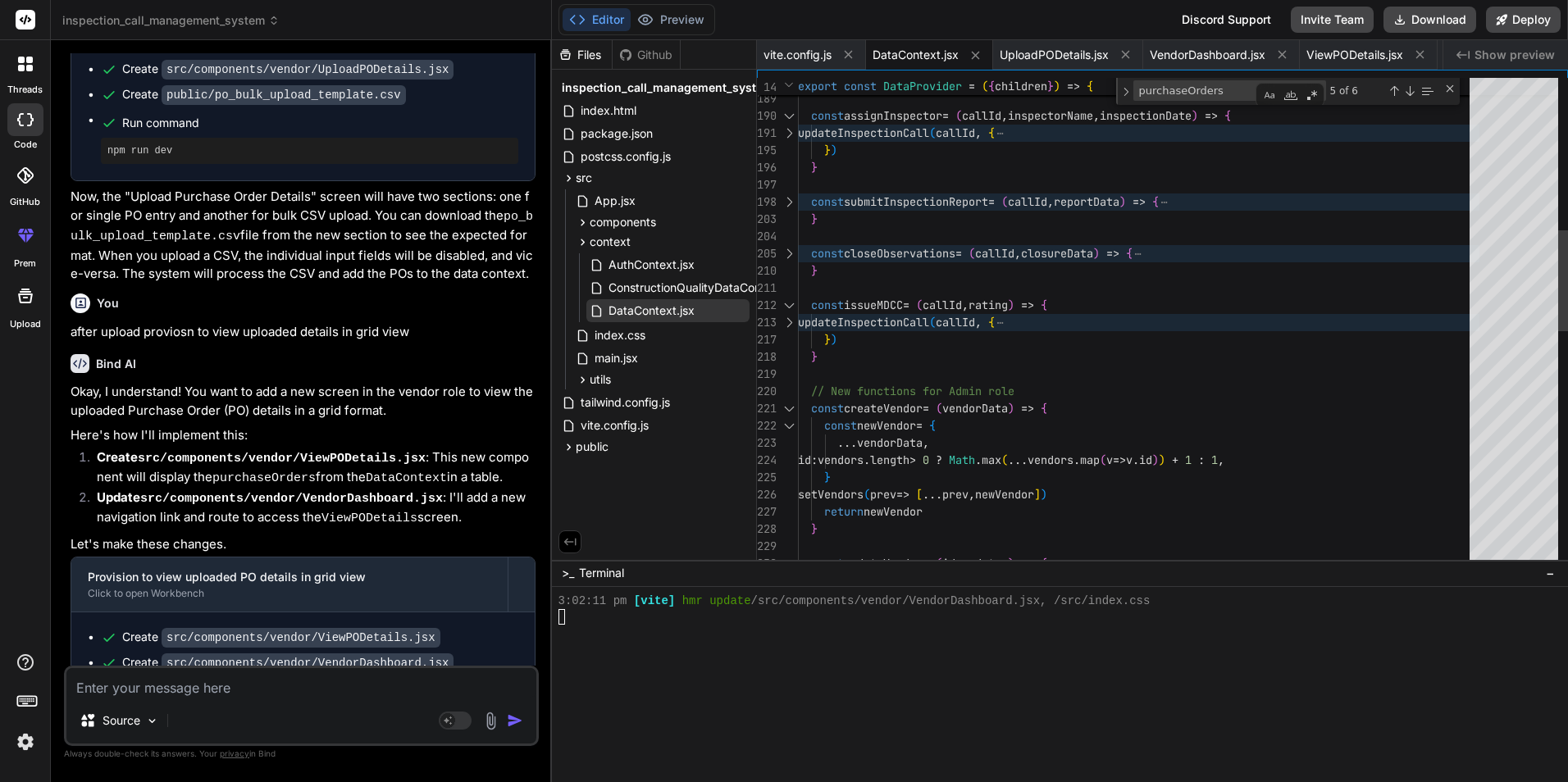
click at [786, 411] on div at bounding box center [789, 408] width 22 height 17
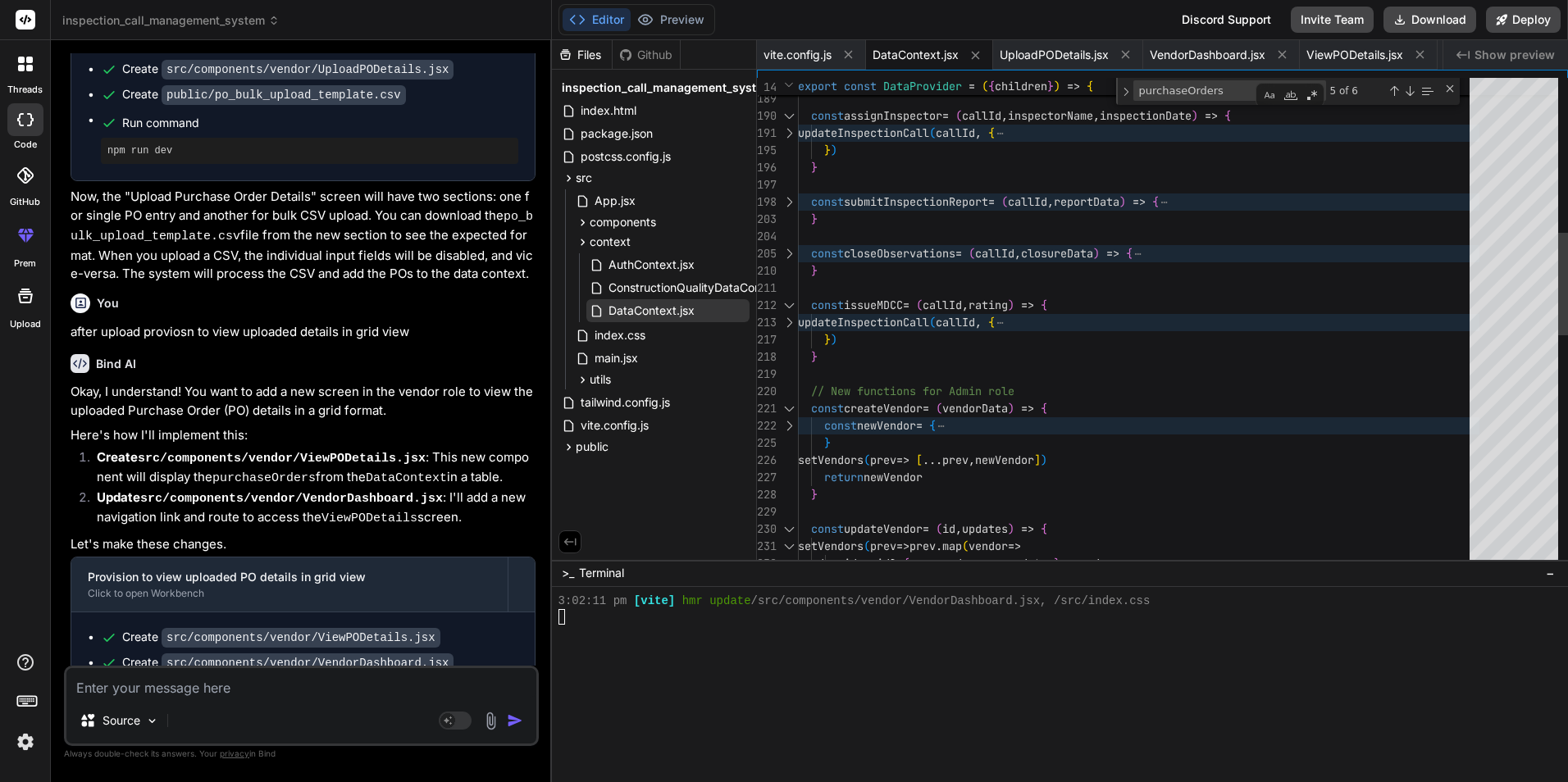
click at [791, 408] on div at bounding box center [789, 408] width 22 height 17
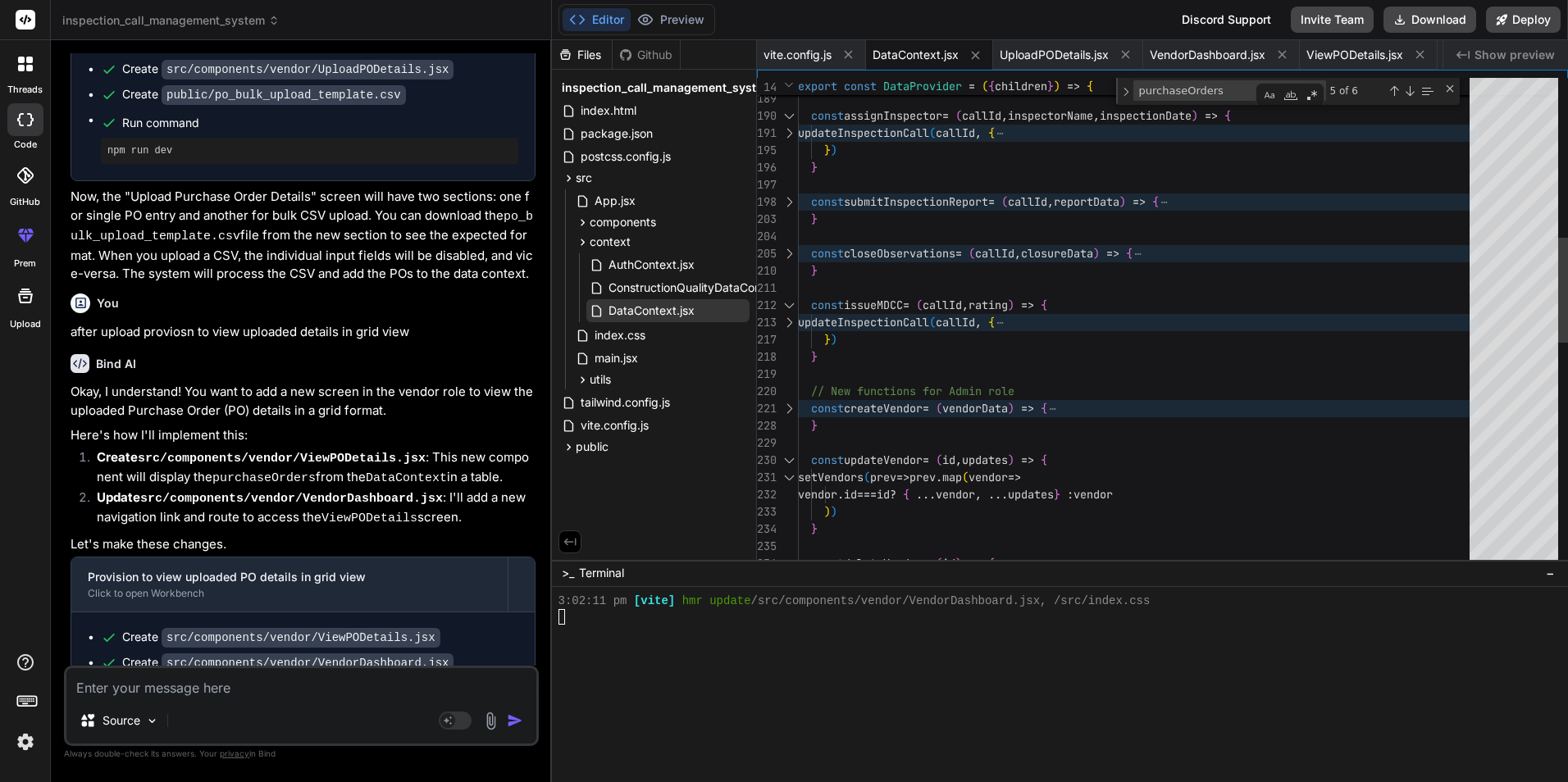
click at [791, 408] on div at bounding box center [789, 408] width 22 height 17
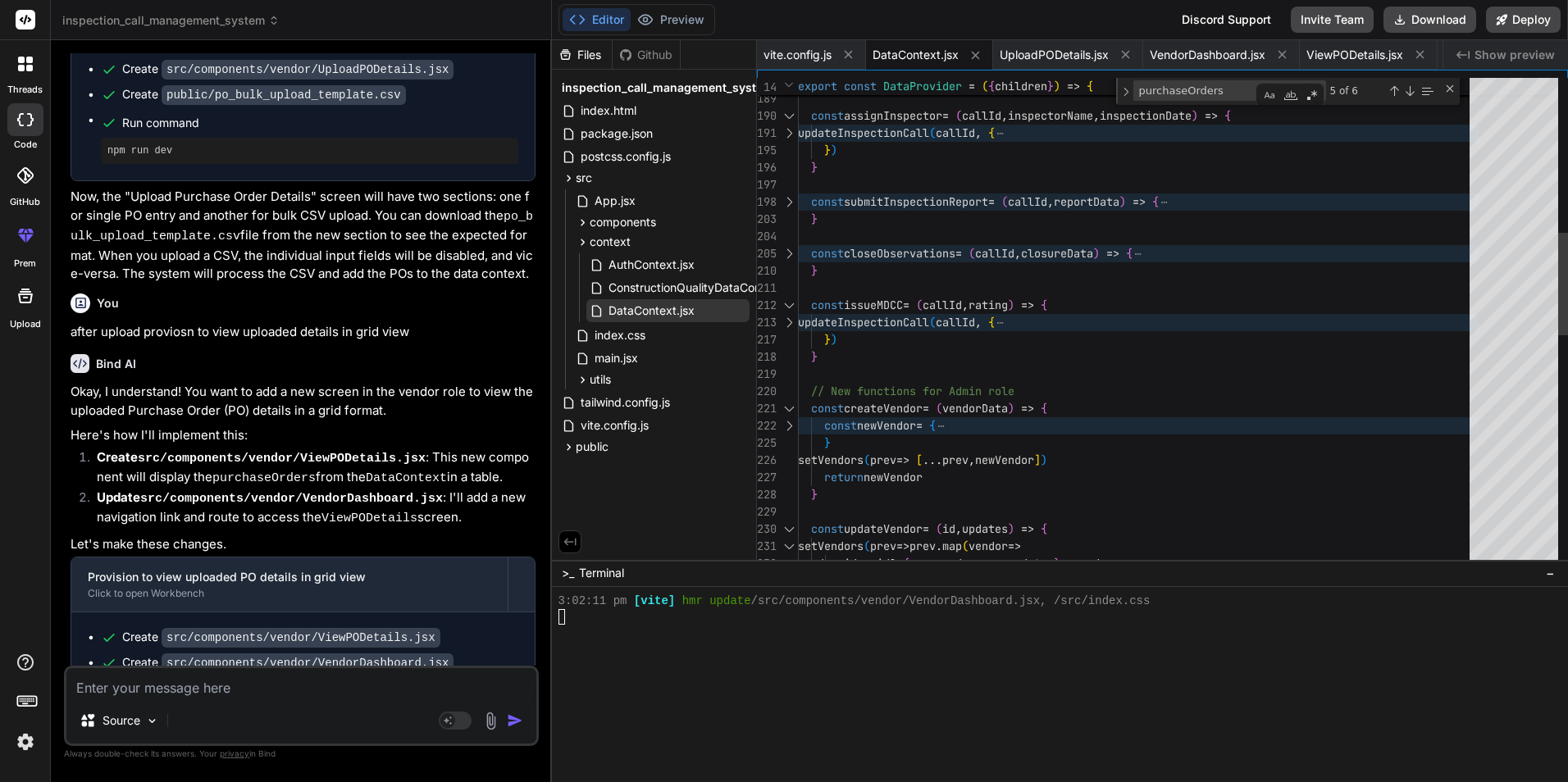
click at [791, 408] on div at bounding box center [789, 408] width 22 height 17
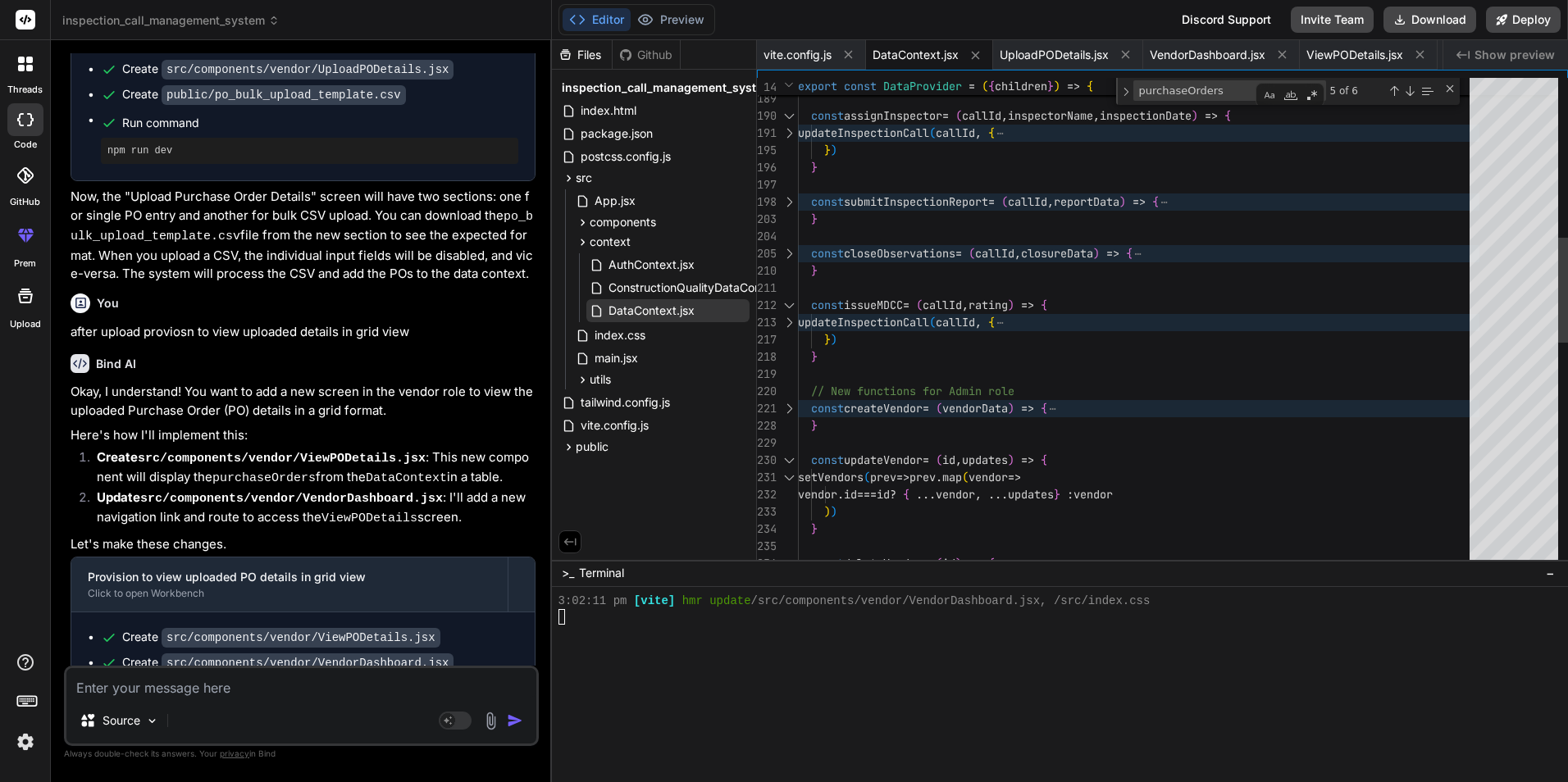
click at [789, 460] on div at bounding box center [789, 460] width 22 height 17
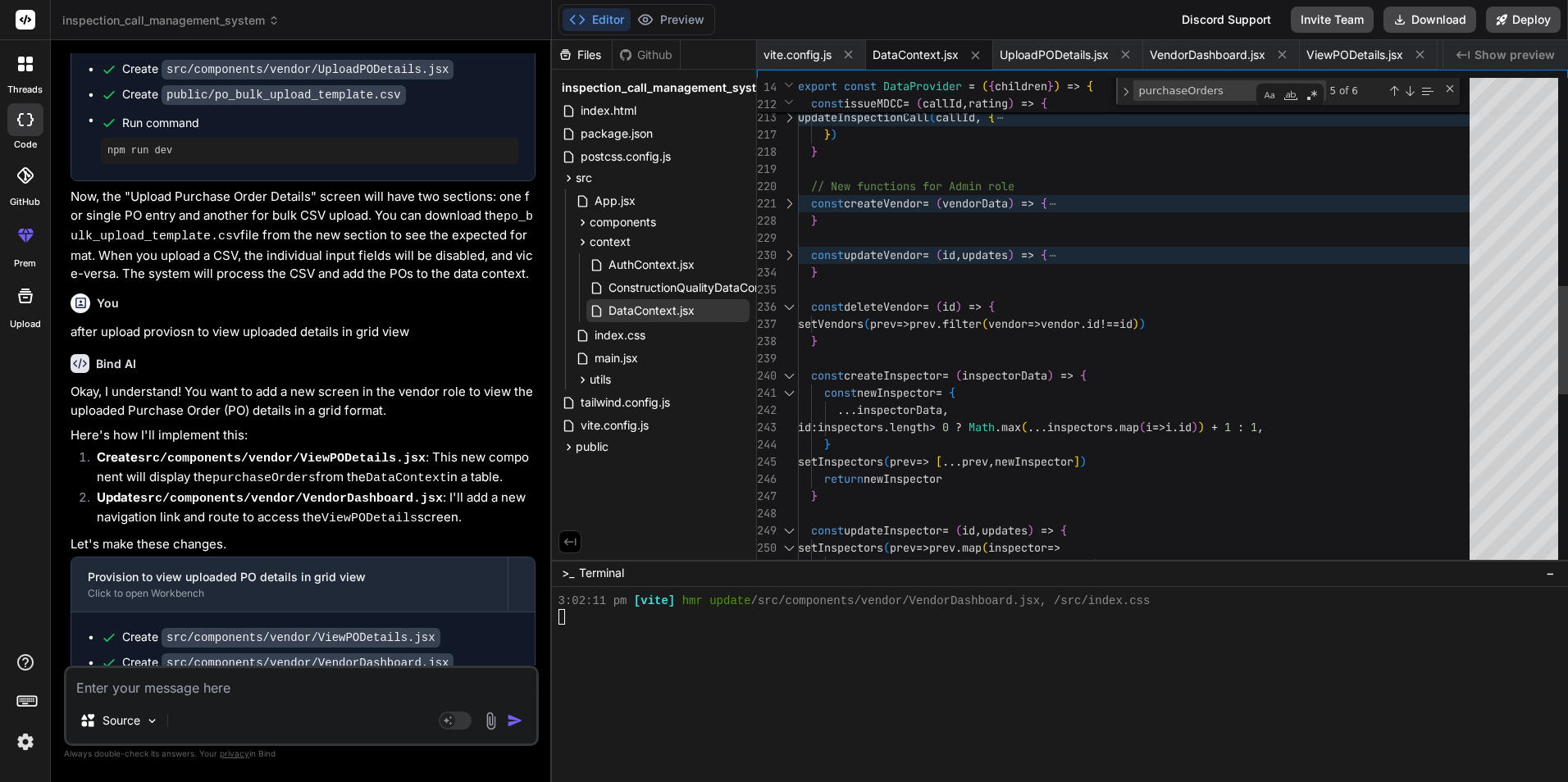
click at [787, 376] on div at bounding box center [789, 376] width 22 height 17
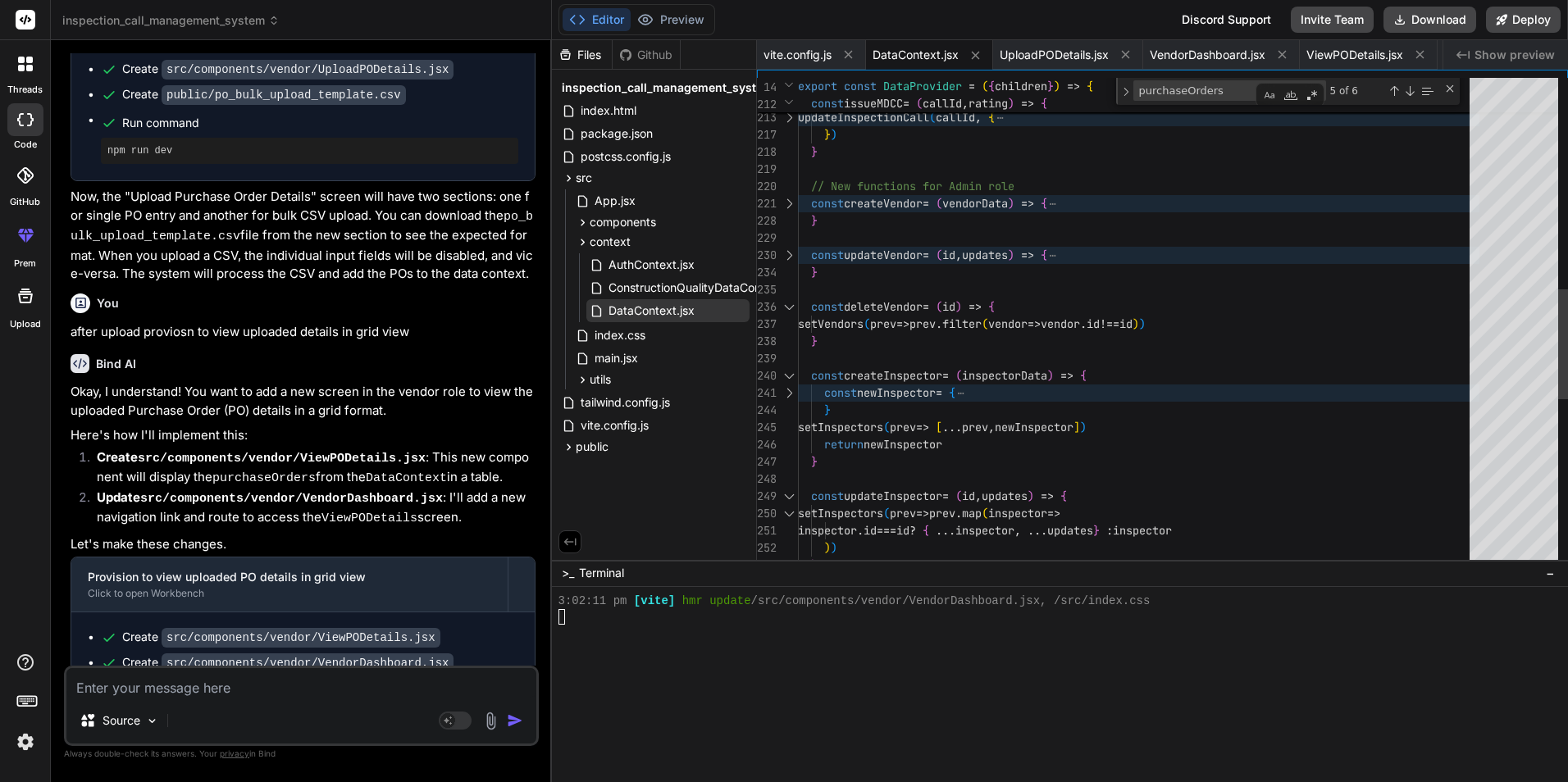
click at [791, 381] on div at bounding box center [789, 376] width 22 height 17
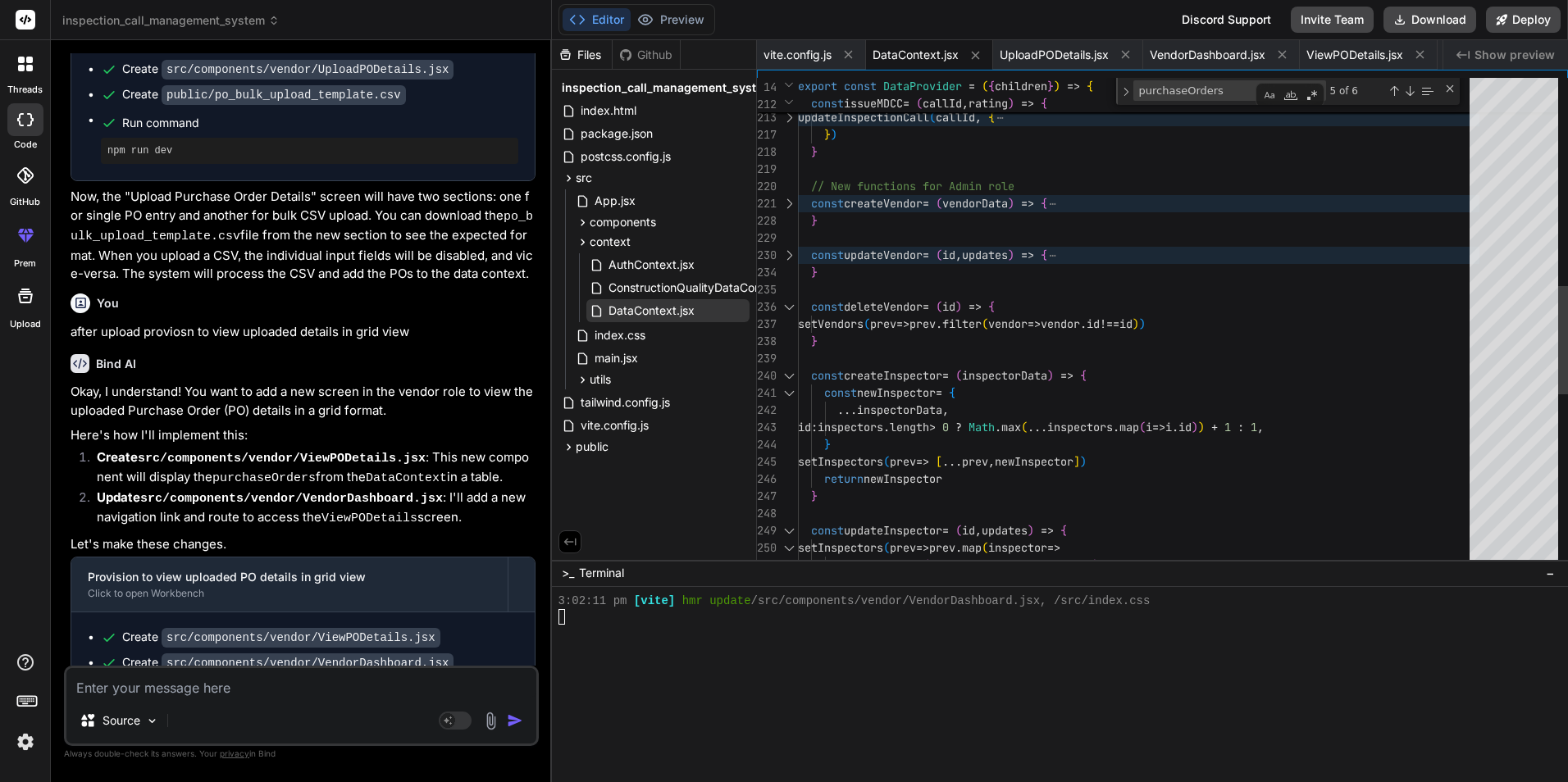
click at [791, 379] on div at bounding box center [789, 376] width 22 height 17
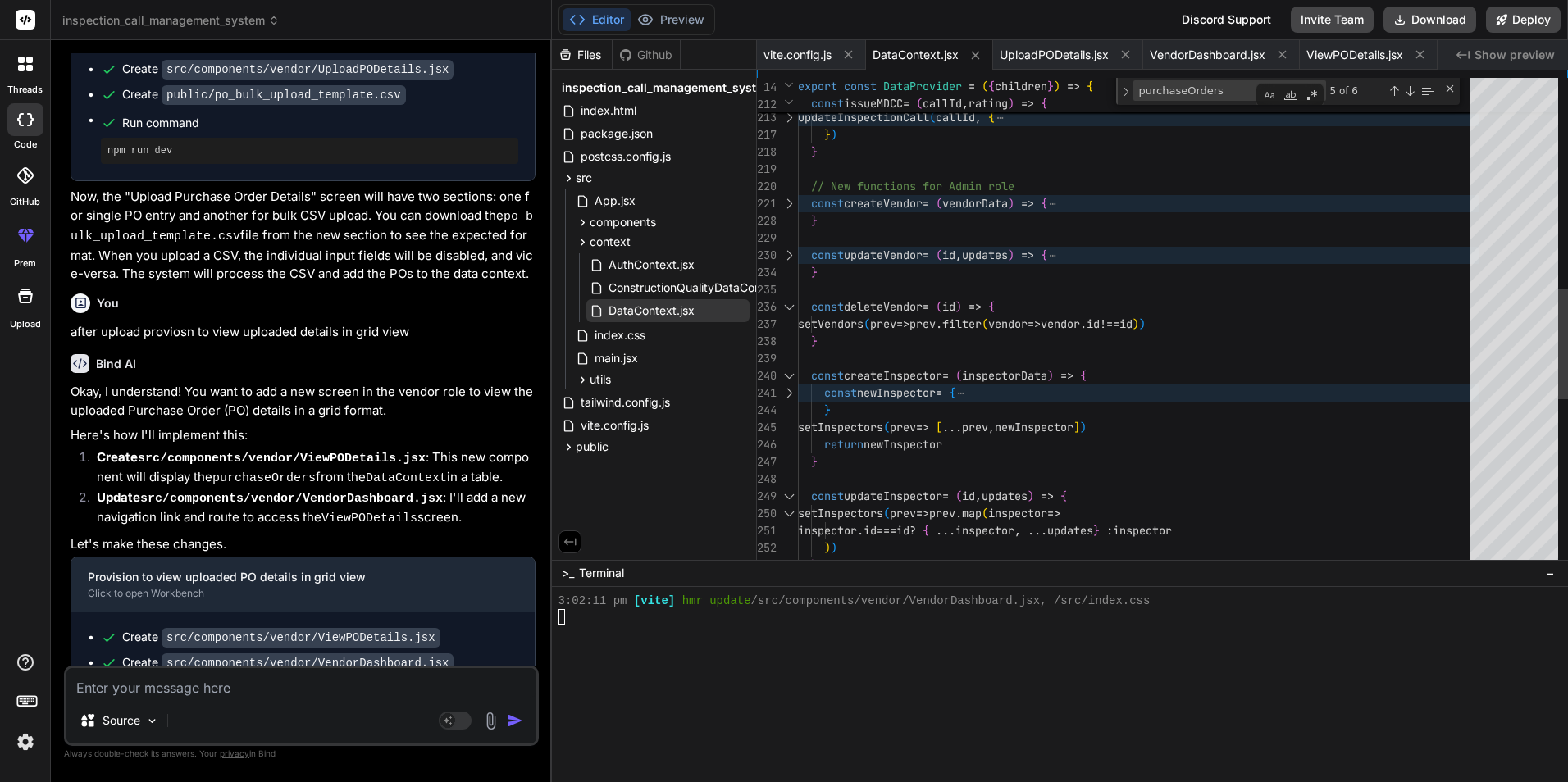
click at [786, 307] on div at bounding box center [789, 307] width 22 height 17
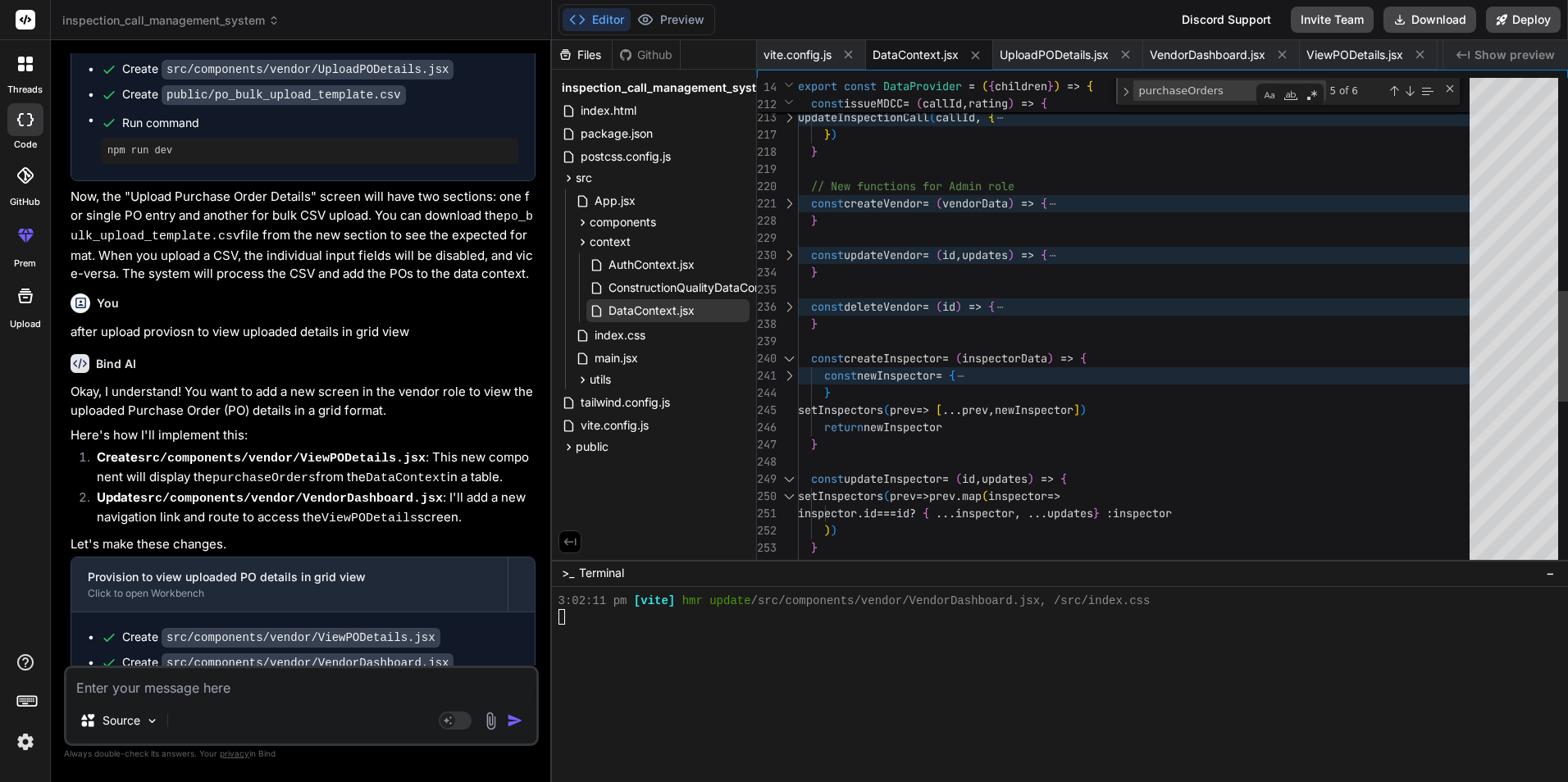
click at [789, 377] on div at bounding box center [789, 376] width 22 height 17
click at [790, 371] on div at bounding box center [789, 376] width 22 height 17
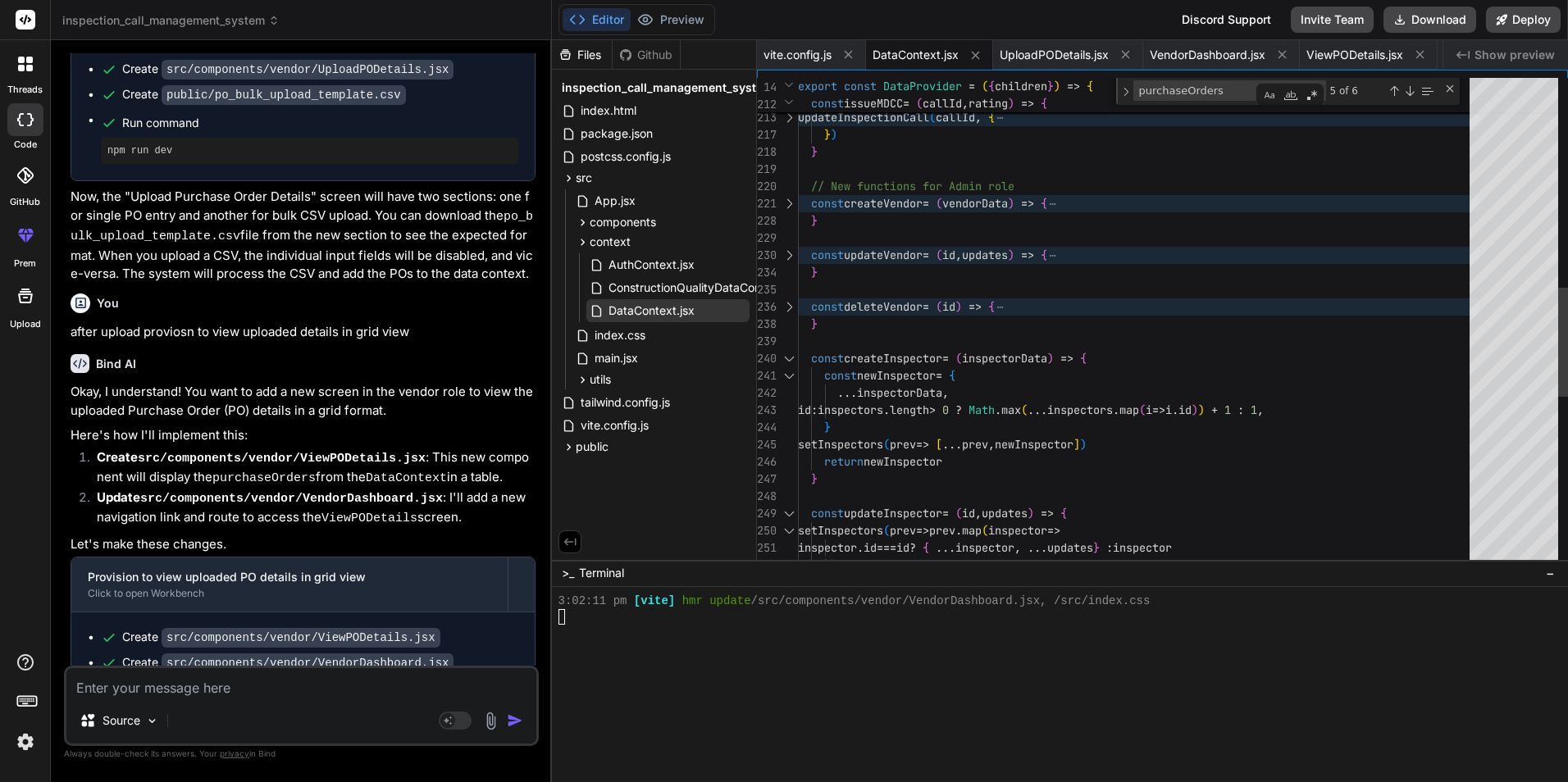
click at [792, 359] on div at bounding box center [789, 358] width 22 height 17
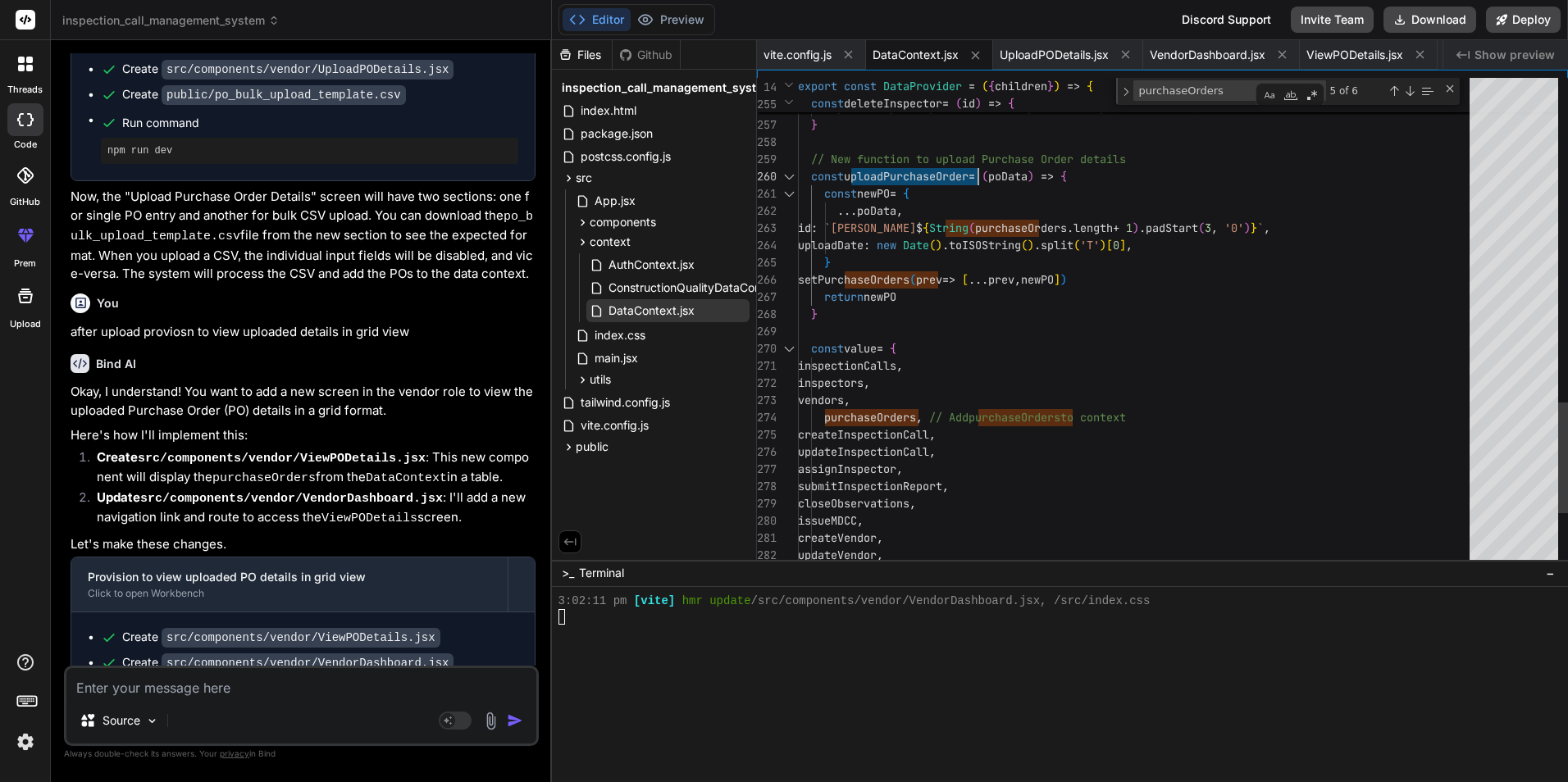
drag, startPoint x: 1052, startPoint y: 357, endPoint x: 1050, endPoint y: 343, distance: 14.1
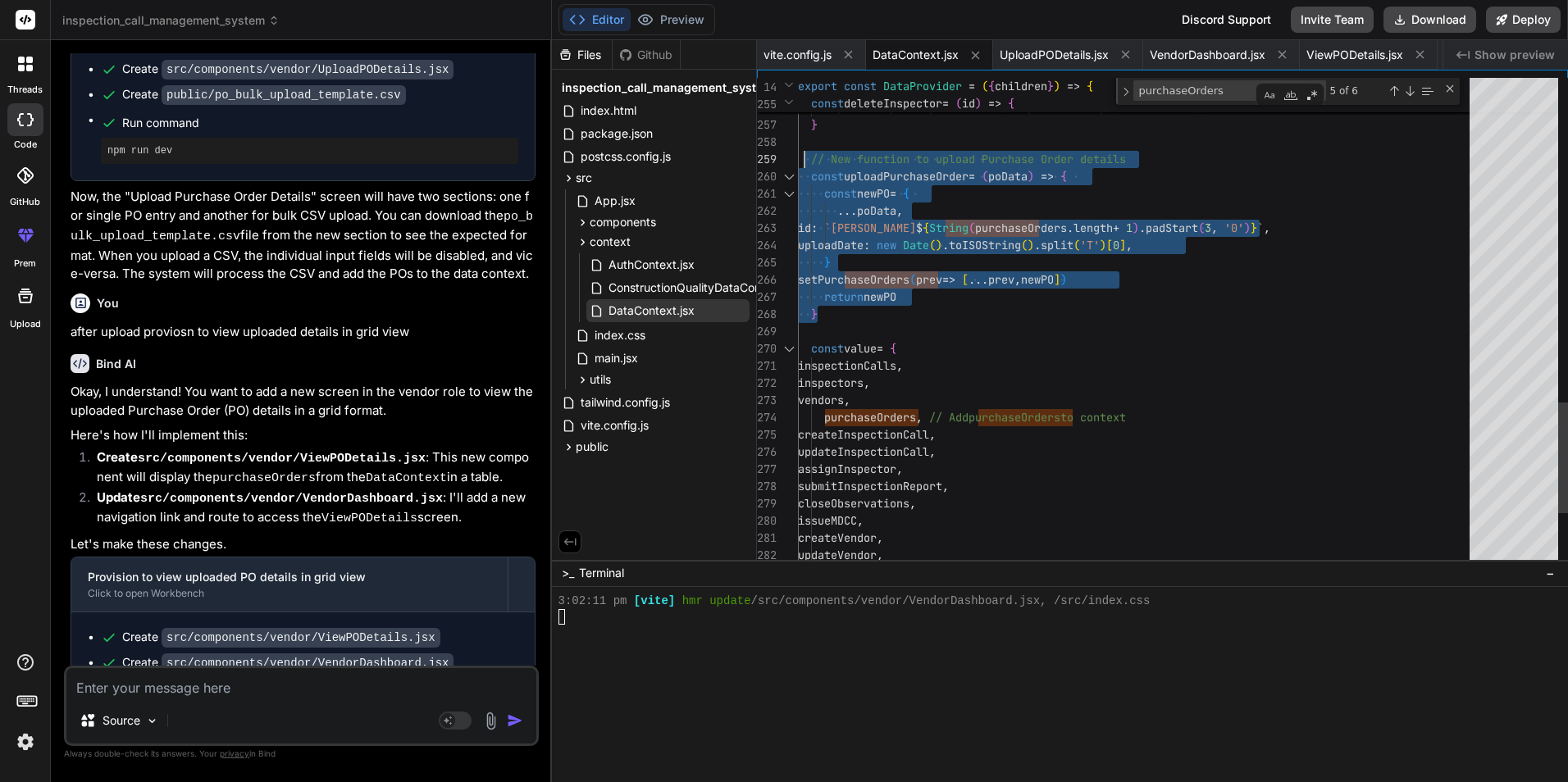
drag, startPoint x: 832, startPoint y: 309, endPoint x: 804, endPoint y: 149, distance: 162.4
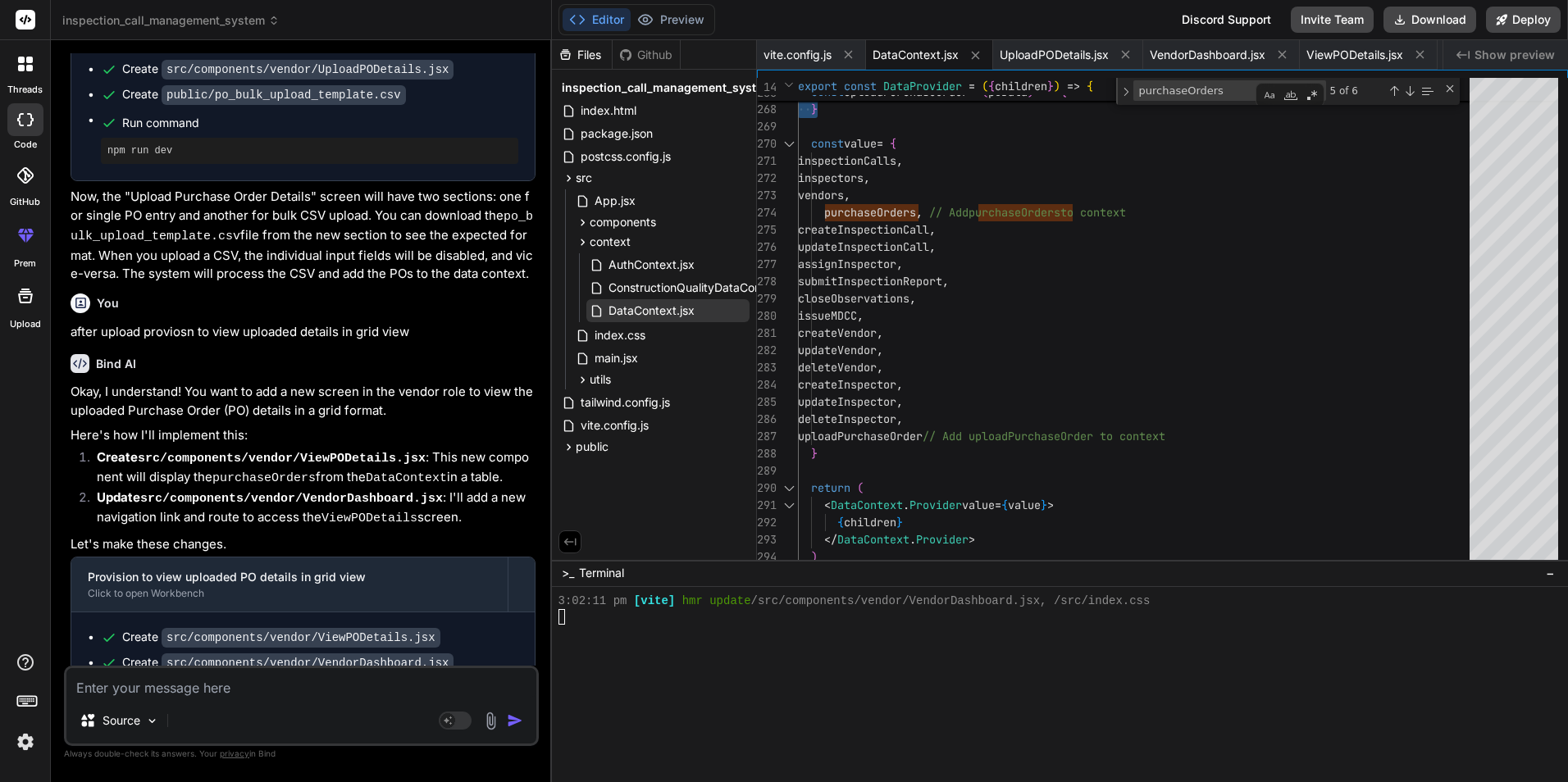
click at [246, 687] on textarea at bounding box center [301, 683] width 470 height 30
click at [1044, 57] on span "UploadPODetails.jsx" at bounding box center [1053, 55] width 109 height 17
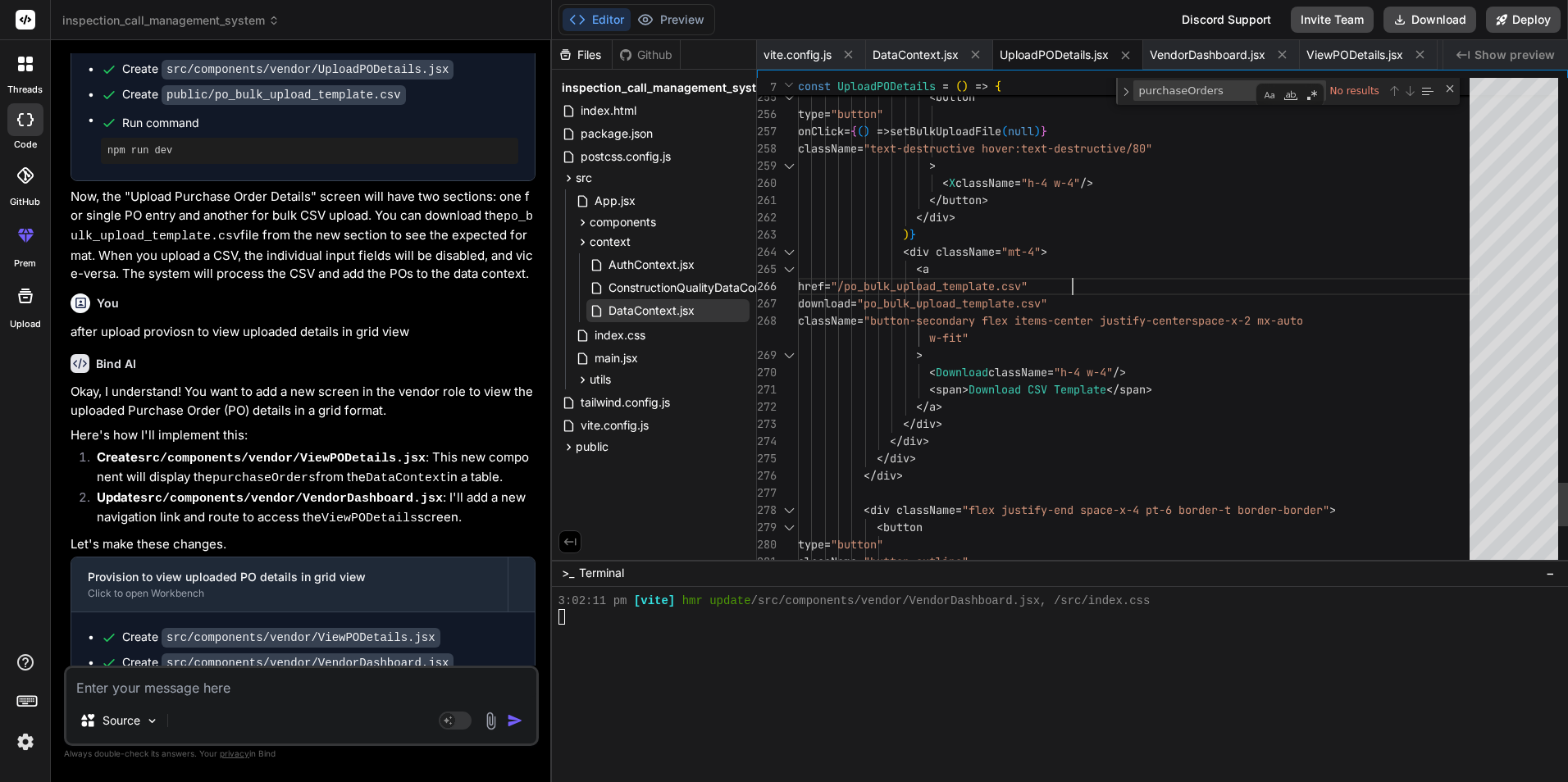
click at [687, 18] on button "Preview" at bounding box center [670, 20] width 81 height 23
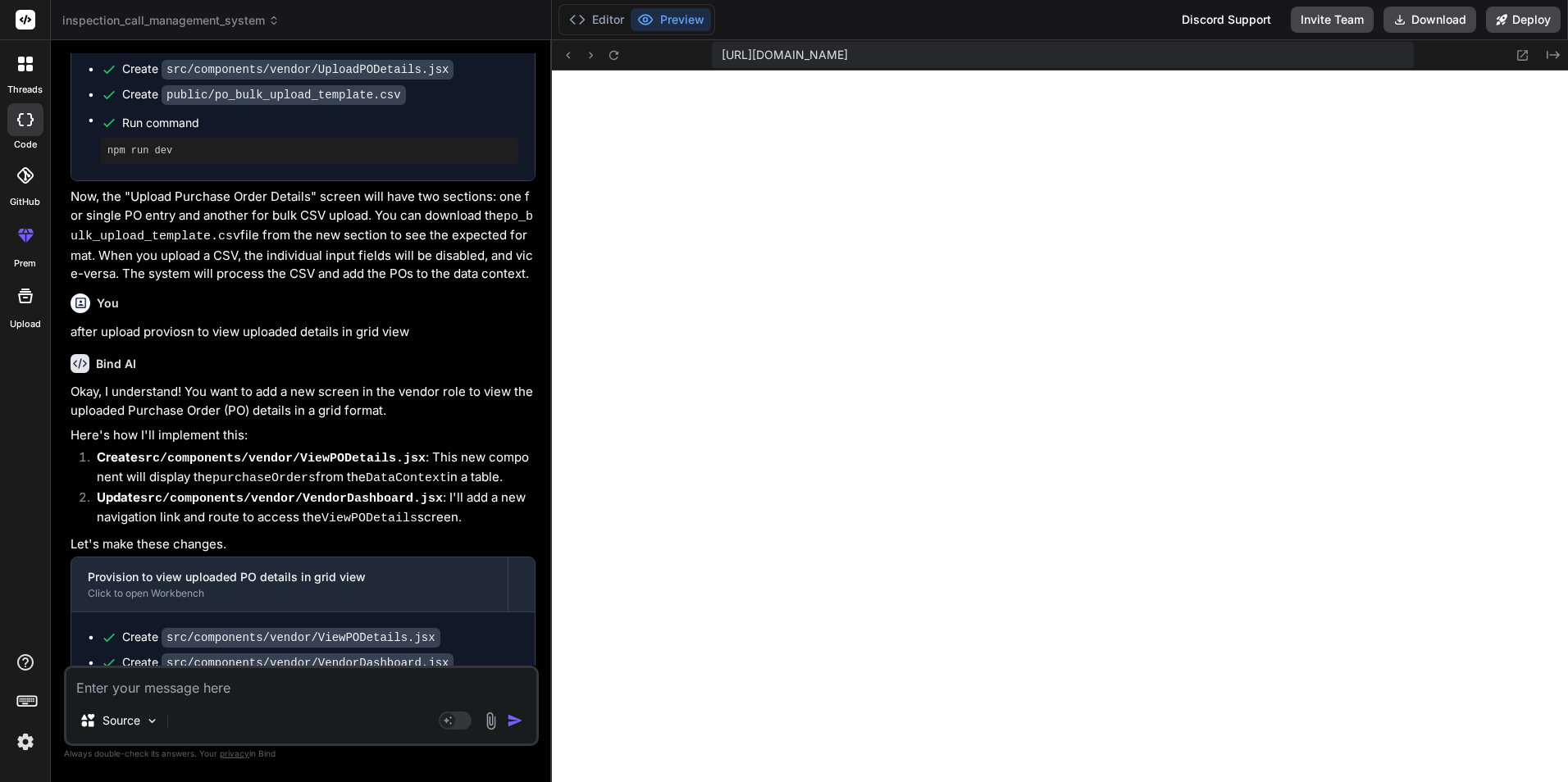
click at [176, 683] on textarea at bounding box center [301, 683] width 470 height 30
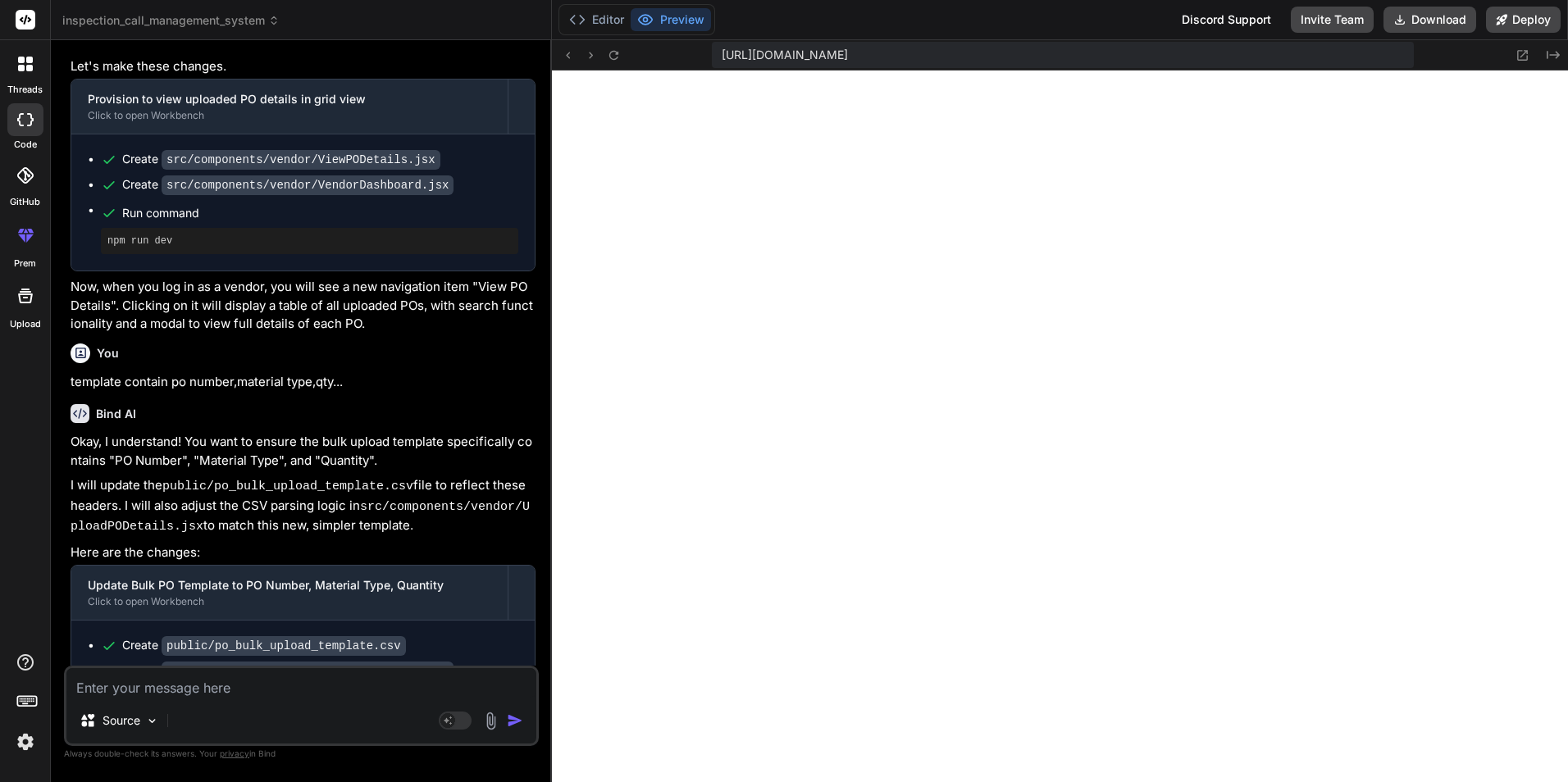
scroll to position [5387, 0]
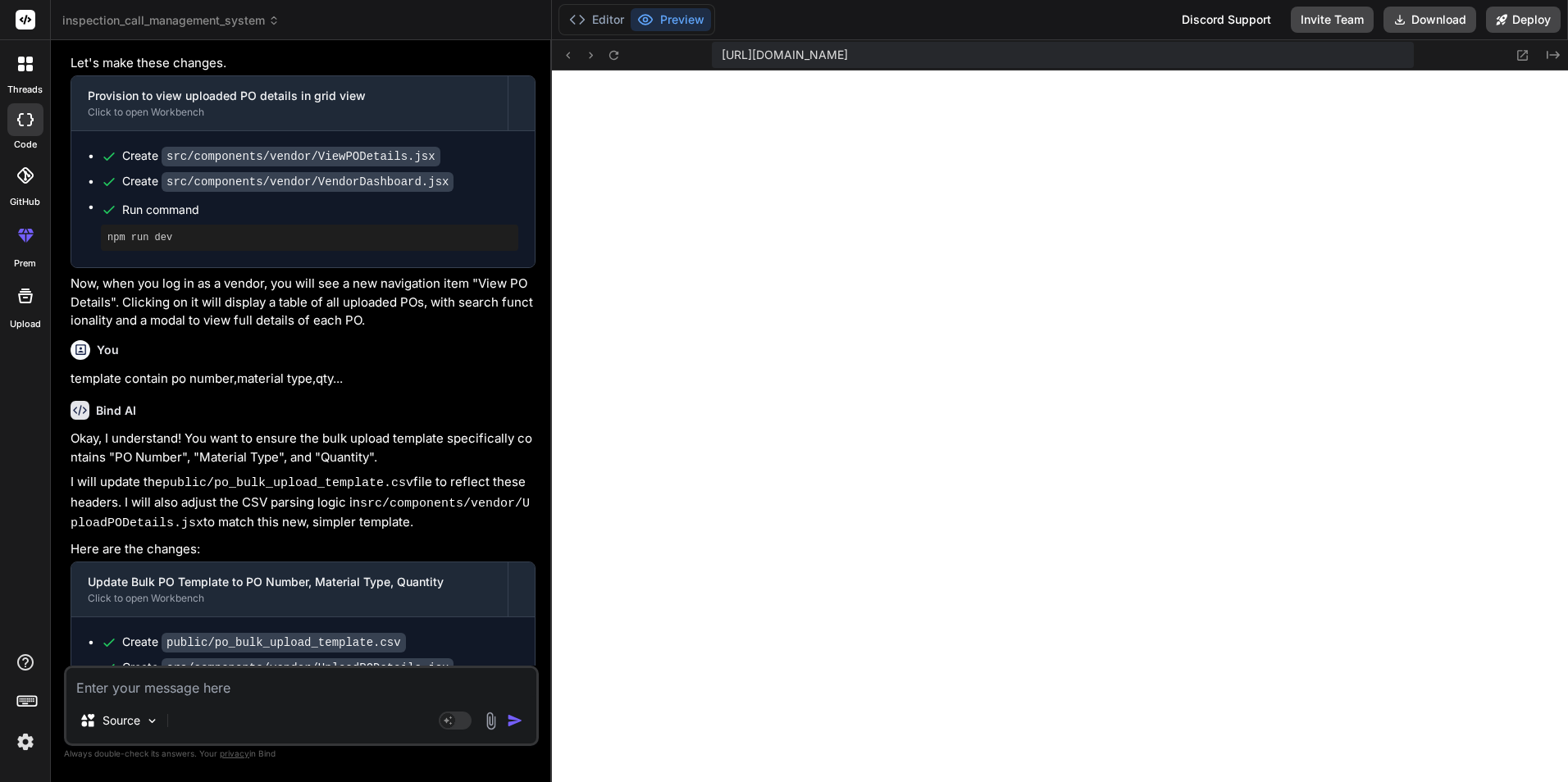
click at [318, 686] on textarea at bounding box center [301, 683] width 470 height 30
paste textarea "<html><head></head><body><script>function a5_0x25db(){var _0x34c63d=['includes'…"
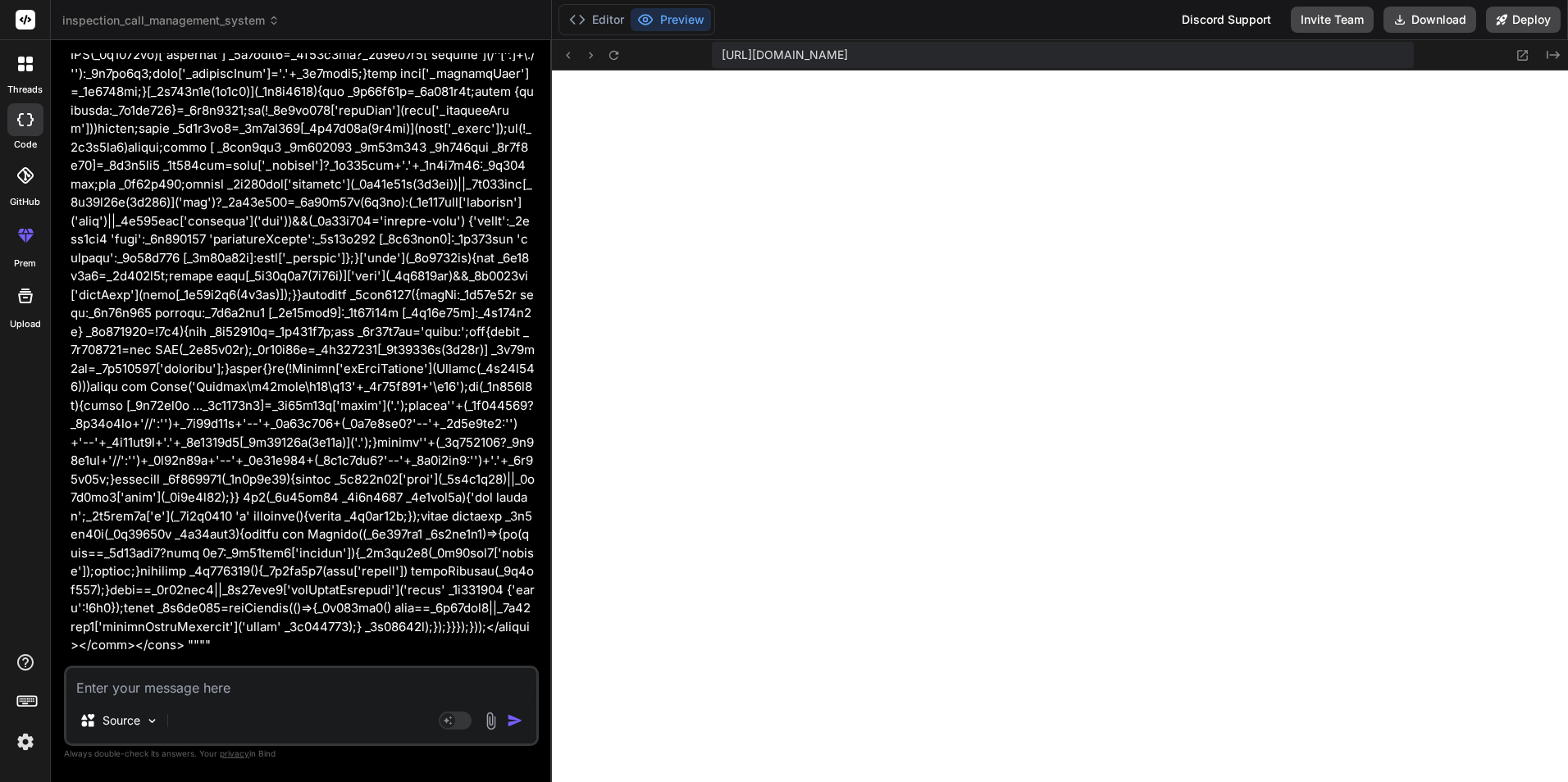
scroll to position [10546, 0]
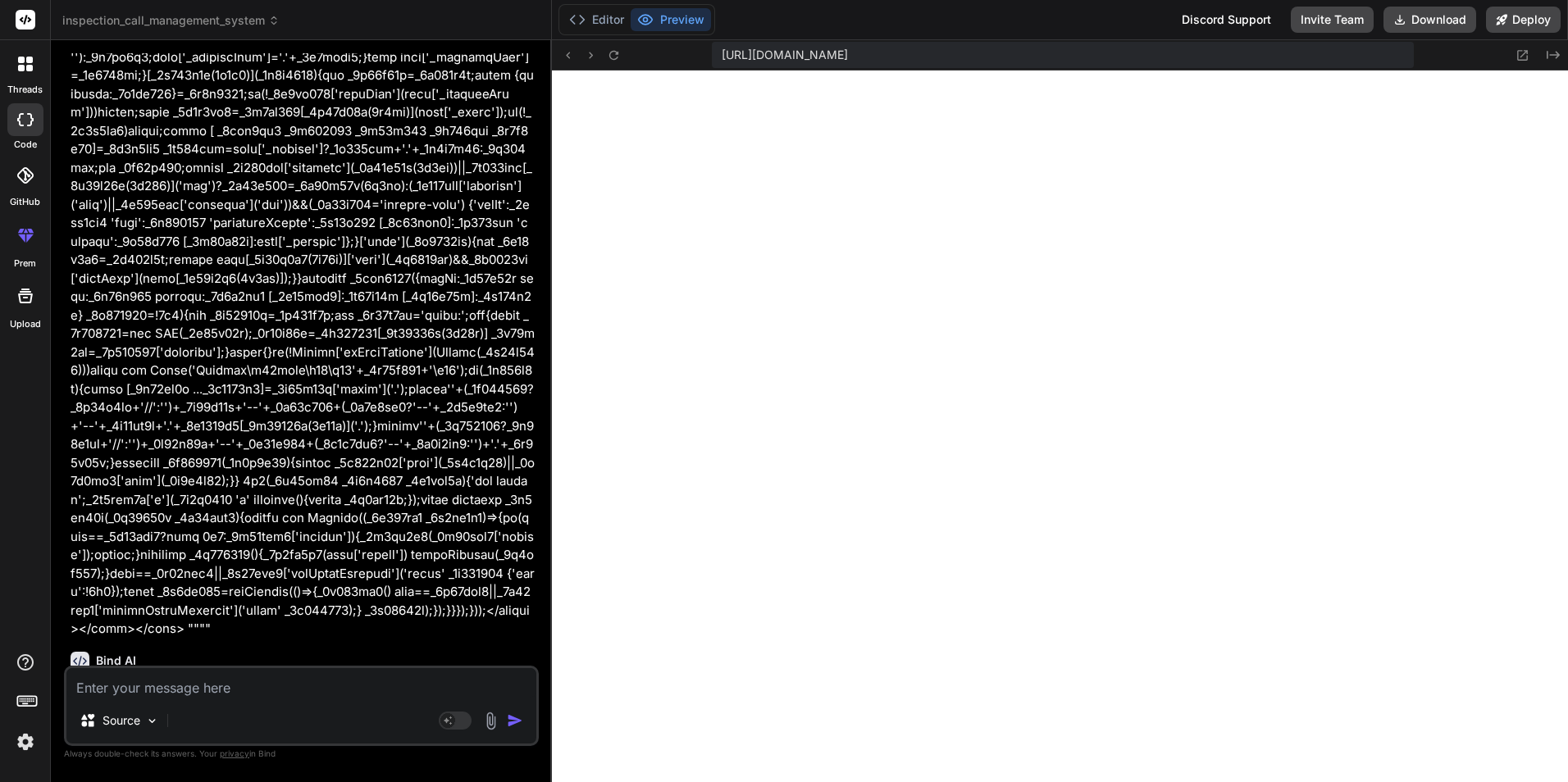
click at [186, 686] on textarea at bounding box center [301, 683] width 470 height 30
click at [245, 698] on div "Source Agent Mode. When this toggle is activated, AI automatically makes decisi…" at bounding box center [301, 706] width 475 height 81
click at [139, 688] on textarea at bounding box center [301, 683] width 470 height 30
paste textarea "PO Number Material Type Qty"
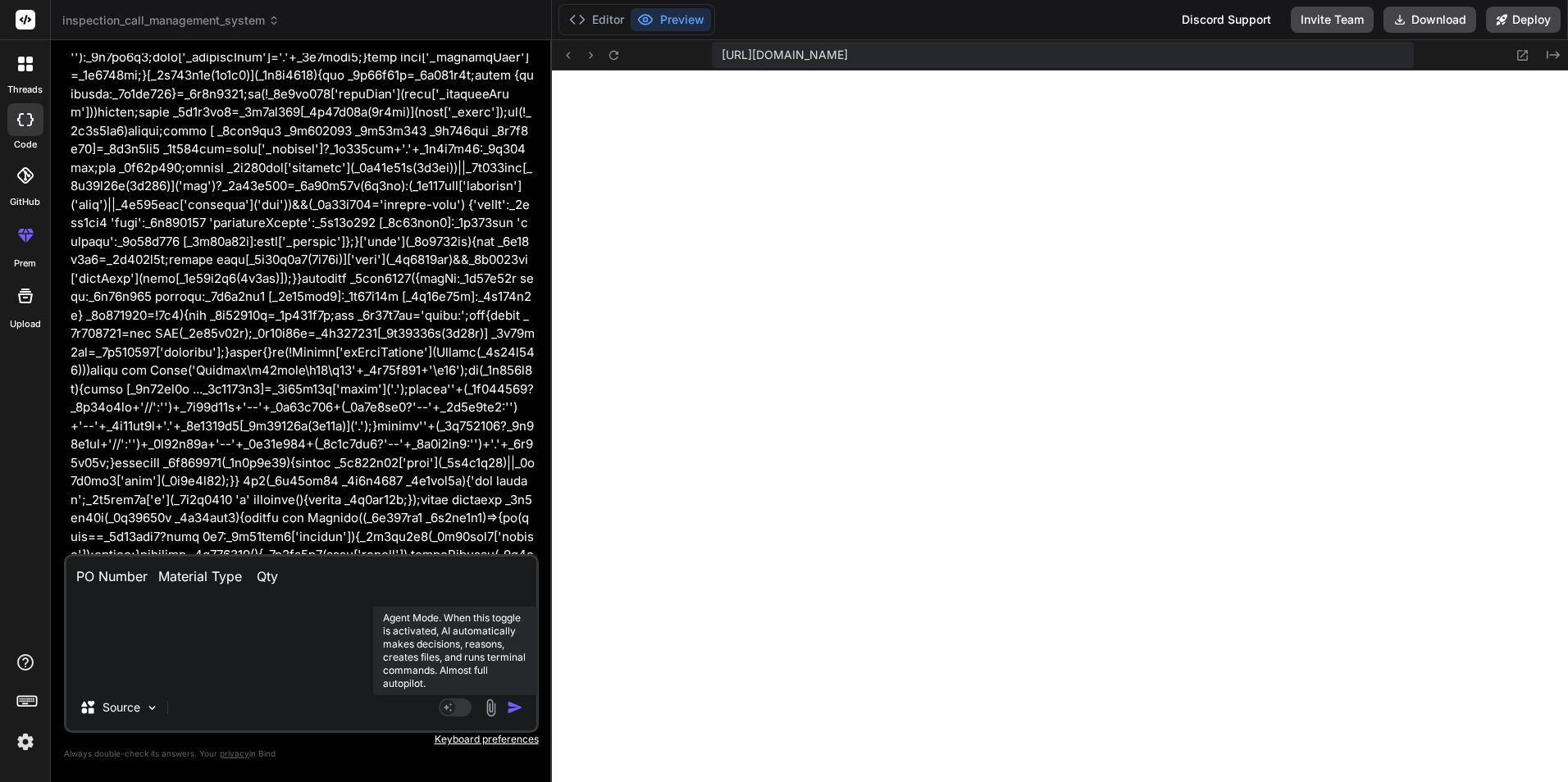
click at [445, 704] on rect at bounding box center [448, 707] width 15 height 15
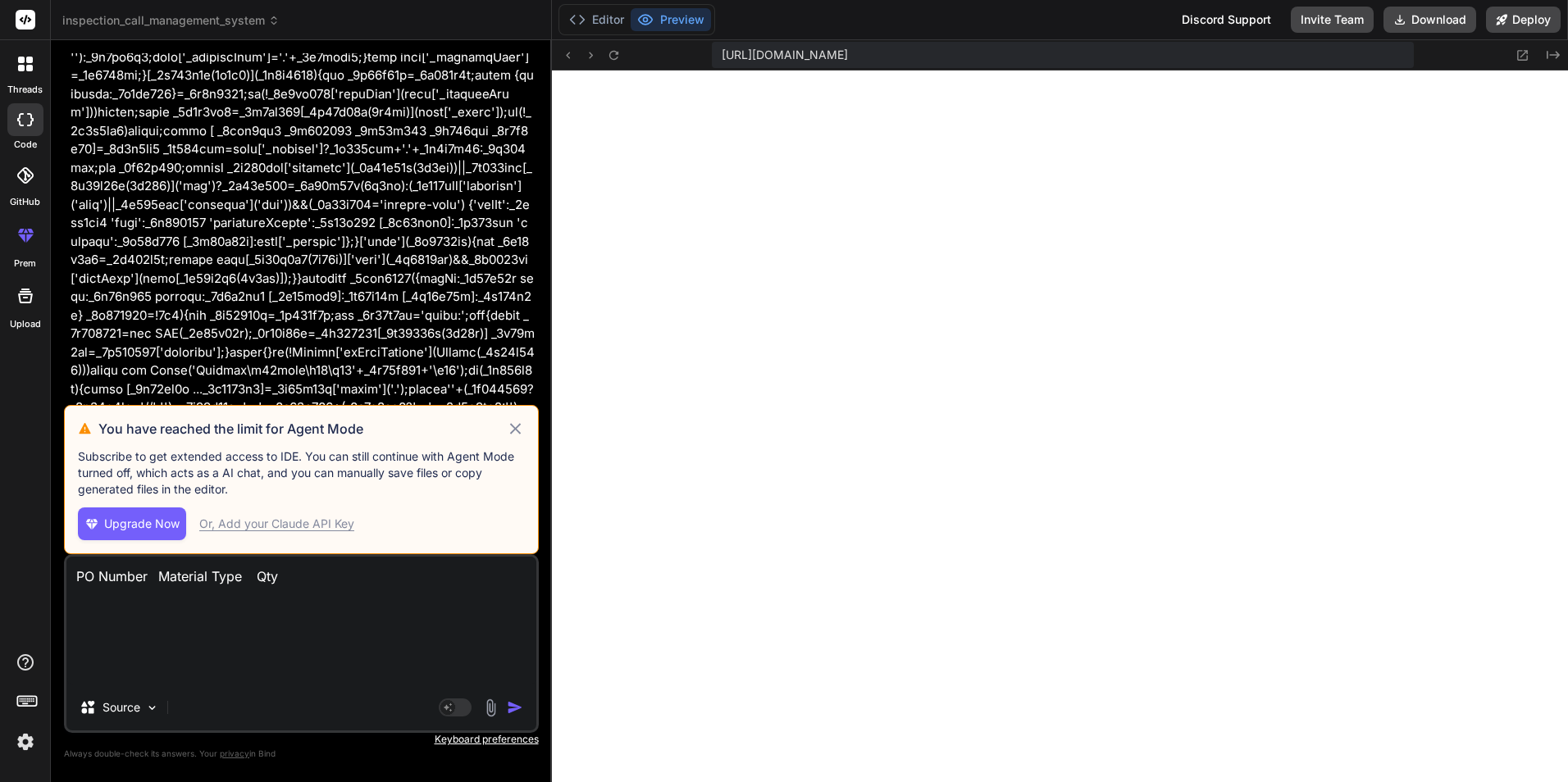
drag, startPoint x: 502, startPoint y: 430, endPoint x: 515, endPoint y: 429, distance: 13.0
click at [507, 429] on div "You have reached the limit for Agent Mode" at bounding box center [301, 429] width 446 height 20
click at [515, 429] on icon at bounding box center [514, 428] width 11 height 11
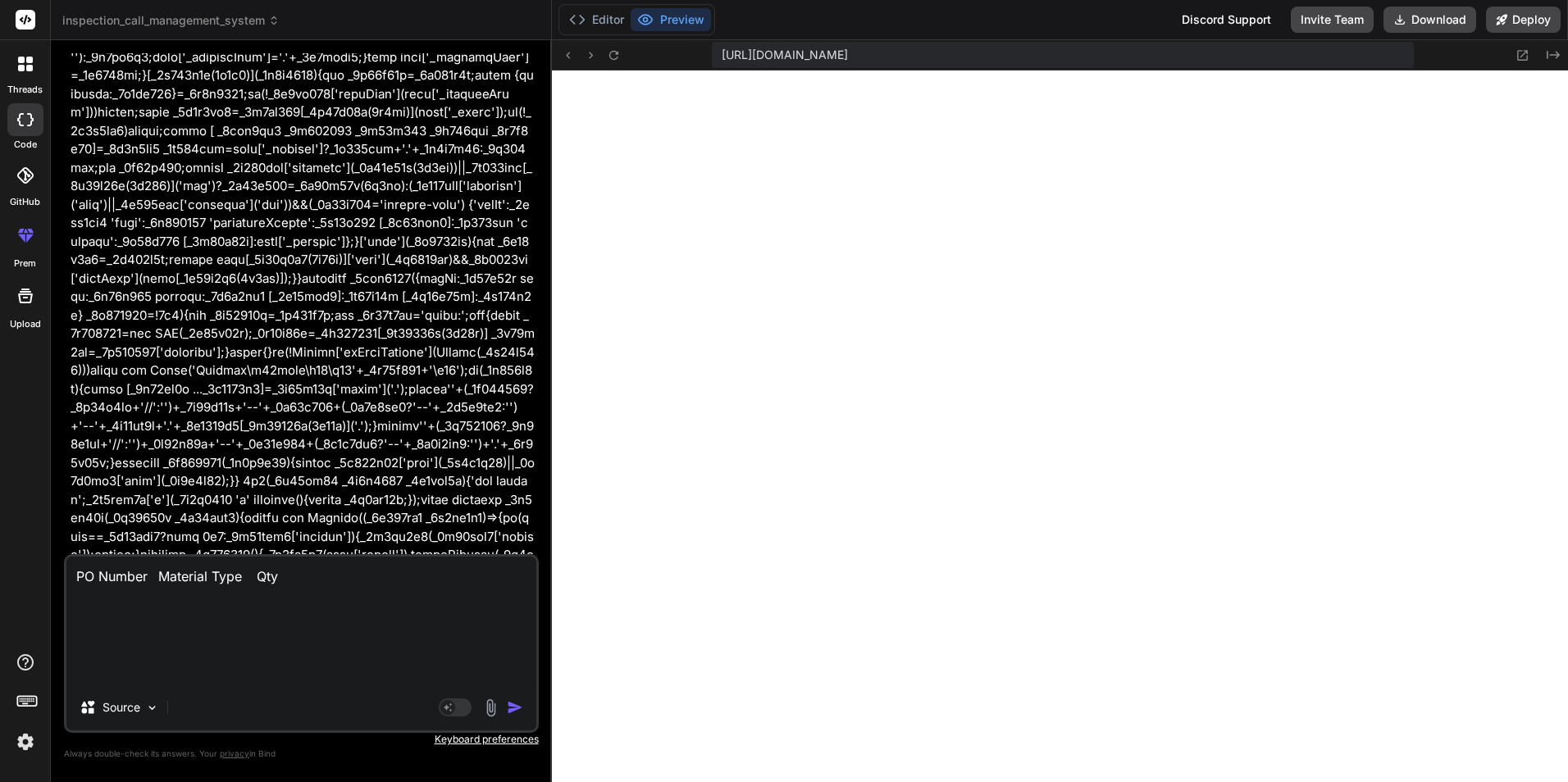
click at [169, 707] on div "Source" at bounding box center [301, 710] width 470 height 39
click at [217, 594] on textarea "PO Number Material Type Qty" at bounding box center [301, 621] width 470 height 128
drag, startPoint x: 295, startPoint y: 582, endPoint x: 0, endPoint y: 523, distance: 300.8
click at [0, 525] on html "threads code GitHub prem Upload inspection_call_management_system Created with …" at bounding box center [784, 391] width 1568 height 782
click at [498, 712] on img at bounding box center [491, 707] width 19 height 19
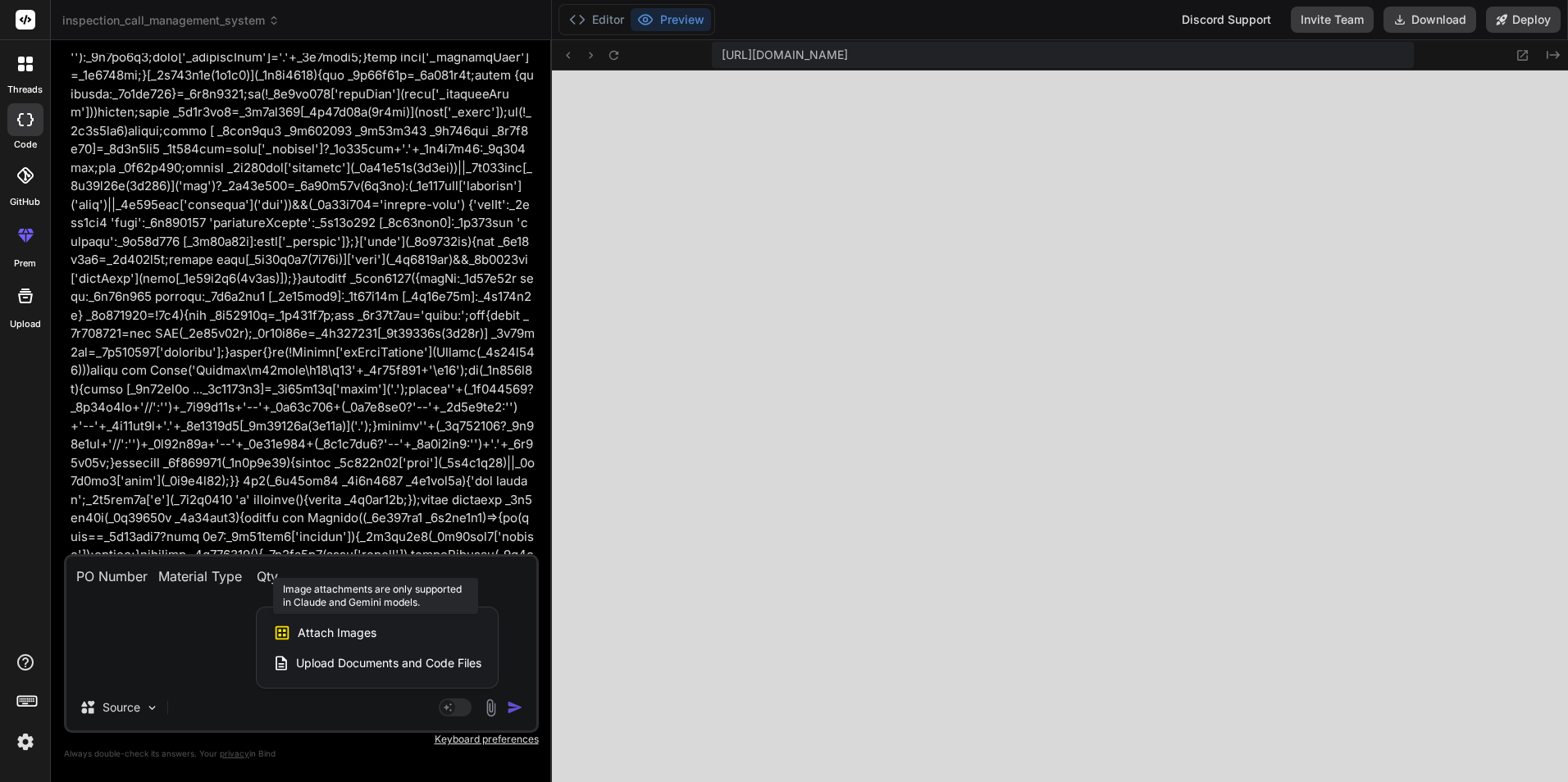
click at [354, 630] on span "Attach Images" at bounding box center [337, 633] width 79 height 17
click at [336, 625] on span "Attach Images" at bounding box center [337, 633] width 79 height 17
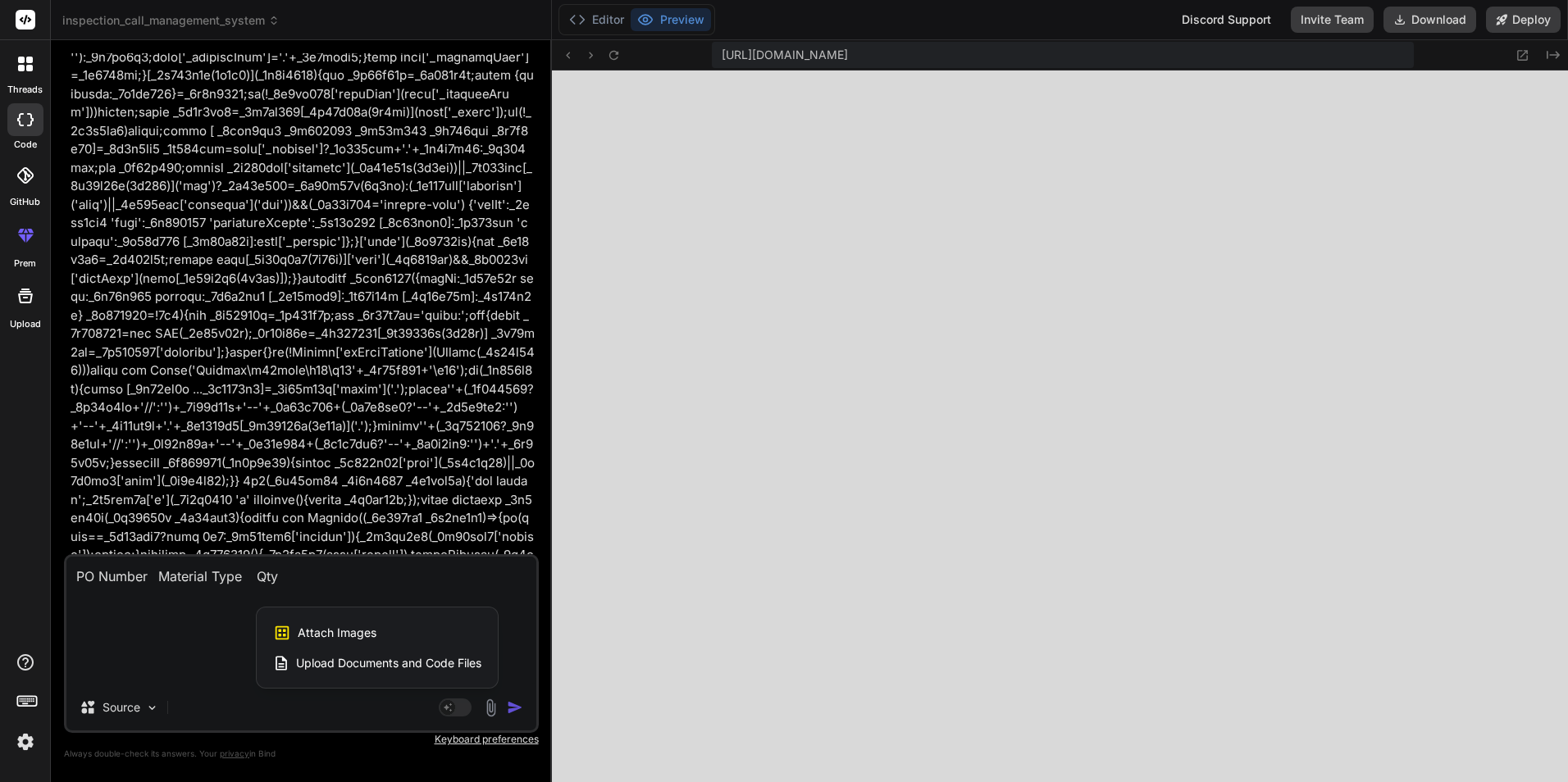
drag, startPoint x: 336, startPoint y: 625, endPoint x: 367, endPoint y: 660, distance: 46.8
click at [367, 660] on span "Upload Documents and Code Files" at bounding box center [388, 663] width 185 height 17
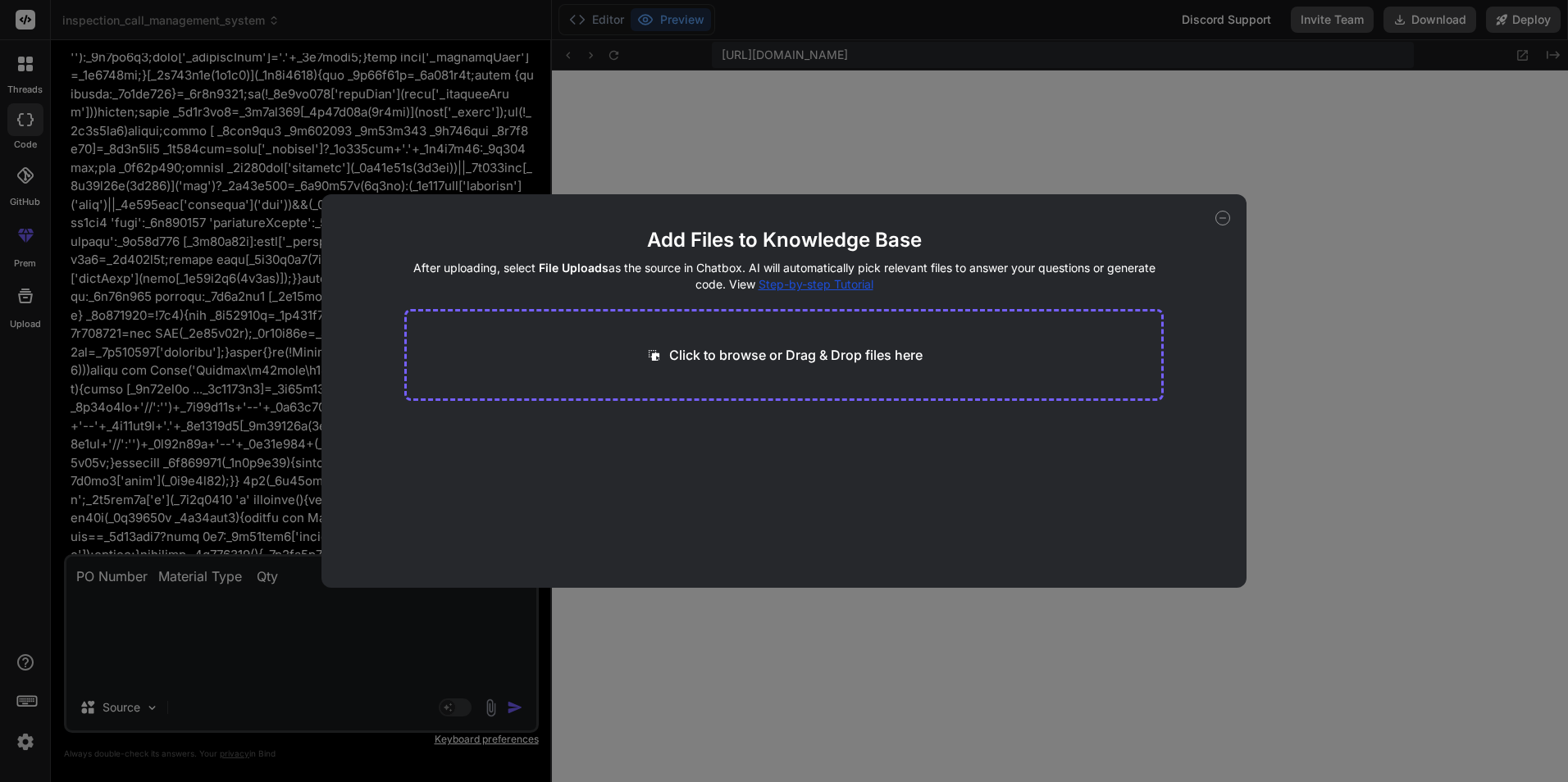
click at [730, 355] on p "Click to browse or Drag & Drop files here" at bounding box center [796, 355] width 254 height 20
click at [725, 352] on p "Click to browse or Drag & Drop files here" at bounding box center [796, 355] width 254 height 20
click at [1219, 220] on icon at bounding box center [1223, 218] width 15 height 15
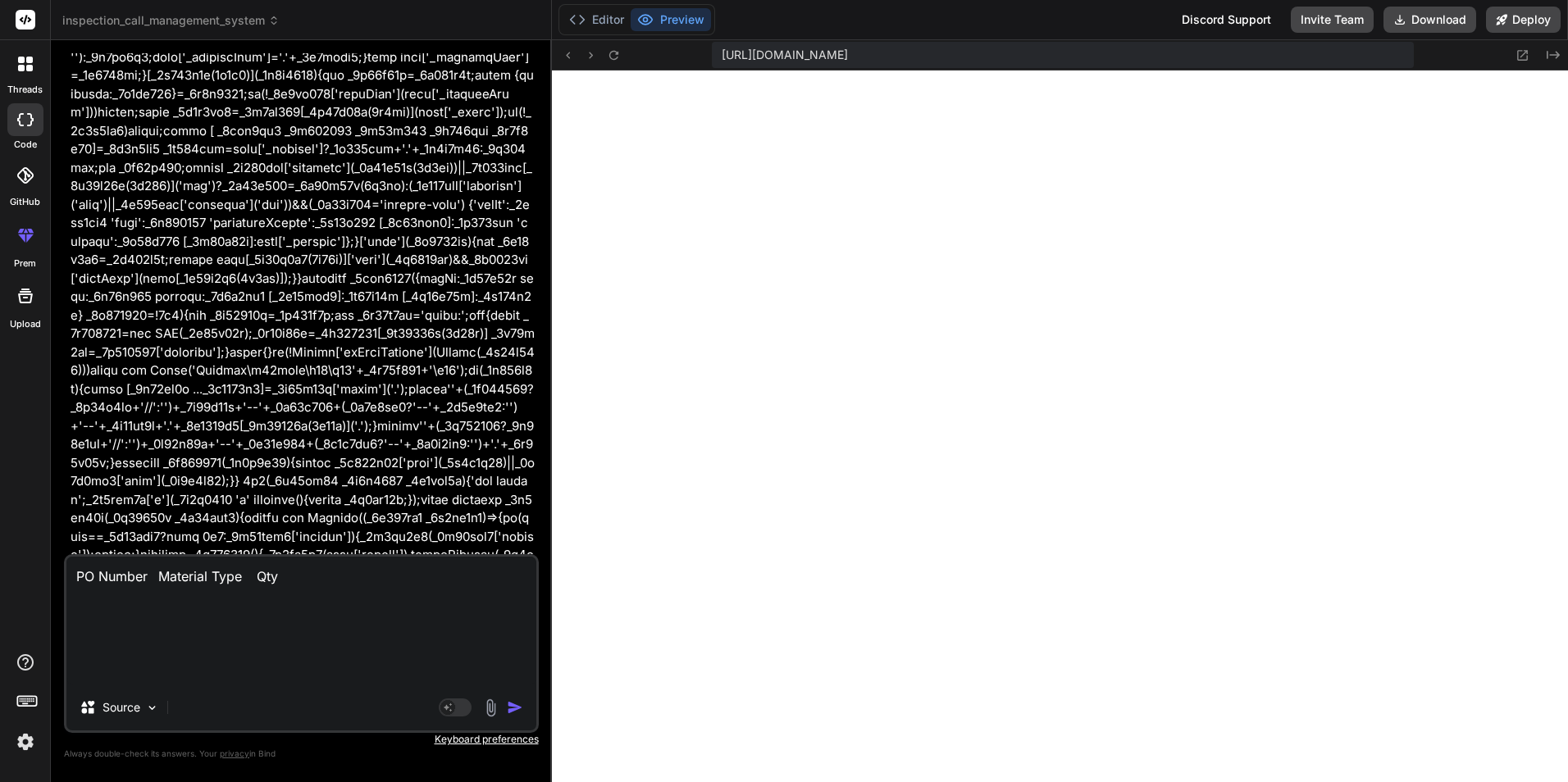
click at [499, 707] on img at bounding box center [491, 707] width 19 height 19
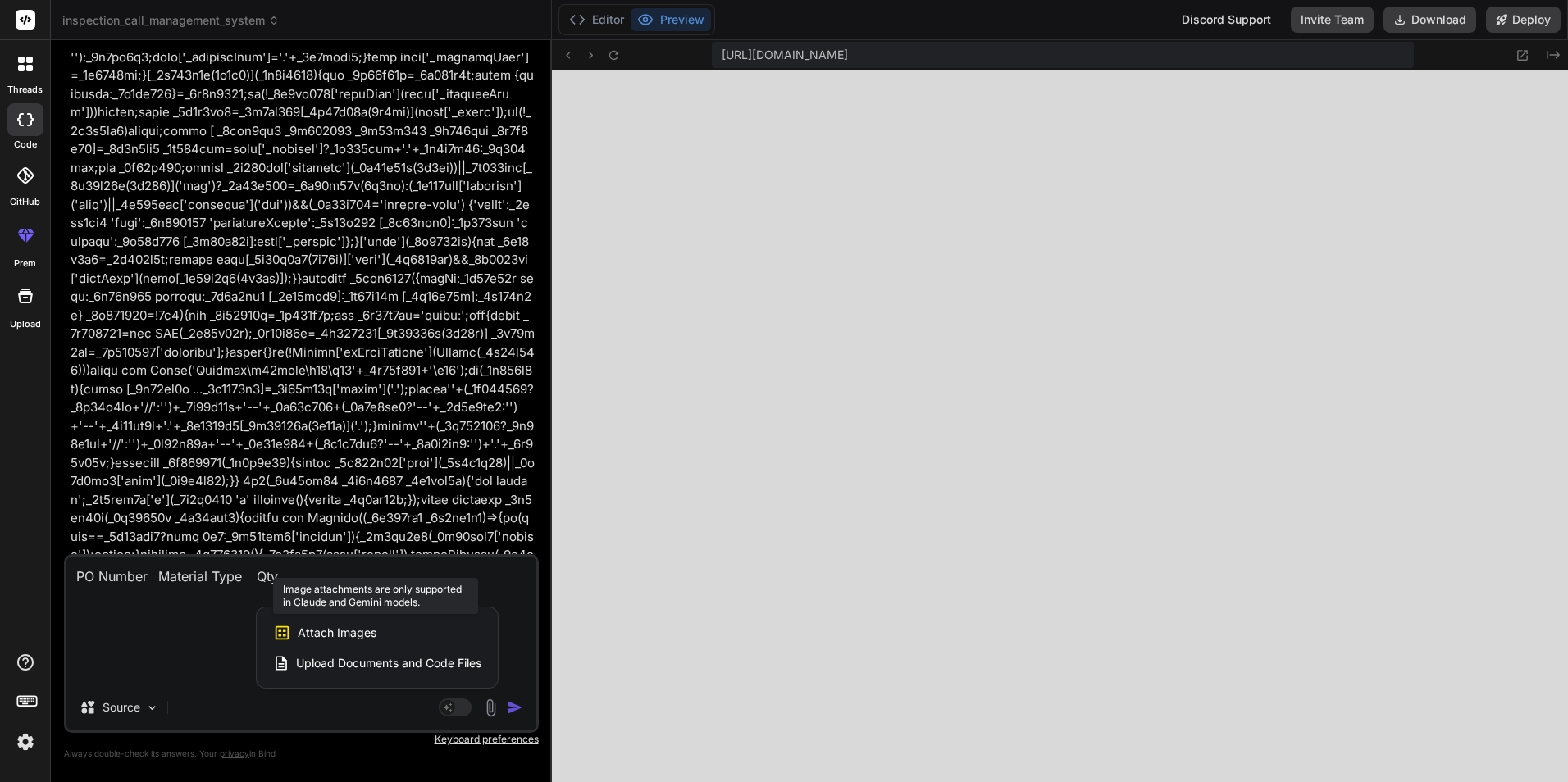
click at [333, 631] on span "Attach Images" at bounding box center [337, 633] width 79 height 17
click at [348, 669] on span "Upload Documents and Code Files" at bounding box center [388, 663] width 185 height 17
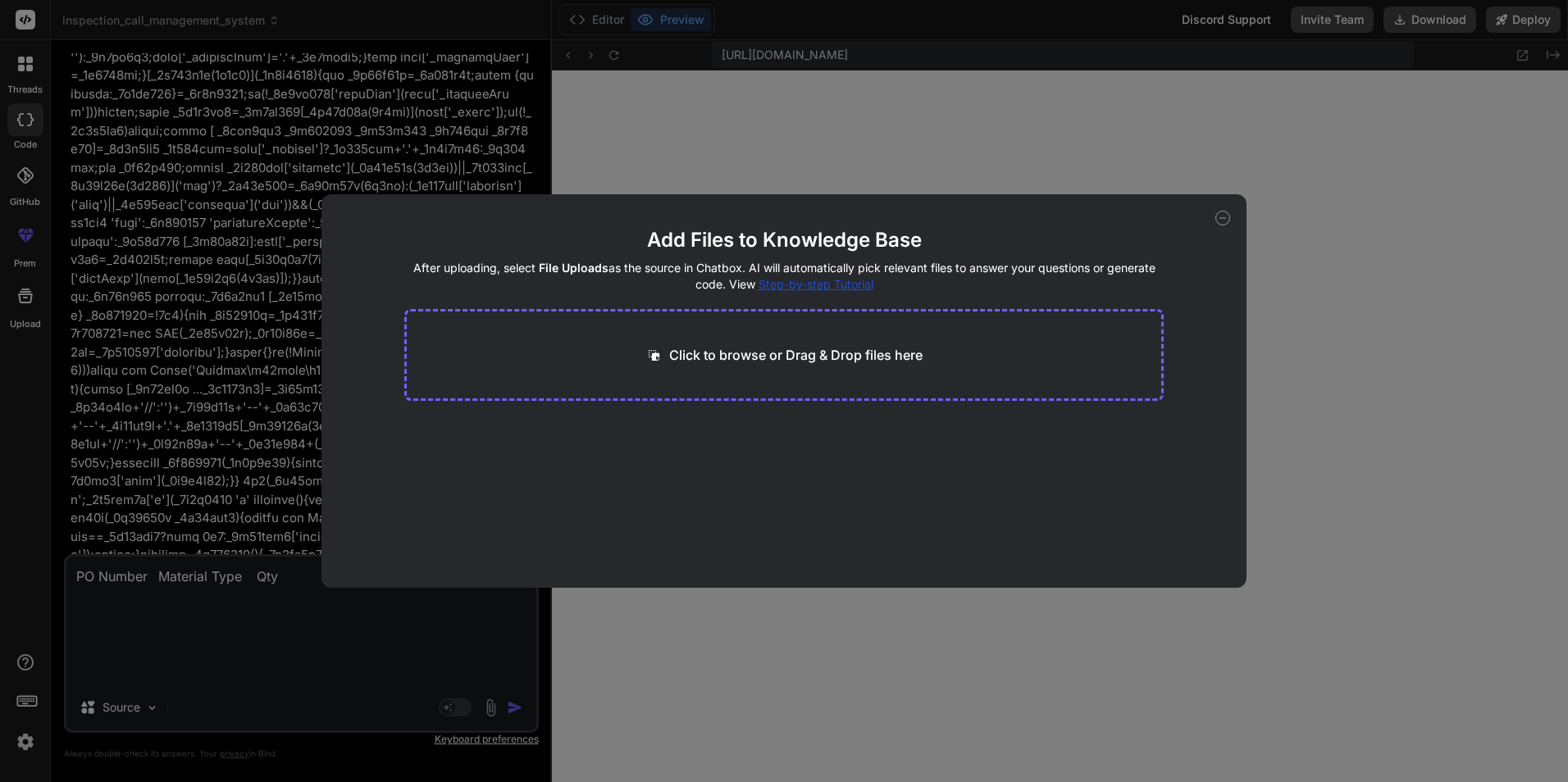
click at [1223, 216] on icon at bounding box center [1223, 218] width 15 height 15
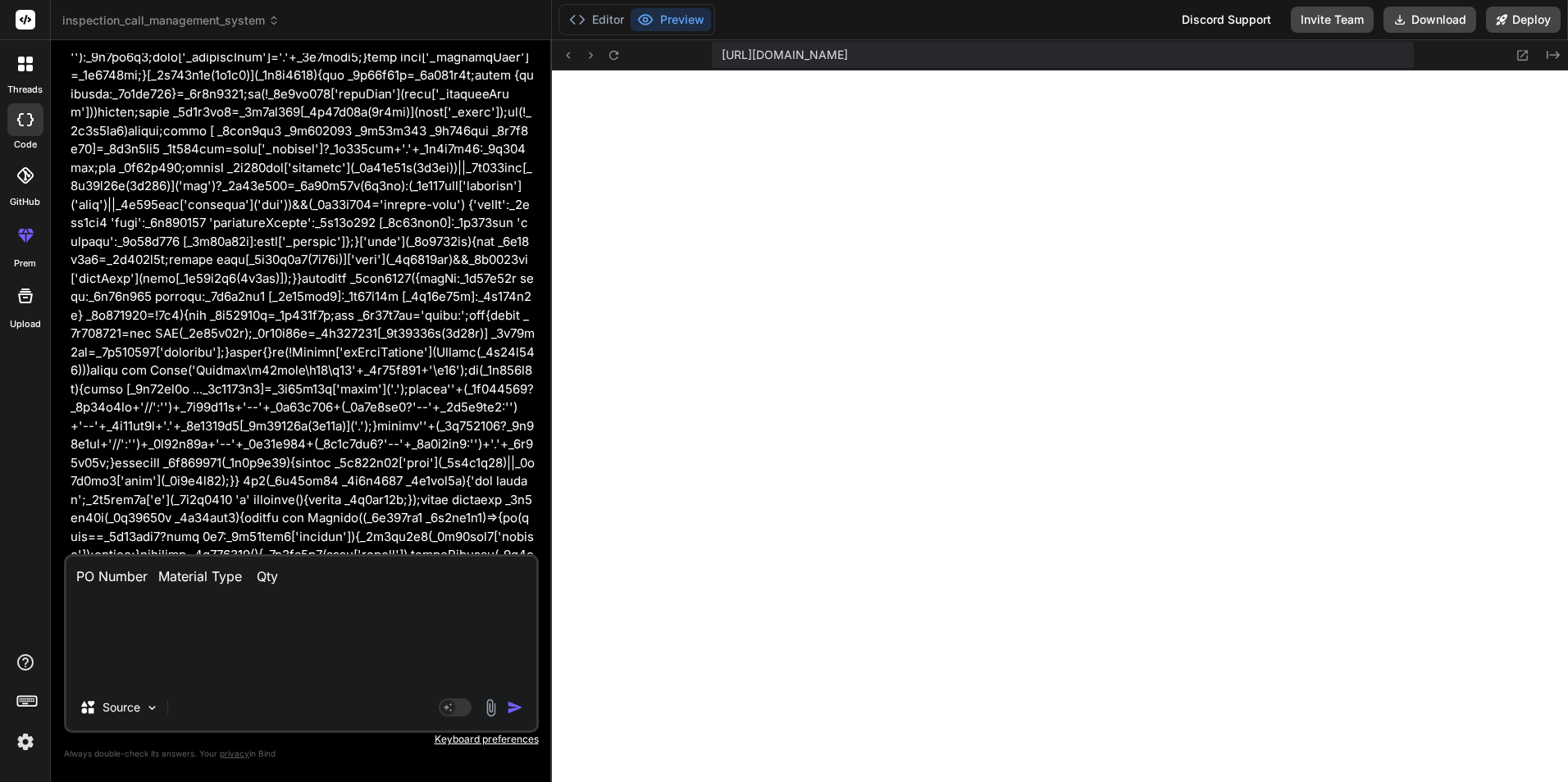
drag, startPoint x: 276, startPoint y: 577, endPoint x: 328, endPoint y: 579, distance: 52.0
click at [274, 577] on textarea "PO Number Material Type Qty" at bounding box center [301, 621] width 470 height 128
click at [149, 572] on textarea "PO Number Material Type Qty" at bounding box center [301, 621] width 470 height 128
click at [249, 574] on textarea "PO Number-- Material Type Qty" at bounding box center [301, 621] width 470 height 128
click at [367, 573] on textarea "PO Number-- Material Type--- Qty" at bounding box center [301, 621] width 470 height 128
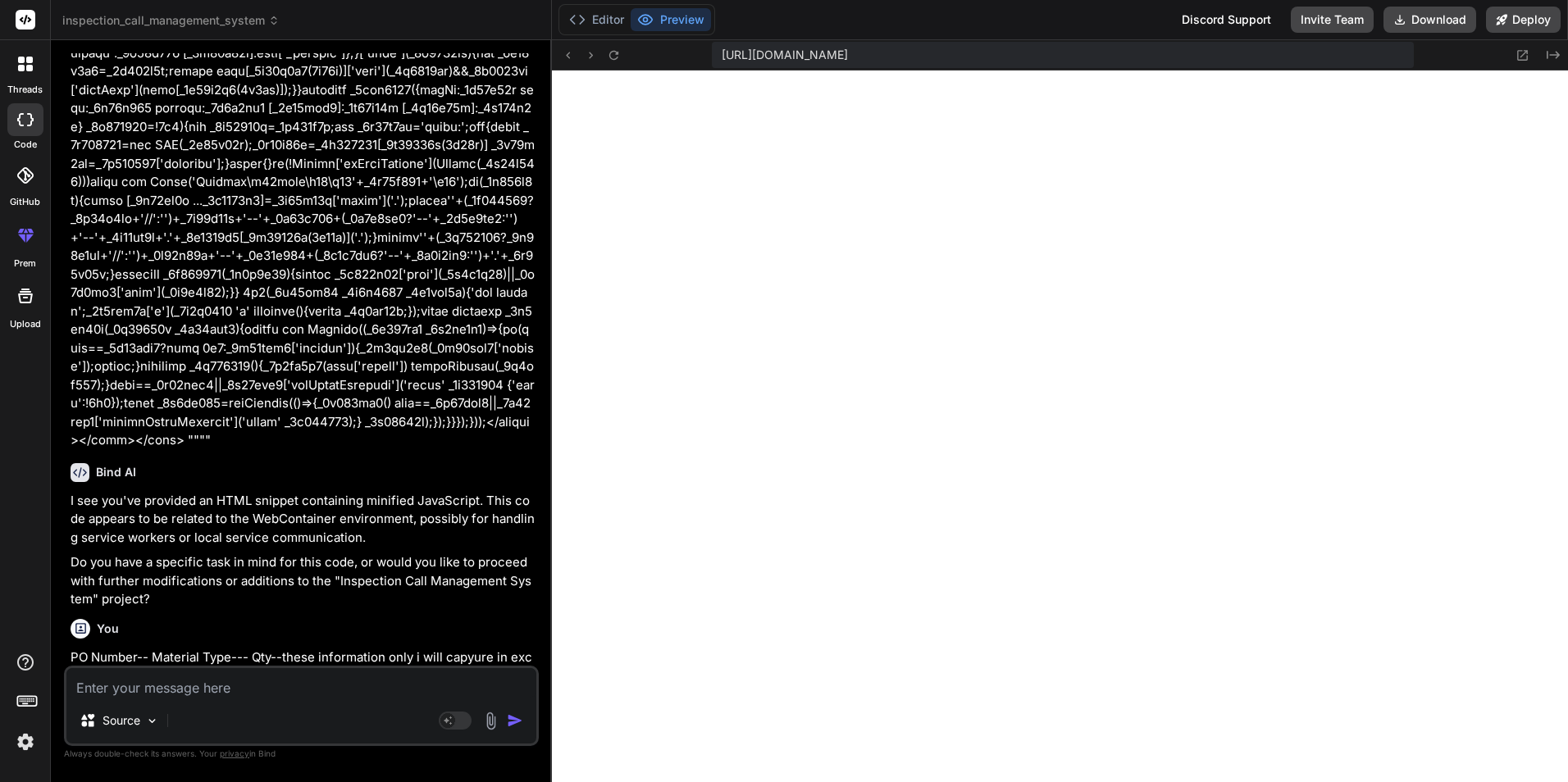
scroll to position [10734, 0]
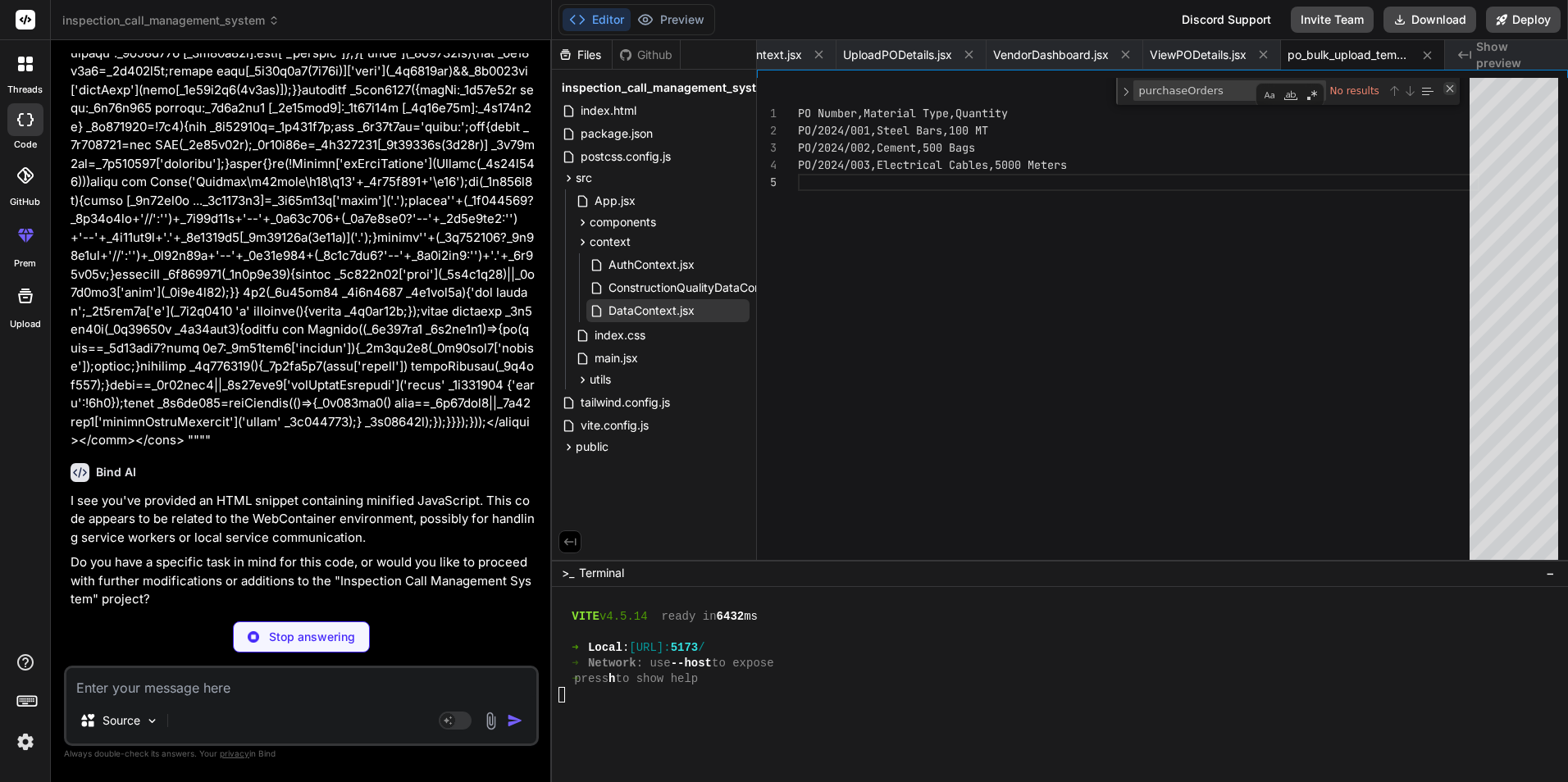
click at [1447, 91] on div "Close (Escape)" at bounding box center [1450, 89] width 13 height 13
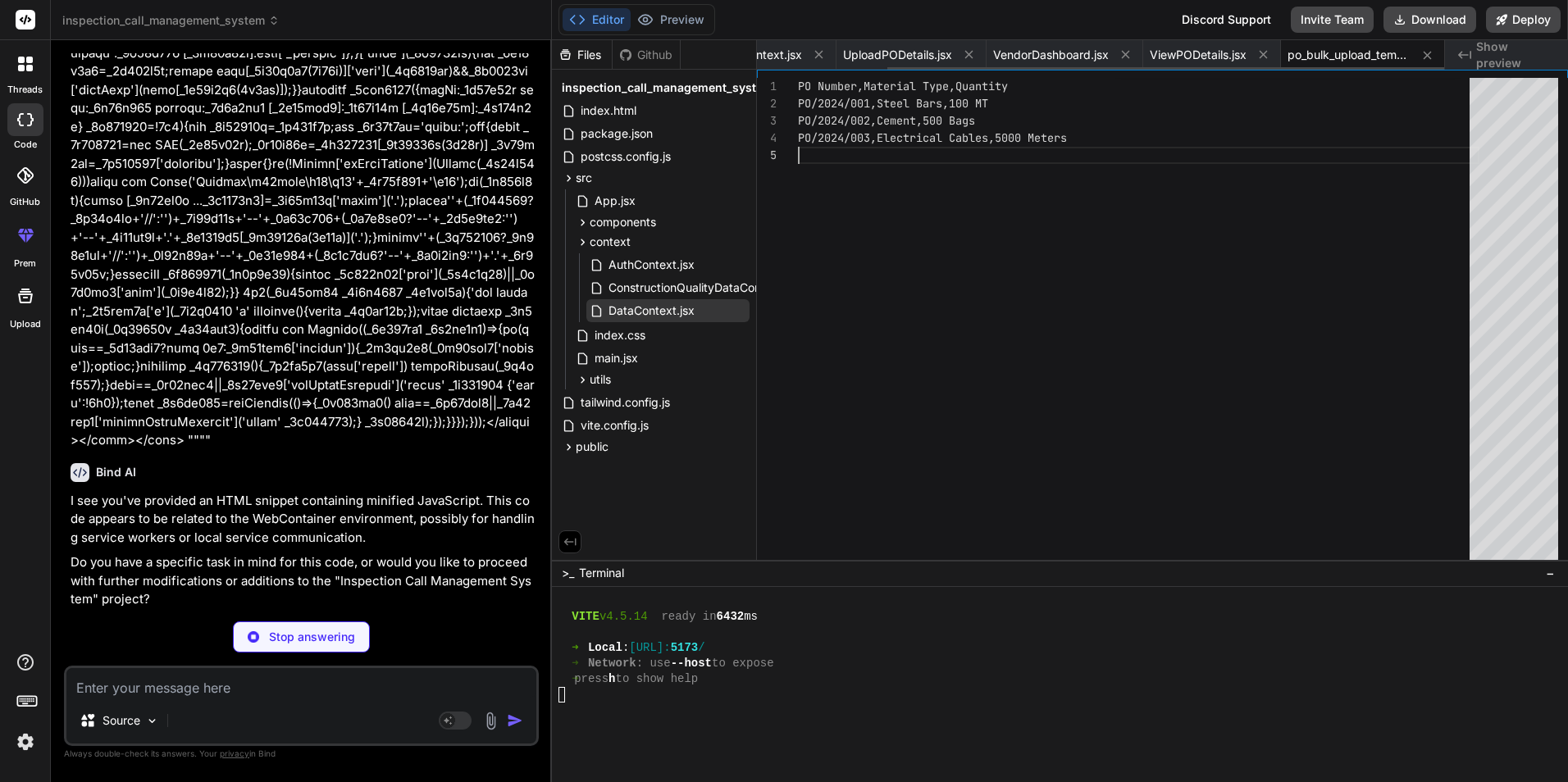
click at [1335, 59] on span "po_bulk_upload_template.csv" at bounding box center [1349, 55] width 123 height 17
click at [1256, 52] on icon at bounding box center [1263, 54] width 14 height 14
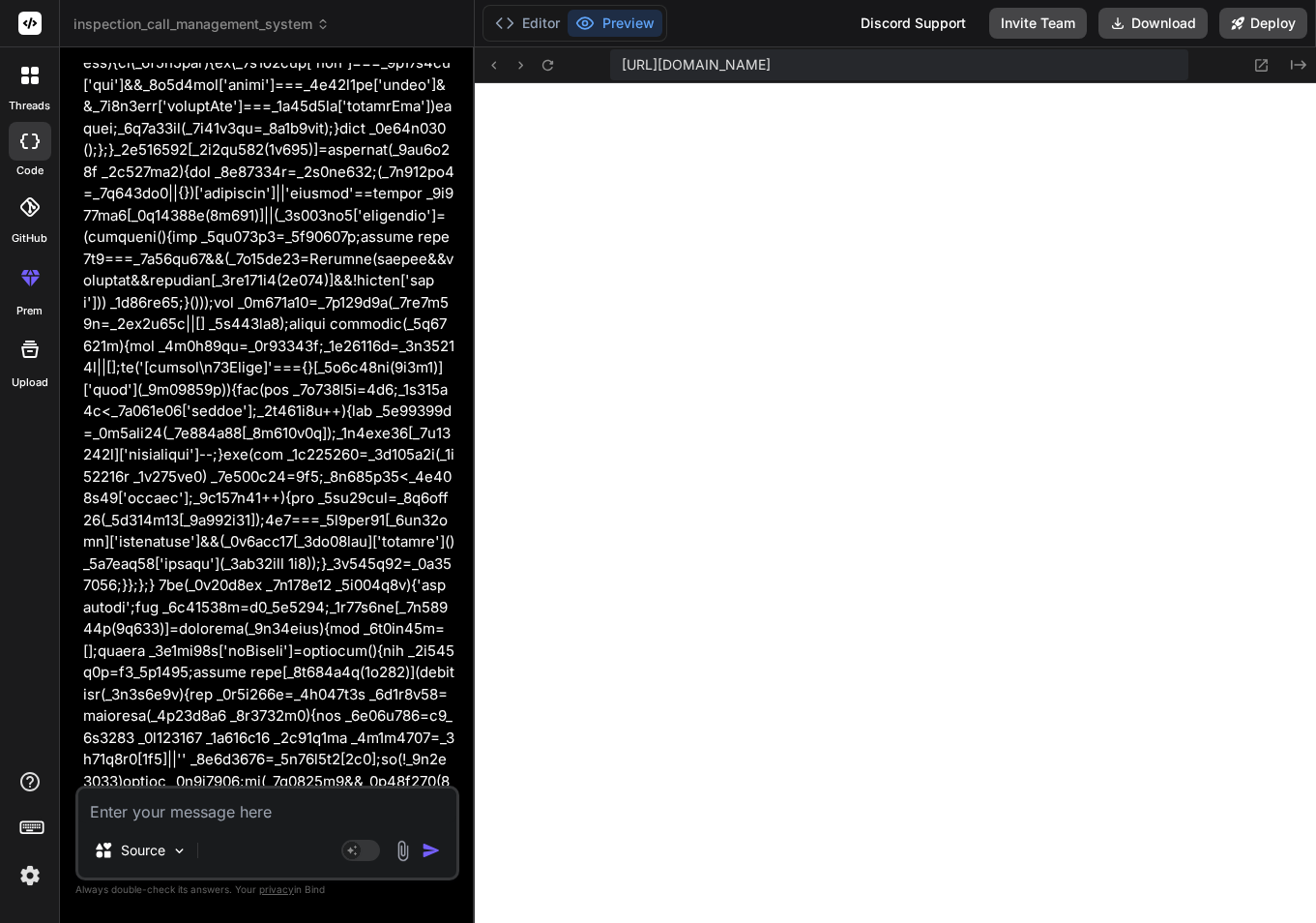
scroll to position [2095, 0]
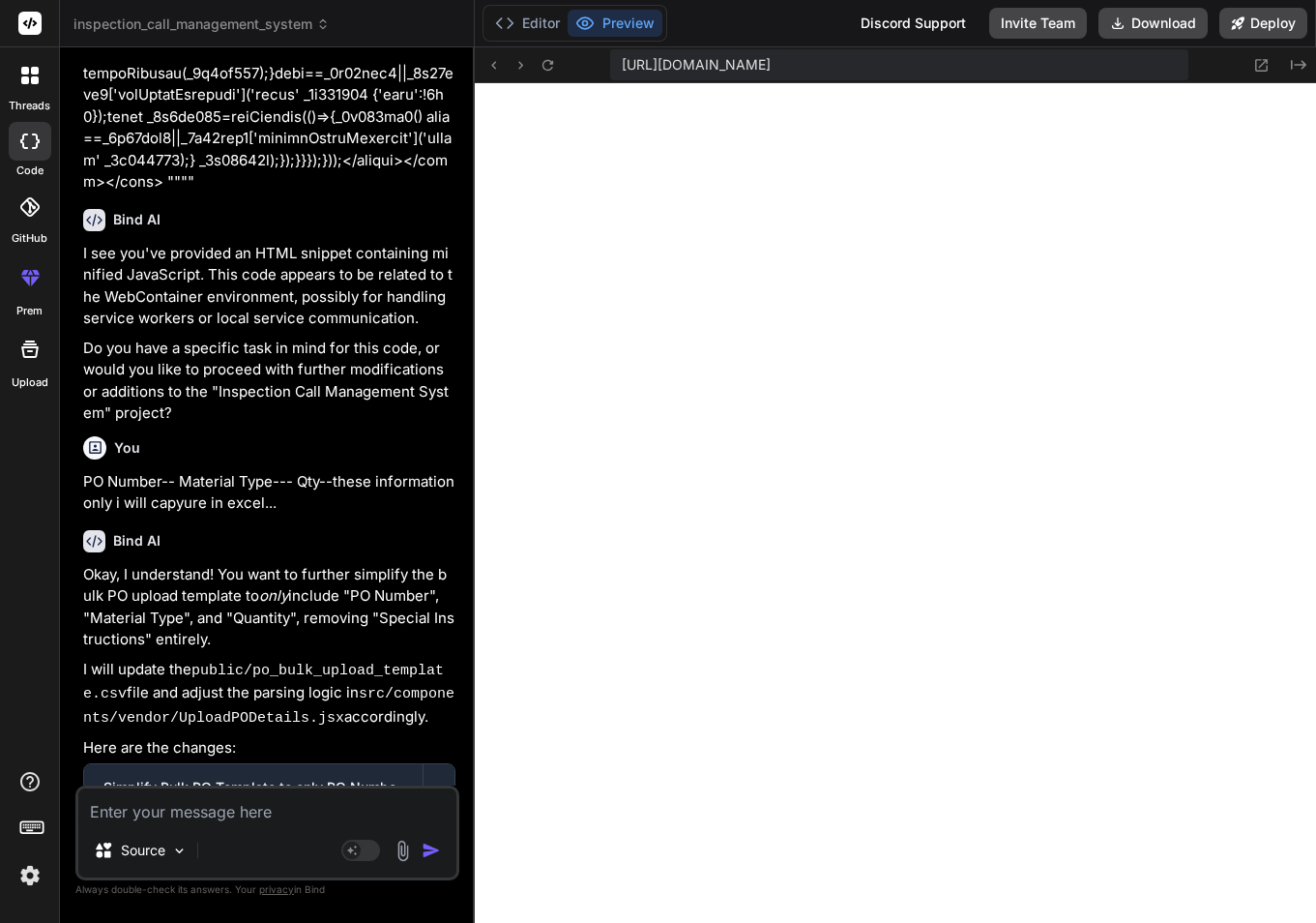
click at [266, 804] on textarea at bounding box center [268, 806] width 379 height 35
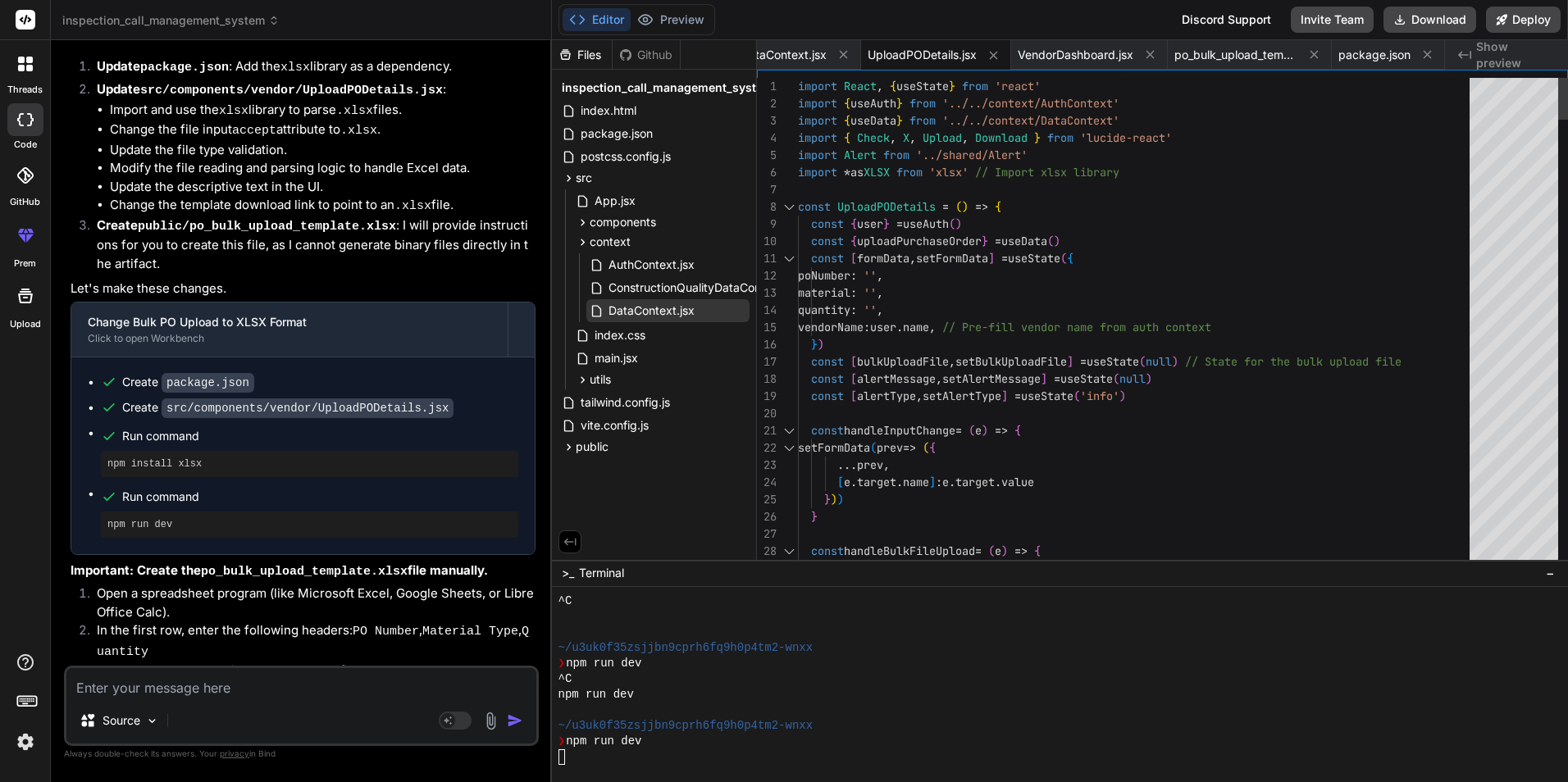
scroll to position [2055, 0]
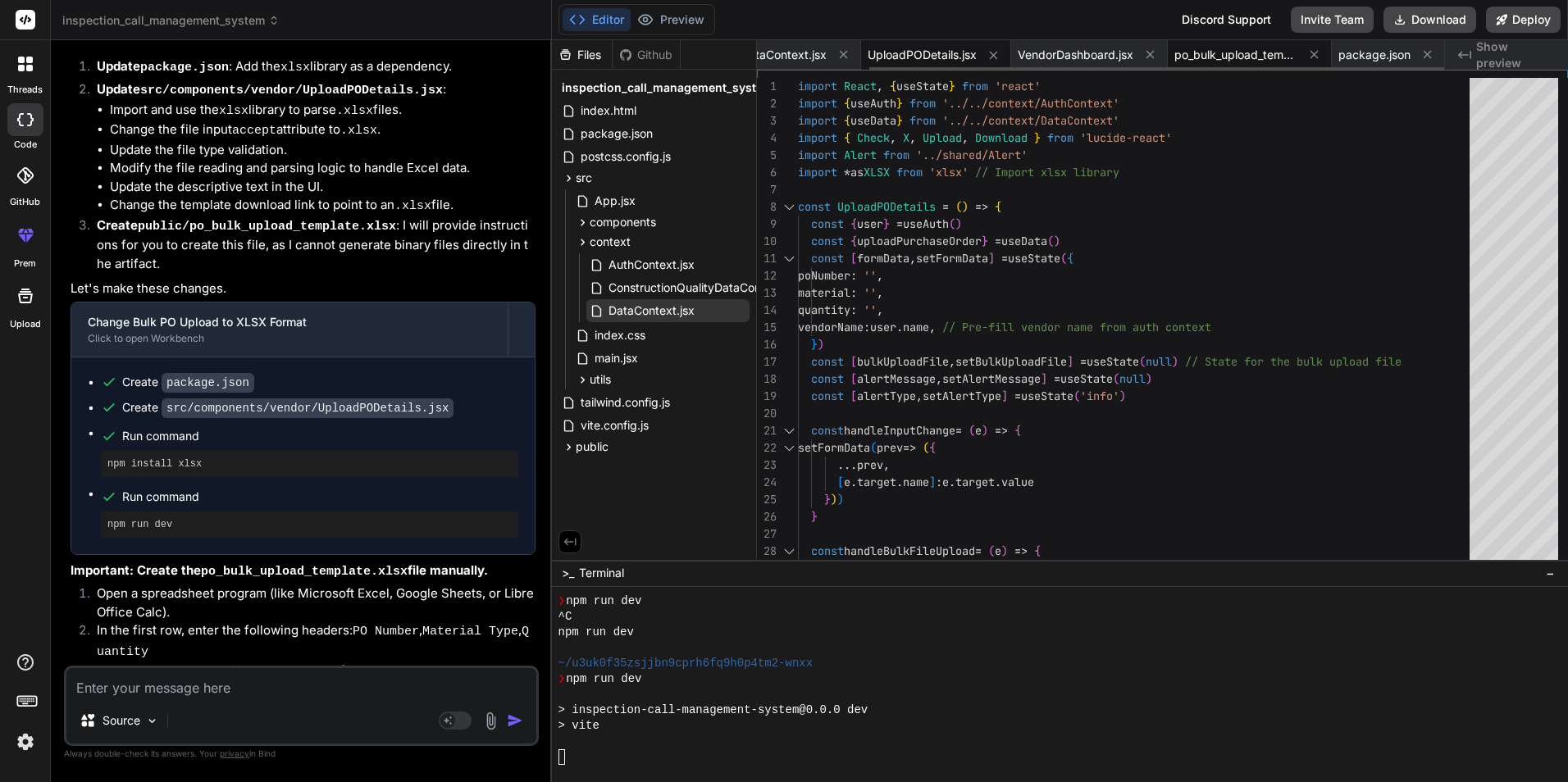
click at [1150, 52] on icon at bounding box center [1150, 54] width 14 height 14
click at [1202, 56] on span "po_bulk_upload_template.csv" at bounding box center [1211, 55] width 123 height 17
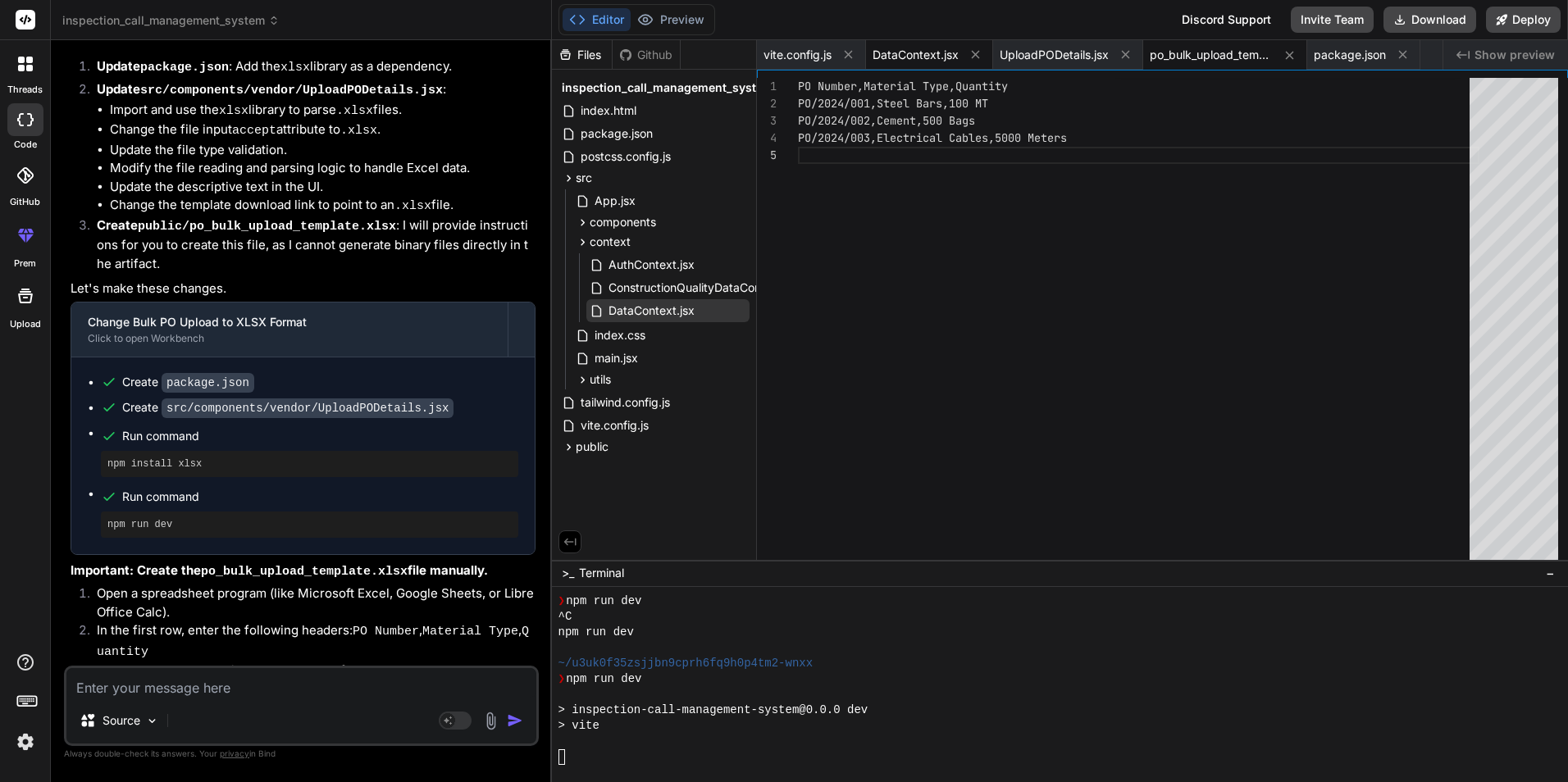
click at [927, 49] on span "DataContext.jsx" at bounding box center [915, 55] width 86 height 17
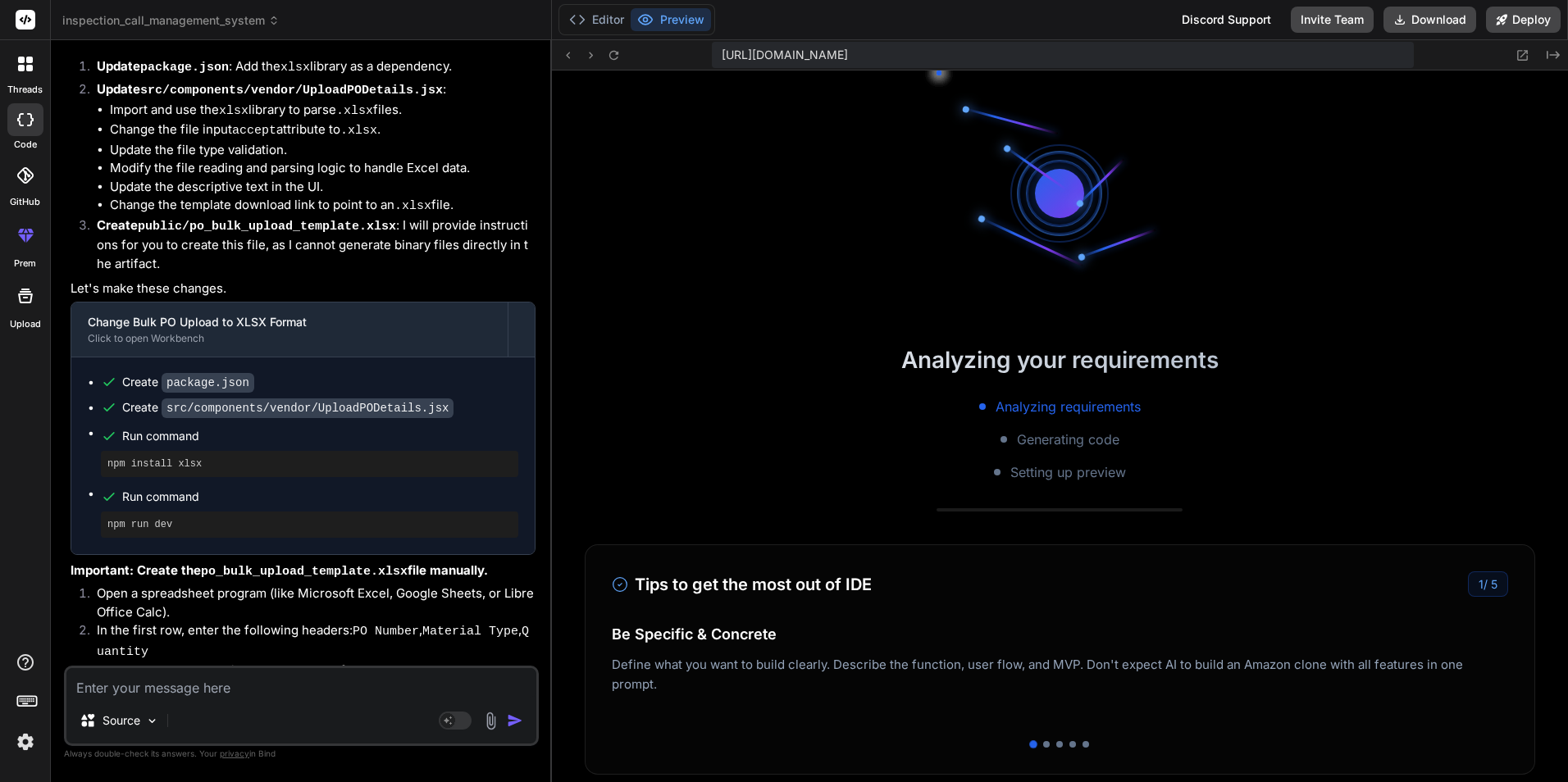
scroll to position [2211, 0]
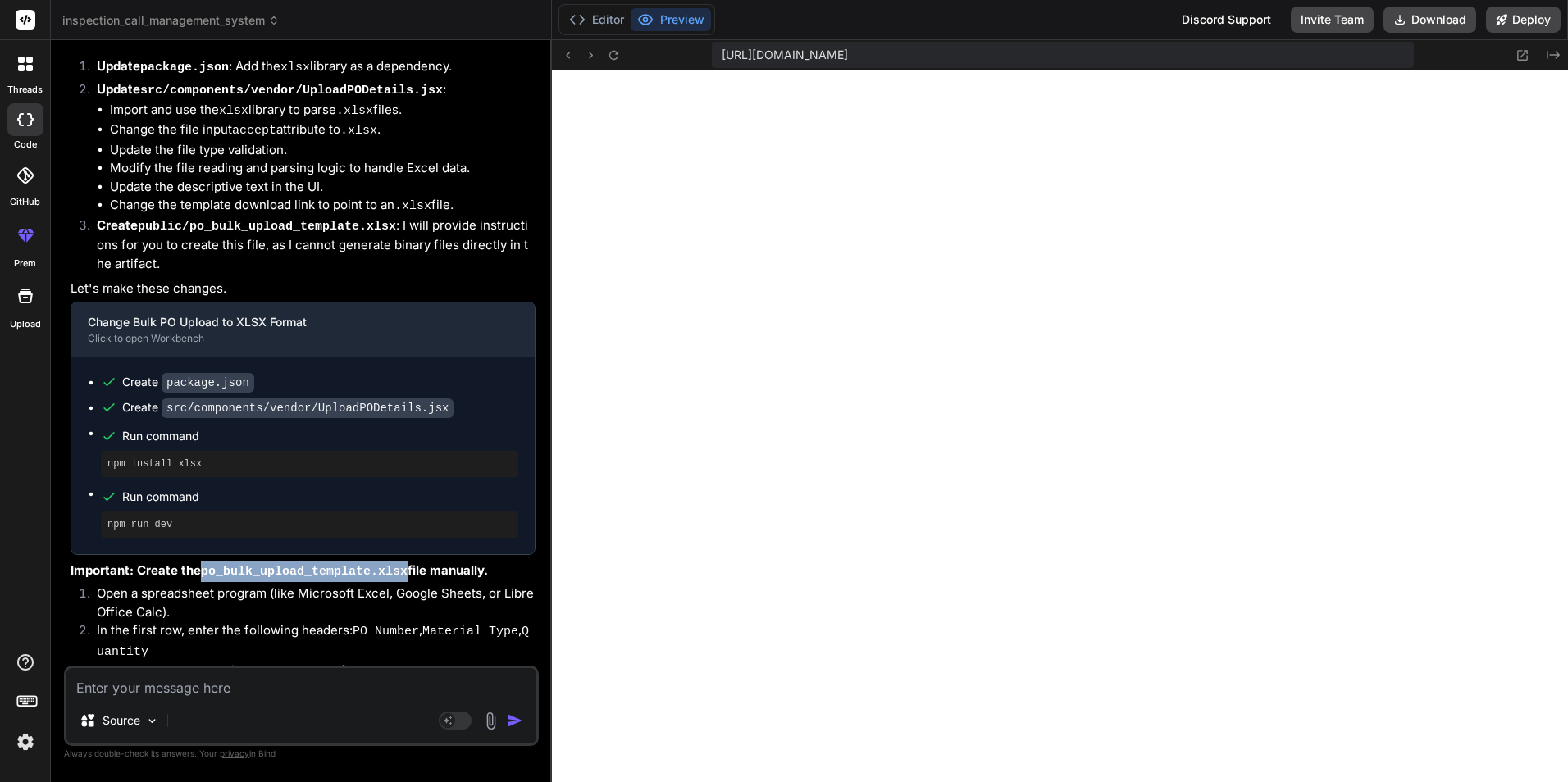
drag, startPoint x: 202, startPoint y: 421, endPoint x: 391, endPoint y: 424, distance: 189.0
click at [391, 563] on strong "Important: Create the po_bulk_upload_template.xlsx file manually." at bounding box center [279, 570] width 417 height 16
drag, startPoint x: 419, startPoint y: 482, endPoint x: 505, endPoint y: 482, distance: 86.0
click at [505, 622] on li "In the first row, enter the following headers: PO Number , Material Type , Quan…" at bounding box center [309, 642] width 451 height 40
copy code "Material Type"
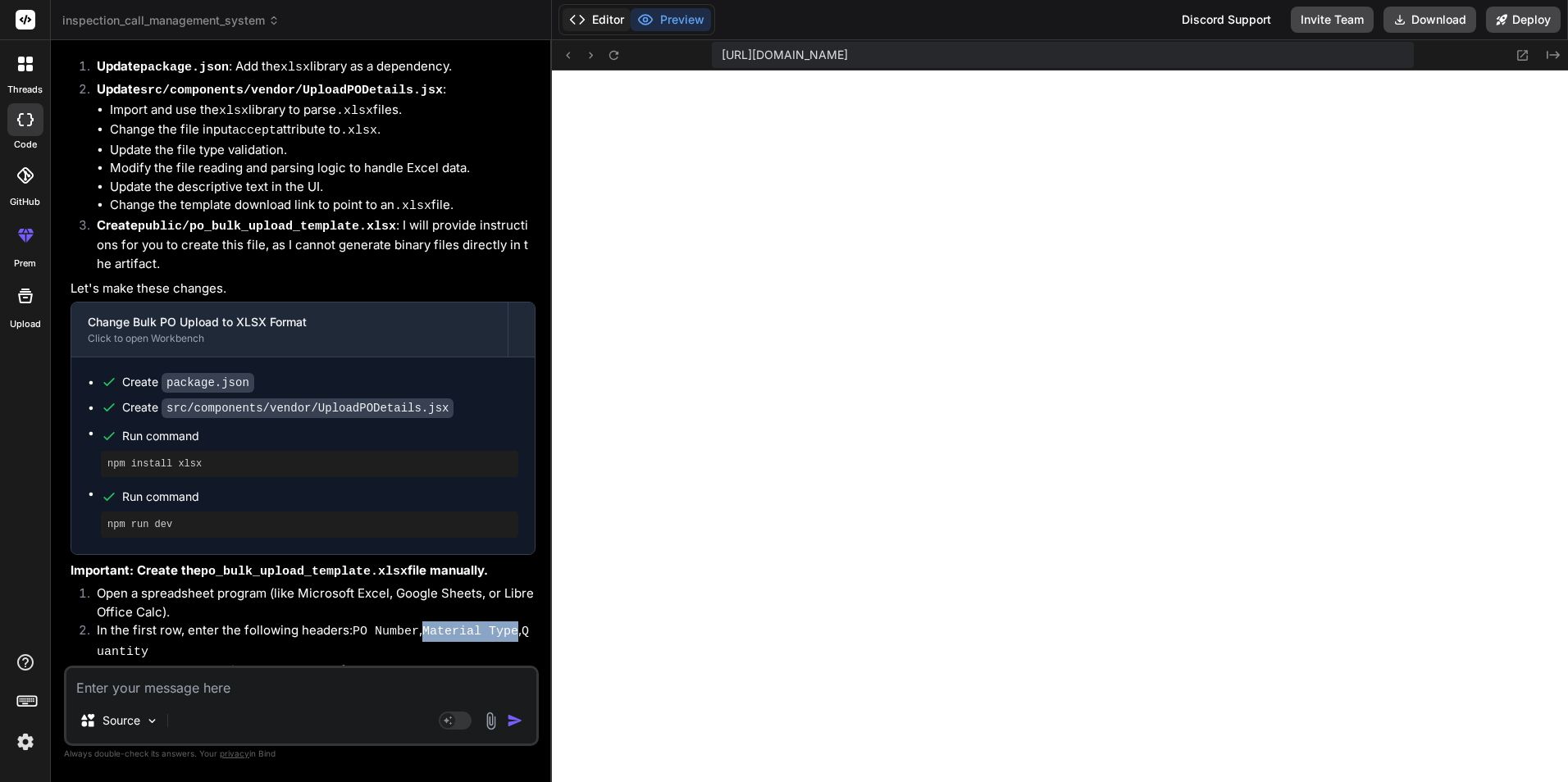
click at [599, 22] on button "Editor" at bounding box center [597, 20] width 68 height 23
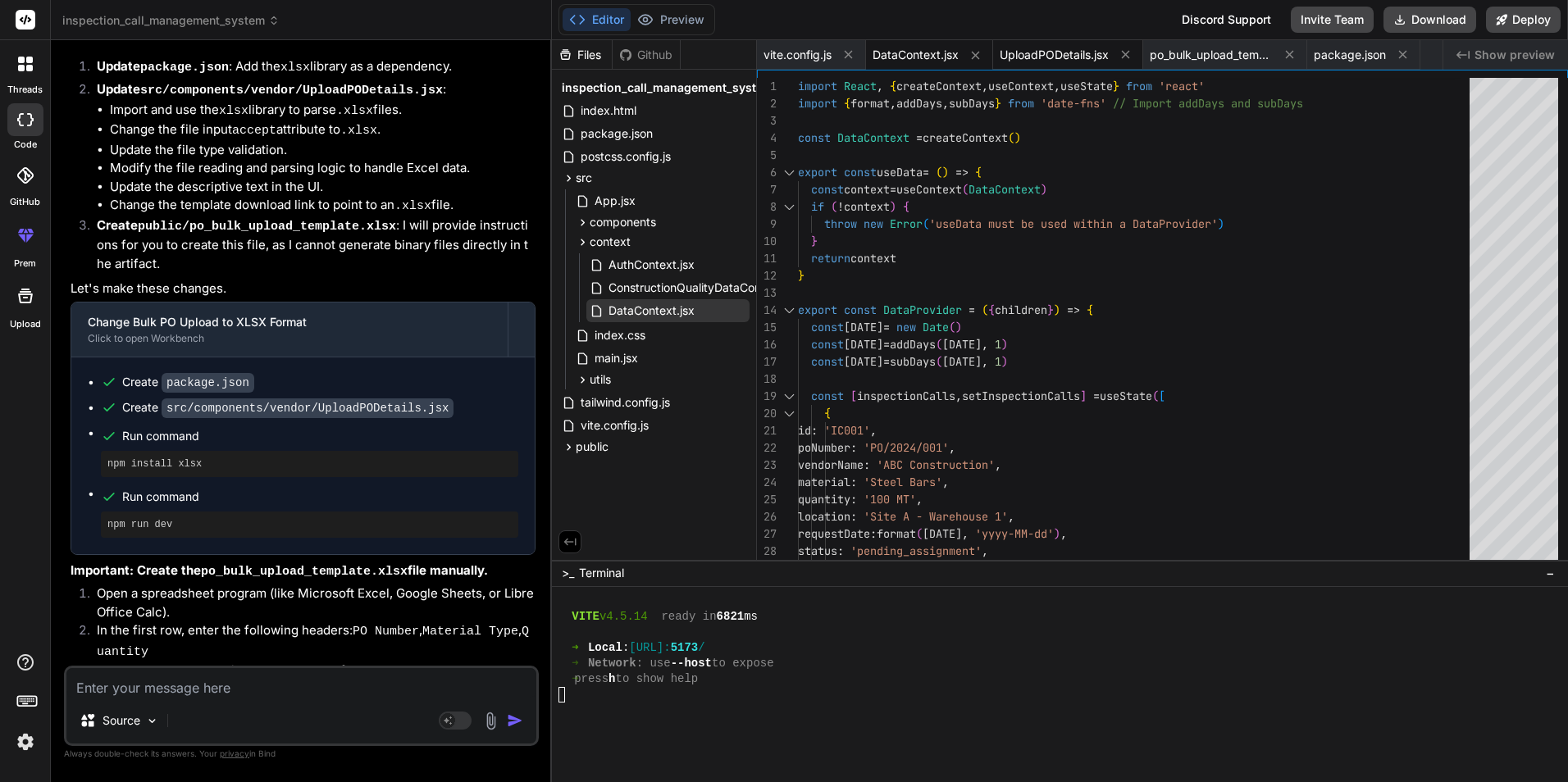
click at [1063, 52] on span "UploadPODetails.jsx" at bounding box center [1053, 55] width 109 height 17
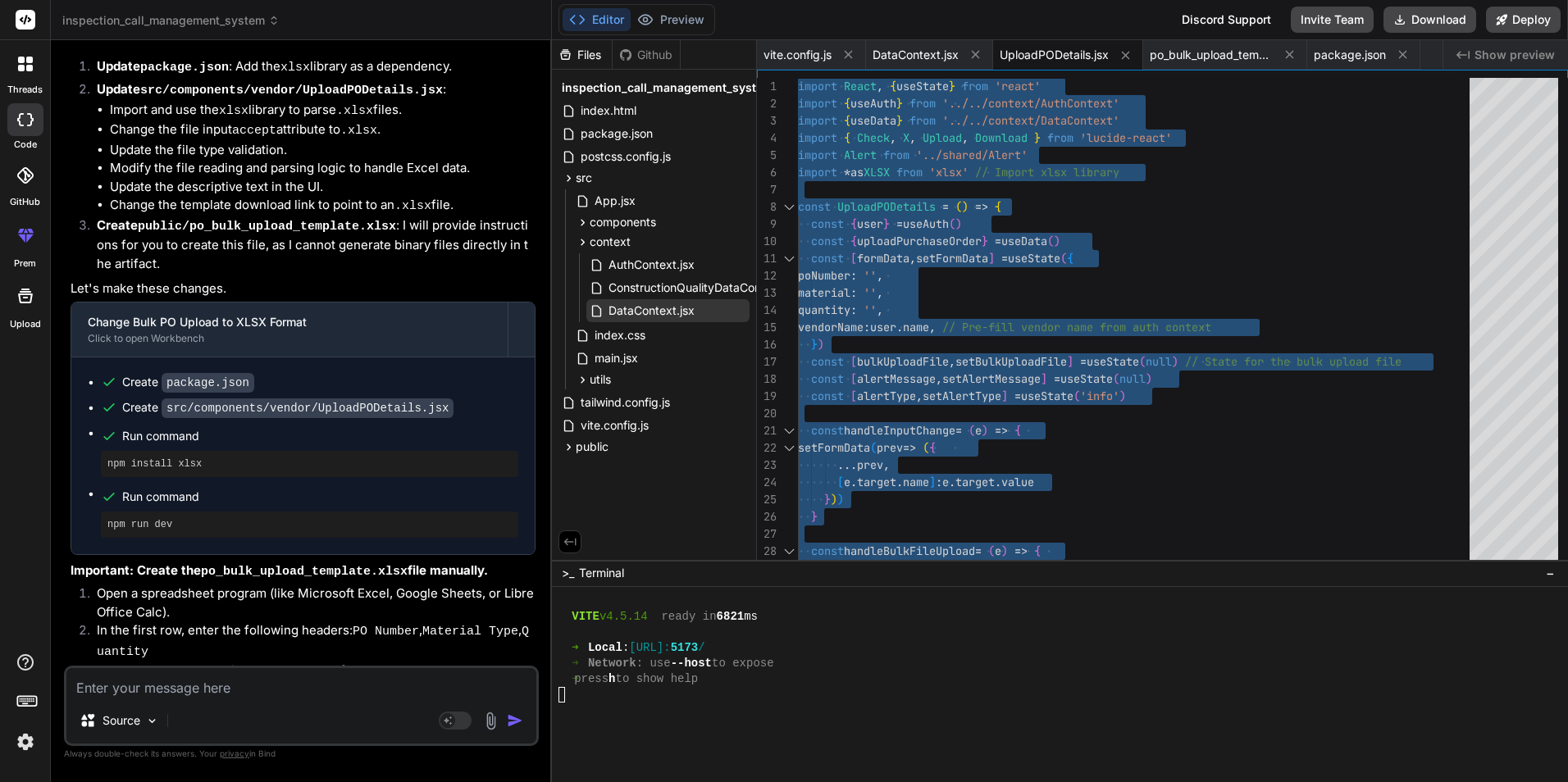
click at [170, 457] on pre "npm install xlsx" at bounding box center [309, 464] width 404 height 13
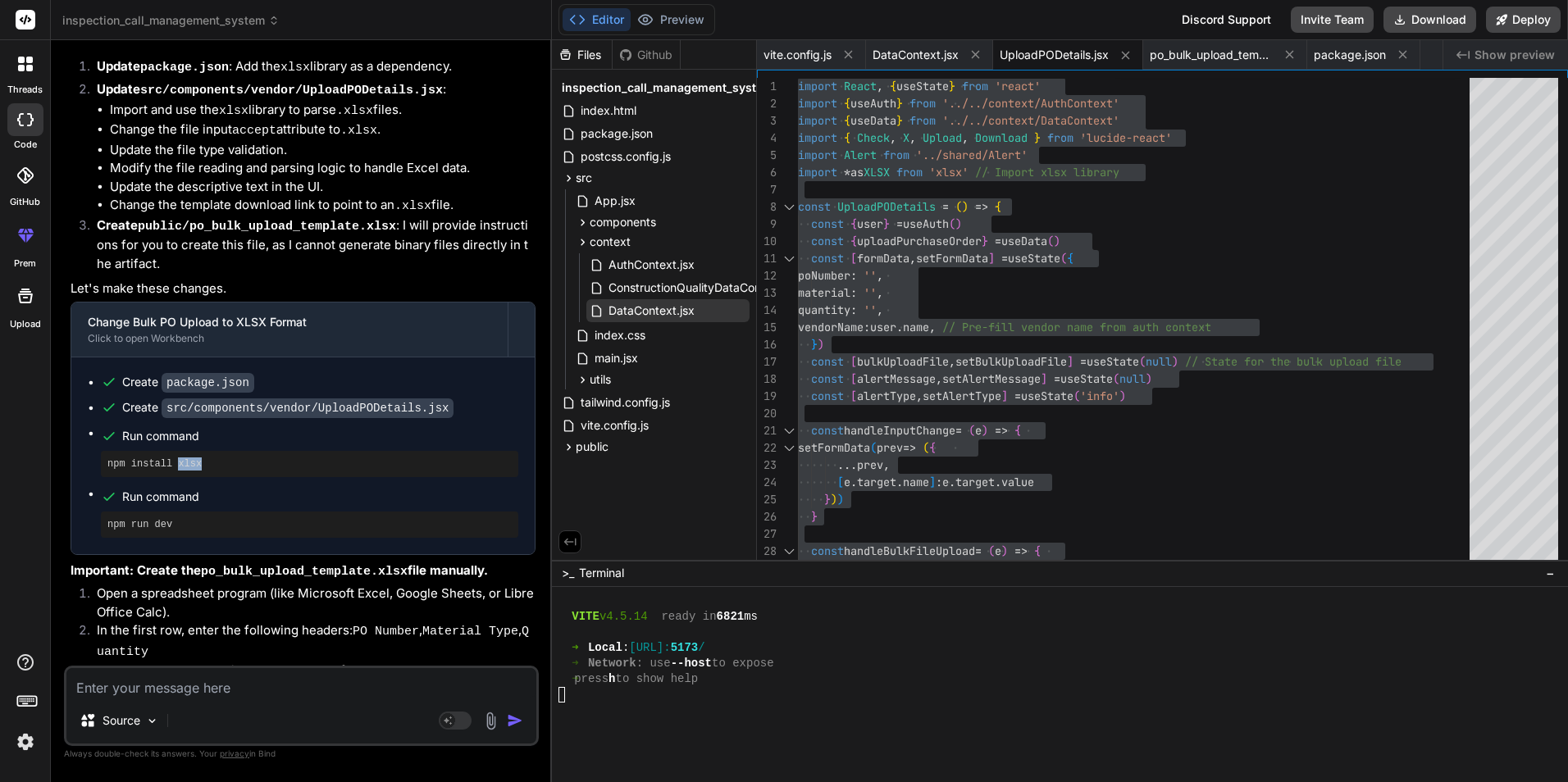
click at [170, 457] on pre "npm install xlsx" at bounding box center [309, 464] width 404 height 13
copy ul "npm install xlsx"
